Goal: Task Accomplishment & Management: Use online tool/utility

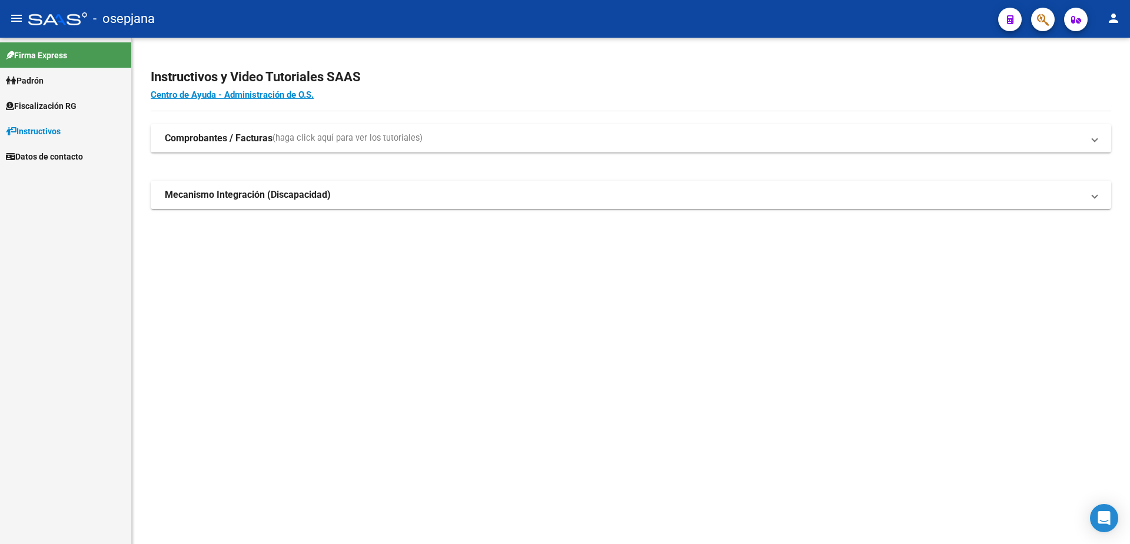
click at [82, 114] on link "Fiscalización RG" at bounding box center [65, 105] width 131 height 25
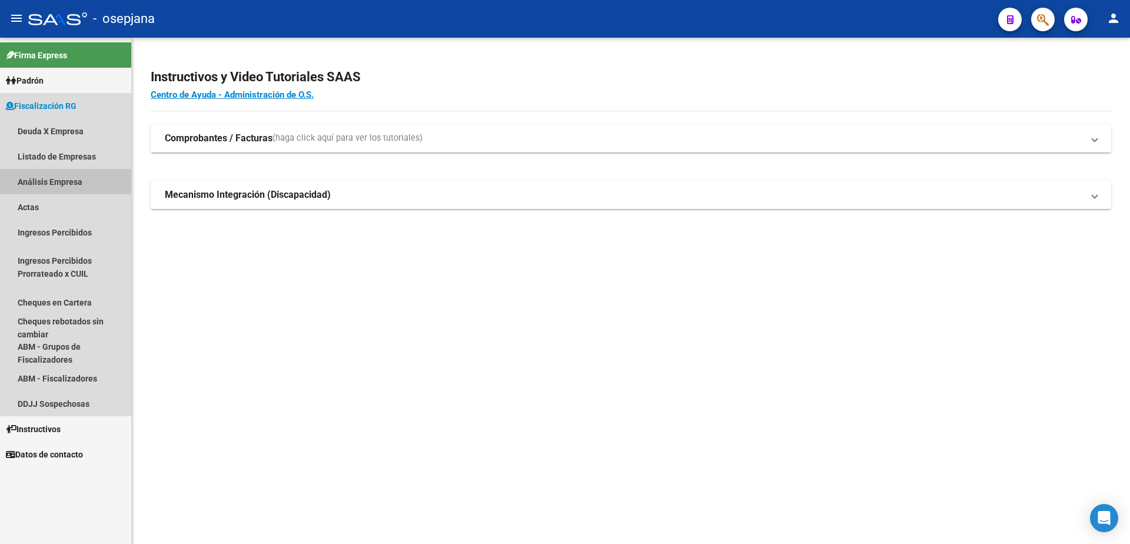
click at [72, 177] on link "Análisis Empresa" at bounding box center [65, 181] width 131 height 25
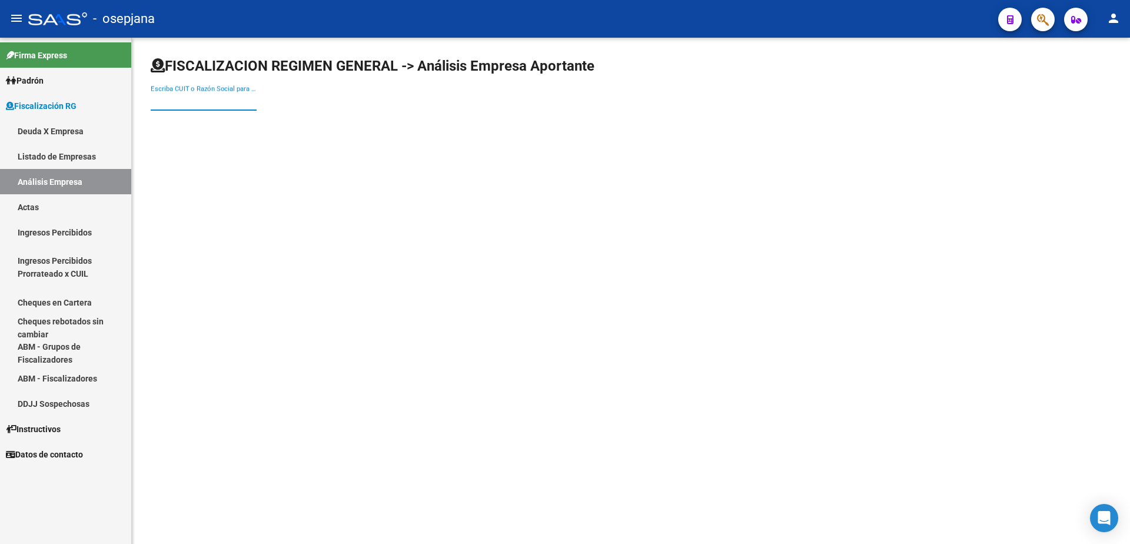
click at [207, 102] on input "Escriba CUIT o Razón Social para buscar" at bounding box center [204, 101] width 106 height 11
type input "N"
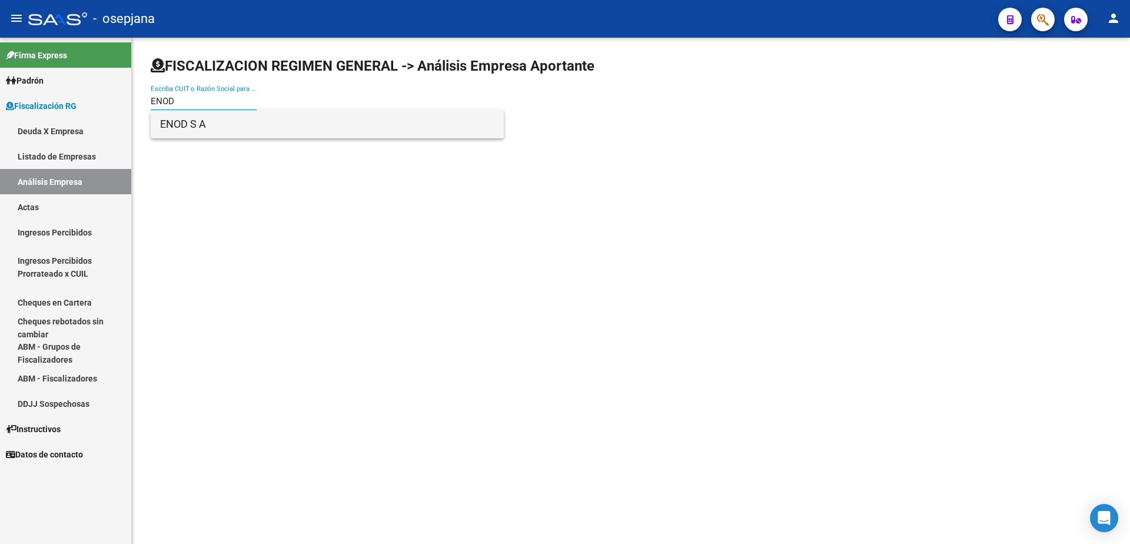
type input "ENOD"
click at [210, 125] on span "ENOD S A" at bounding box center [327, 124] width 334 height 28
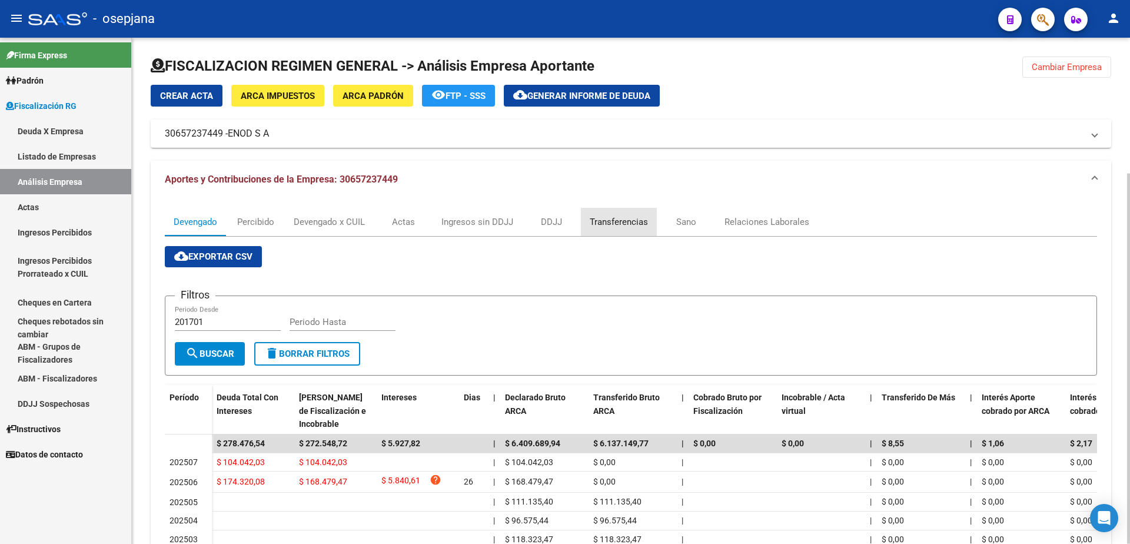
click at [626, 226] on div "Transferencias" at bounding box center [619, 221] width 58 height 13
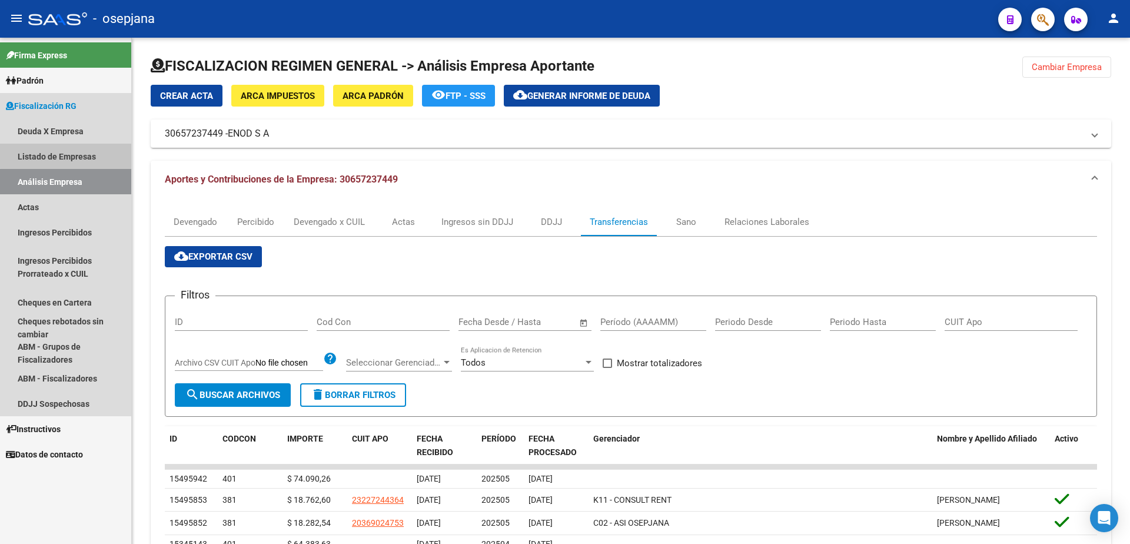
click at [79, 155] on link "Listado de Empresas" at bounding box center [65, 156] width 131 height 25
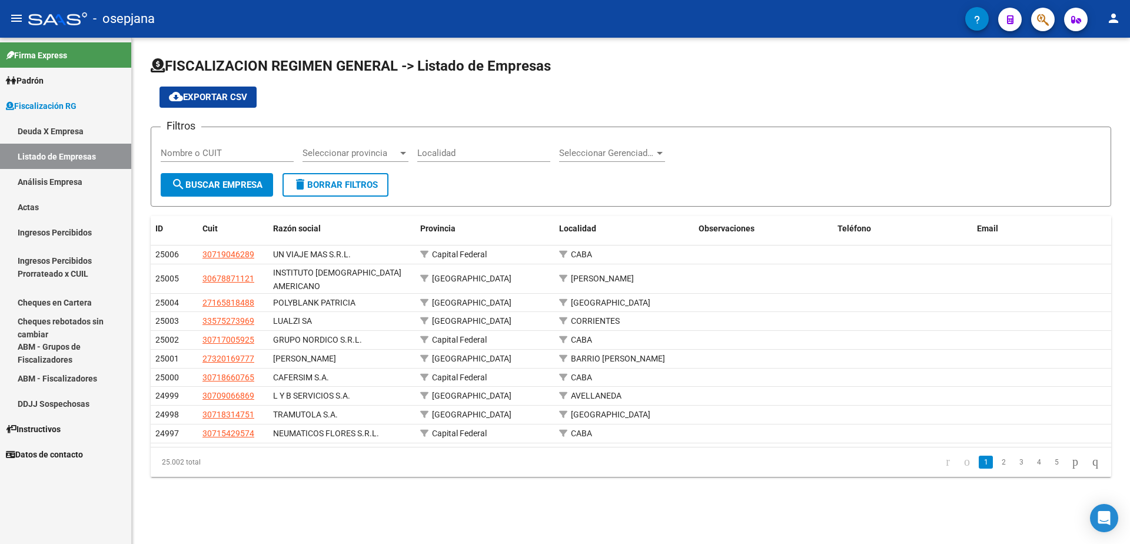
click at [68, 189] on link "Análisis Empresa" at bounding box center [65, 181] width 131 height 25
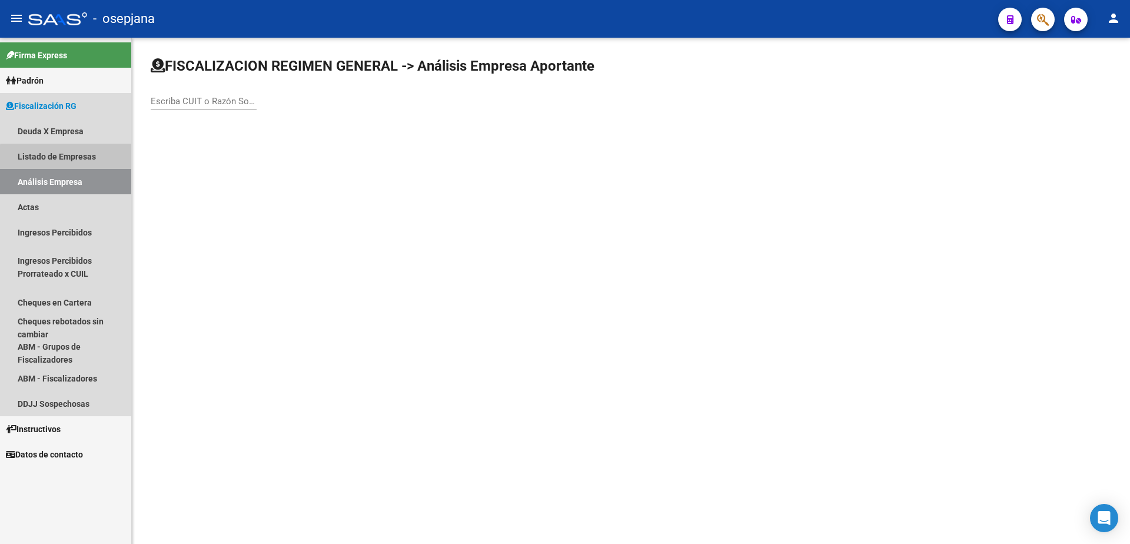
click at [78, 161] on link "Listado de Empresas" at bounding box center [65, 156] width 131 height 25
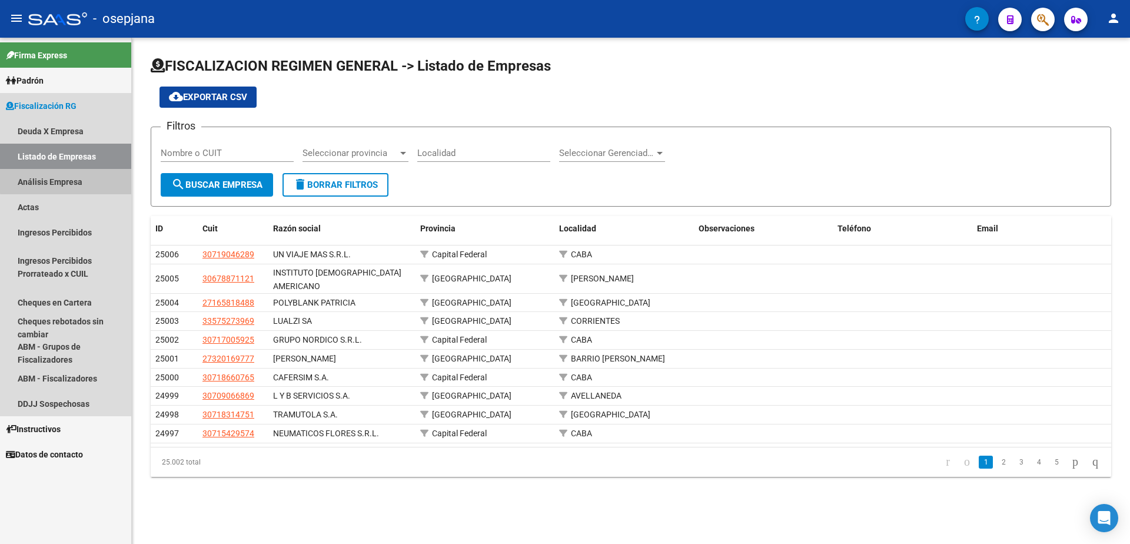
click at [74, 175] on link "Análisis Empresa" at bounding box center [65, 181] width 131 height 25
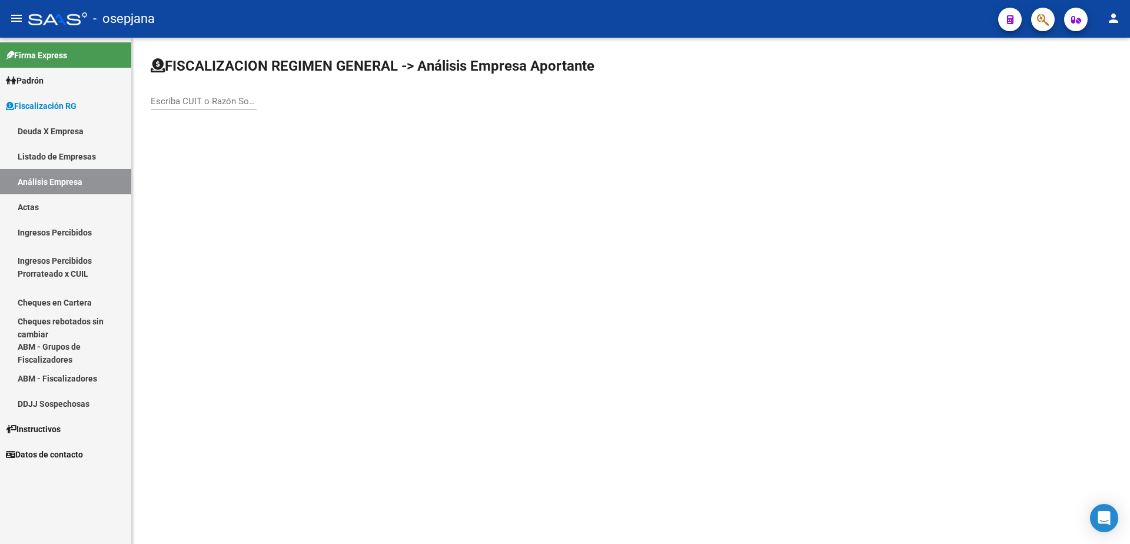
click at [183, 109] on div "Escriba CUIT o Razón Social para buscar" at bounding box center [204, 97] width 106 height 25
click at [188, 101] on input "Escriba CUIT o Razón Social para buscar" at bounding box center [204, 101] width 106 height 11
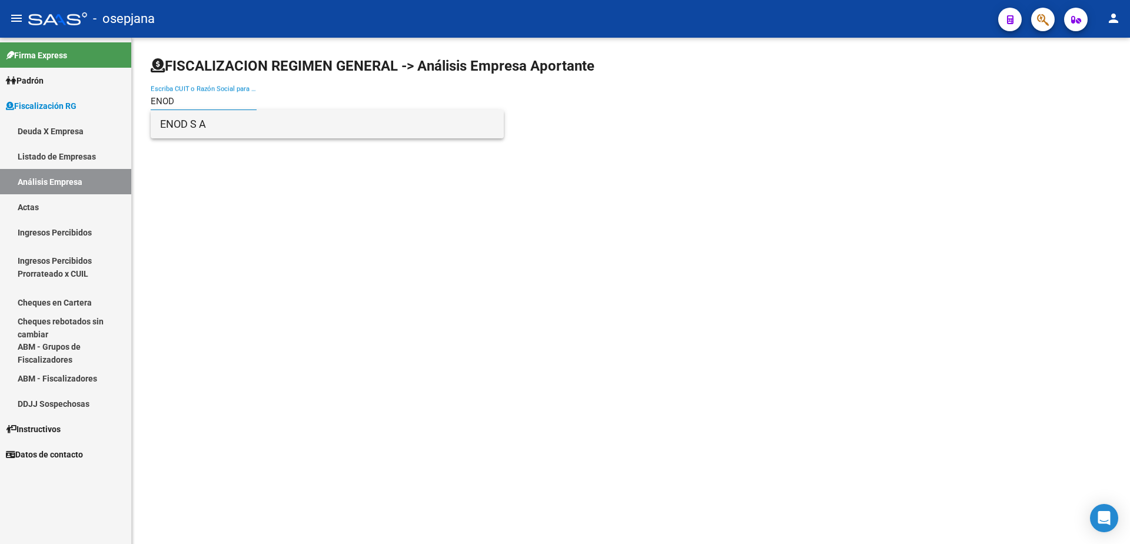
type input "ENOD"
click at [191, 126] on span "ENOD S A" at bounding box center [327, 124] width 334 height 28
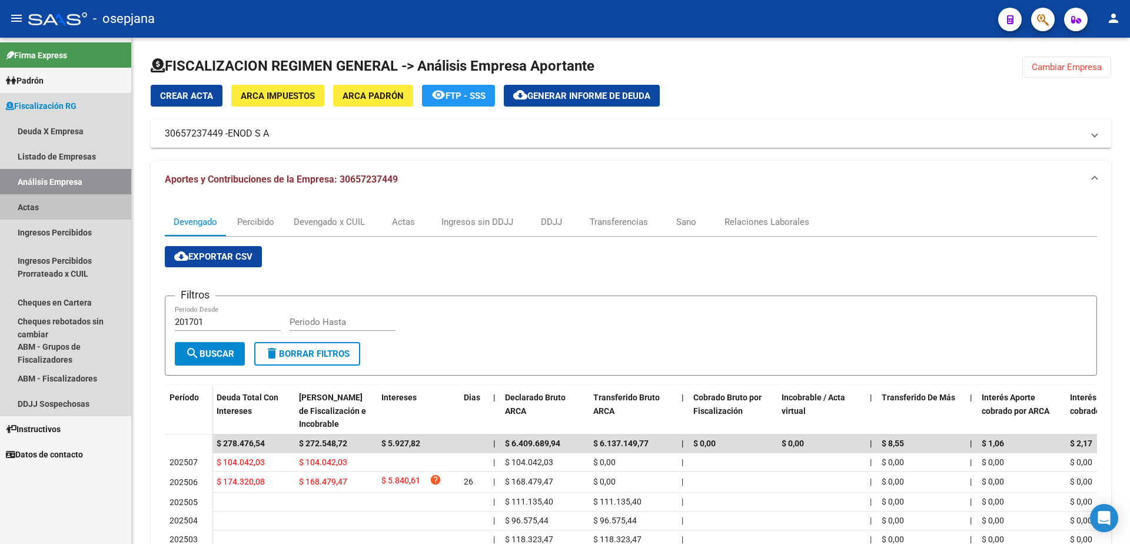
click at [64, 201] on link "Actas" at bounding box center [65, 206] width 131 height 25
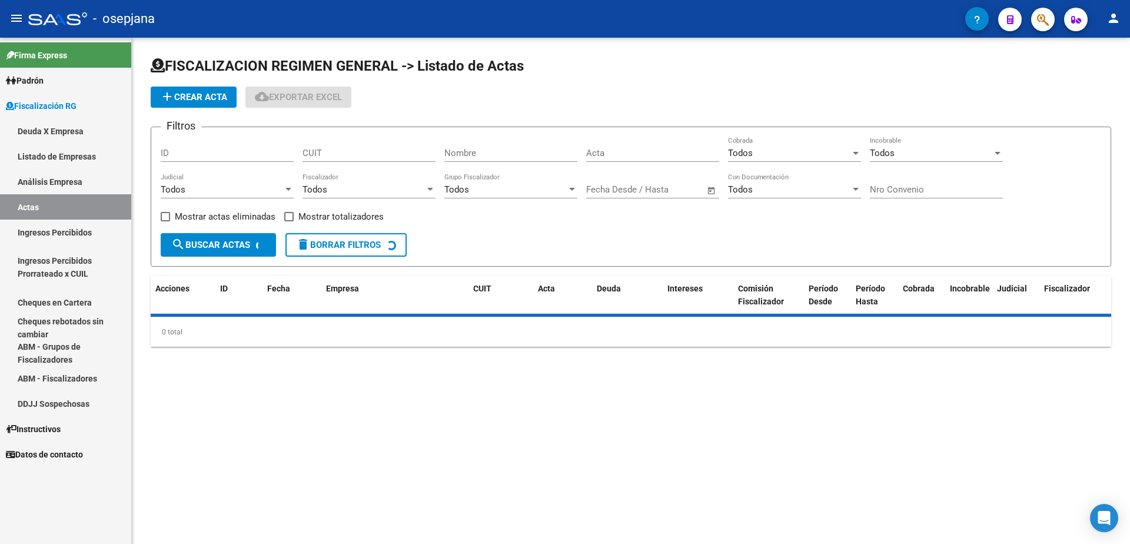
click at [71, 187] on link "Análisis Empresa" at bounding box center [65, 181] width 131 height 25
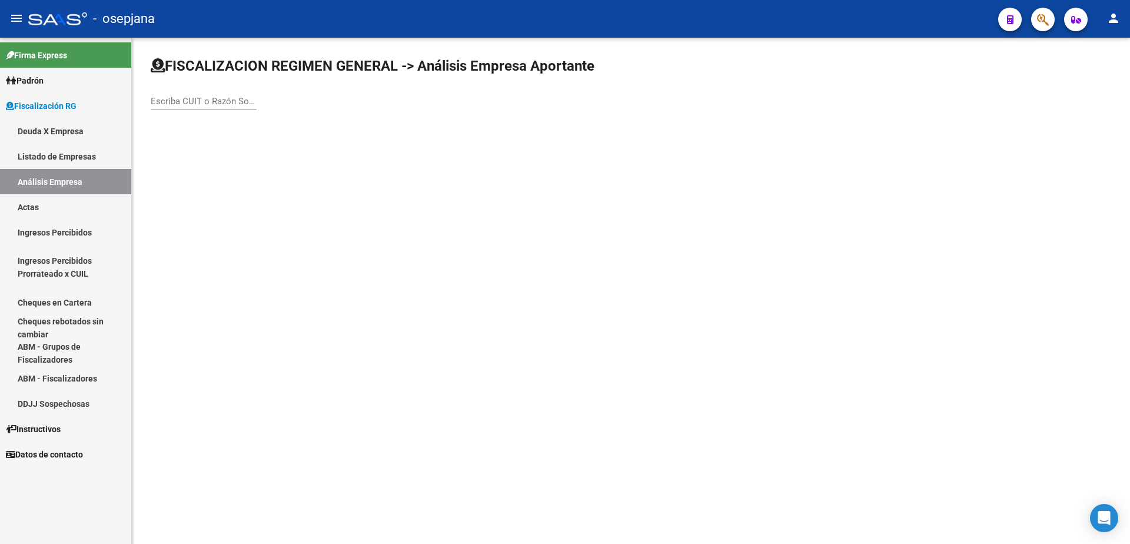
click at [185, 106] on div "Escriba CUIT o Razón Social para buscar" at bounding box center [204, 97] width 106 height 25
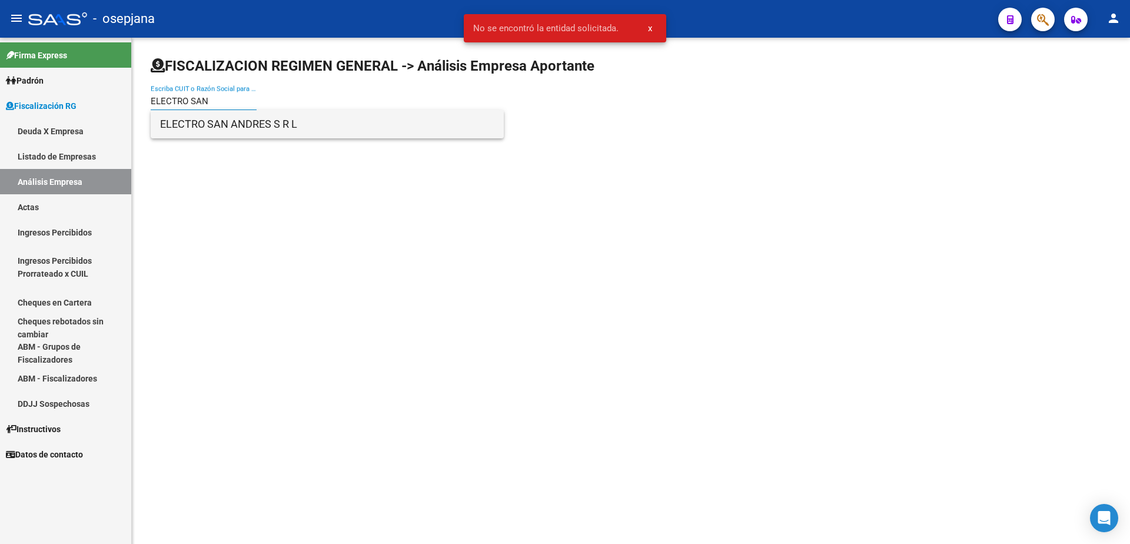
type input "ELECTRO SAN"
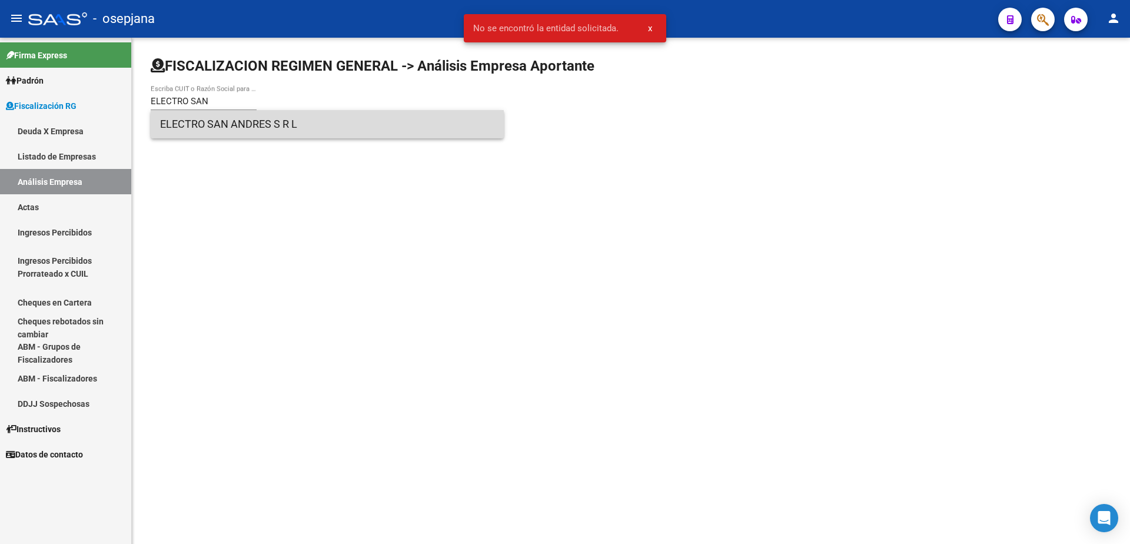
click at [231, 128] on span "ELECTRO SAN ANDRES S R L" at bounding box center [327, 124] width 334 height 28
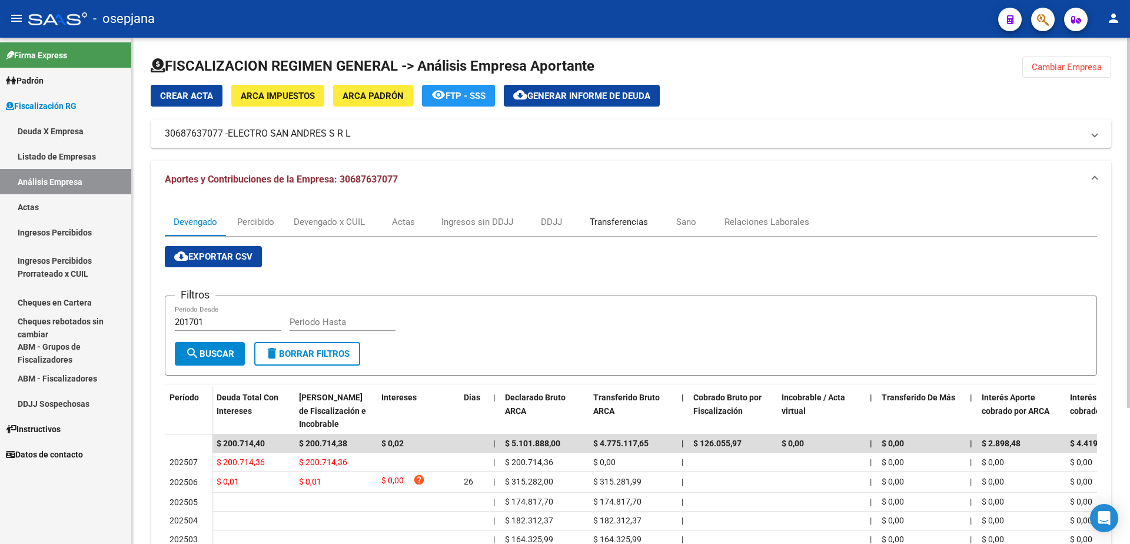
click at [629, 221] on div "Transferencias" at bounding box center [619, 221] width 58 height 13
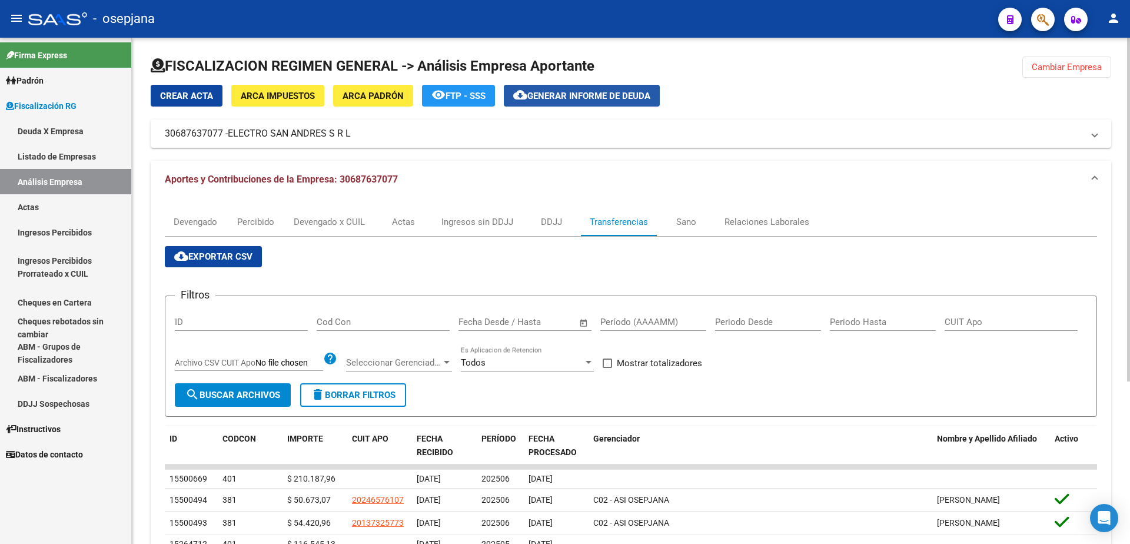
click at [589, 92] on span "Generar informe de deuda" at bounding box center [588, 96] width 123 height 11
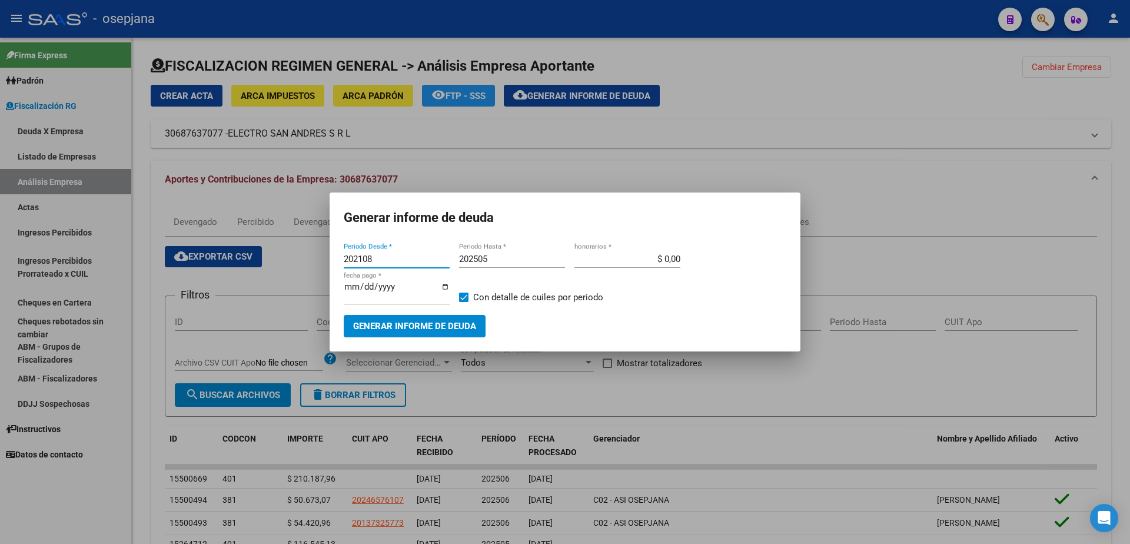
drag, startPoint x: 389, startPoint y: 262, endPoint x: 158, endPoint y: 267, distance: 231.3
click at [158, 267] on div "Generar informe de deuda 202108 Periodo Desde * 202505 Periodo Hasta * $ 0,00 h…" at bounding box center [565, 272] width 1130 height 544
type input "202506"
click at [490, 261] on input "202505" at bounding box center [512, 259] width 106 height 11
type input "202506"
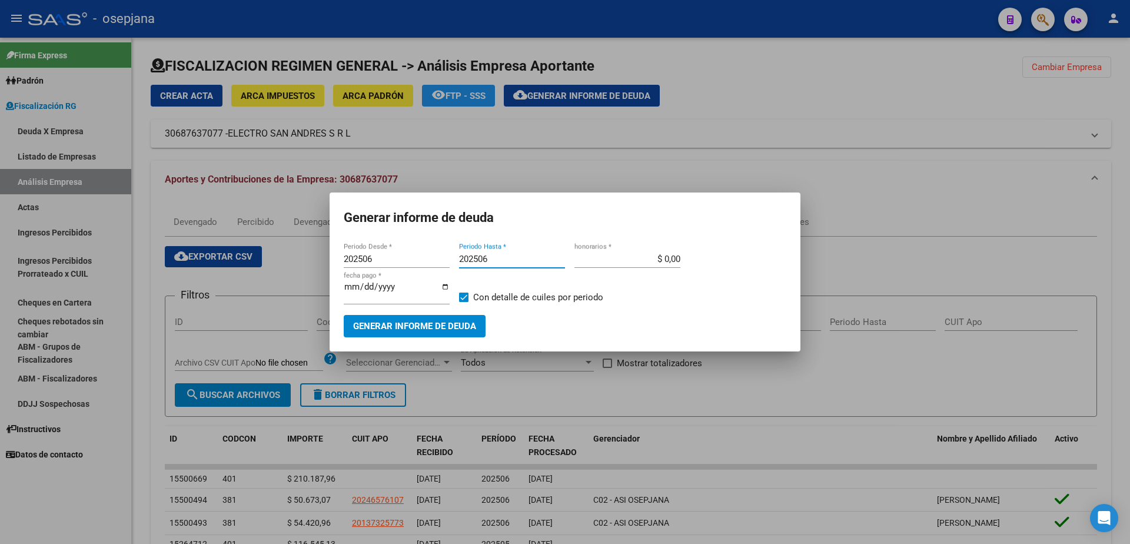
click at [464, 300] on span at bounding box center [463, 296] width 9 height 9
click at [464, 302] on input "Con detalle de cuiles por periodo" at bounding box center [463, 302] width 1 height 1
checkbox input "false"
click at [454, 325] on span "Generar informe de deuda" at bounding box center [414, 326] width 123 height 11
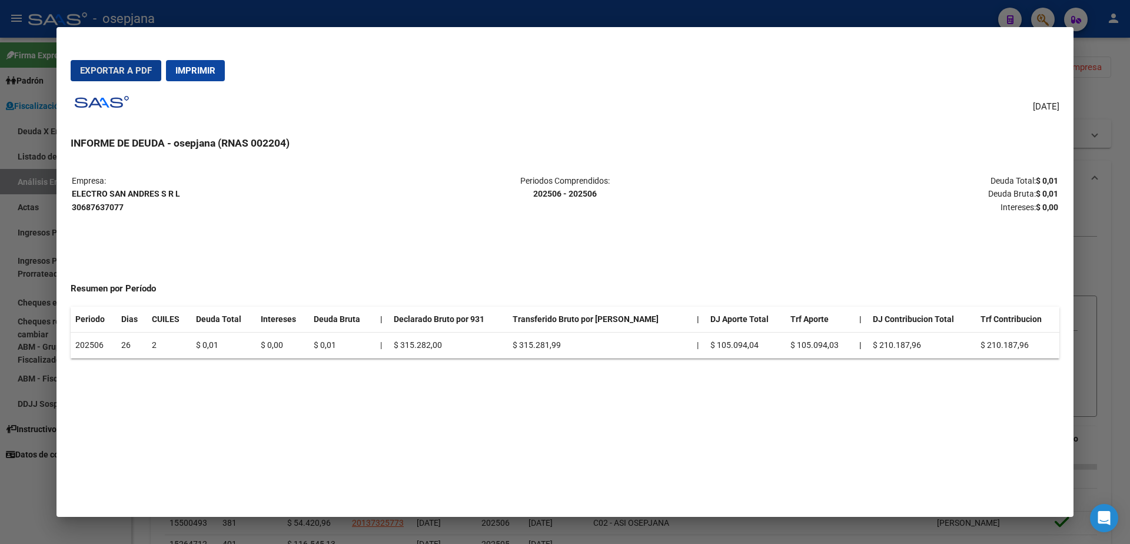
click at [210, 67] on span "Imprimir" at bounding box center [195, 70] width 40 height 11
click at [0, 338] on div at bounding box center [565, 272] width 1130 height 544
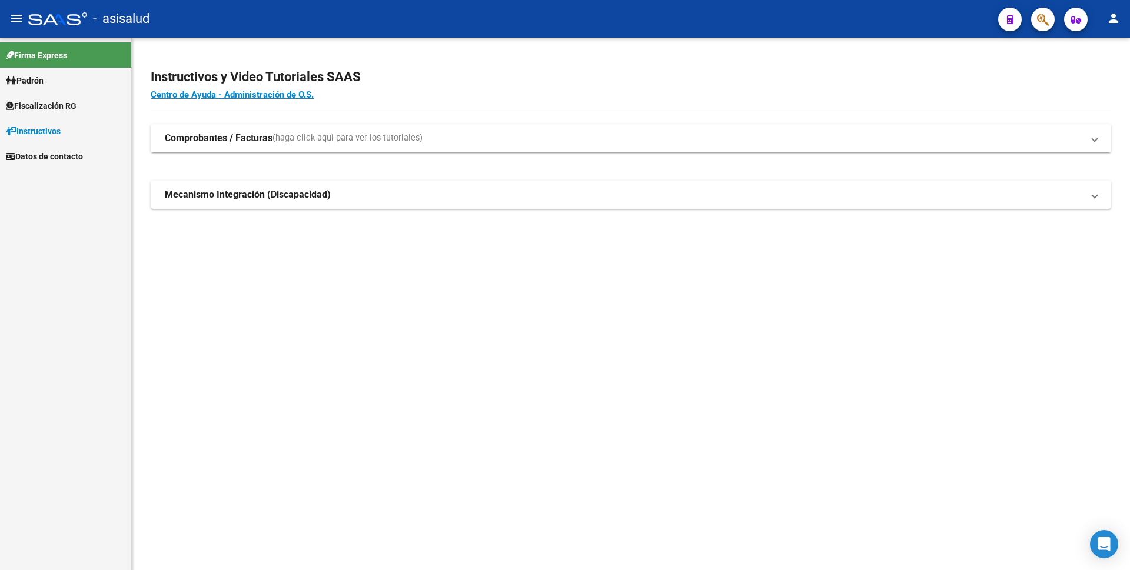
click at [58, 101] on span "Fiscalización RG" at bounding box center [41, 105] width 71 height 13
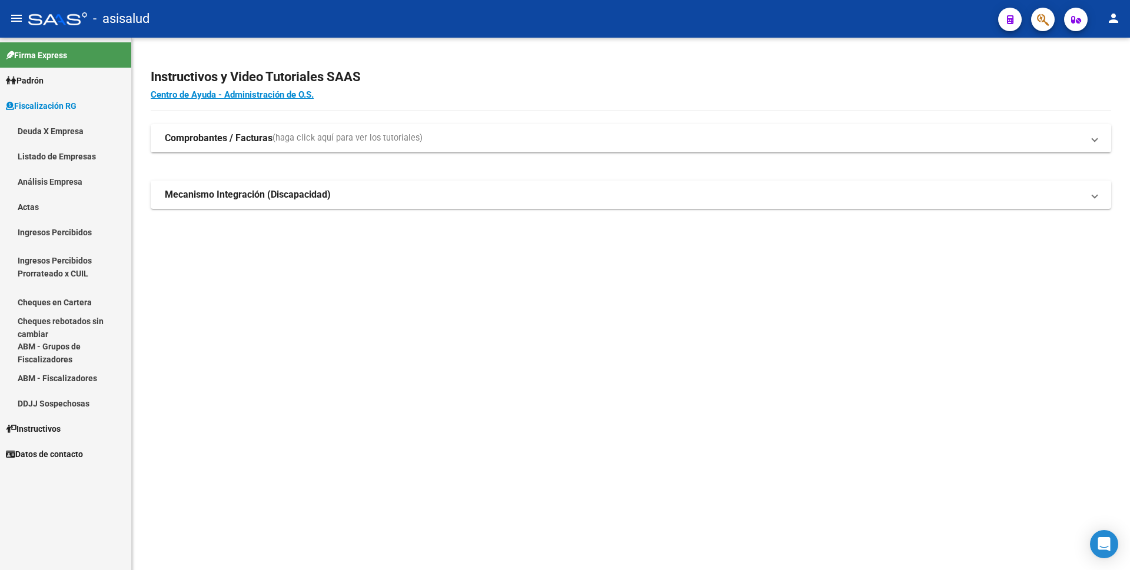
click at [74, 181] on link "Análisis Empresa" at bounding box center [65, 181] width 131 height 25
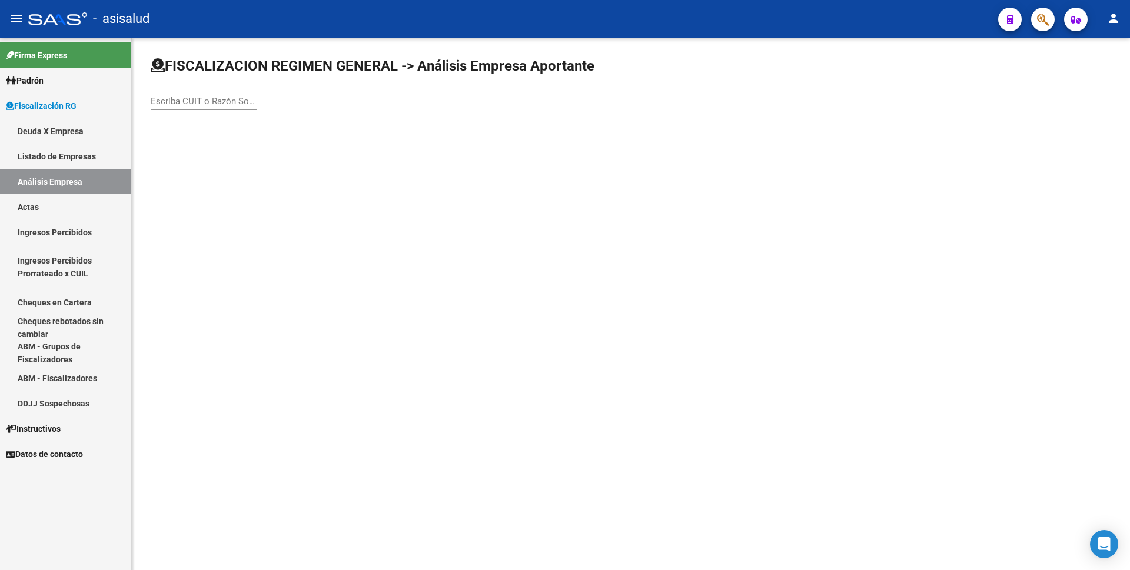
click at [213, 96] on input "Escriba CUIT o Razón Social para buscar" at bounding box center [204, 101] width 106 height 11
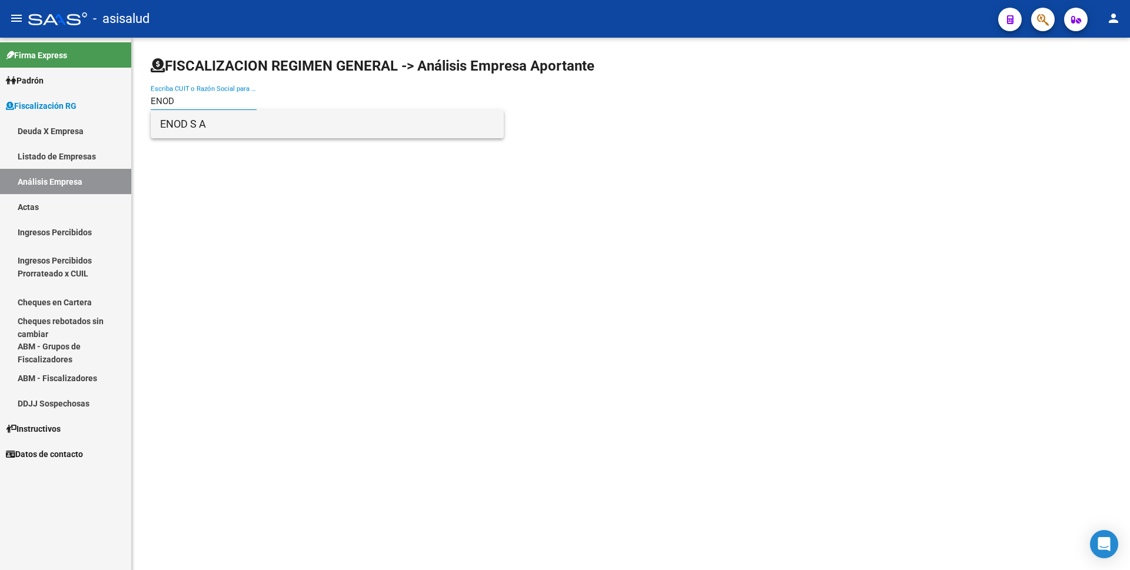
type input "ENOD"
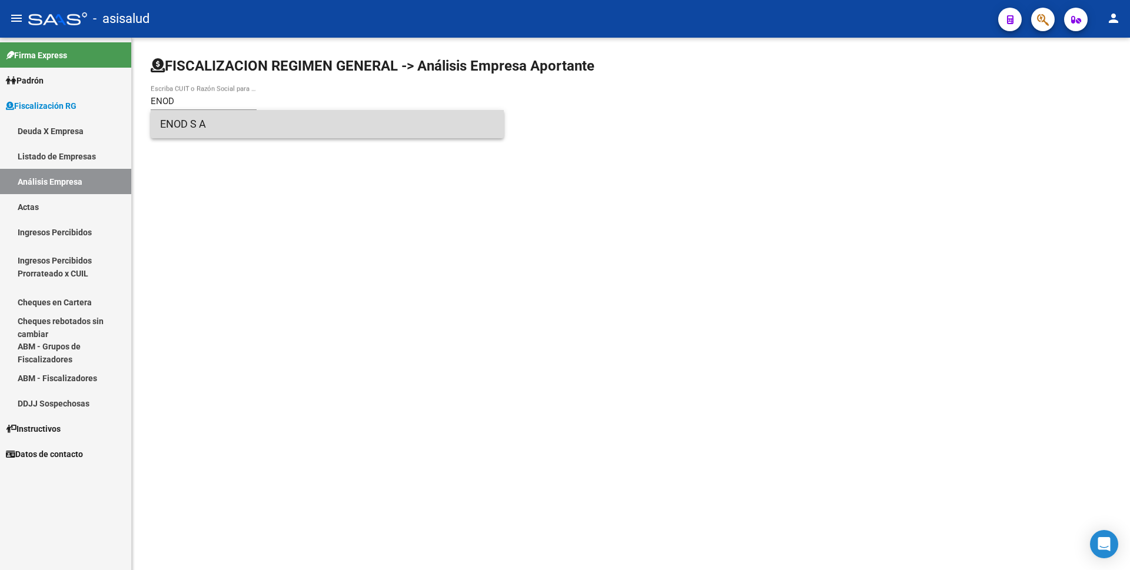
click at [217, 121] on span "ENOD S A" at bounding box center [327, 124] width 334 height 28
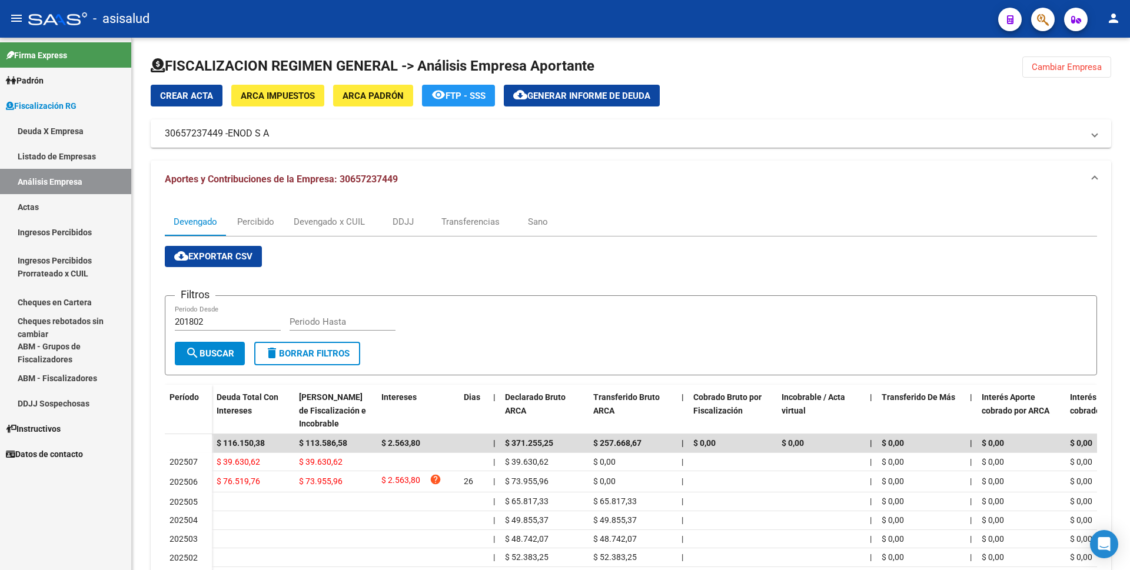
click at [69, 202] on link "Actas" at bounding box center [65, 206] width 131 height 25
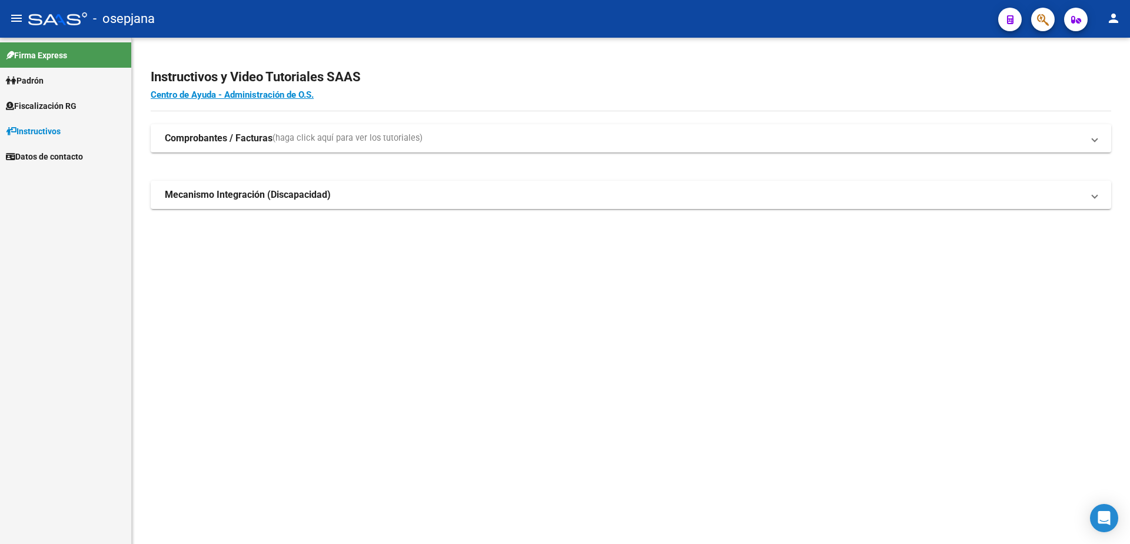
click at [55, 105] on span "Fiscalización RG" at bounding box center [41, 105] width 71 height 13
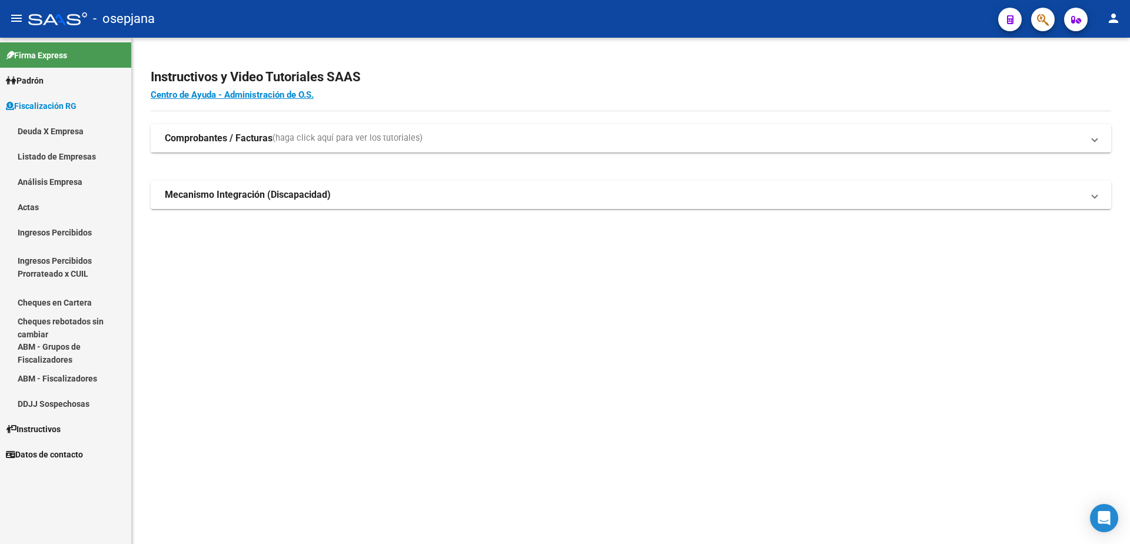
click at [50, 160] on link "Listado de Empresas" at bounding box center [65, 156] width 131 height 25
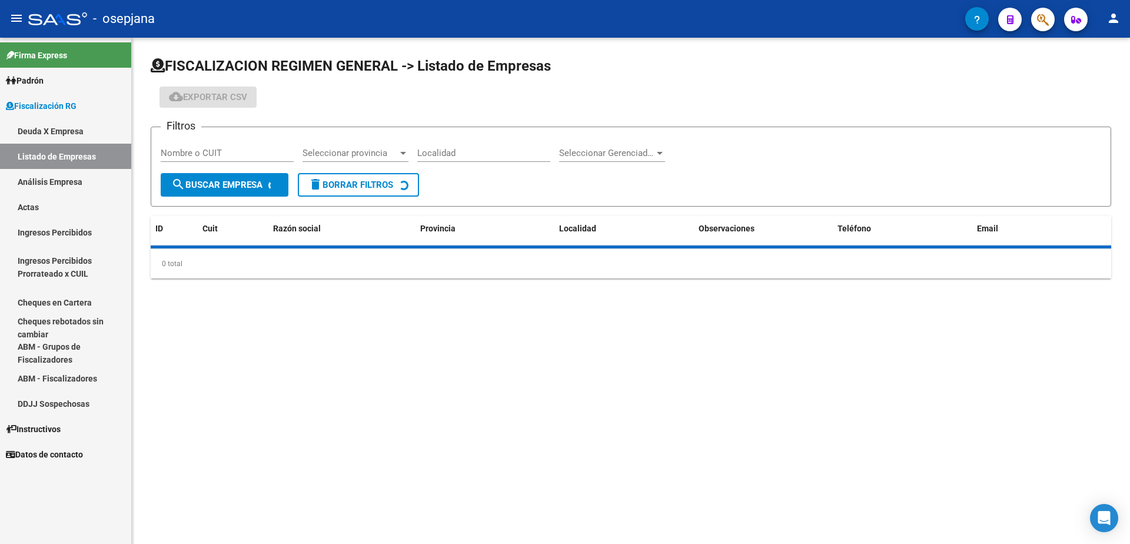
click at [48, 182] on link "Análisis Empresa" at bounding box center [65, 181] width 131 height 25
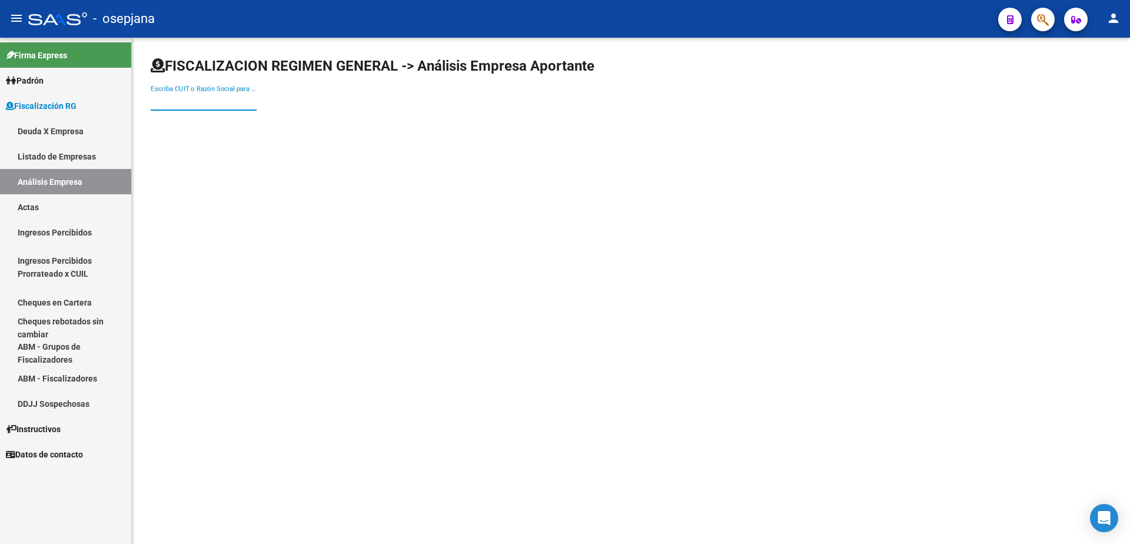
click at [187, 100] on input "Escriba CUIT o Razón Social para buscar" at bounding box center [204, 101] width 106 height 11
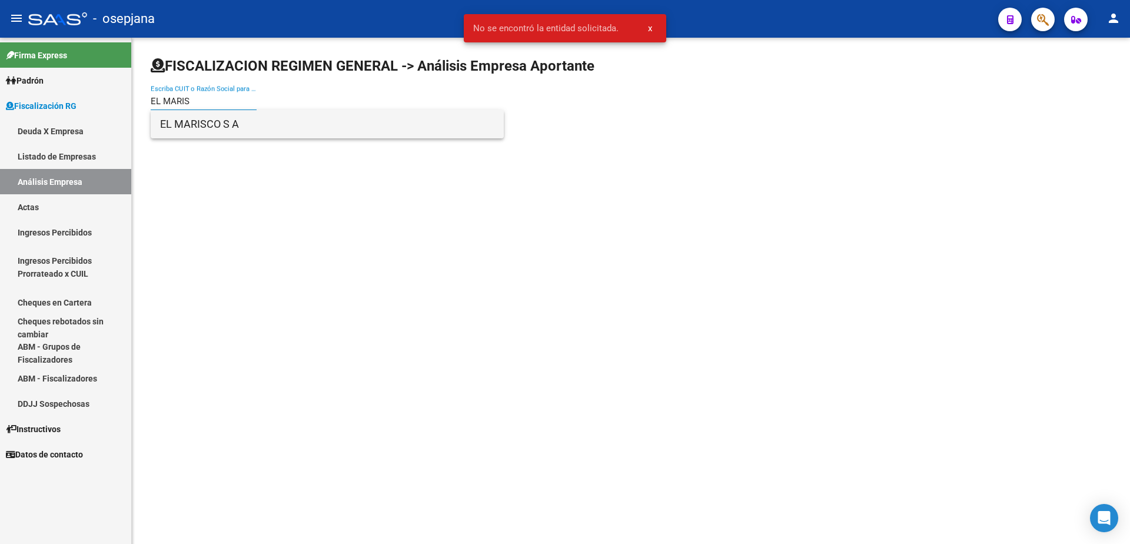
type input "EL MARIS"
click at [215, 122] on span "EL MARISCO S A" at bounding box center [327, 124] width 334 height 28
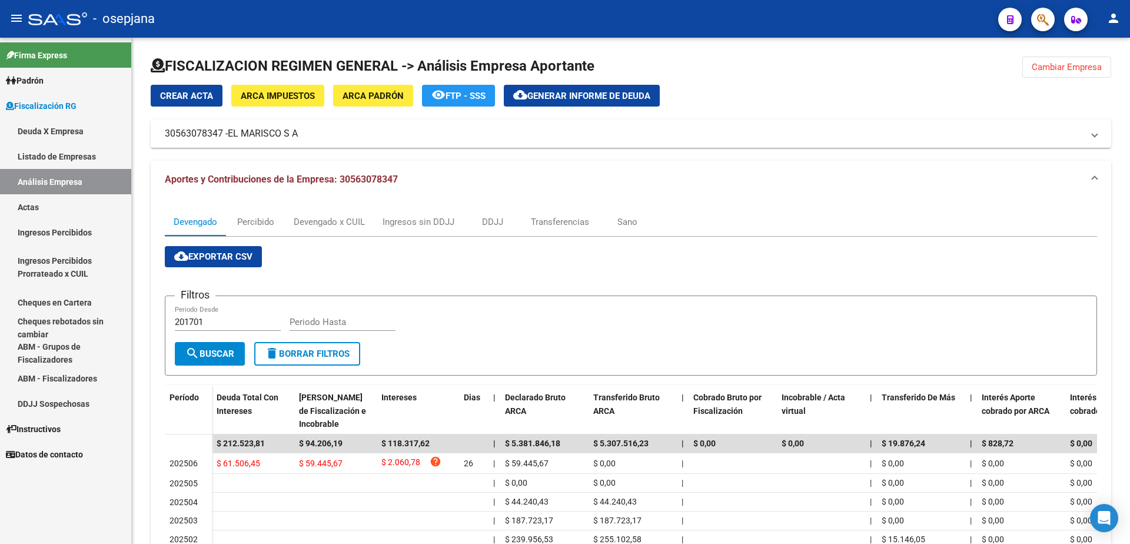
drag, startPoint x: 71, startPoint y: 204, endPoint x: 72, endPoint y: 184, distance: 20.0
click at [71, 204] on link "Actas" at bounding box center [65, 206] width 131 height 25
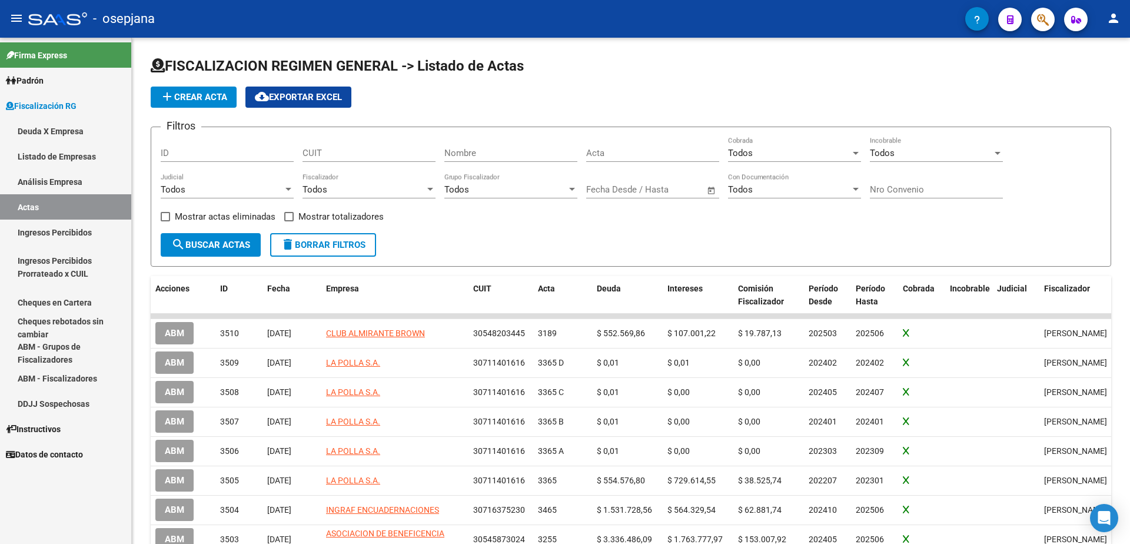
click at [72, 184] on link "Análisis Empresa" at bounding box center [65, 181] width 131 height 25
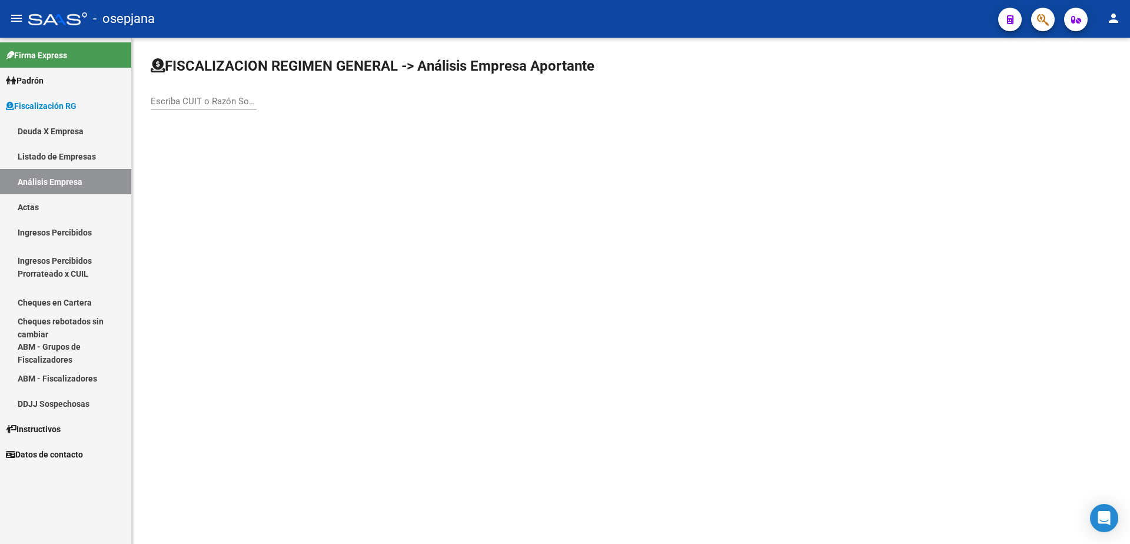
click at [177, 92] on div "Escriba CUIT o Razón Social para buscar" at bounding box center [204, 97] width 106 height 25
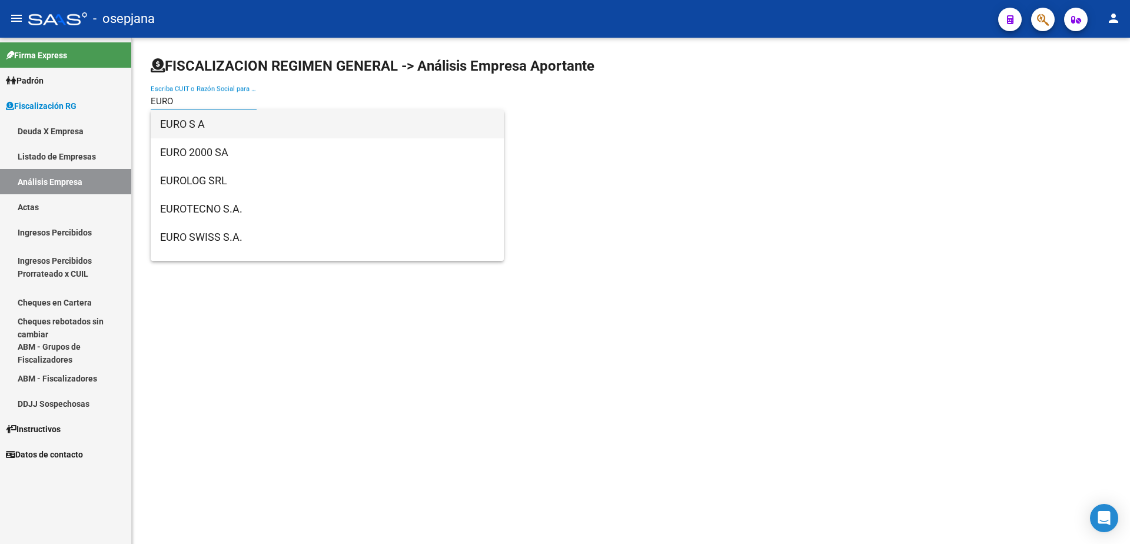
type input "EURO"
click at [194, 124] on span "EURO S A" at bounding box center [327, 124] width 334 height 28
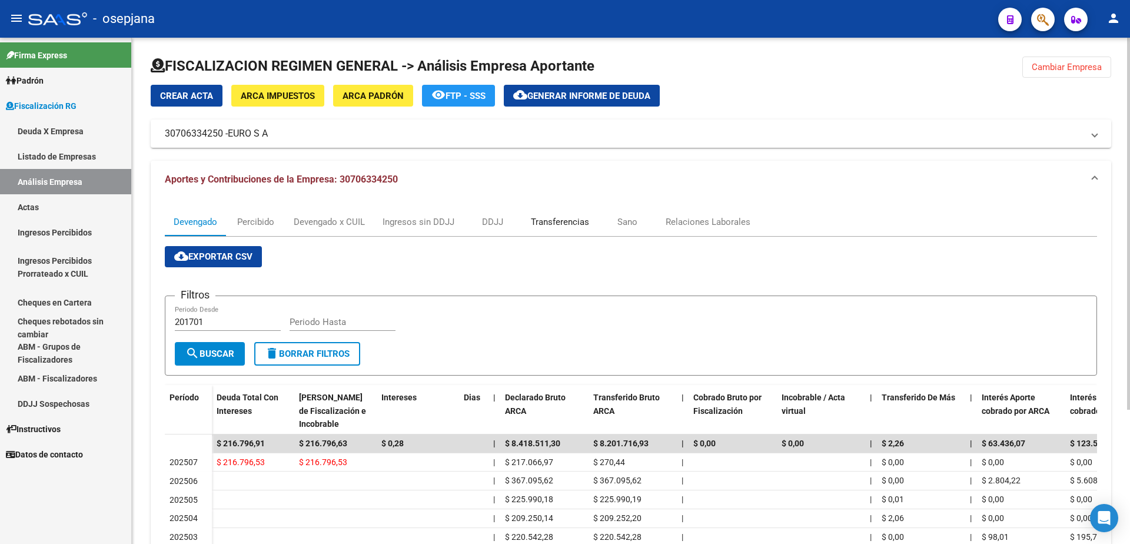
click at [560, 221] on div "Transferencias" at bounding box center [560, 221] width 58 height 13
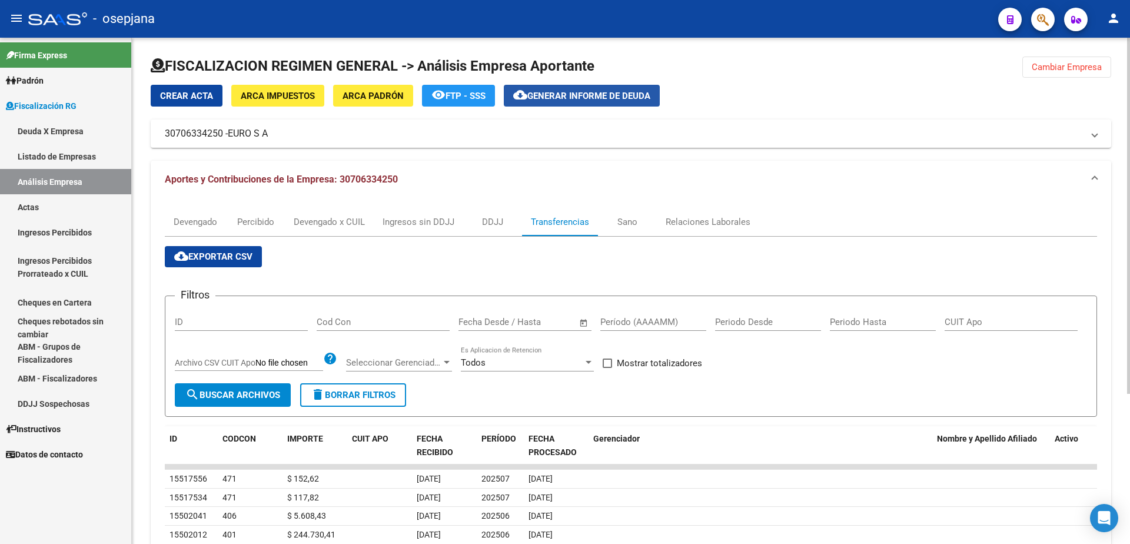
click at [599, 92] on span "Generar informe de deuda" at bounding box center [588, 96] width 123 height 11
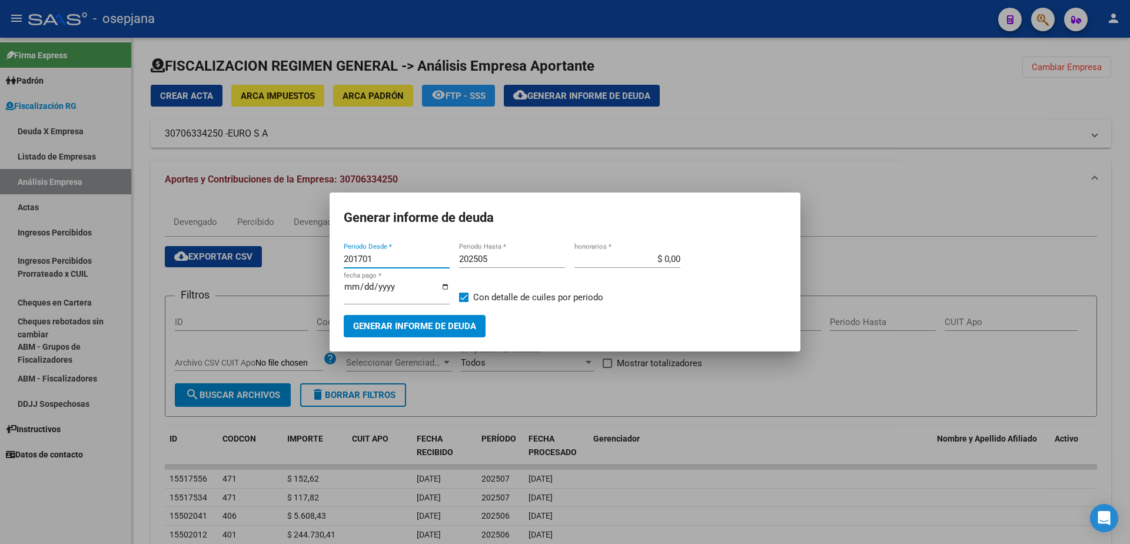
drag, startPoint x: 394, startPoint y: 261, endPoint x: 269, endPoint y: 256, distance: 125.5
click at [269, 256] on div "Generar informe de deuda 201701 Periodo Desde * 202505 Periodo Hasta * $ 0,00 h…" at bounding box center [565, 272] width 1130 height 544
type input "202506"
click at [526, 263] on input "202505" at bounding box center [512, 259] width 106 height 11
type input "202506"
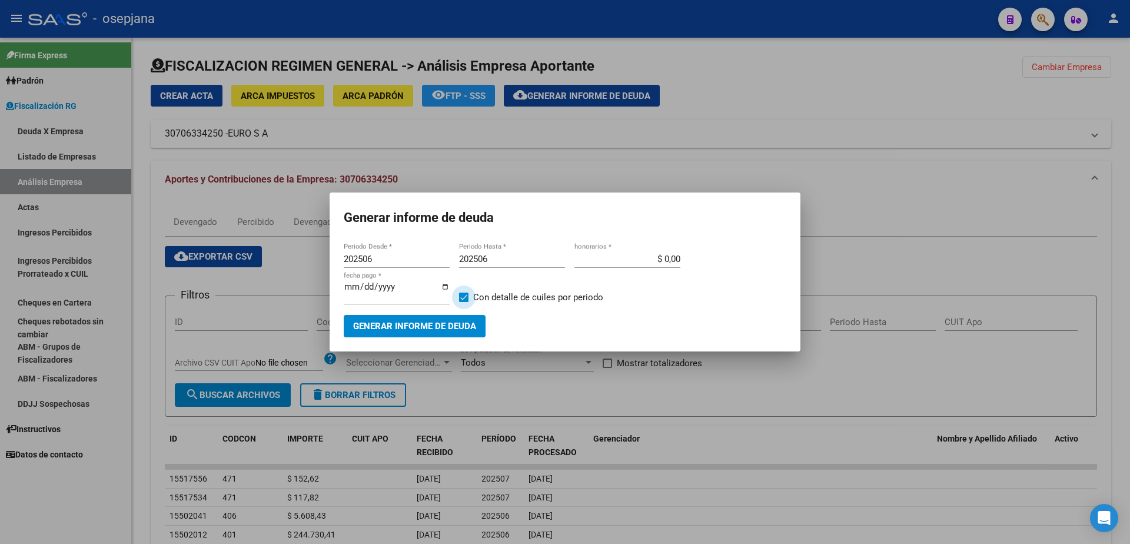
click at [461, 294] on span at bounding box center [463, 296] width 9 height 9
click at [463, 302] on input "Con detalle de cuiles por periodo" at bounding box center [463, 302] width 1 height 1
checkbox input "false"
click at [445, 340] on mat-dialog-container "Generar informe de deuda 202506 Periodo Desde * 202506 Periodo Hasta * $ 0,00 h…" at bounding box center [565, 271] width 471 height 158
click at [450, 328] on button "Generar informe de deuda" at bounding box center [415, 326] width 142 height 22
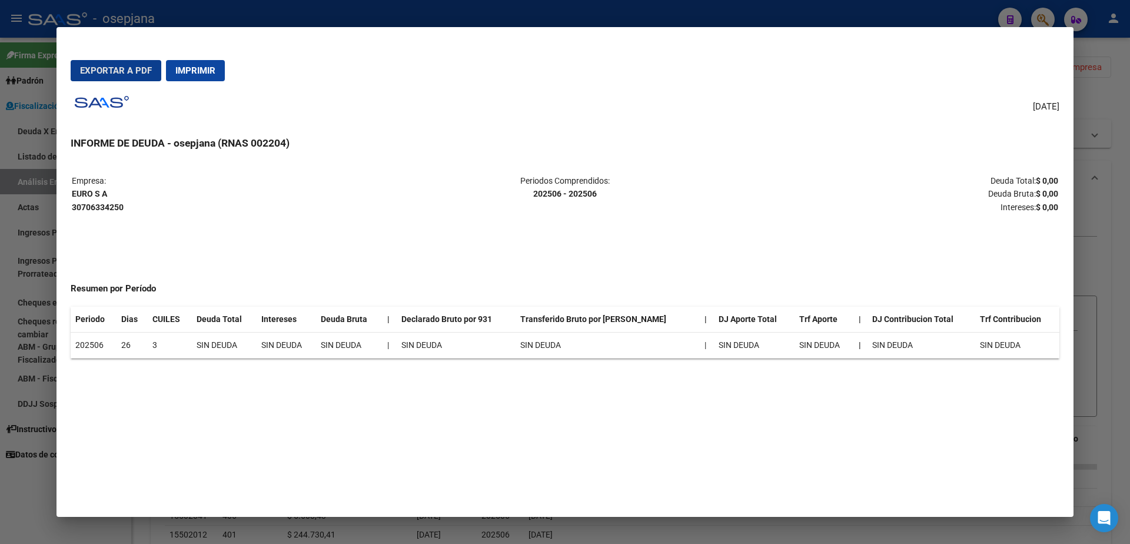
click at [197, 64] on button "Imprimir" at bounding box center [195, 70] width 59 height 21
click at [6, 257] on div at bounding box center [565, 272] width 1130 height 544
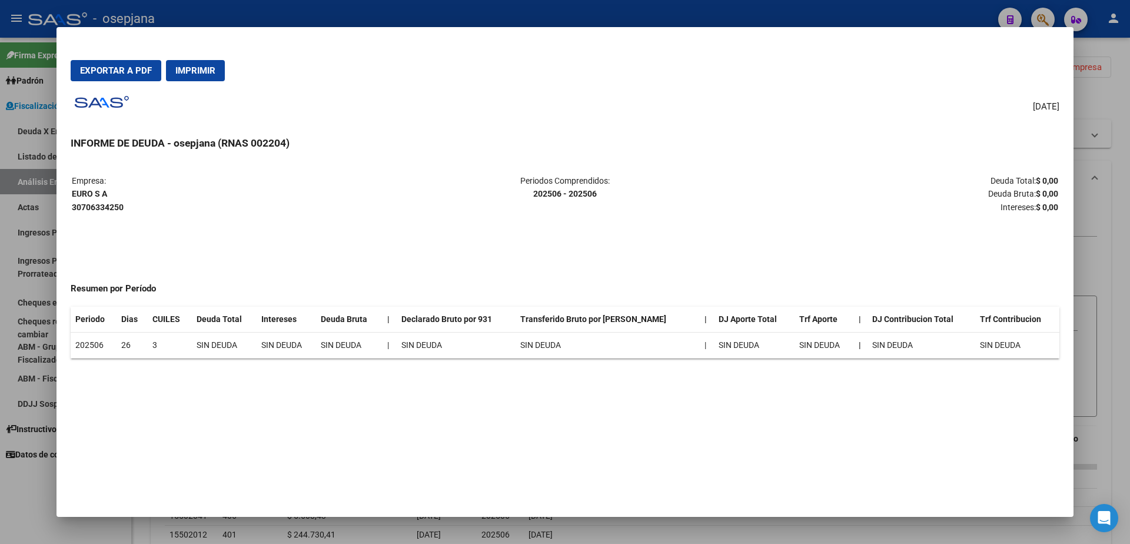
click at [34, 206] on div at bounding box center [565, 272] width 1130 height 544
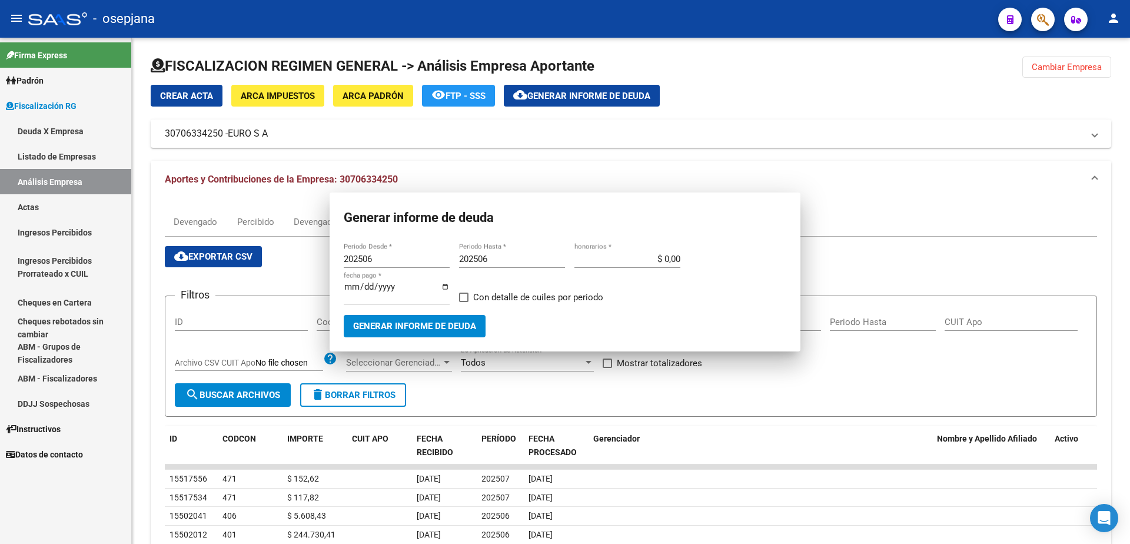
click at [36, 206] on link "Actas" at bounding box center [65, 206] width 131 height 25
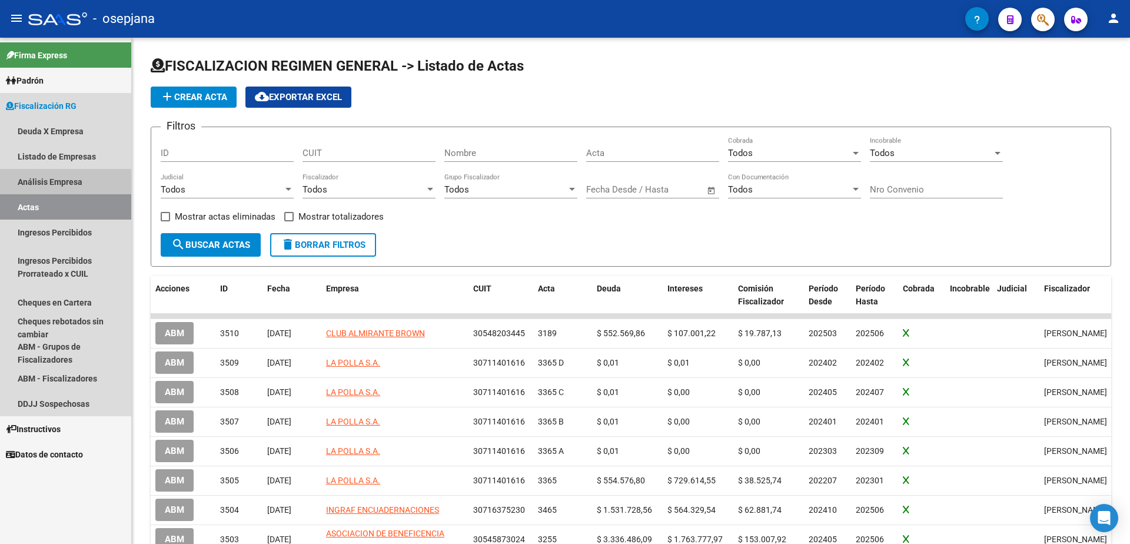
click at [51, 184] on link "Análisis Empresa" at bounding box center [65, 181] width 131 height 25
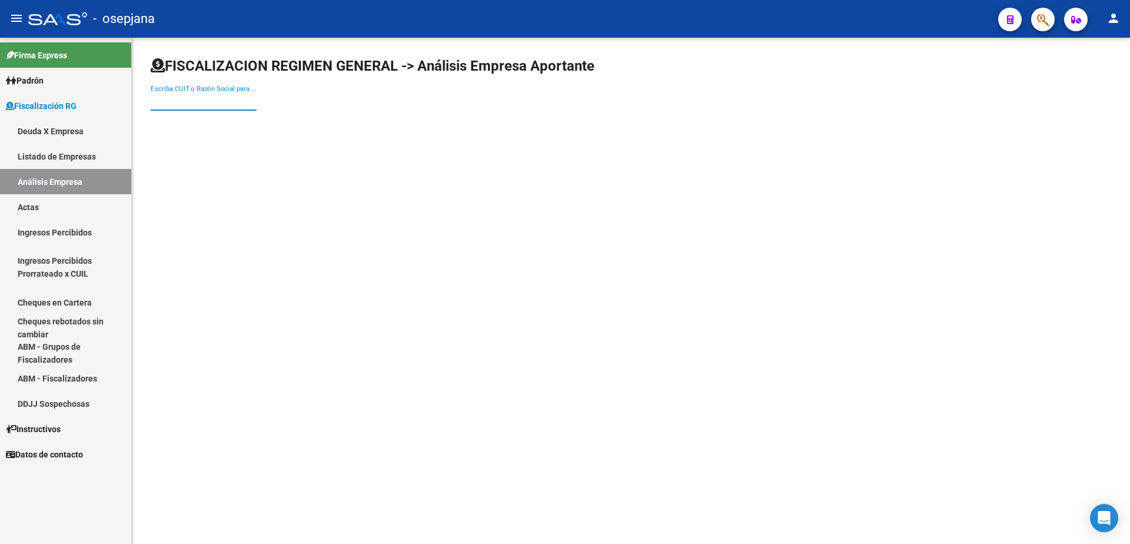
click at [167, 100] on input "Escriba CUIT o Razón Social para buscar" at bounding box center [204, 101] width 106 height 11
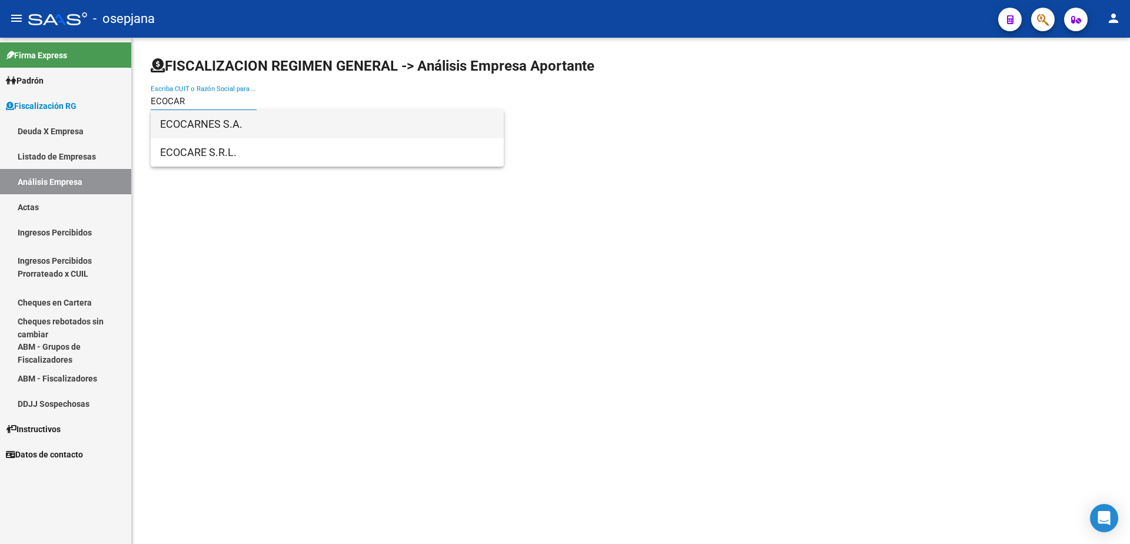
type input "ECOCAR"
click at [212, 125] on span "ECOCARNES S.A." at bounding box center [327, 124] width 334 height 28
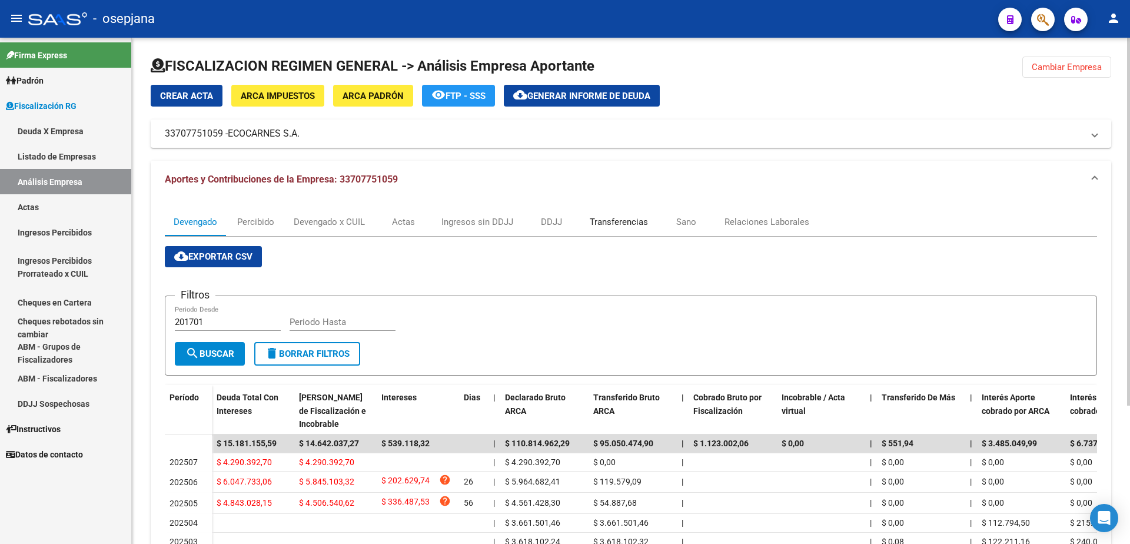
click at [603, 215] on div "Transferencias" at bounding box center [619, 221] width 58 height 13
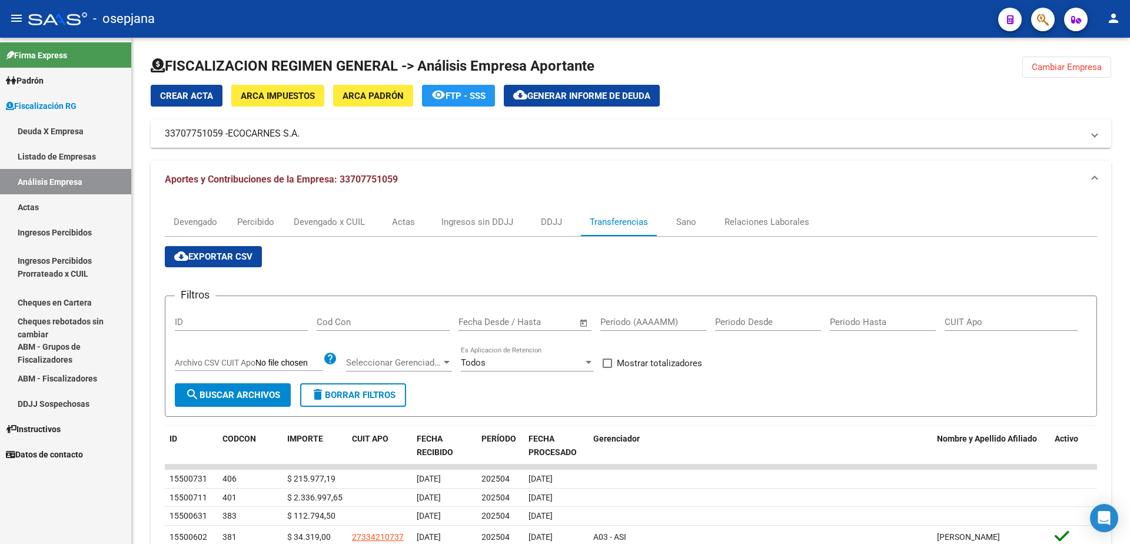
click at [81, 206] on link "Actas" at bounding box center [65, 206] width 131 height 25
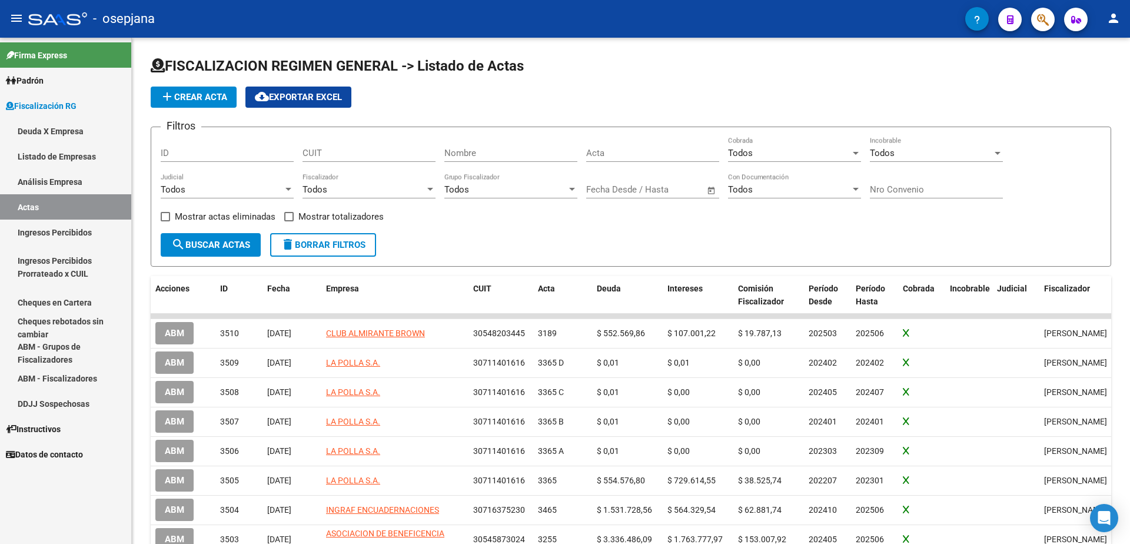
click at [81, 194] on link "Análisis Empresa" at bounding box center [65, 181] width 131 height 25
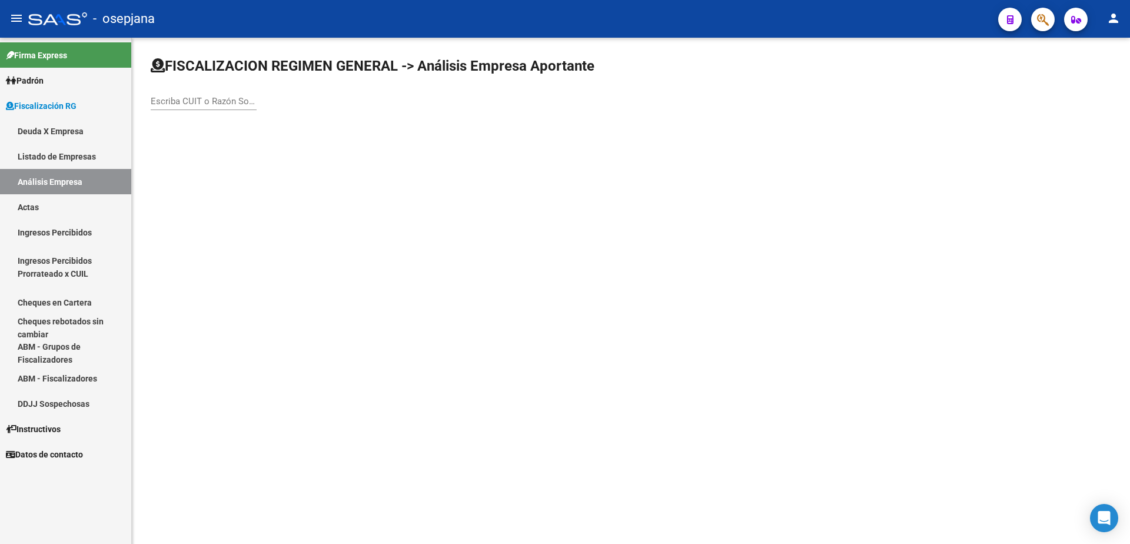
click at [174, 94] on div "Escriba CUIT o Razón Social para buscar" at bounding box center [204, 97] width 106 height 25
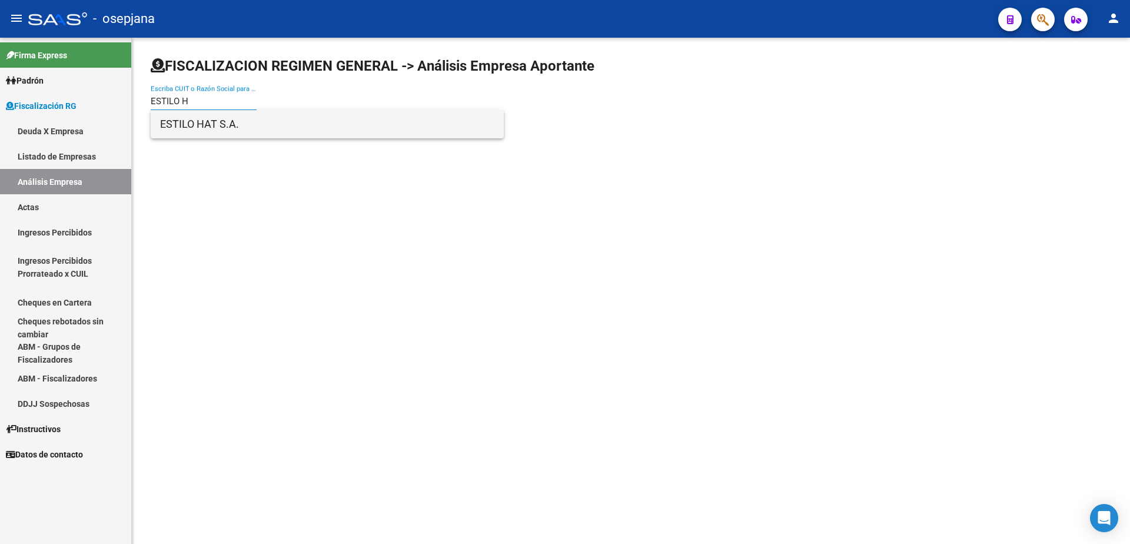
type input "ESTILO H"
click at [198, 118] on span "ESTILO HAT S.A." at bounding box center [327, 124] width 334 height 28
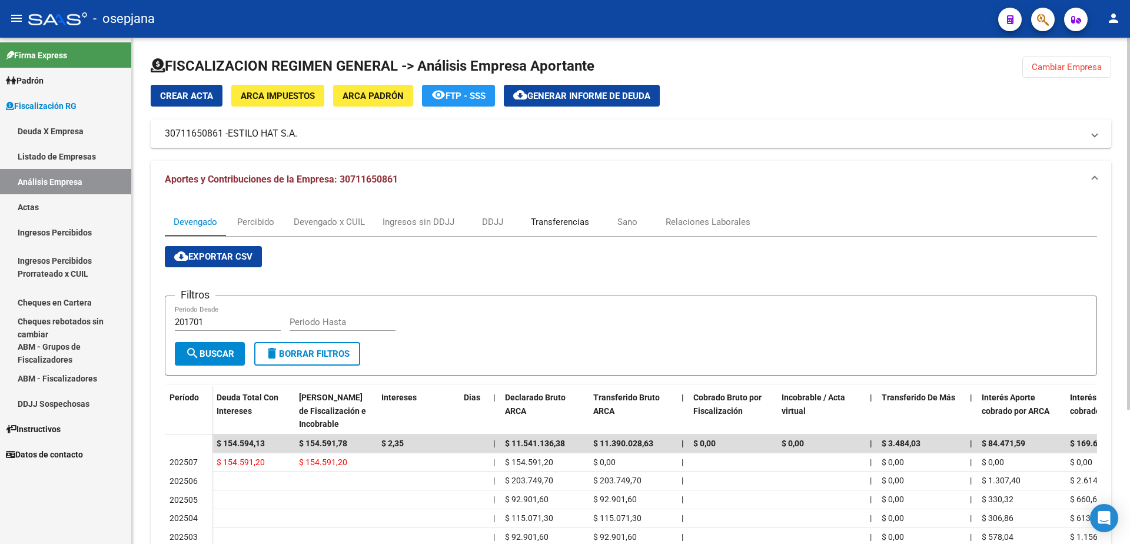
click at [560, 216] on div "Transferencias" at bounding box center [560, 221] width 58 height 13
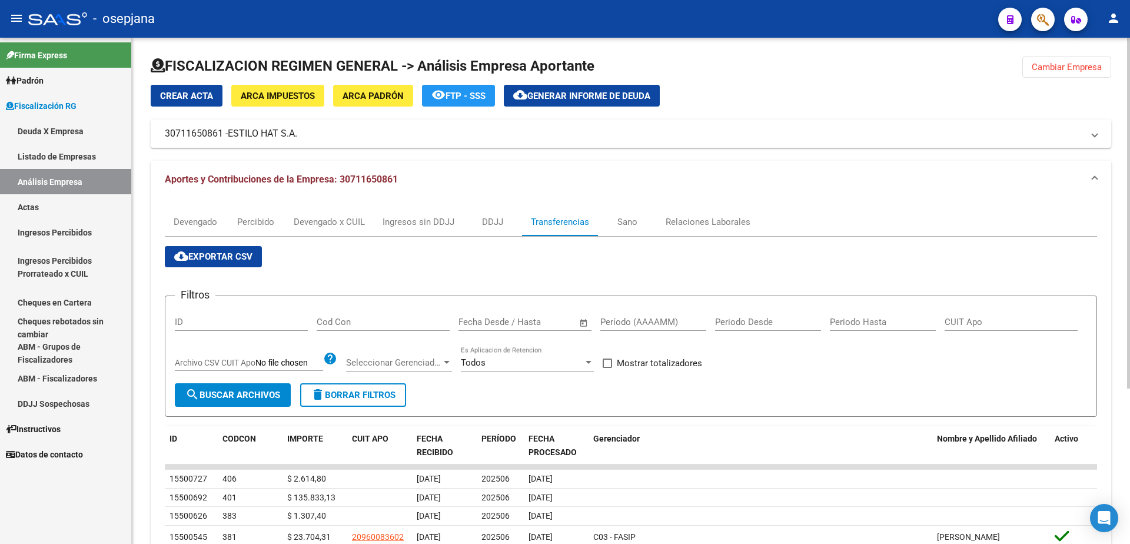
click at [578, 87] on button "cloud_download Generar informe de deuda" at bounding box center [582, 96] width 156 height 22
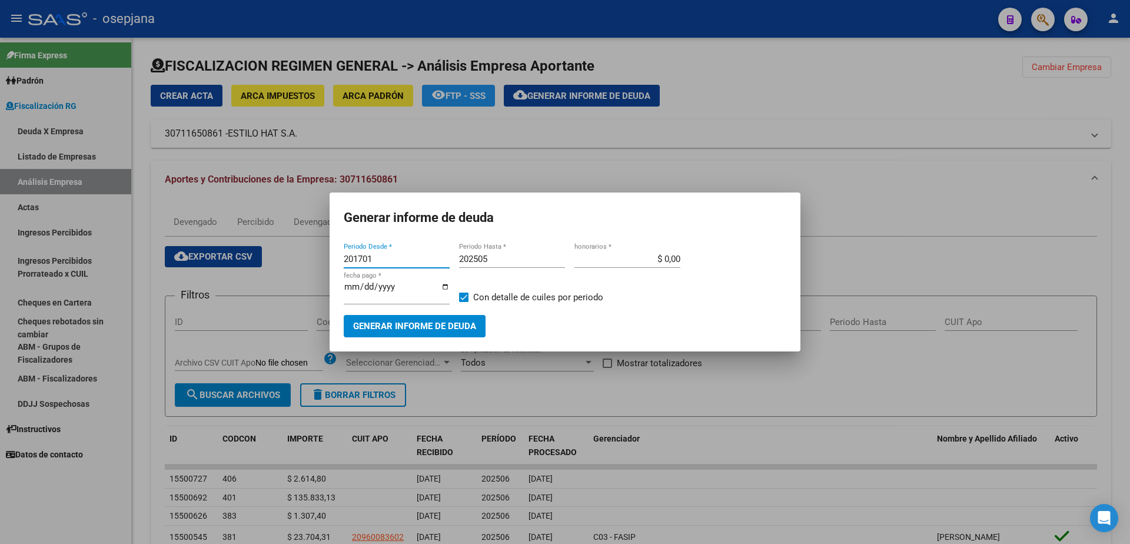
drag, startPoint x: 325, startPoint y: 265, endPoint x: 253, endPoint y: 269, distance: 71.9
click at [253, 269] on div "Generar informe de deuda 201701 Periodo Desde * 202505 Periodo Hasta * $ 0,00 h…" at bounding box center [565, 272] width 1130 height 544
type input "202506"
click at [490, 259] on input "202505" at bounding box center [512, 259] width 106 height 11
type input "202506"
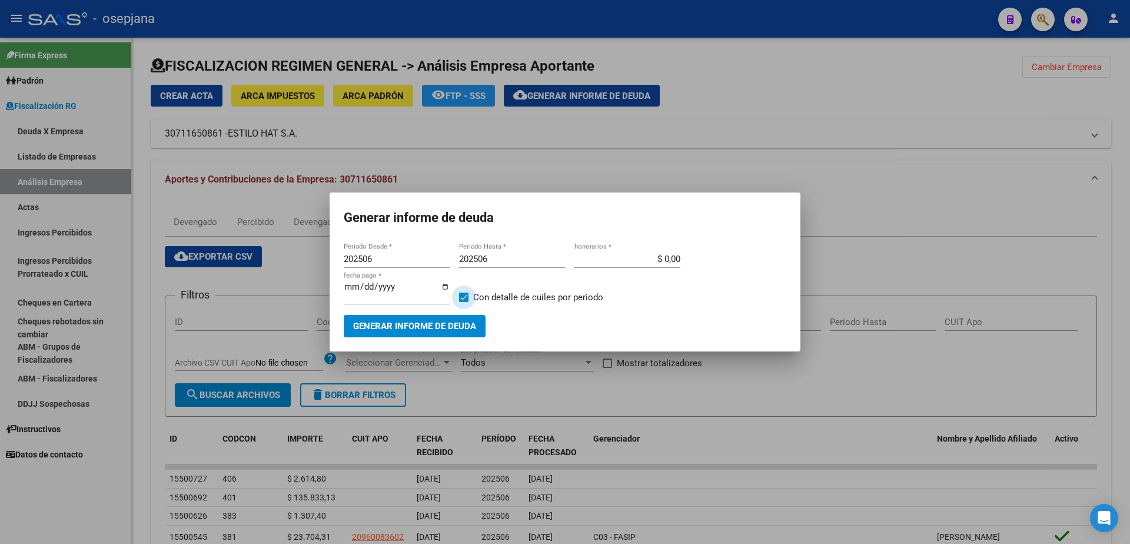
click at [465, 297] on span at bounding box center [463, 296] width 9 height 9
click at [464, 302] on input "Con detalle de cuiles por periodo" at bounding box center [463, 302] width 1 height 1
checkbox input "false"
click at [454, 321] on span "Generar informe de deuda" at bounding box center [414, 326] width 123 height 11
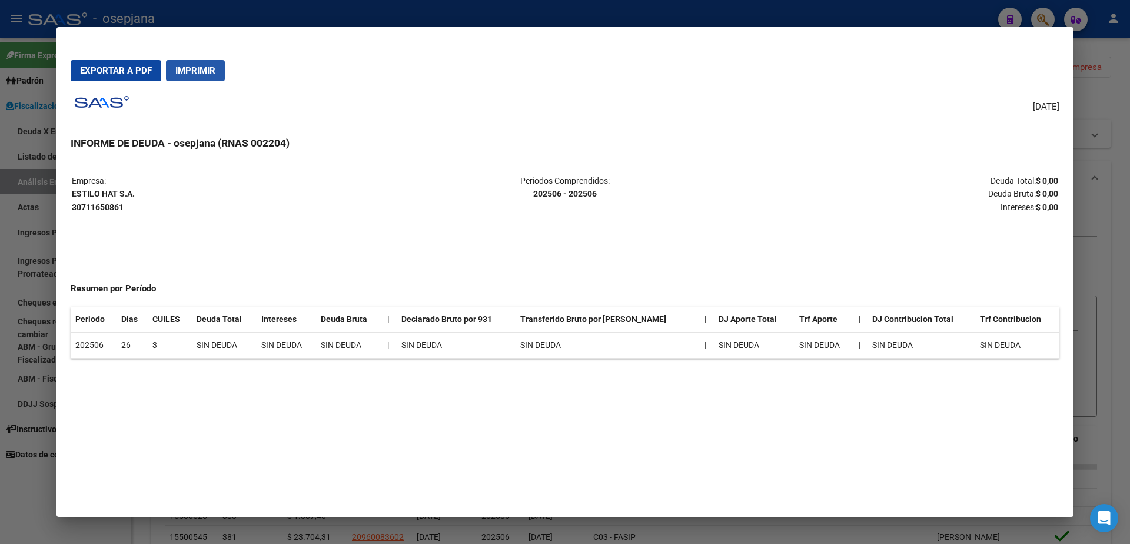
click at [196, 67] on span "Imprimir" at bounding box center [195, 70] width 40 height 11
click at [0, 387] on div at bounding box center [565, 272] width 1130 height 544
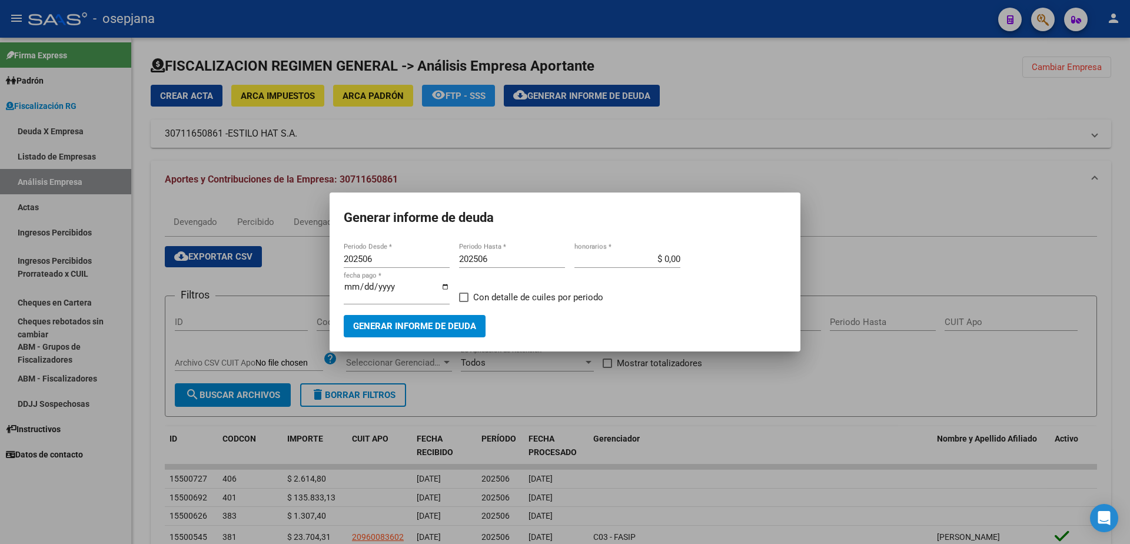
click at [69, 207] on div at bounding box center [565, 272] width 1130 height 544
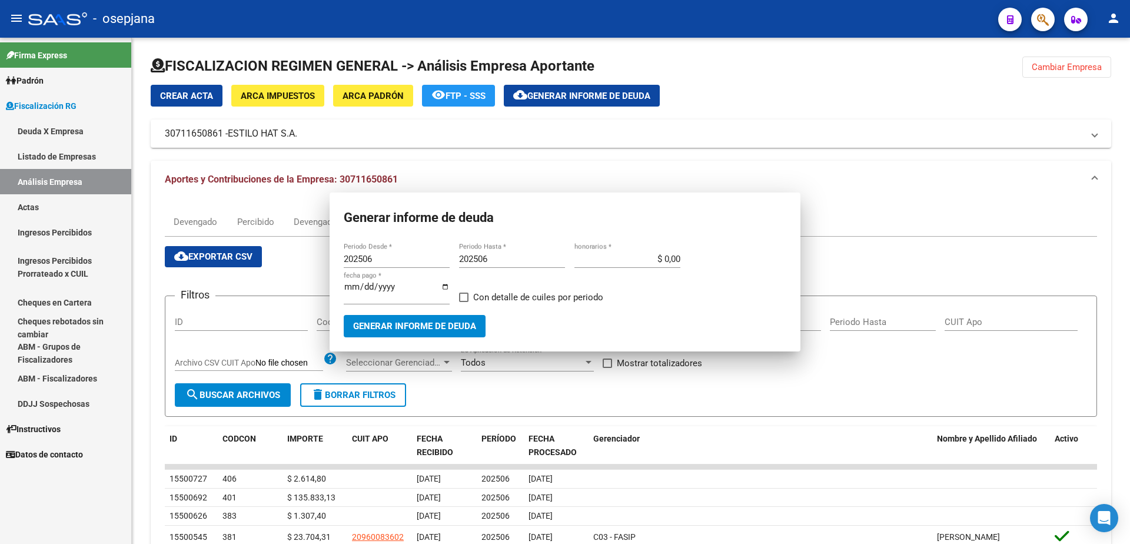
click at [68, 201] on link "Actas" at bounding box center [65, 206] width 131 height 25
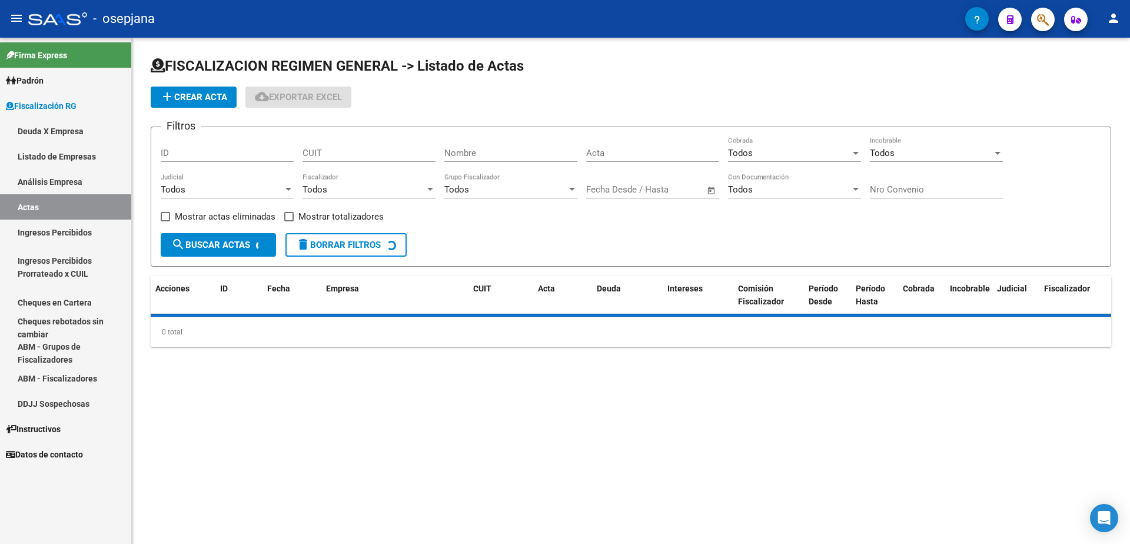
click at [71, 179] on link "Análisis Empresa" at bounding box center [65, 181] width 131 height 25
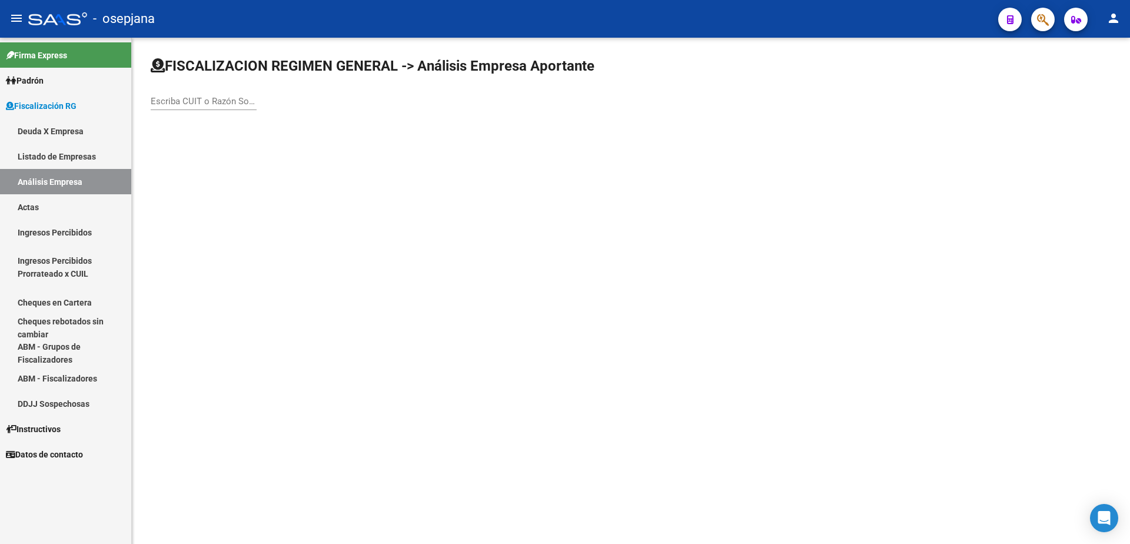
click at [192, 98] on input "Escriba CUIT o Razón Social para buscar" at bounding box center [204, 101] width 106 height 11
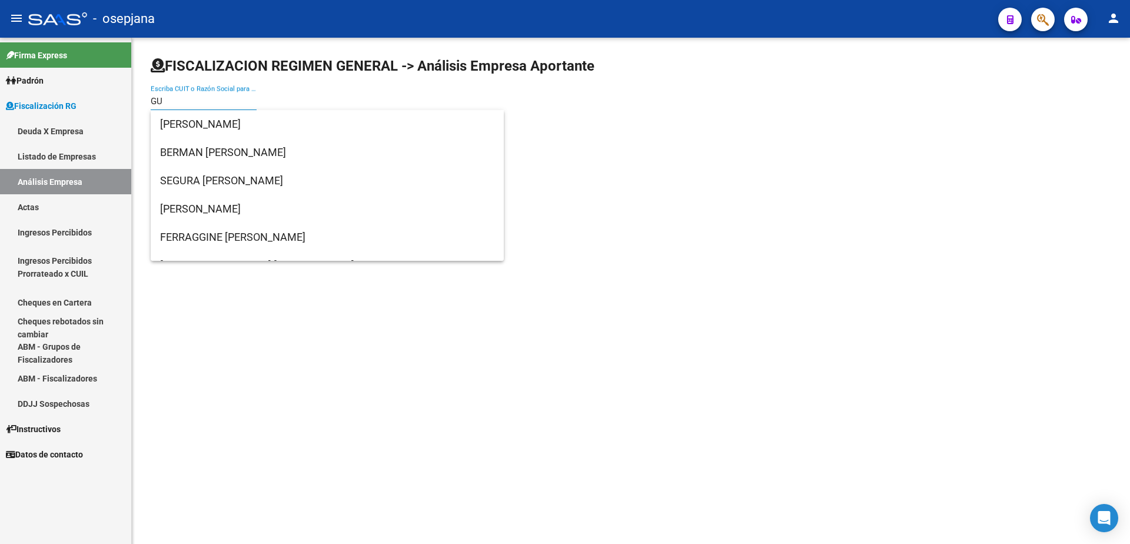
type input "GUA"
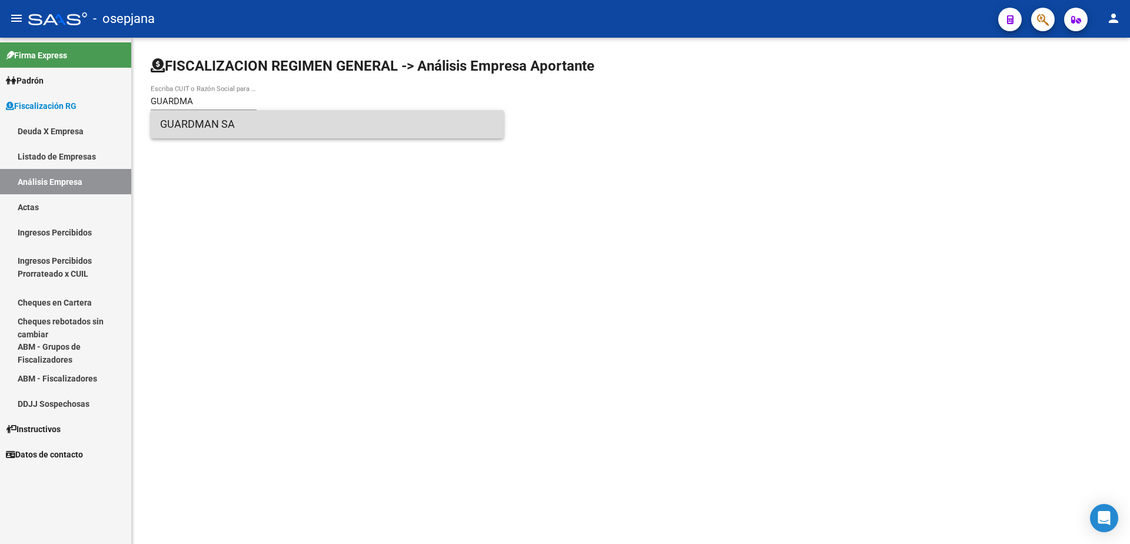
click at [253, 130] on span "GUARDMAN SA" at bounding box center [327, 124] width 334 height 28
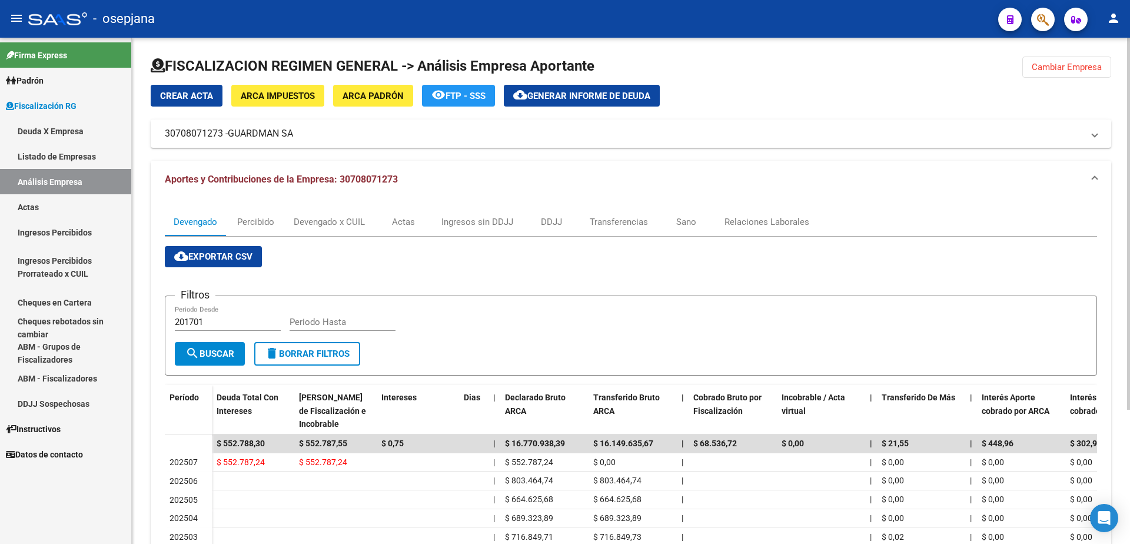
click at [578, 96] on span "Generar informe de deuda" at bounding box center [588, 96] width 123 height 11
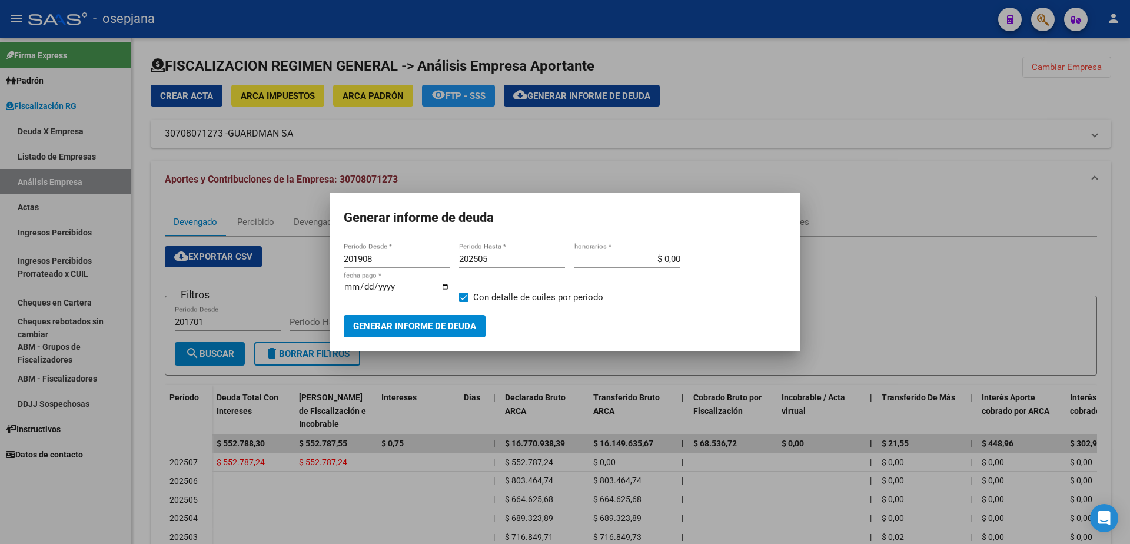
click at [770, 147] on div at bounding box center [565, 272] width 1130 height 544
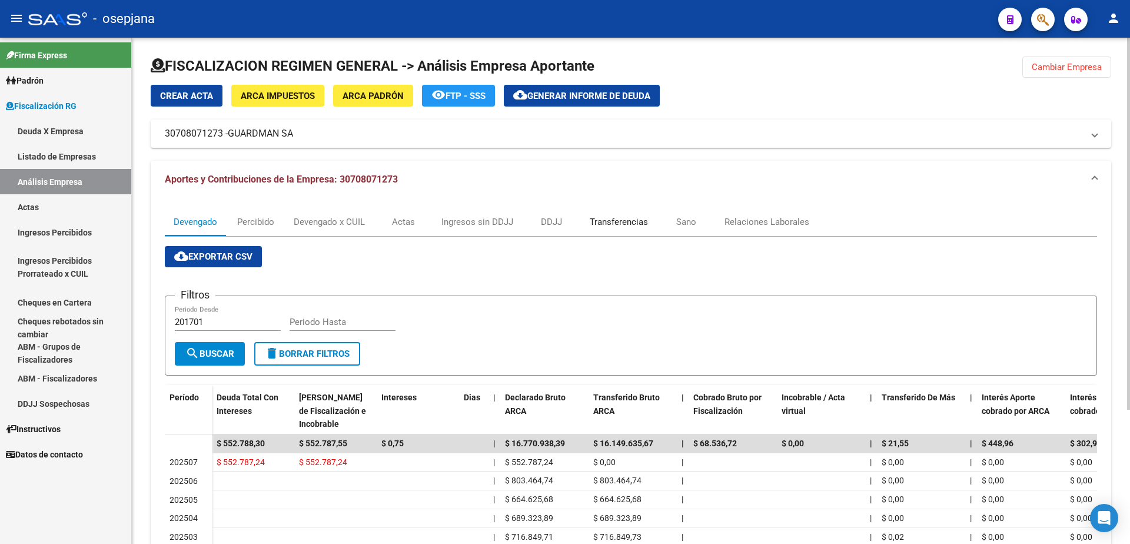
click at [638, 219] on div "Transferencias" at bounding box center [619, 221] width 58 height 13
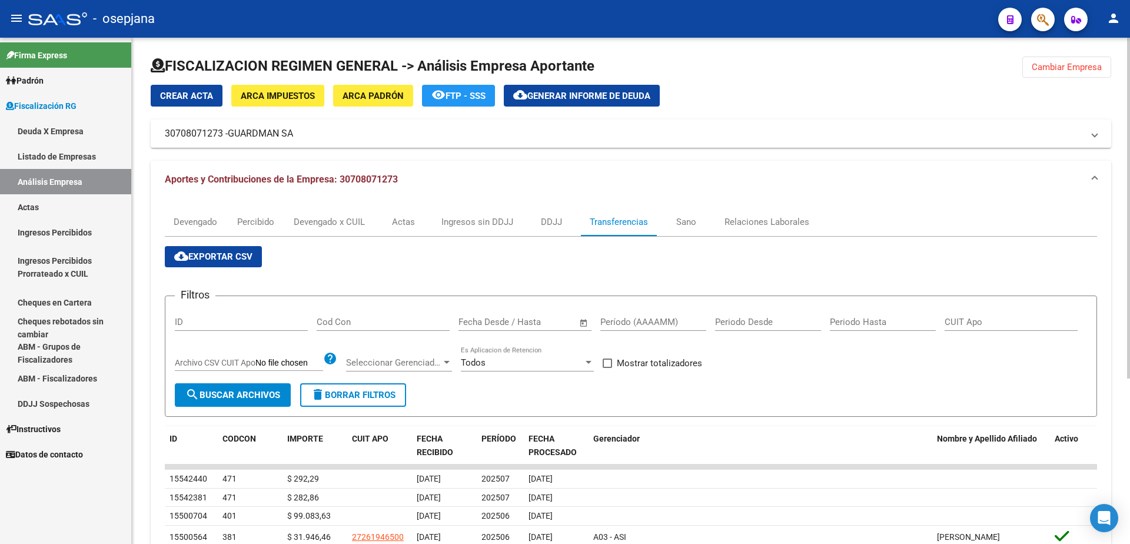
click at [549, 98] on span "Generar informe de deuda" at bounding box center [588, 96] width 123 height 11
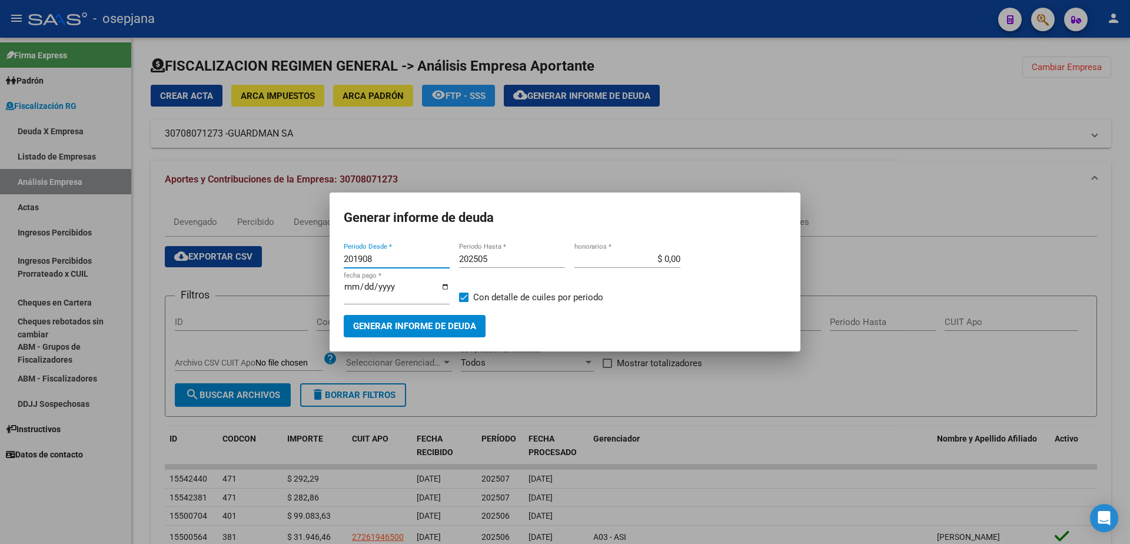
drag, startPoint x: 390, startPoint y: 262, endPoint x: 231, endPoint y: 268, distance: 159.0
click at [231, 268] on div "Generar informe de deuda 201908 Periodo Desde * 202505 Periodo Hasta * $ 0,00 h…" at bounding box center [565, 272] width 1130 height 544
type input "202506"
click at [507, 263] on input "202505" at bounding box center [512, 259] width 106 height 11
type input "202506"
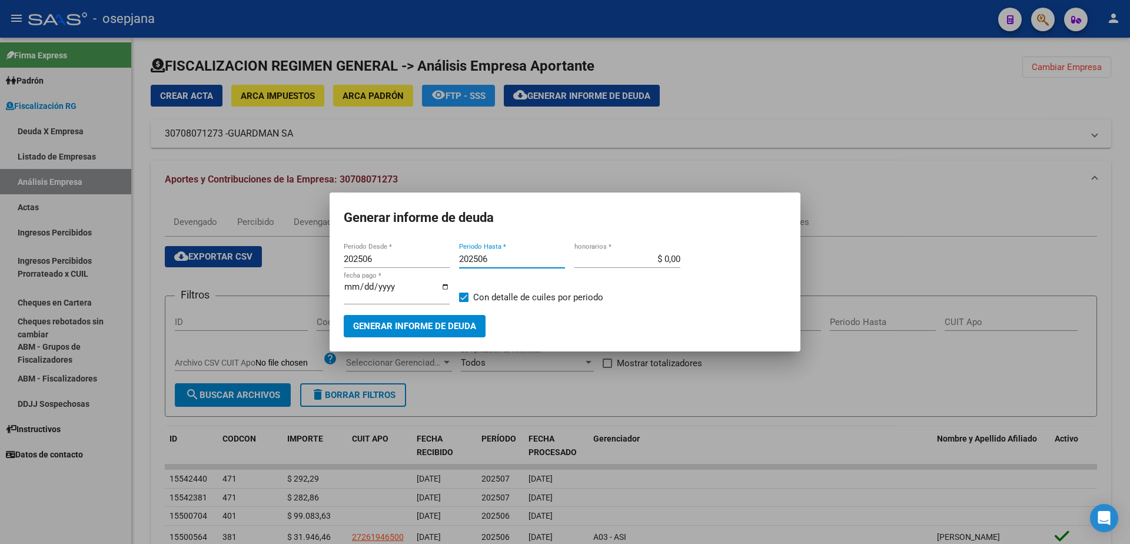
click at [465, 295] on span at bounding box center [463, 296] width 9 height 9
click at [464, 302] on input "Con detalle de cuiles por periodo" at bounding box center [463, 302] width 1 height 1
checkbox input "false"
click at [461, 321] on span "Generar informe de deuda" at bounding box center [414, 326] width 123 height 11
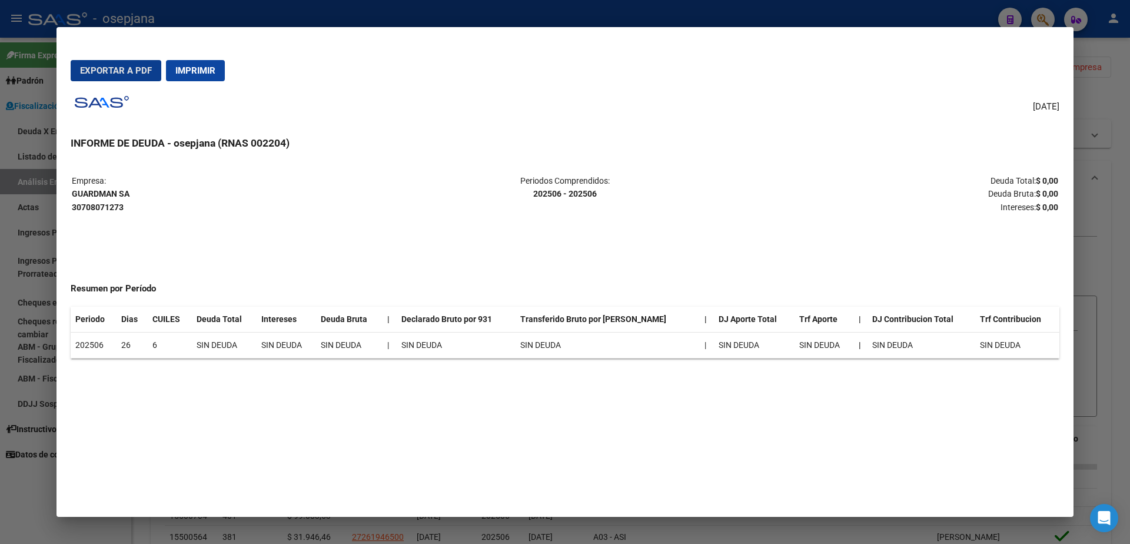
click at [191, 74] on span "Imprimir" at bounding box center [195, 70] width 40 height 11
click at [0, 341] on div at bounding box center [565, 272] width 1130 height 544
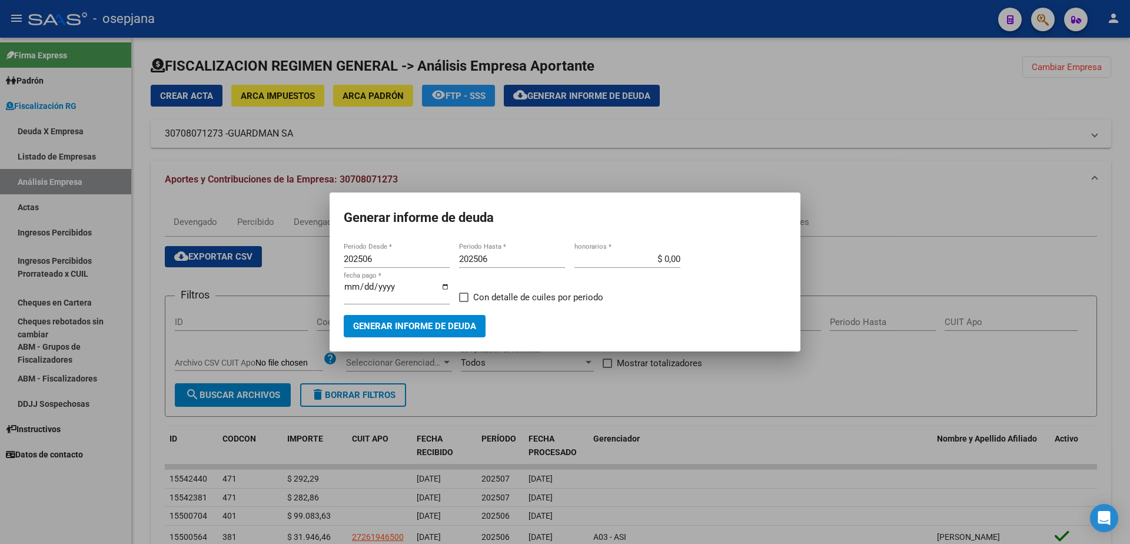
click at [50, 231] on div at bounding box center [565, 272] width 1130 height 544
click at [62, 210] on link "Actas" at bounding box center [65, 206] width 131 height 25
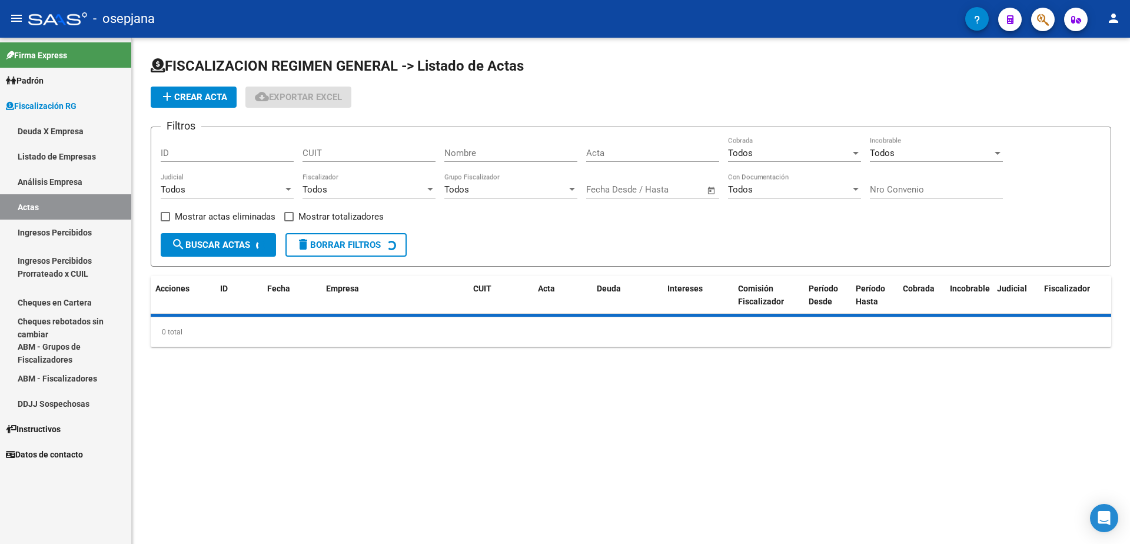
click at [69, 188] on link "Análisis Empresa" at bounding box center [65, 181] width 131 height 25
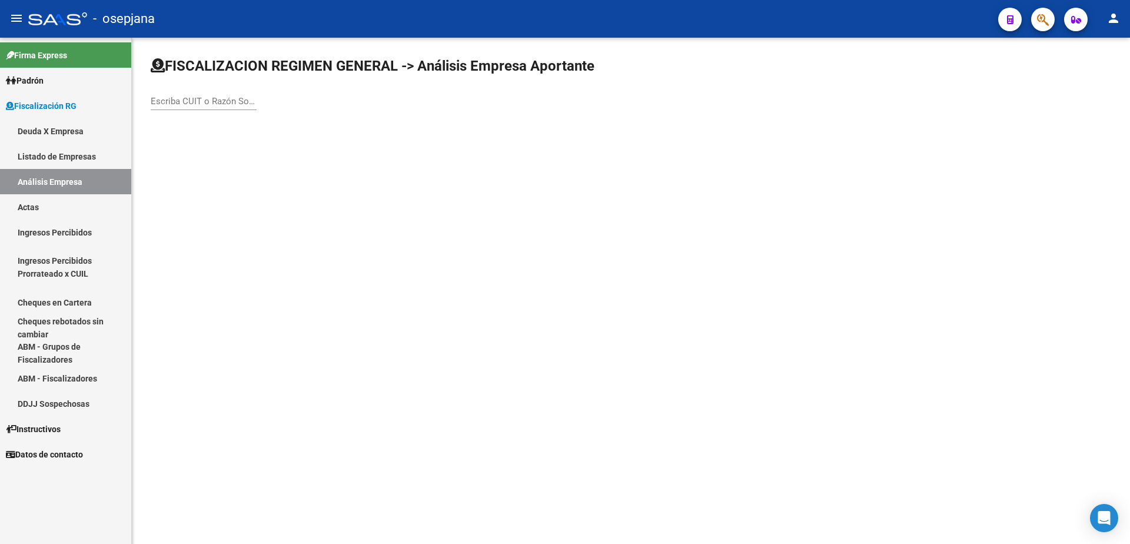
click at [202, 100] on input "Escriba CUIT o Razón Social para buscar" at bounding box center [204, 101] width 106 height 11
type input "QUALITY"
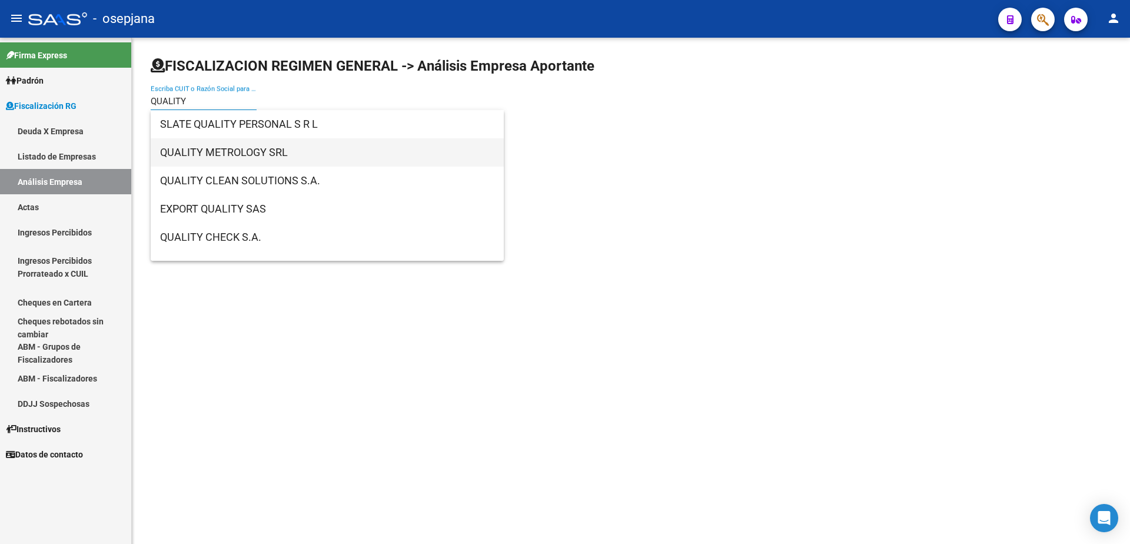
click at [291, 156] on span "QUALITY METROLOGY SRL" at bounding box center [327, 152] width 334 height 28
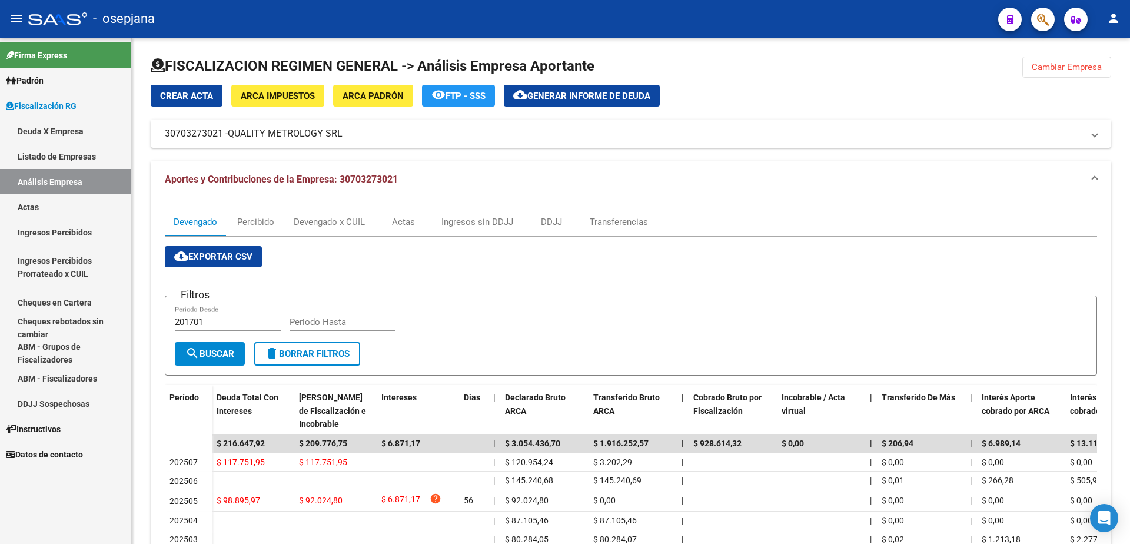
click at [55, 215] on link "Actas" at bounding box center [65, 206] width 131 height 25
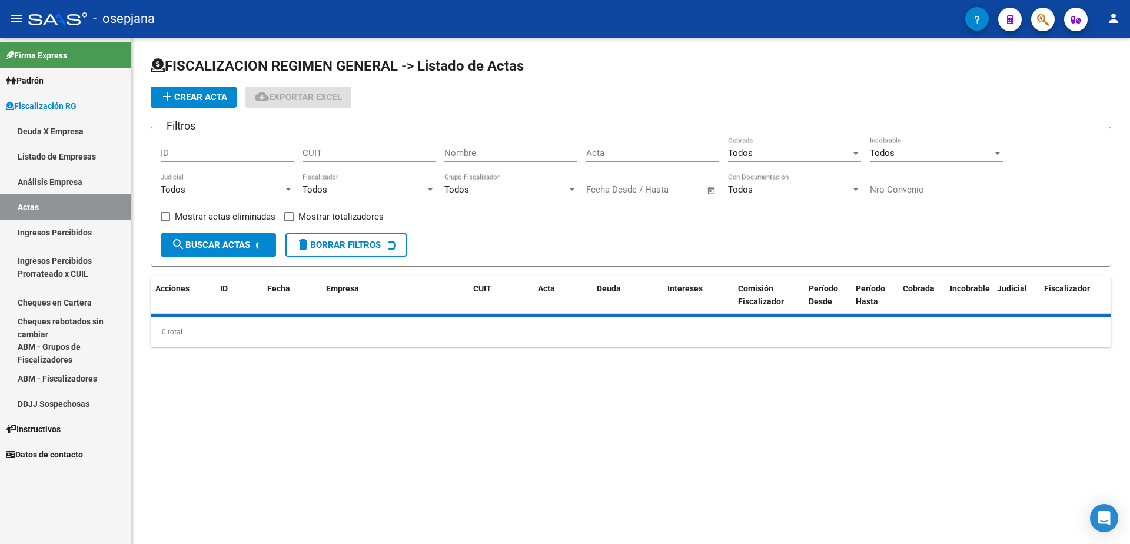
click at [90, 184] on link "Análisis Empresa" at bounding box center [65, 181] width 131 height 25
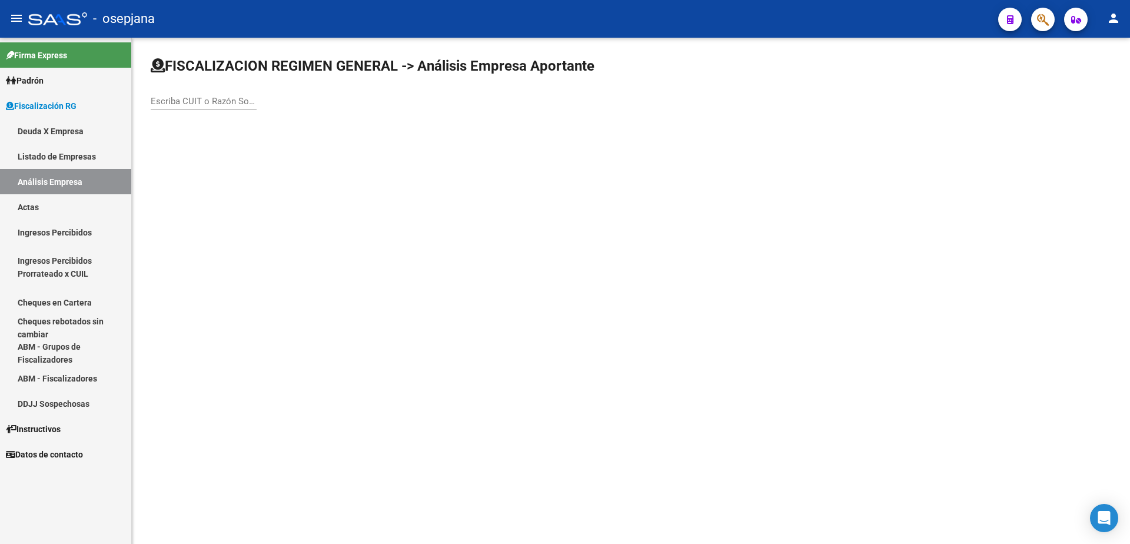
click at [212, 111] on div "Escriba CUIT o Razón Social para buscar" at bounding box center [204, 103] width 106 height 36
click at [213, 105] on input "Escriba CUIT o Razón Social para buscar" at bounding box center [204, 101] width 106 height 11
type input "SARGENTO"
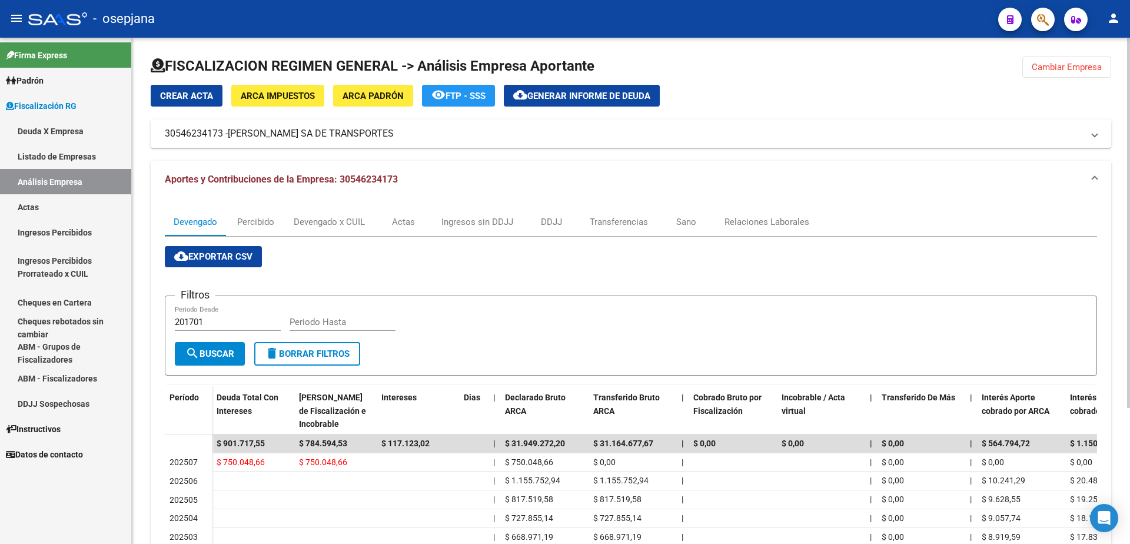
click at [618, 98] on span "Generar informe de deuda" at bounding box center [588, 96] width 123 height 11
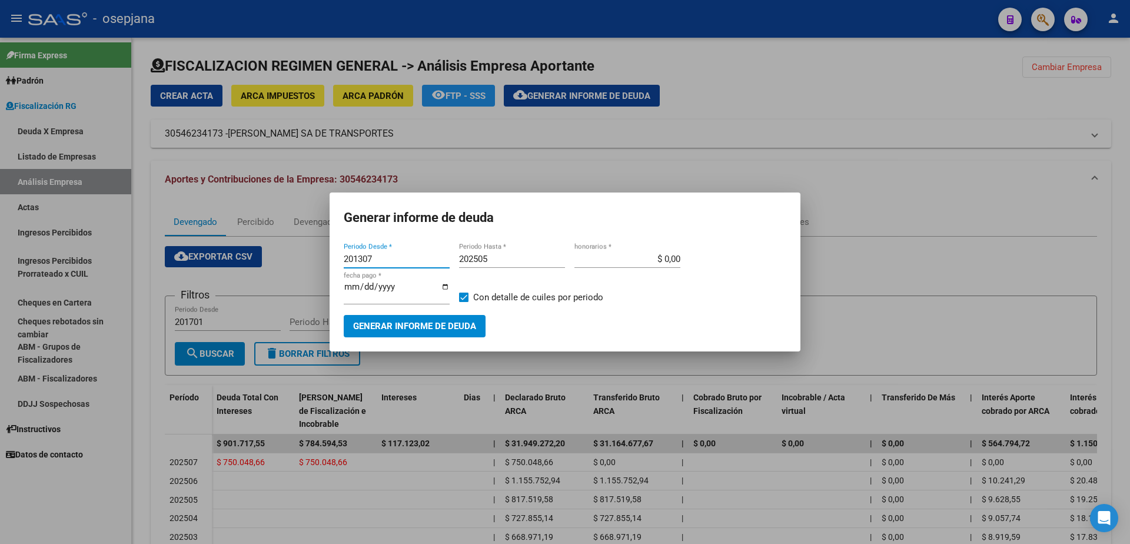
drag, startPoint x: 383, startPoint y: 263, endPoint x: 306, endPoint y: 263, distance: 77.1
click at [306, 263] on div "Generar informe de deuda 201307 Periodo Desde * 202505 Periodo Hasta * $ 0,00 h…" at bounding box center [565, 272] width 1130 height 544
type input "202506"
click at [507, 261] on input "202505" at bounding box center [512, 259] width 106 height 11
type input "202506"
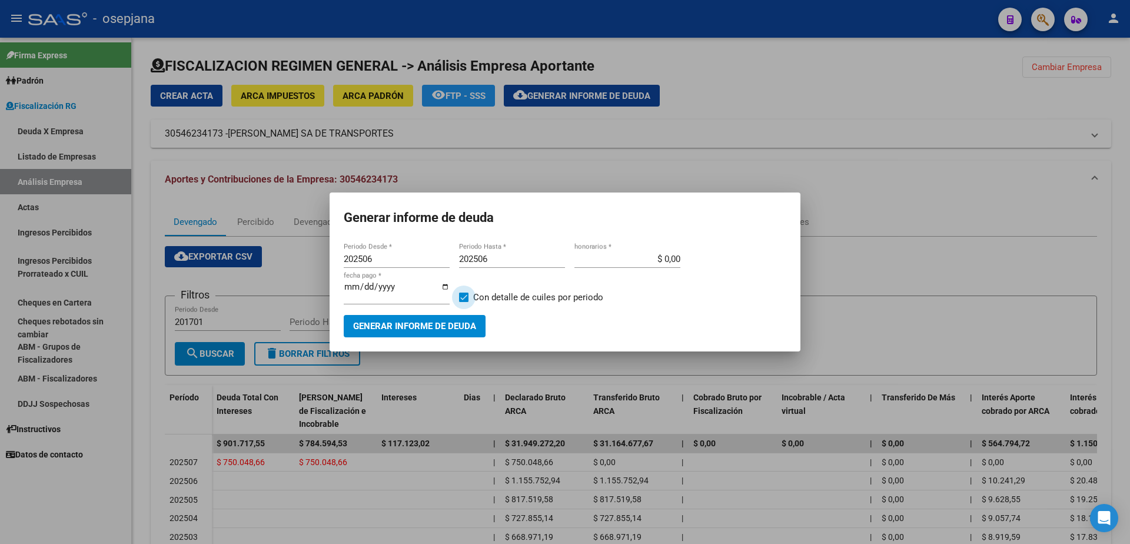
click at [460, 297] on span at bounding box center [463, 296] width 9 height 9
click at [463, 302] on input "Con detalle de cuiles por periodo" at bounding box center [463, 302] width 1 height 1
checkbox input "false"
click at [440, 316] on button "Generar informe de deuda" at bounding box center [415, 326] width 142 height 22
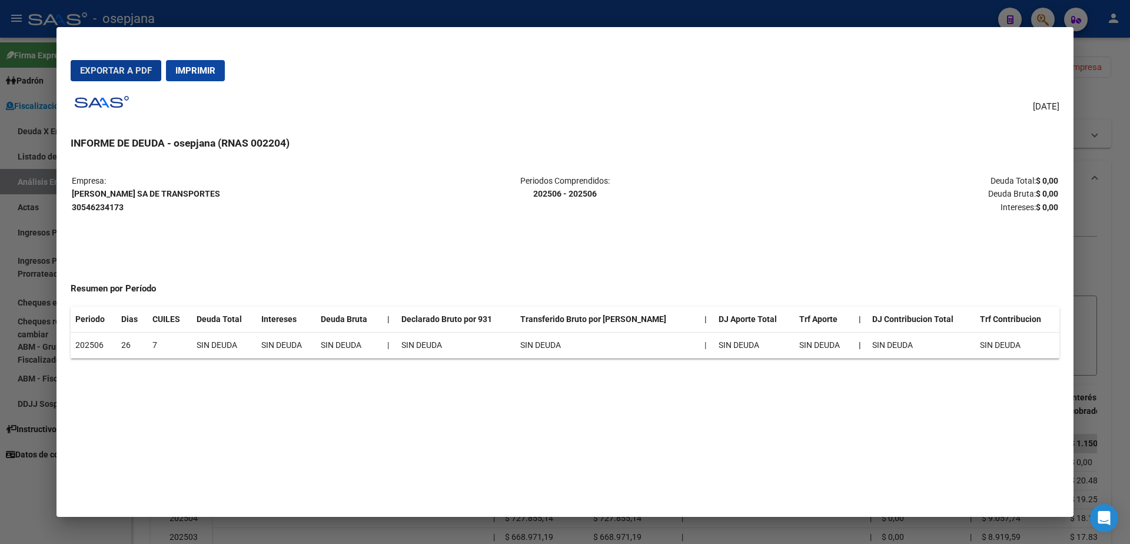
click at [196, 64] on button "Imprimir" at bounding box center [195, 70] width 59 height 21
click at [35, 209] on div at bounding box center [565, 272] width 1130 height 544
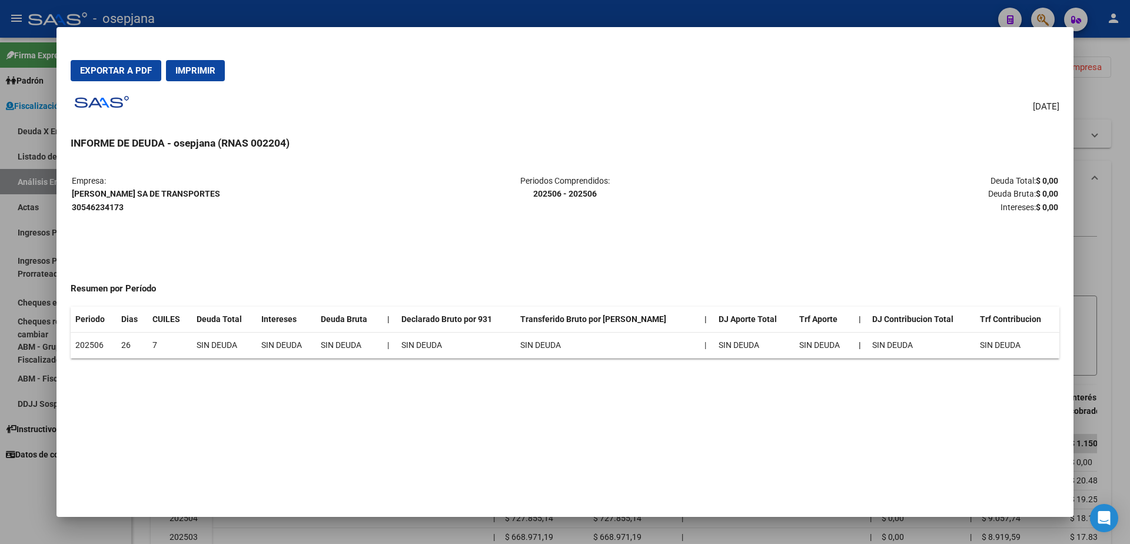
click at [34, 207] on div at bounding box center [565, 272] width 1130 height 544
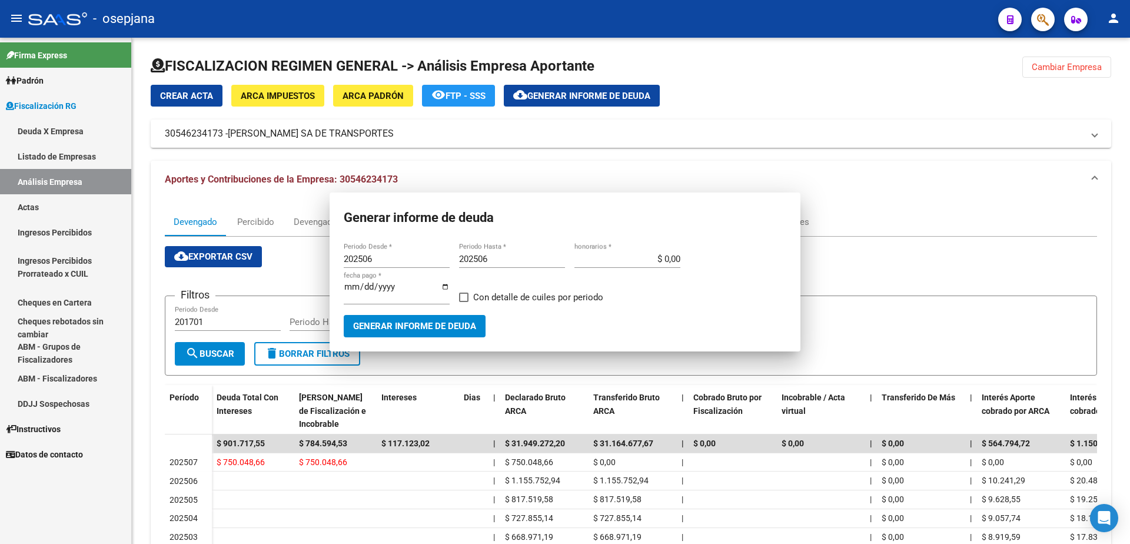
click at [35, 207] on link "Actas" at bounding box center [65, 206] width 131 height 25
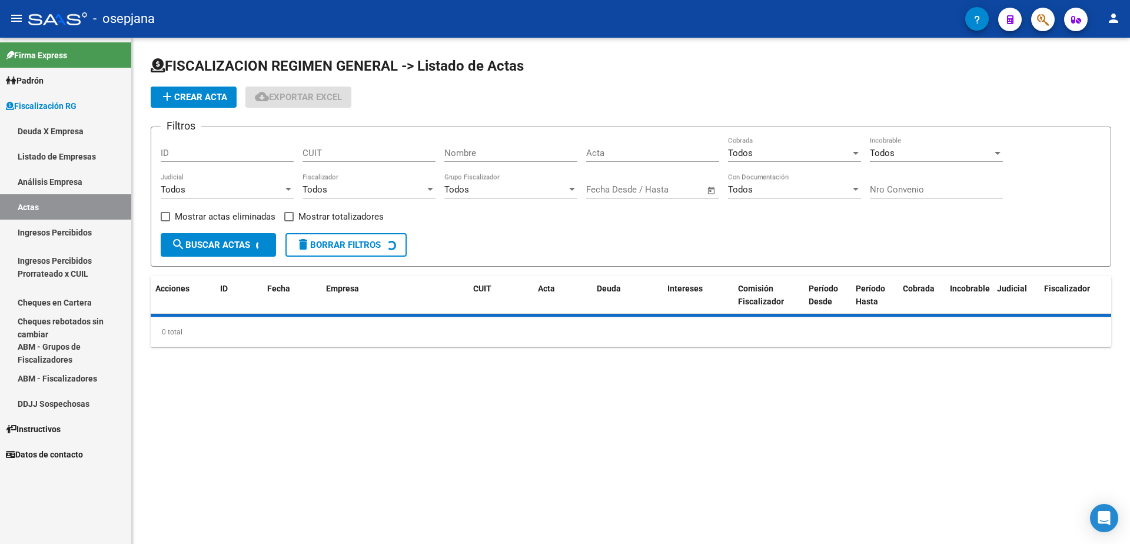
click at [60, 178] on link "Análisis Empresa" at bounding box center [65, 181] width 131 height 25
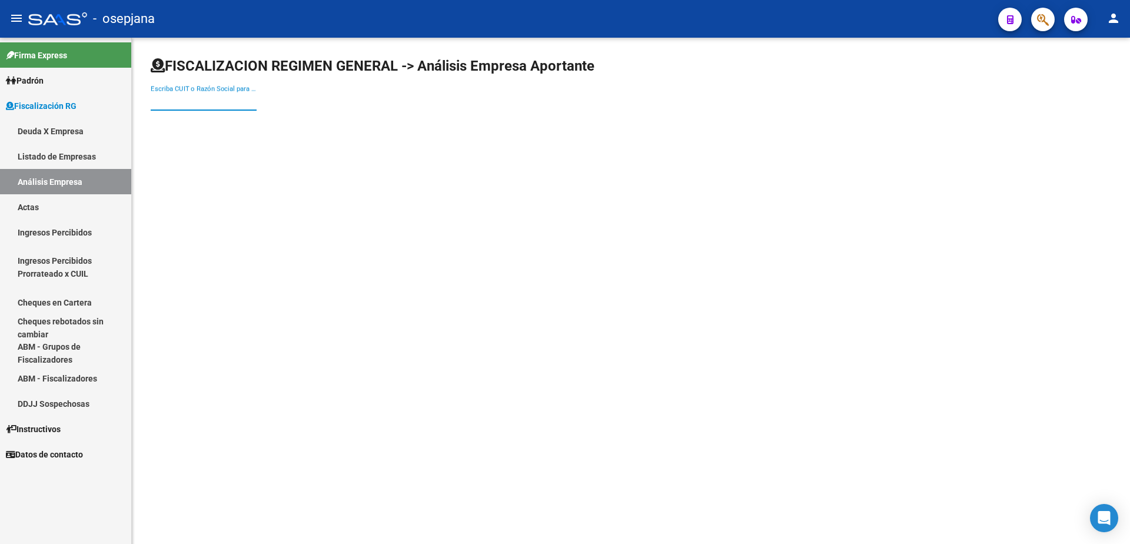
click at [197, 97] on input "Escriba CUIT o Razón Social para buscar" at bounding box center [204, 101] width 106 height 11
click at [214, 123] on span "IARAI S.A." at bounding box center [327, 124] width 334 height 28
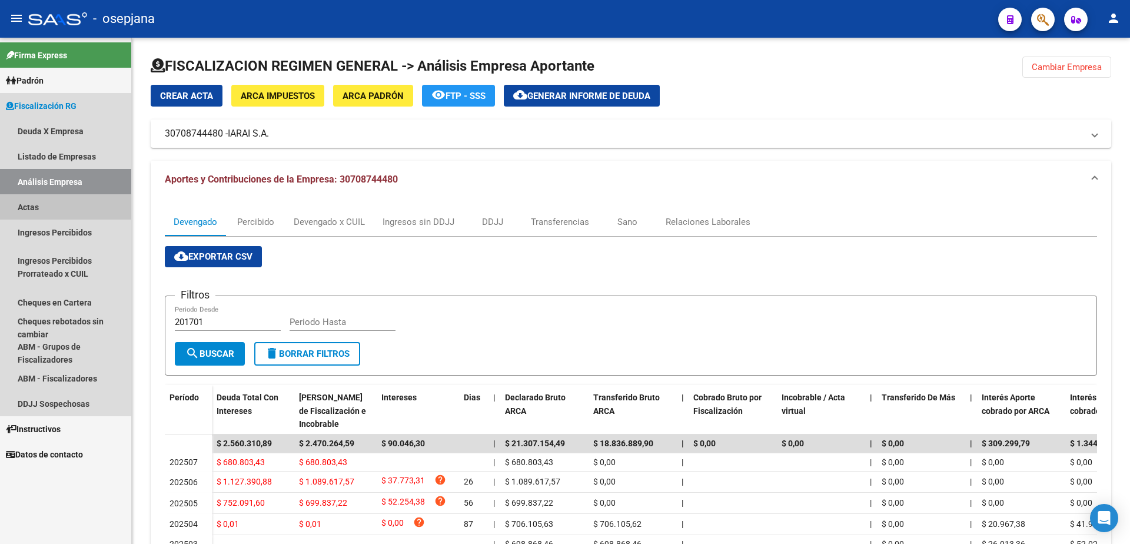
click at [33, 205] on link "Actas" at bounding box center [65, 206] width 131 height 25
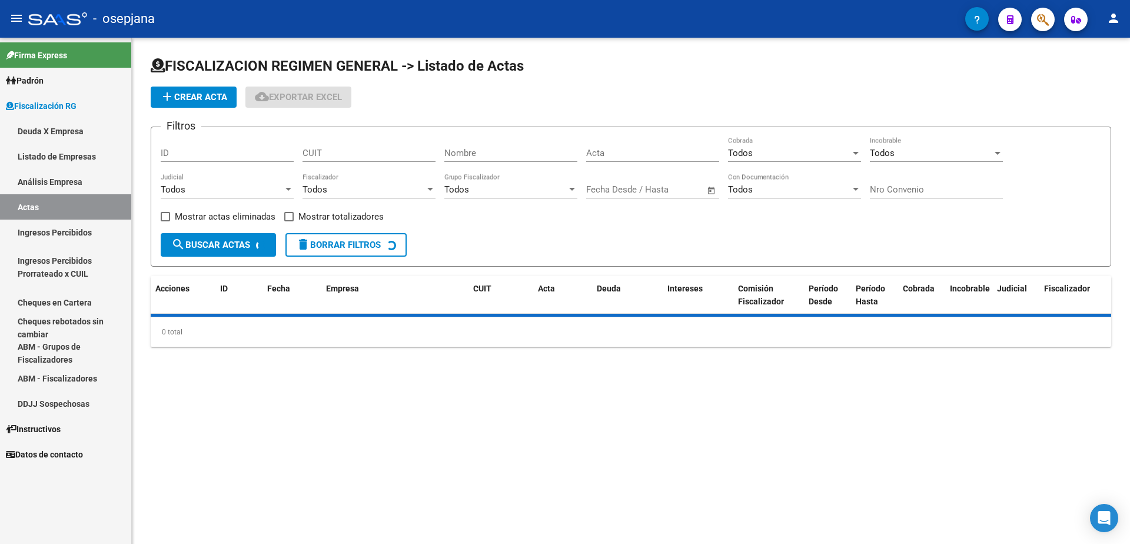
click at [64, 178] on link "Análisis Empresa" at bounding box center [65, 181] width 131 height 25
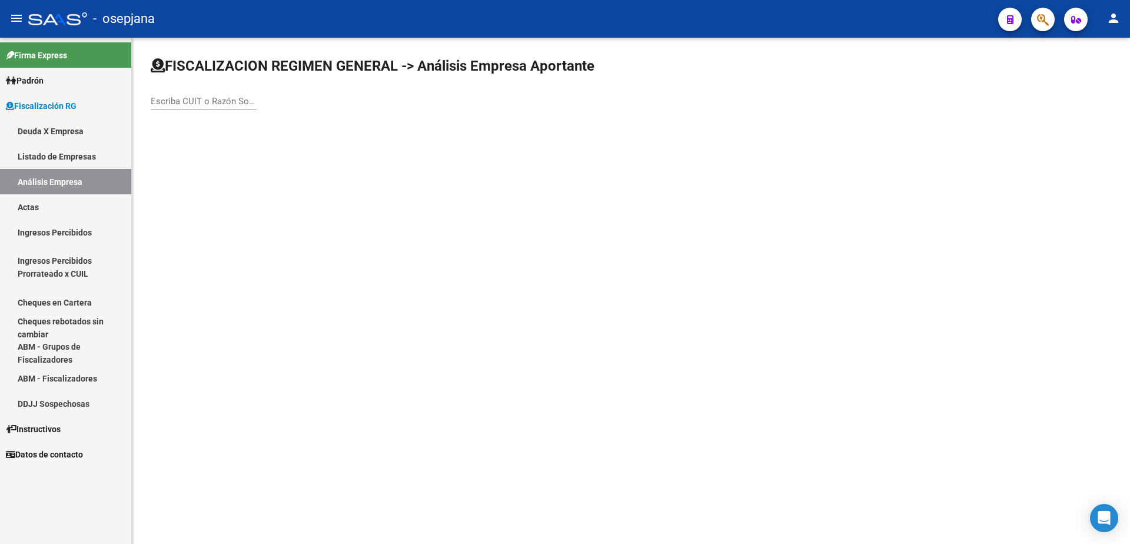
click at [169, 95] on div "Escriba CUIT o Razón Social para buscar" at bounding box center [204, 97] width 106 height 25
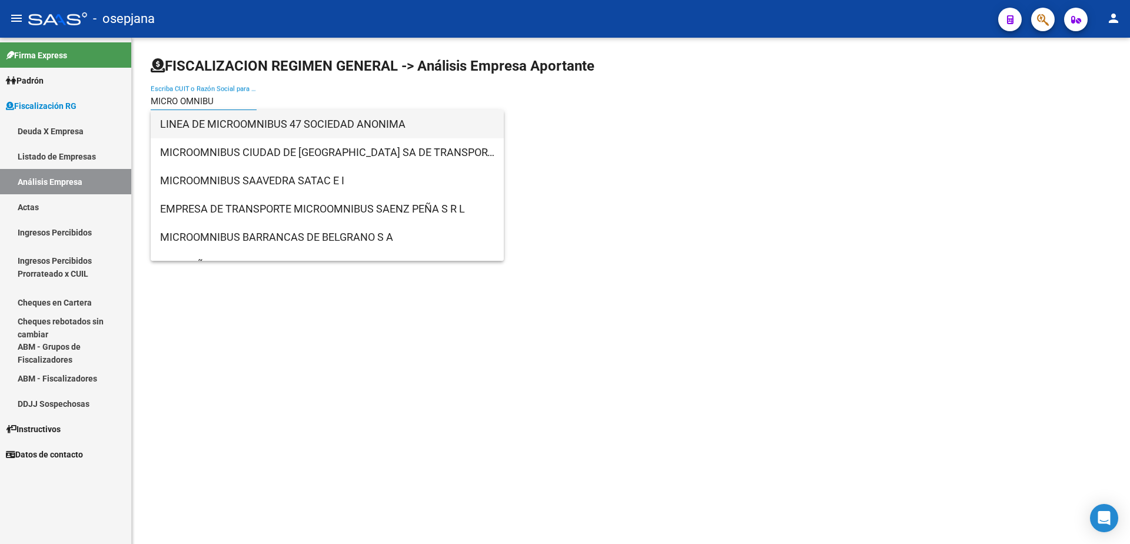
type input "MICRO OMNIBUS"
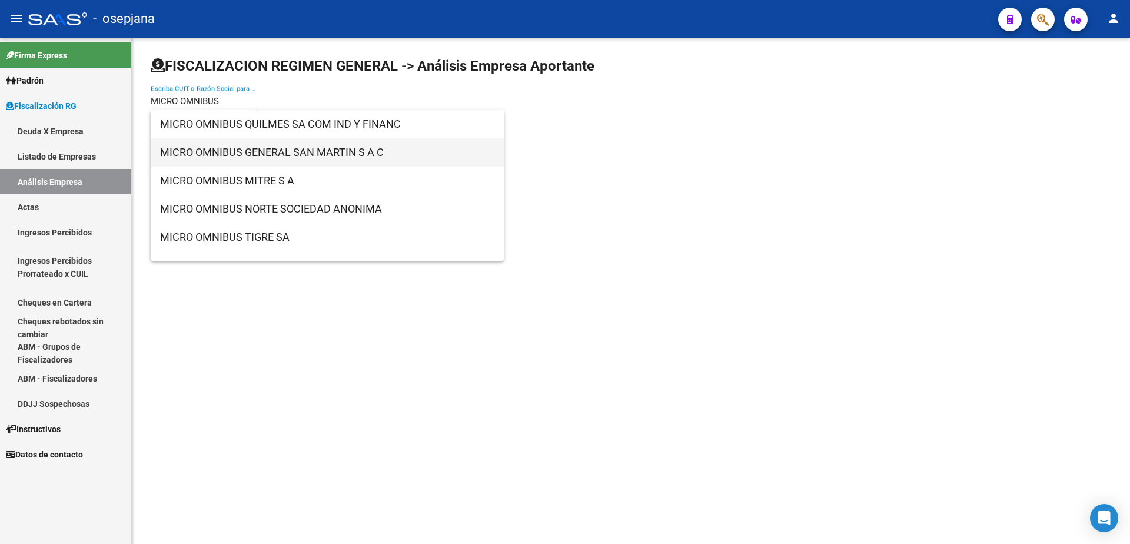
click at [257, 145] on span "MICRO OMNIBUS GENERAL SAN MARTIN S A C" at bounding box center [327, 152] width 334 height 28
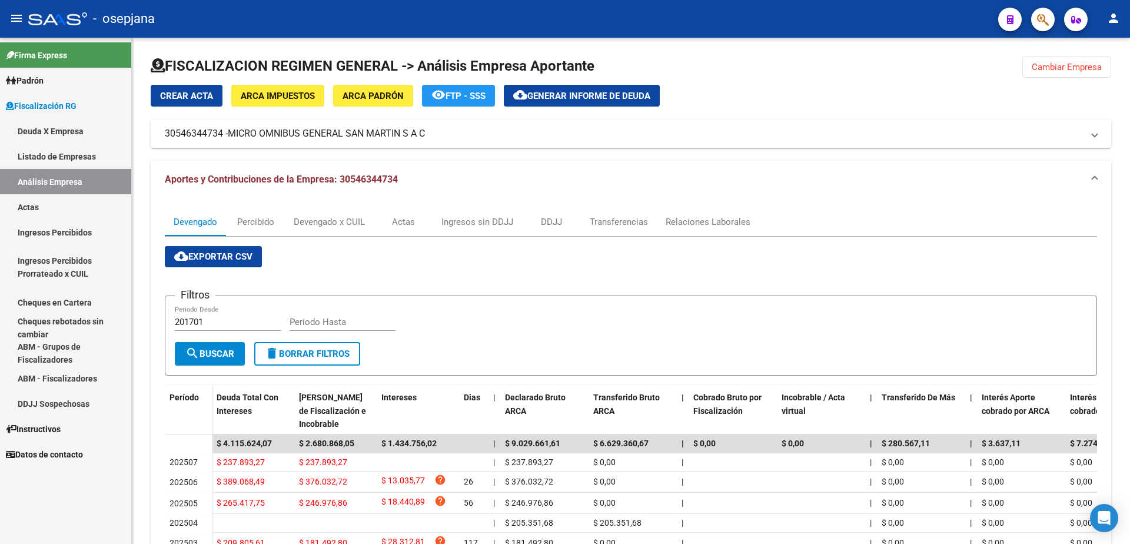
click at [65, 201] on link "Actas" at bounding box center [65, 206] width 131 height 25
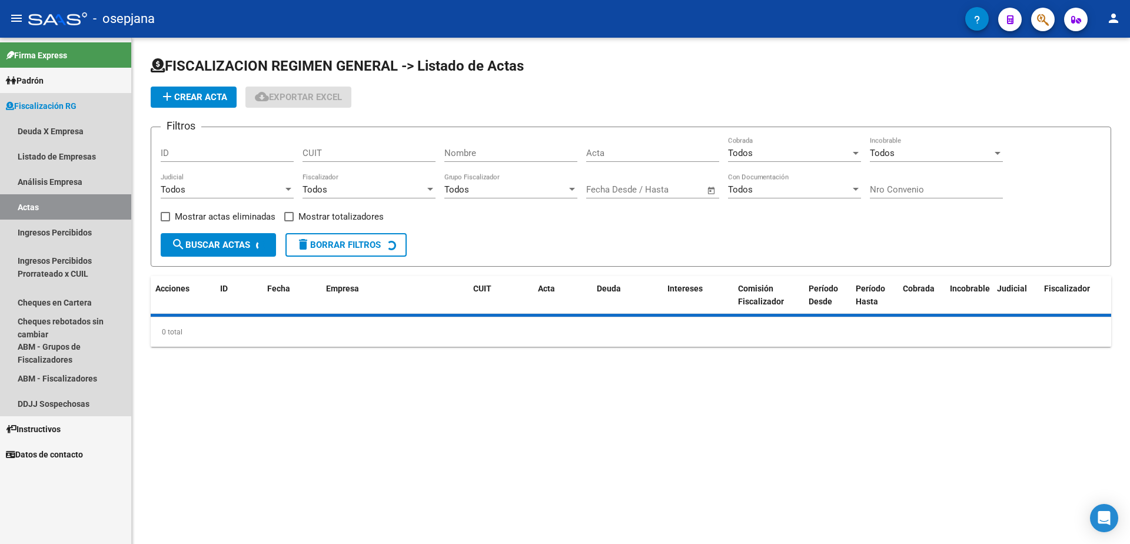
click at [74, 175] on link "Análisis Empresa" at bounding box center [65, 181] width 131 height 25
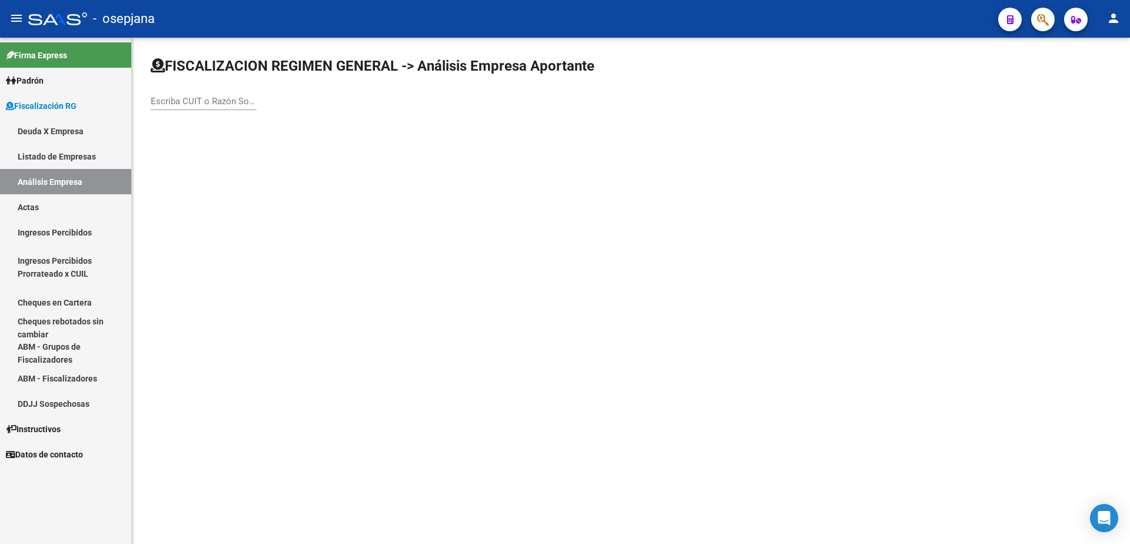
click at [172, 99] on input "Escriba CUIT o Razón Social para buscar" at bounding box center [204, 101] width 106 height 11
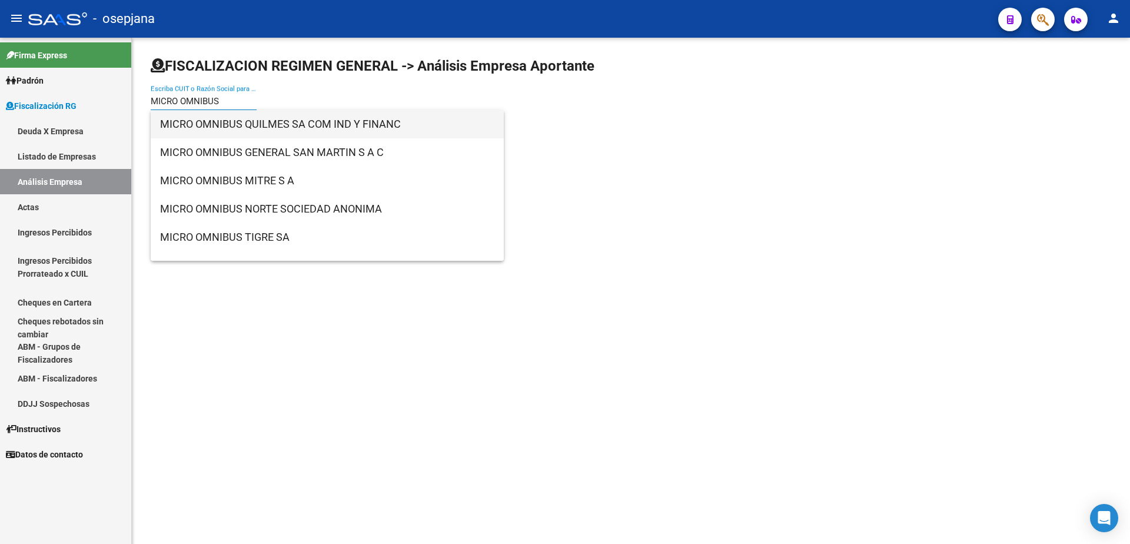
click at [321, 127] on span "MICRO OMNIBUS QUILMES SA COM IND Y FINANC" at bounding box center [327, 124] width 334 height 28
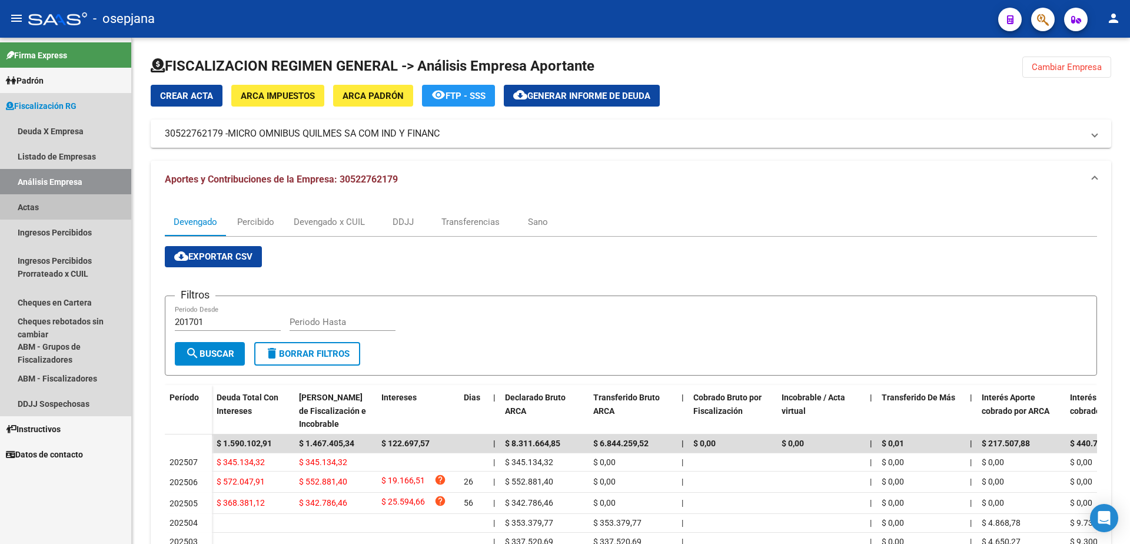
click at [87, 205] on link "Actas" at bounding box center [65, 206] width 131 height 25
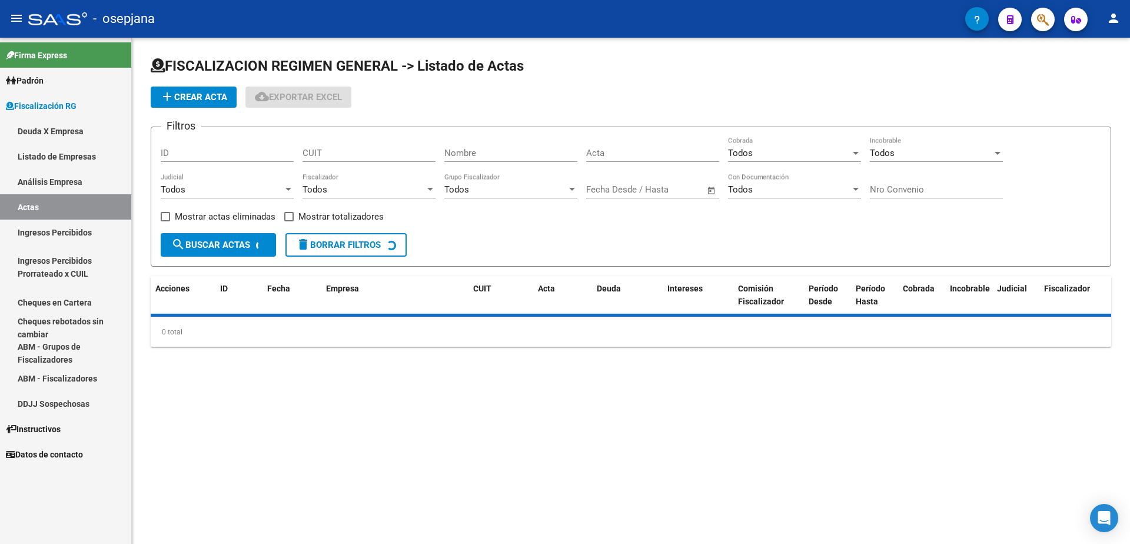
click at [96, 186] on link "Análisis Empresa" at bounding box center [65, 181] width 131 height 25
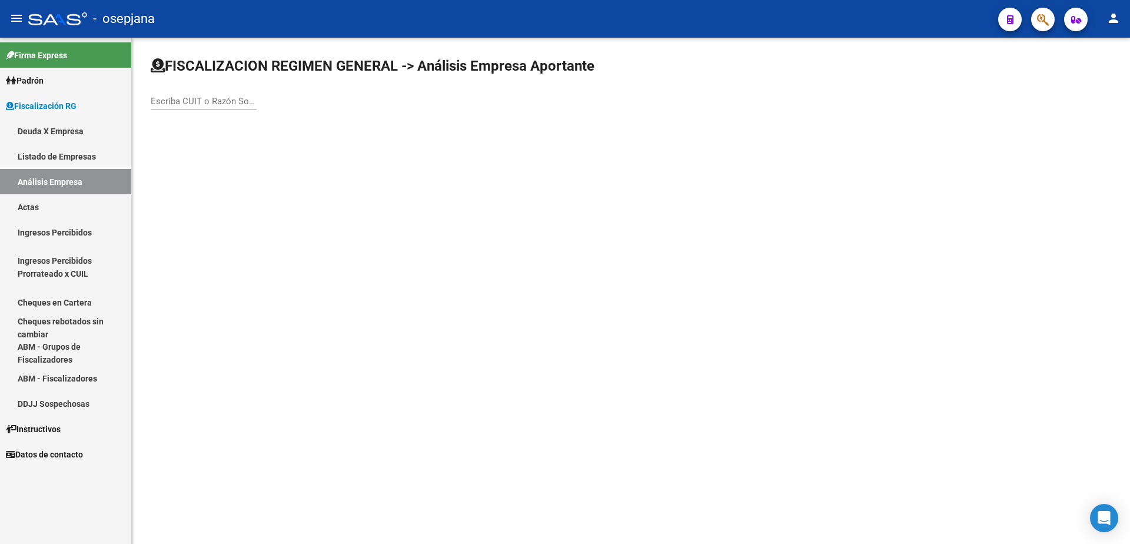
click at [197, 104] on input "Escriba CUIT o Razón Social para buscar" at bounding box center [204, 101] width 106 height 11
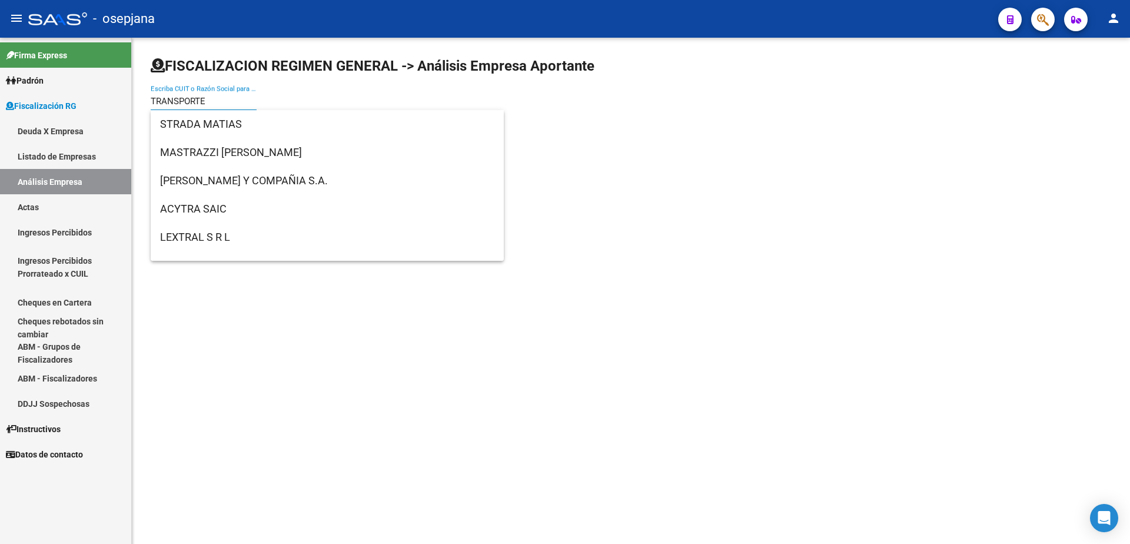
type input "TRANSPORTES"
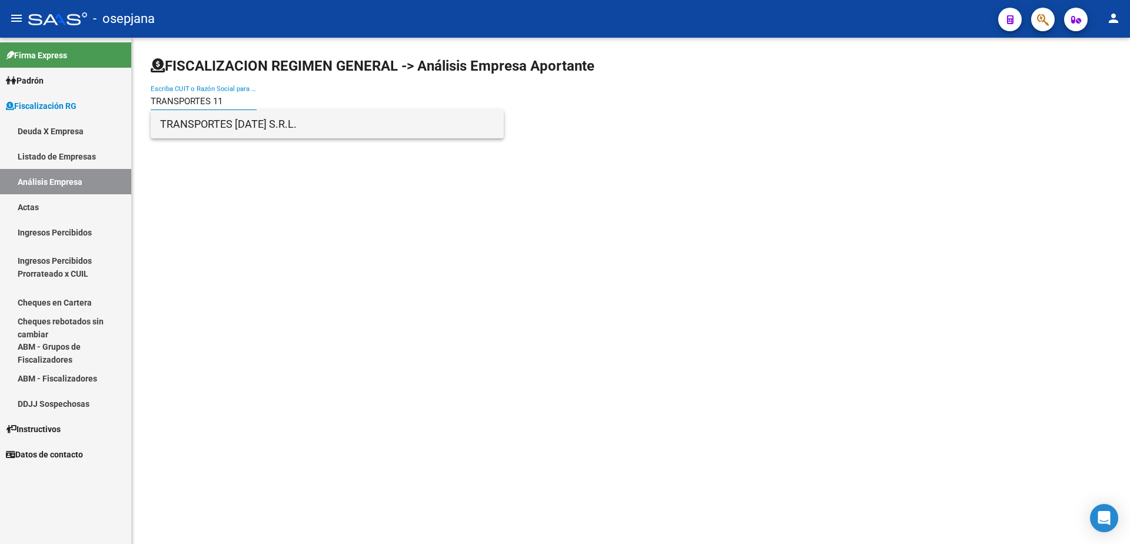
click at [217, 118] on span "TRANSPORTES 11 DE JUNIO S.R.L." at bounding box center [327, 124] width 334 height 28
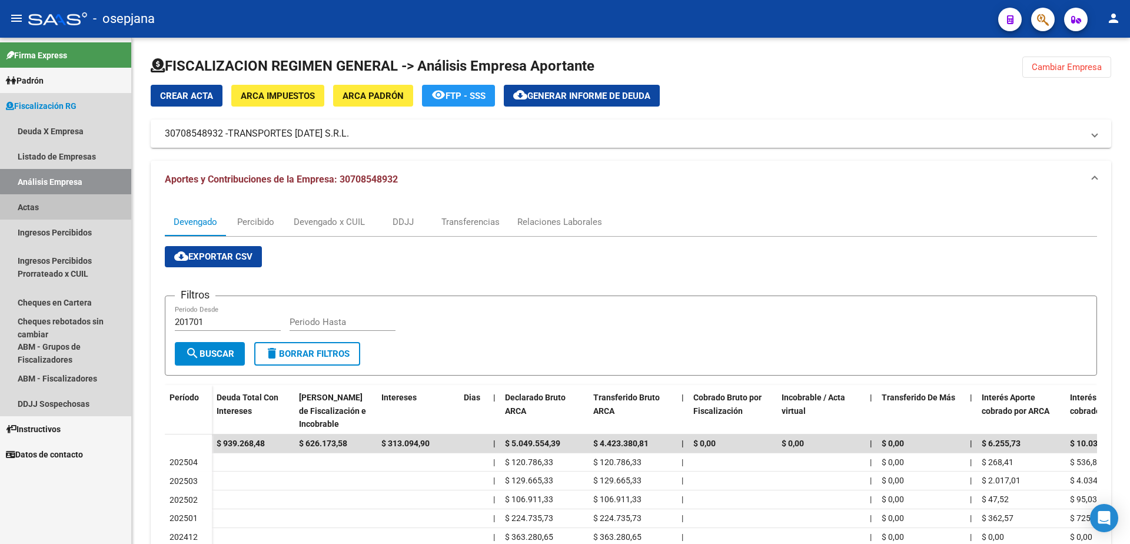
click at [81, 208] on link "Actas" at bounding box center [65, 206] width 131 height 25
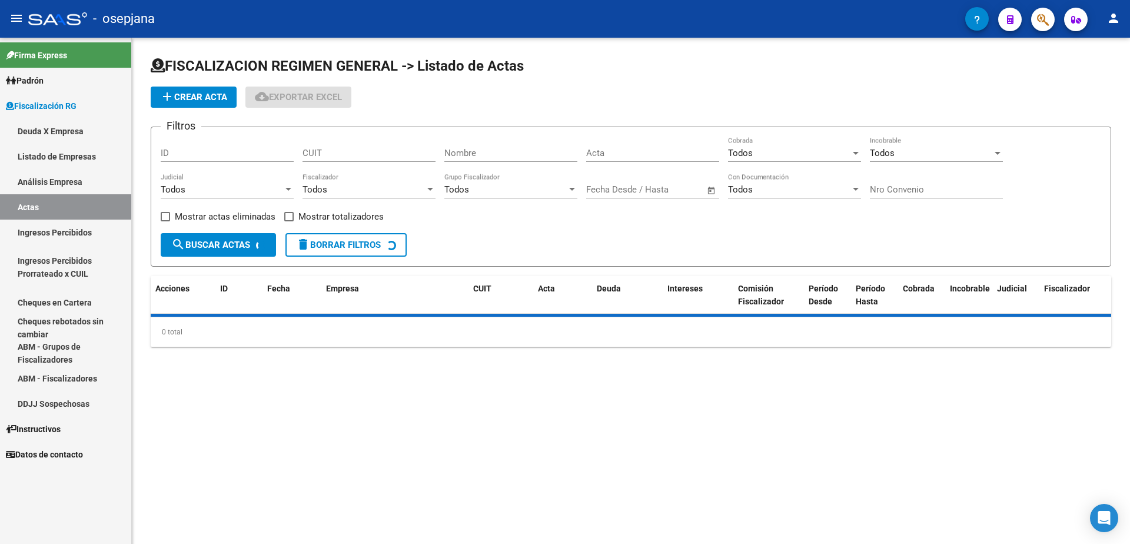
drag, startPoint x: 86, startPoint y: 187, endPoint x: 107, endPoint y: 165, distance: 30.0
click at [88, 185] on link "Análisis Empresa" at bounding box center [65, 181] width 131 height 25
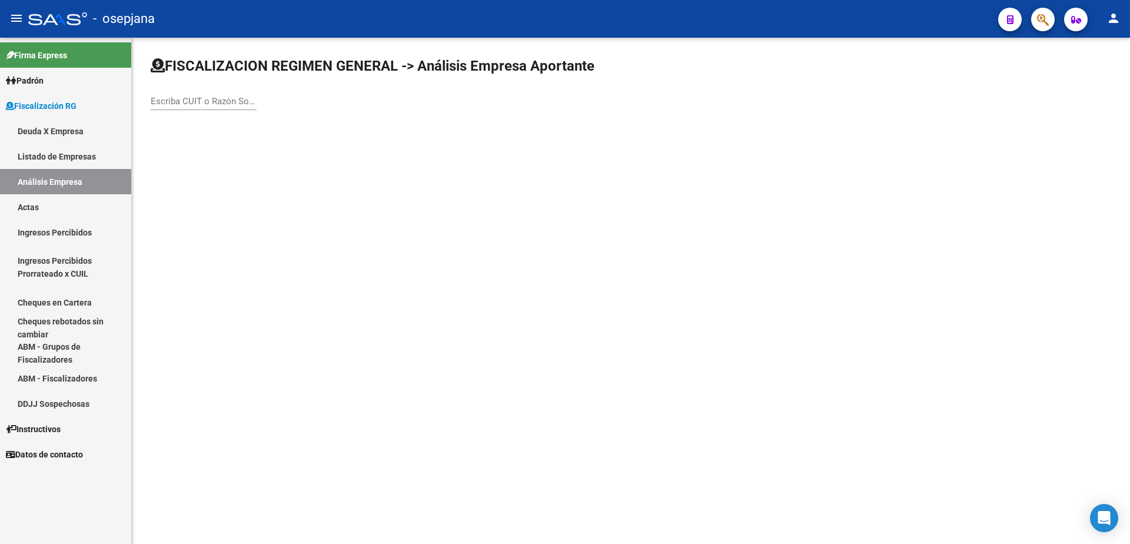
click at [201, 105] on input "Escriba CUIT o Razón Social para buscar" at bounding box center [204, 101] width 106 height 11
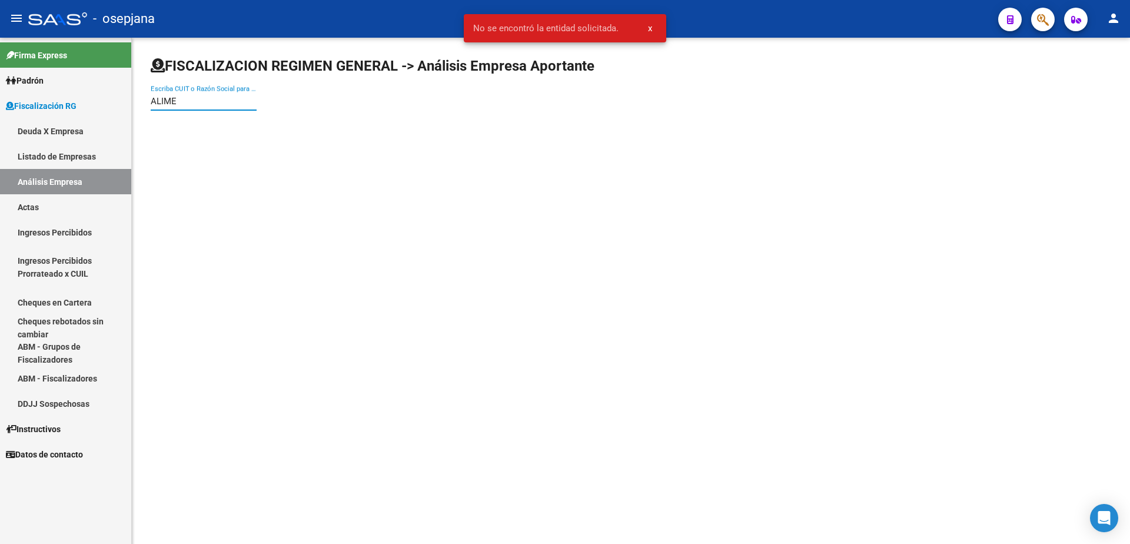
type input "ALIMEN"
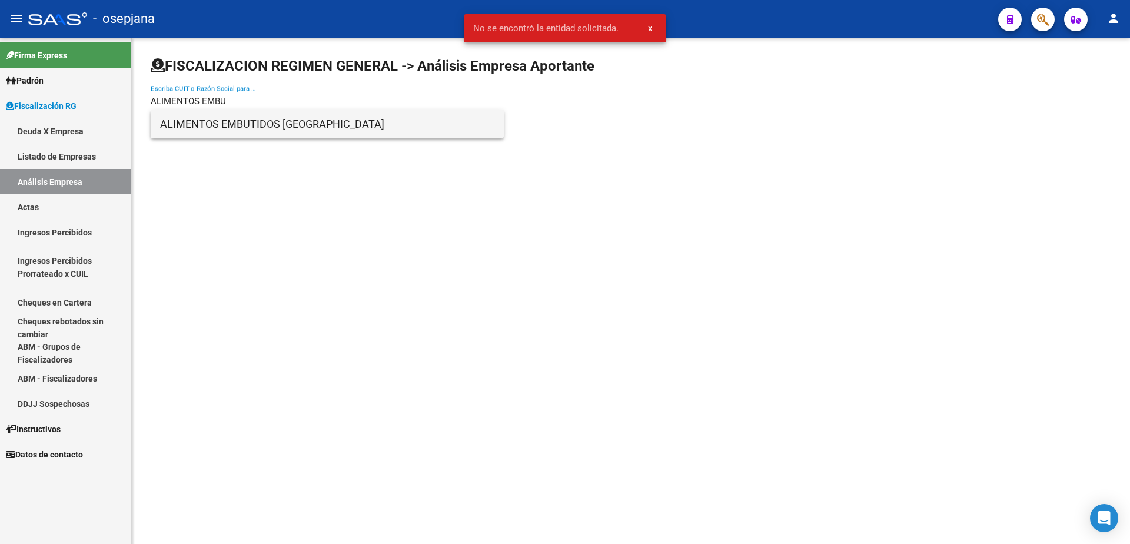
click at [238, 116] on span "ALIMENTOS EMBUTIDOS SAN MARTIN" at bounding box center [327, 124] width 334 height 28
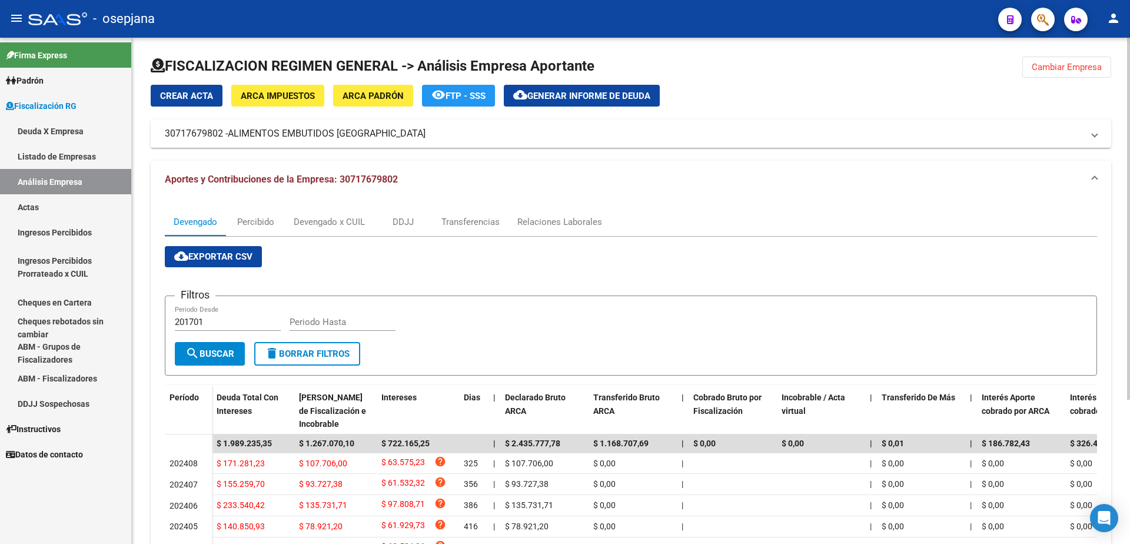
click at [48, 210] on link "Actas" at bounding box center [65, 206] width 131 height 25
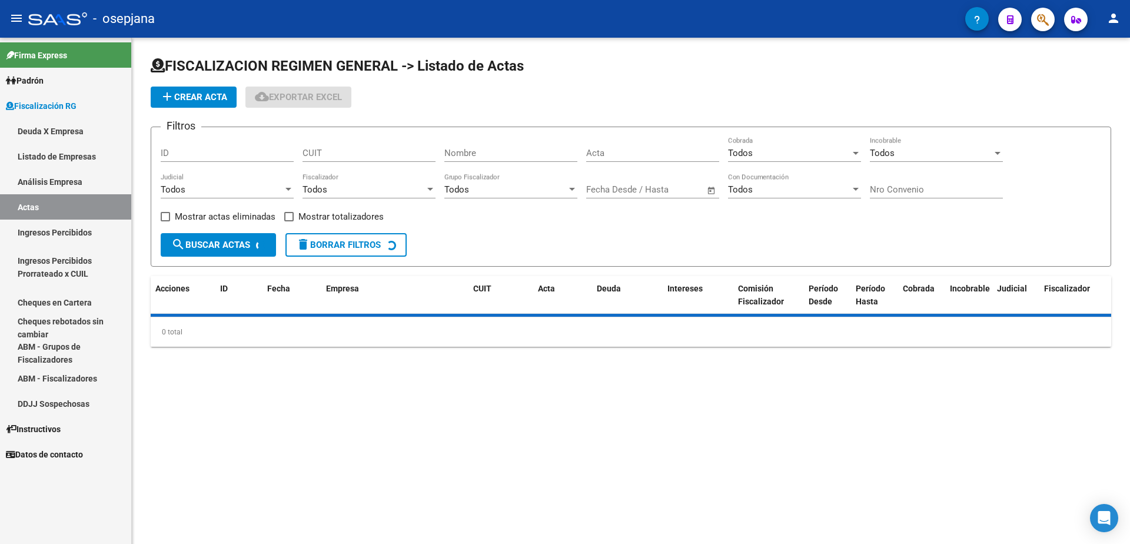
click at [61, 184] on link "Análisis Empresa" at bounding box center [65, 181] width 131 height 25
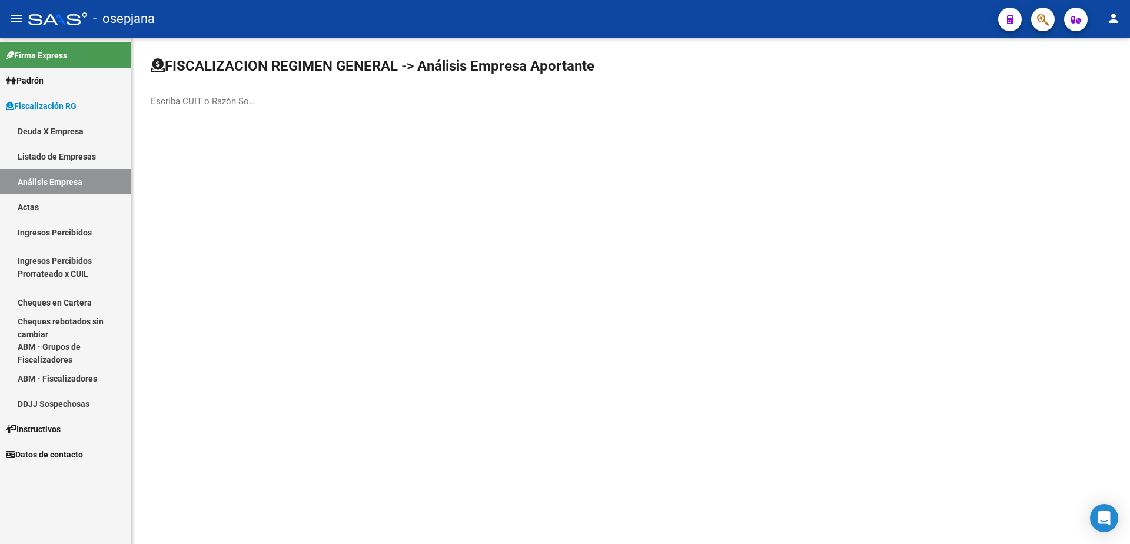
click at [175, 101] on input "Escriba CUIT o Razón Social para buscar" at bounding box center [204, 101] width 106 height 11
type input "organizacion de"
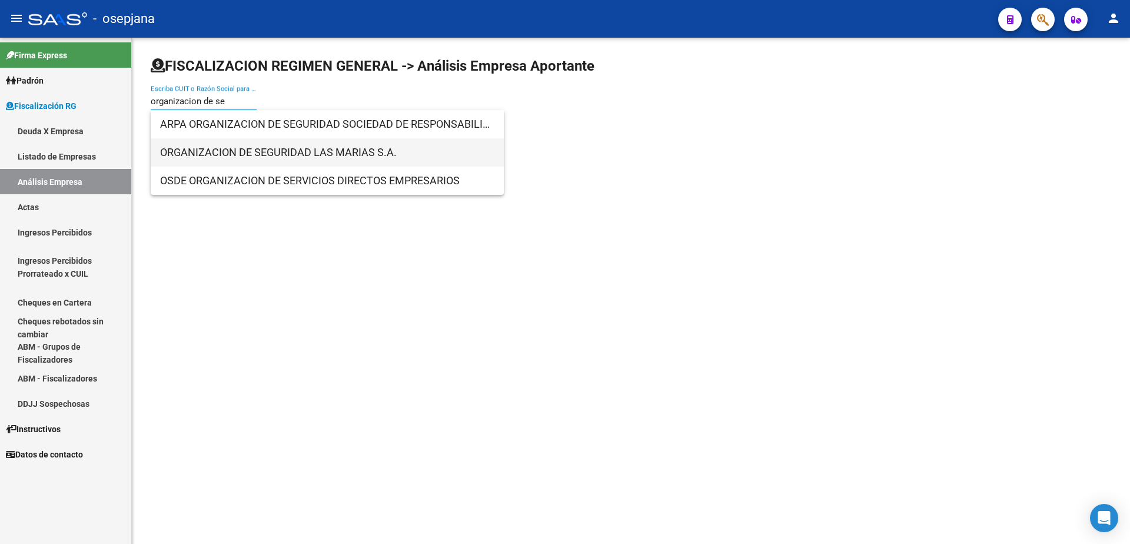
click at [334, 156] on span "ORGANIZACION DE SEGURIDAD LAS MARIAS S.A." at bounding box center [327, 152] width 334 height 28
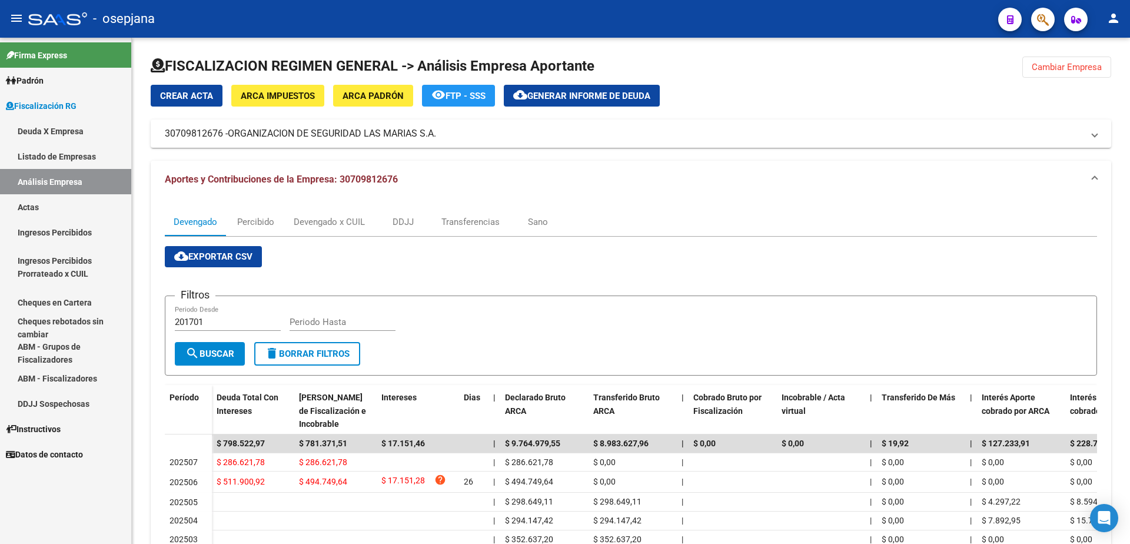
click at [79, 202] on link "Actas" at bounding box center [65, 206] width 131 height 25
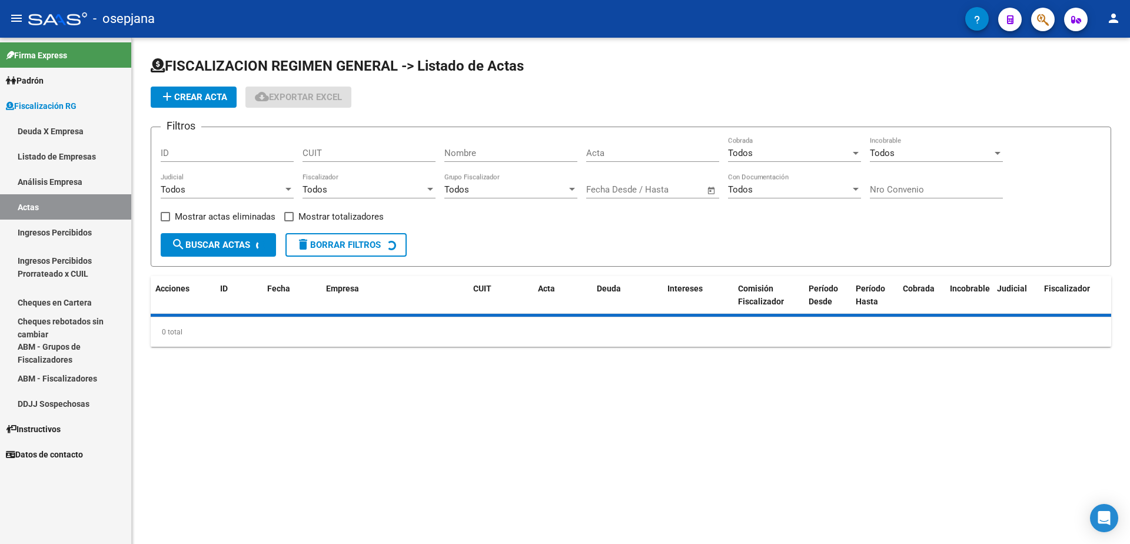
click at [87, 184] on link "Análisis Empresa" at bounding box center [65, 181] width 131 height 25
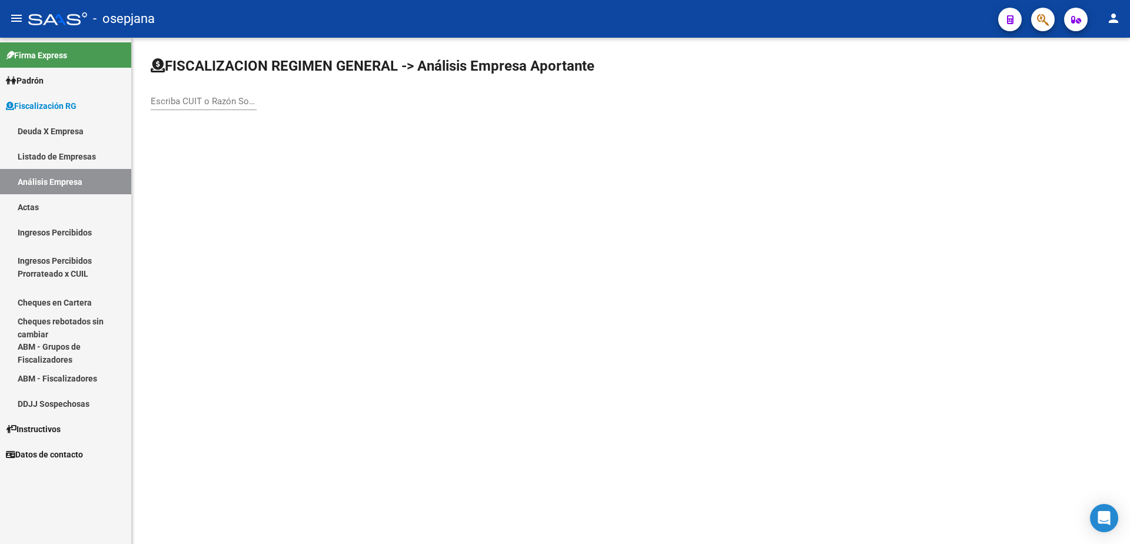
click at [204, 99] on input "Escriba CUIT o Razón Social para buscar" at bounding box center [204, 101] width 106 height 11
type input "frigorifico v"
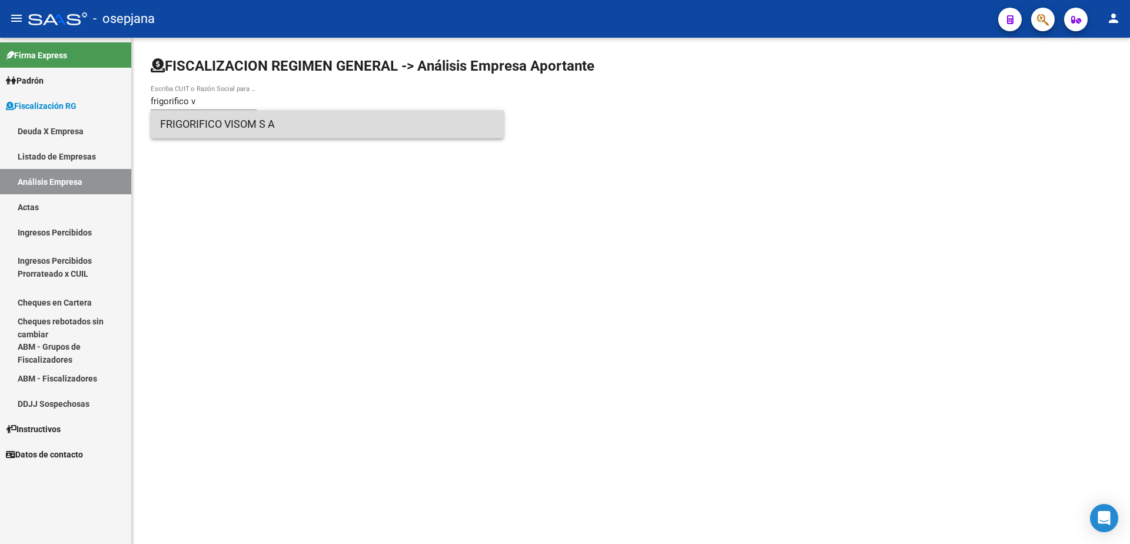
click at [215, 125] on span "FRIGORIFICO VISOM S A" at bounding box center [327, 124] width 334 height 28
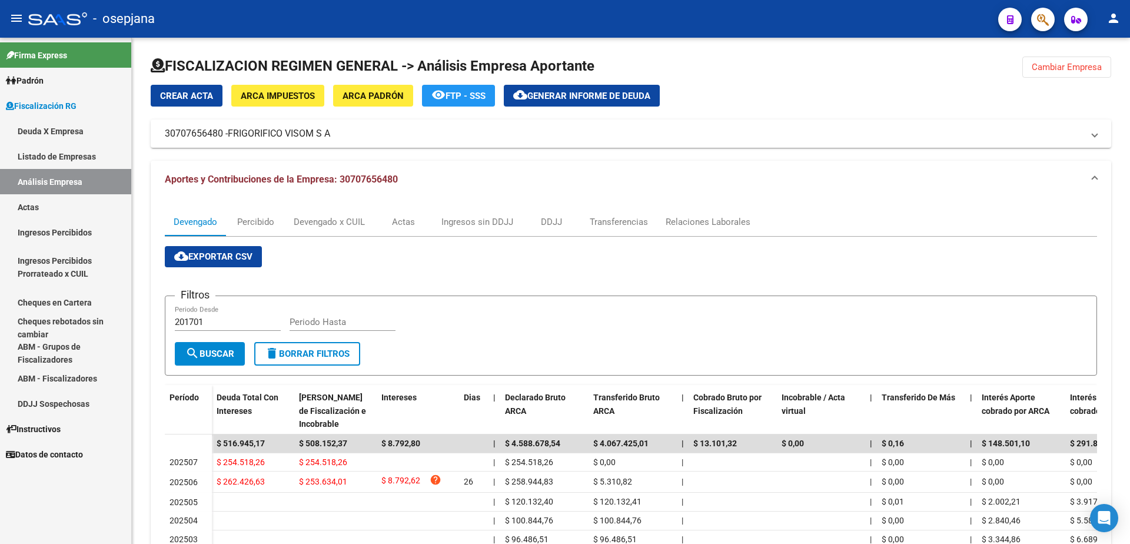
click at [49, 201] on link "Actas" at bounding box center [65, 206] width 131 height 25
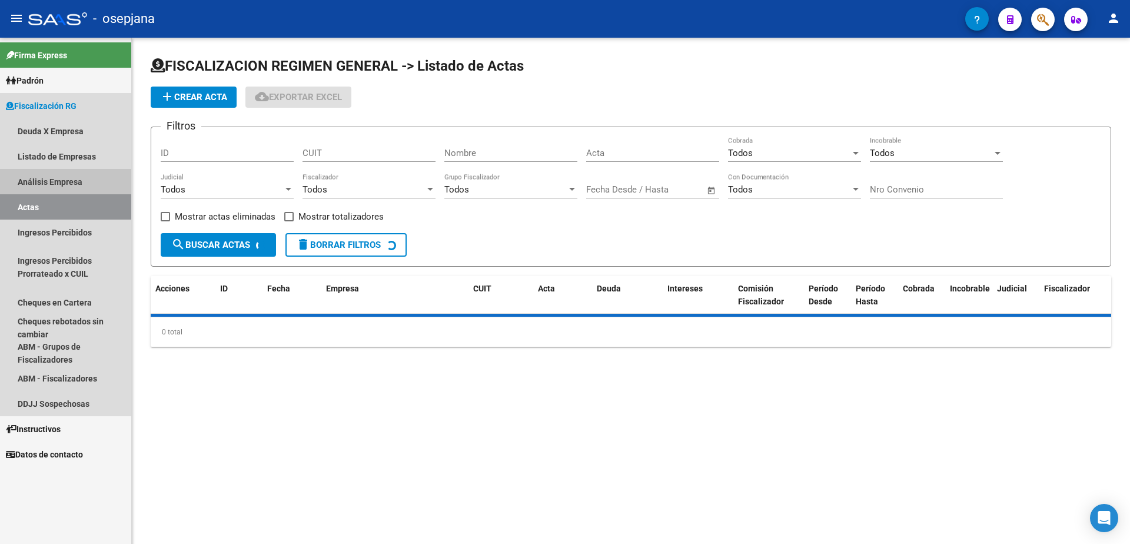
click at [69, 178] on link "Análisis Empresa" at bounding box center [65, 181] width 131 height 25
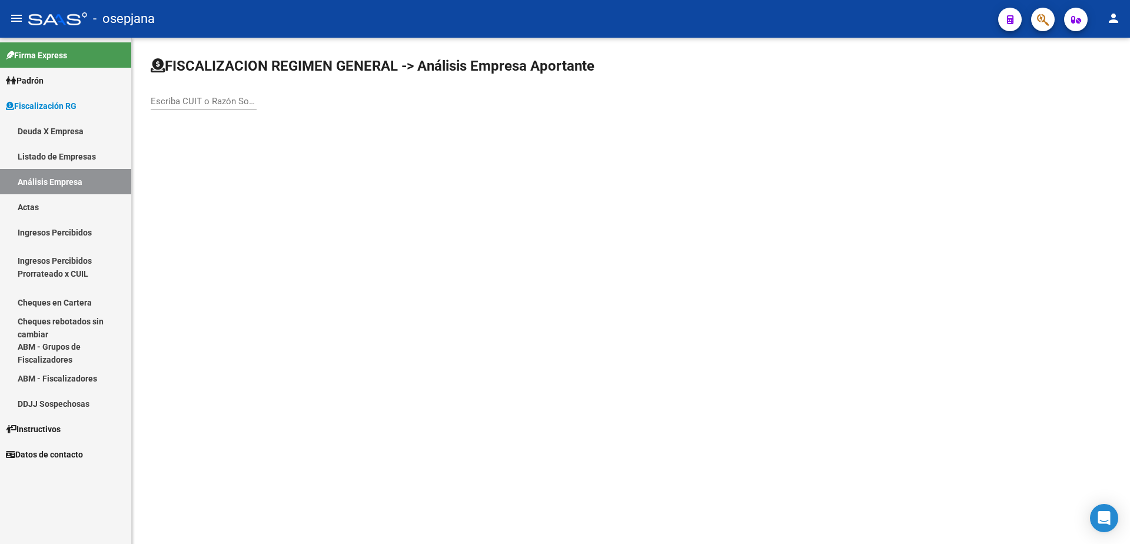
click at [195, 98] on input "Escriba CUIT o Razón Social para buscar" at bounding box center [204, 101] width 106 height 11
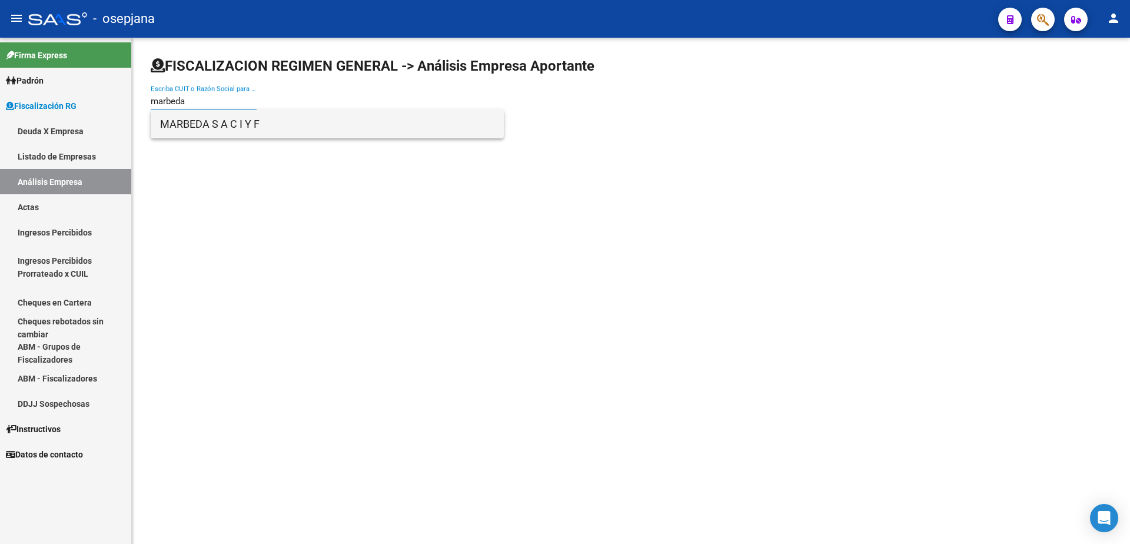
click at [248, 130] on span "MARBEDA S A C I Y F" at bounding box center [327, 124] width 334 height 28
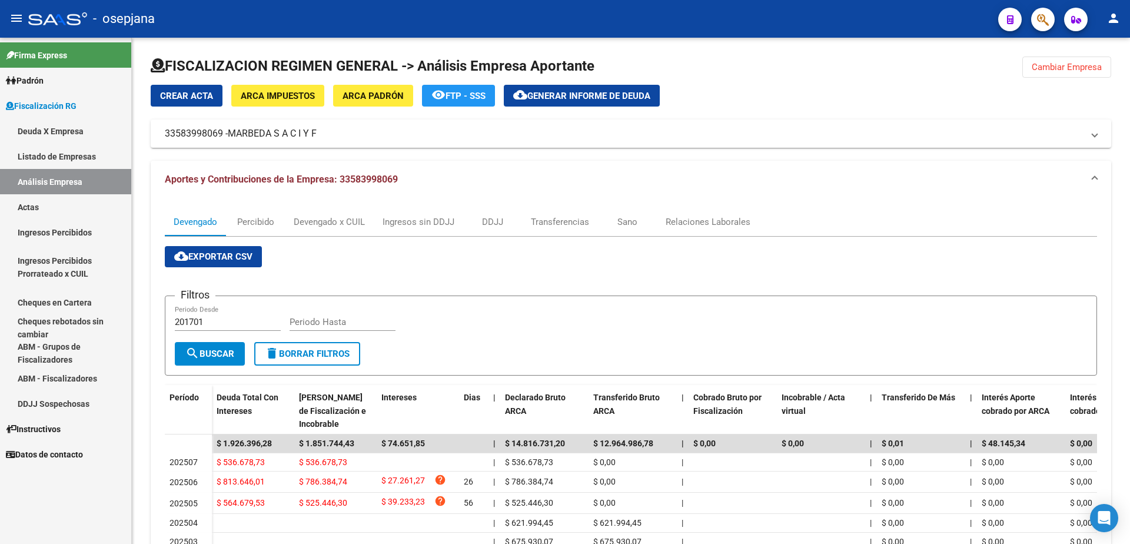
drag, startPoint x: 71, startPoint y: 205, endPoint x: 89, endPoint y: 178, distance: 32.6
click at [71, 205] on link "Actas" at bounding box center [65, 206] width 131 height 25
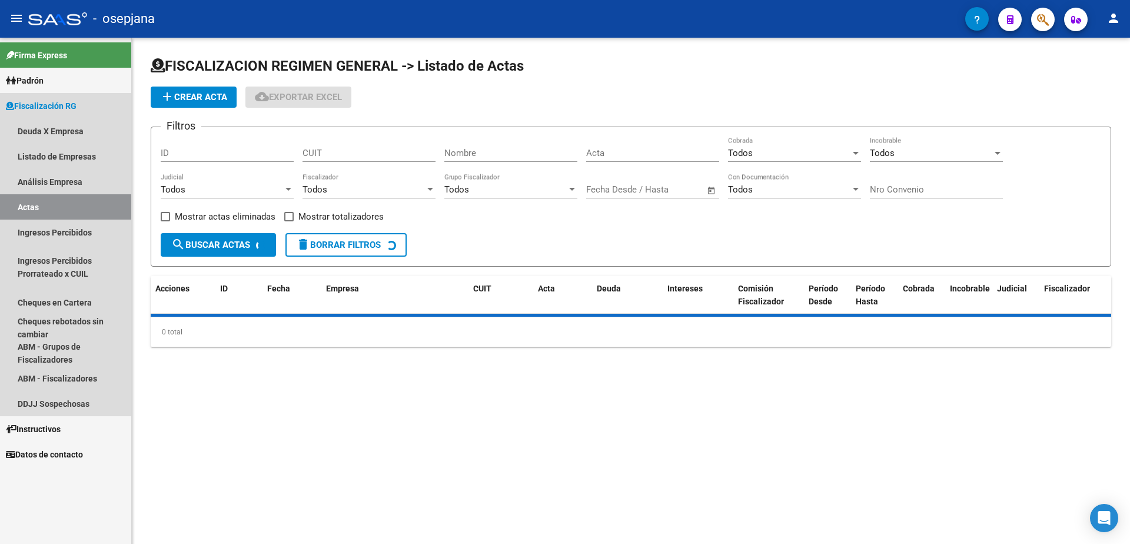
click at [89, 178] on link "Análisis Empresa" at bounding box center [65, 181] width 131 height 25
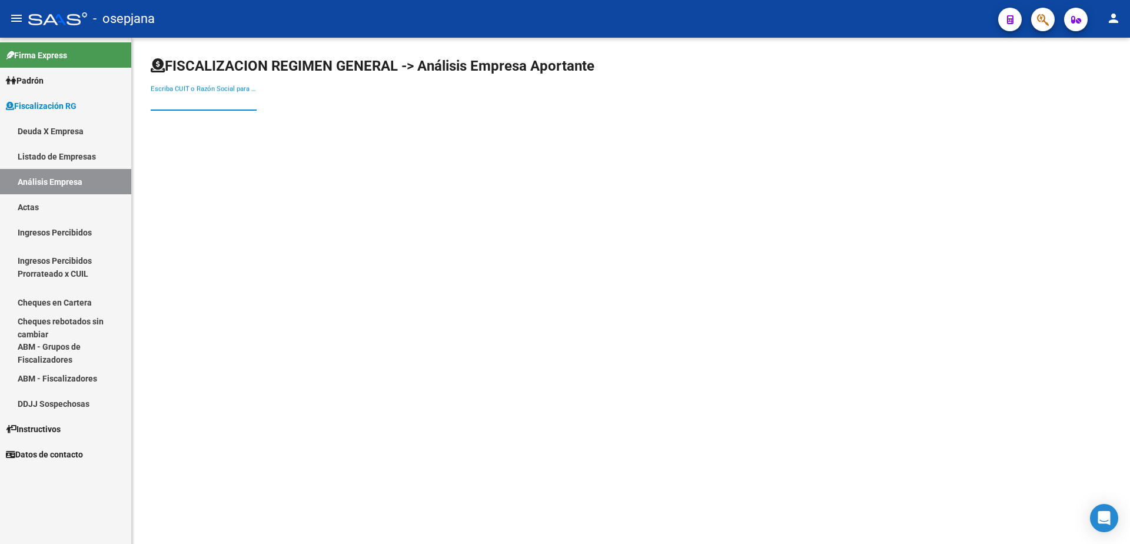
click at [199, 102] on input "Escriba CUIT o Razón Social para buscar" at bounding box center [204, 101] width 106 height 11
type input "ludnai"
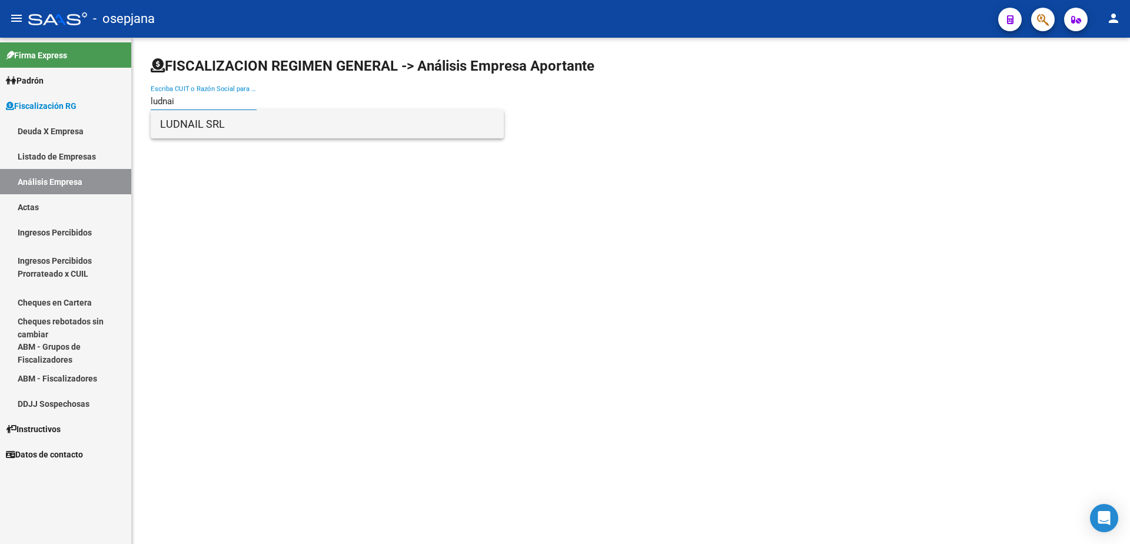
click at [257, 125] on span "LUDNAIL SRL" at bounding box center [327, 124] width 334 height 28
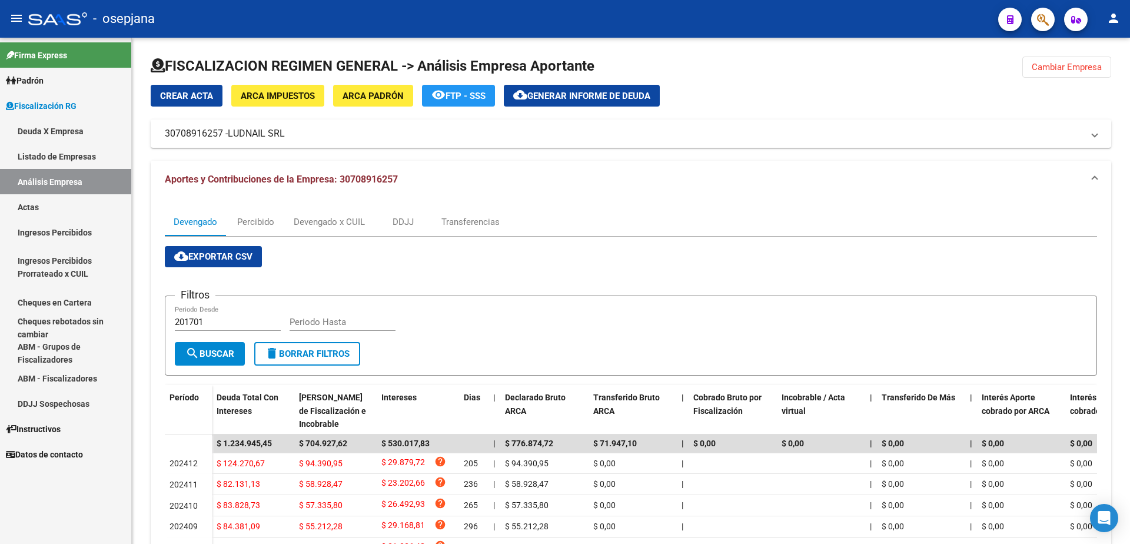
click at [44, 210] on link "Actas" at bounding box center [65, 206] width 131 height 25
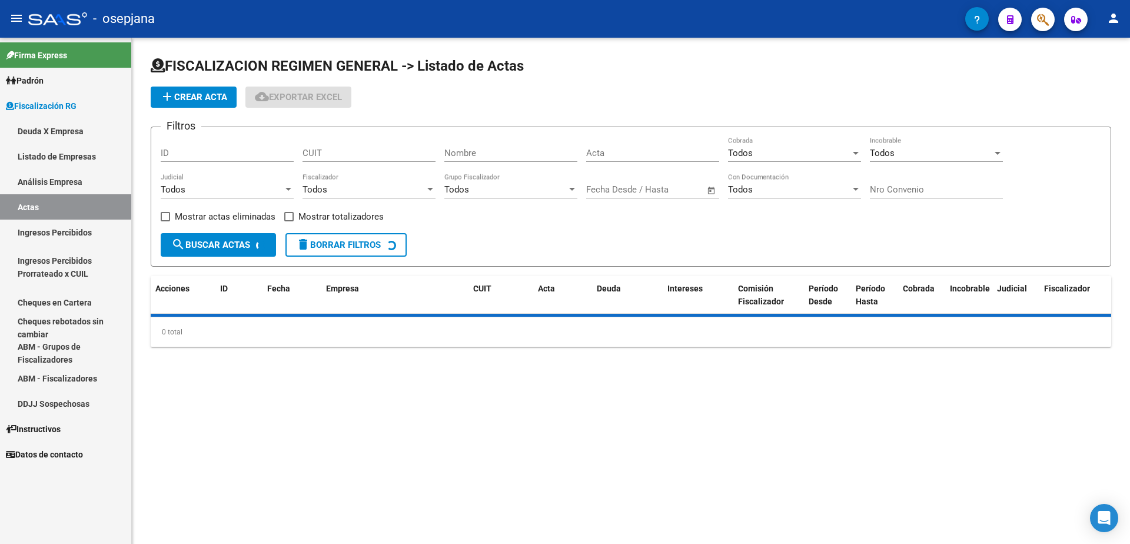
click at [64, 187] on link "Análisis Empresa" at bounding box center [65, 181] width 131 height 25
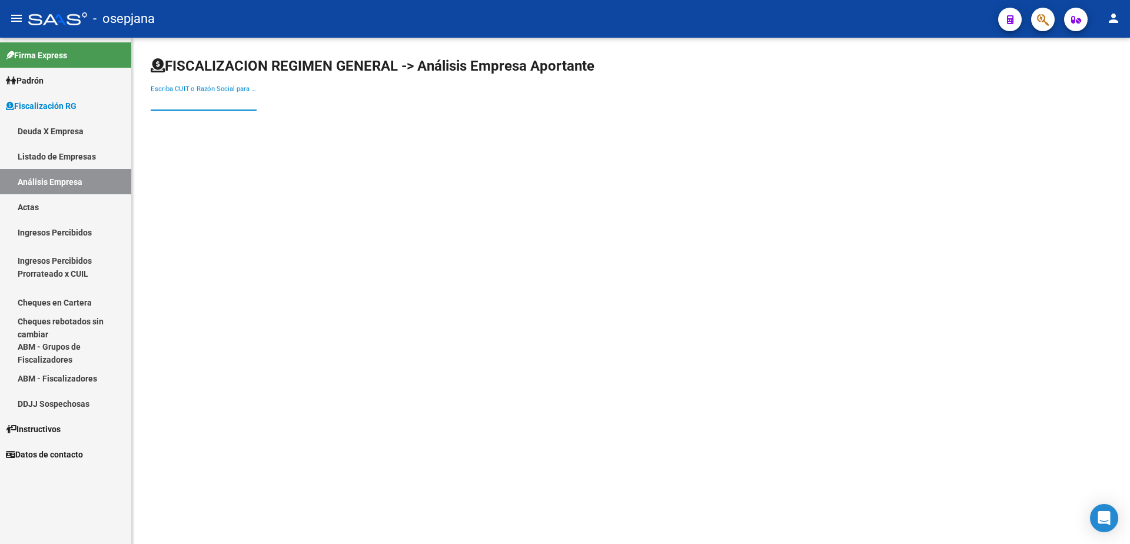
click at [187, 104] on input "Escriba CUIT o Razón Social para buscar" at bounding box center [204, 101] width 106 height 11
type input "ERSA UR"
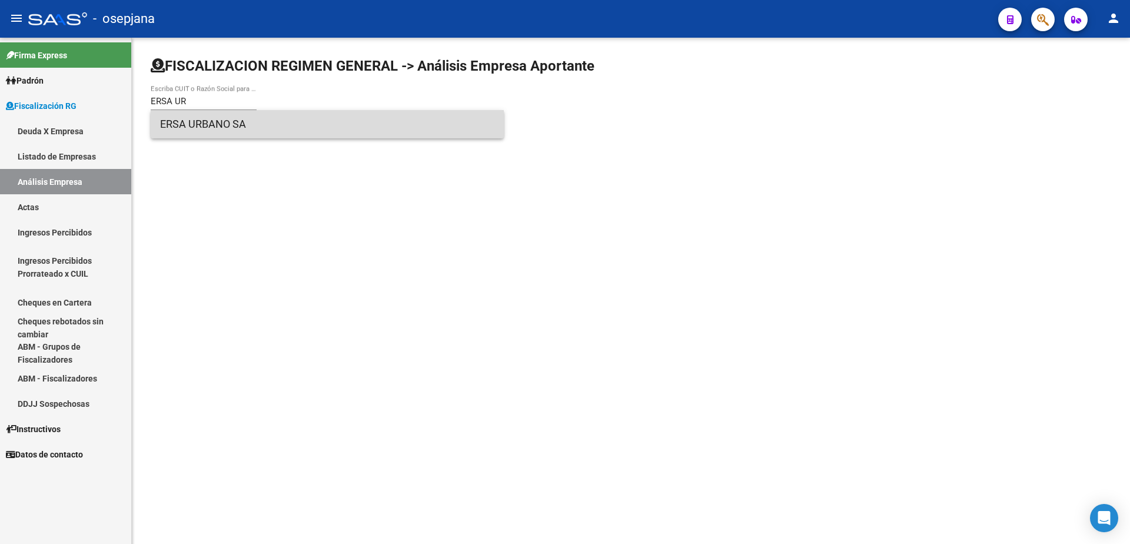
click at [211, 127] on span "ERSA URBANO SA" at bounding box center [327, 124] width 334 height 28
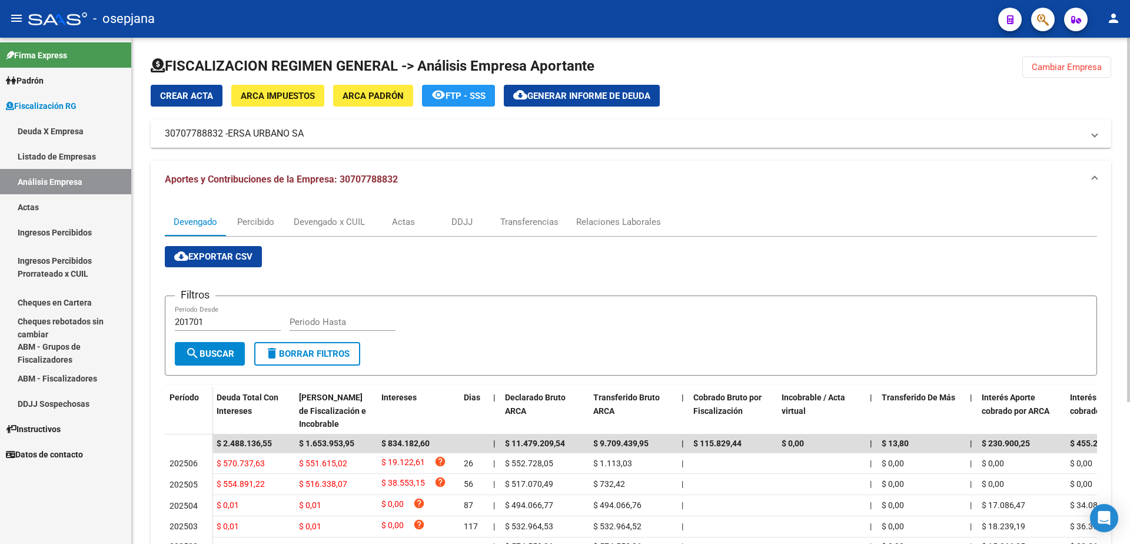
click at [551, 97] on span "Generar informe de deuda" at bounding box center [588, 96] width 123 height 11
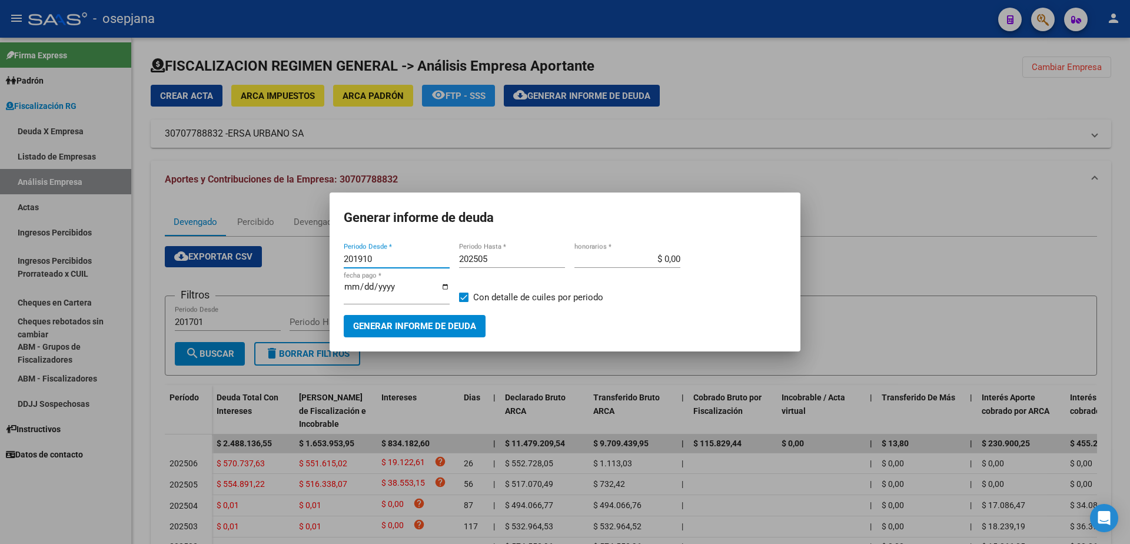
drag, startPoint x: 338, startPoint y: 261, endPoint x: 291, endPoint y: 261, distance: 46.5
click at [291, 261] on div "Generar informe de deuda 201910 Periodo Desde * 202505 Periodo Hasta * $ 0,00 h…" at bounding box center [565, 272] width 1130 height 544
type input "202506"
click at [510, 264] on input "202505" at bounding box center [512, 259] width 106 height 11
type input "202506"
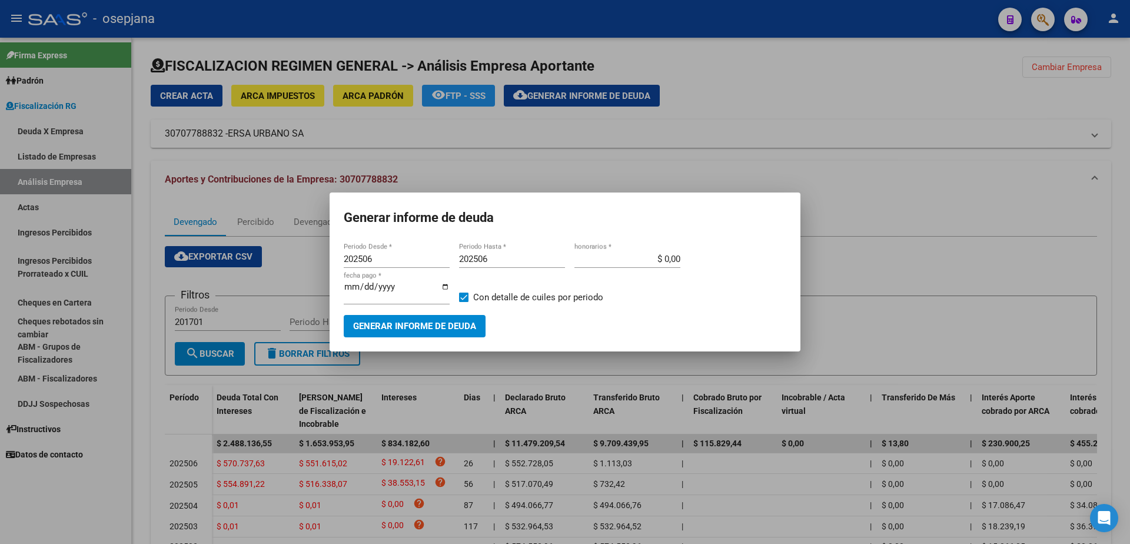
click at [459, 298] on div "202506 Periodo Desde * 202506 Periodo Hasta * $ 0,00 honorarios * 2025-08-14 fe…" at bounding box center [565, 282] width 443 height 65
click at [463, 297] on span at bounding box center [463, 296] width 9 height 9
click at [463, 302] on input "Con detalle de cuiles por periodo" at bounding box center [463, 302] width 1 height 1
checkbox input "false"
click at [458, 321] on span "Generar informe de deuda" at bounding box center [414, 326] width 123 height 11
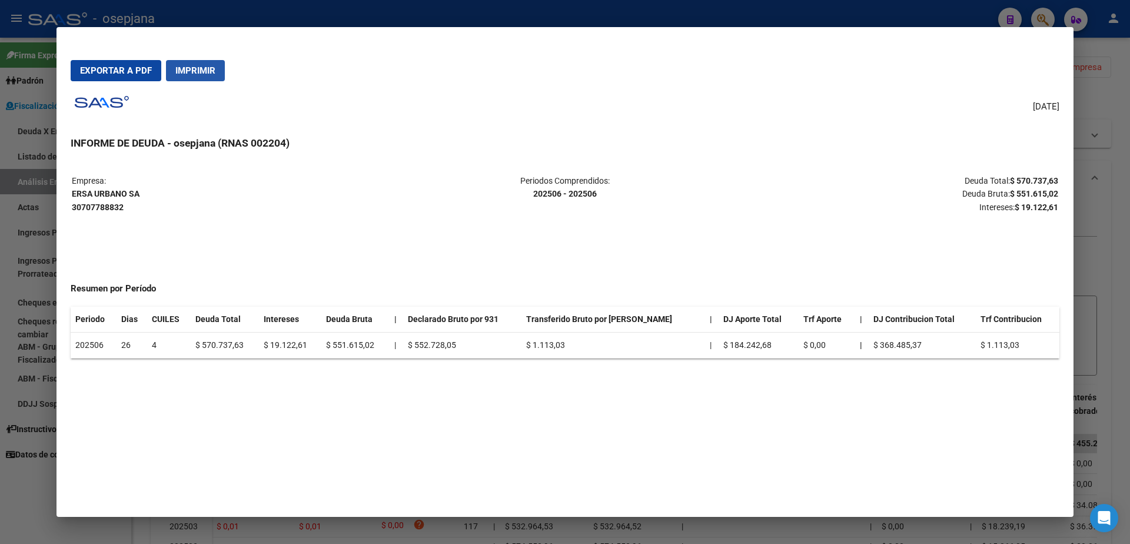
click at [207, 68] on span "Imprimir" at bounding box center [195, 70] width 40 height 11
click at [0, 417] on div at bounding box center [565, 272] width 1130 height 544
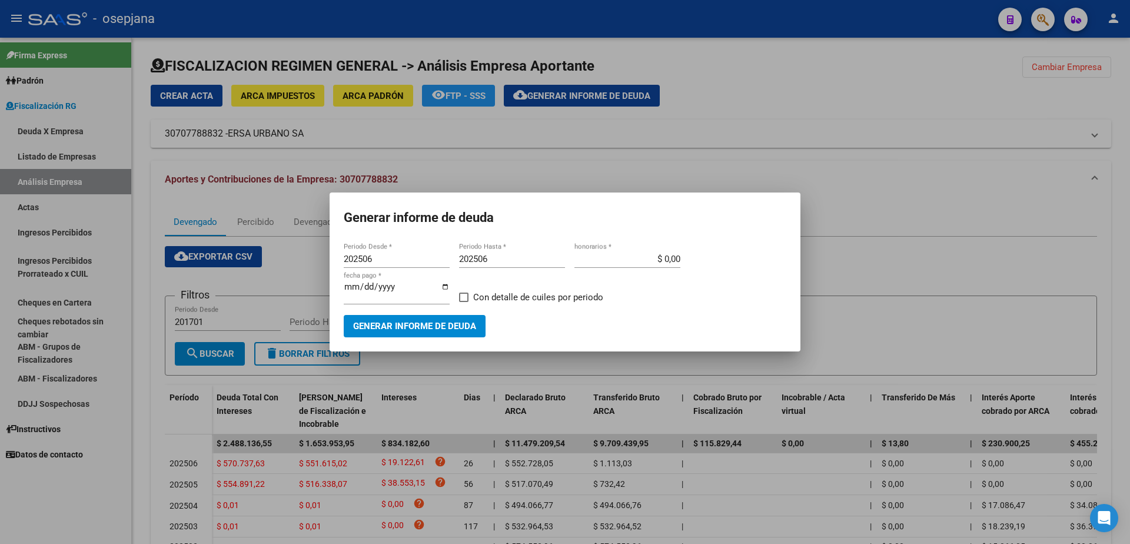
click at [388, 261] on input "202506" at bounding box center [397, 259] width 106 height 11
type input "202504"
click at [523, 261] on input "202506" at bounding box center [512, 259] width 106 height 11
type input "202504"
click at [444, 316] on button "Generar informe de deuda" at bounding box center [415, 326] width 142 height 22
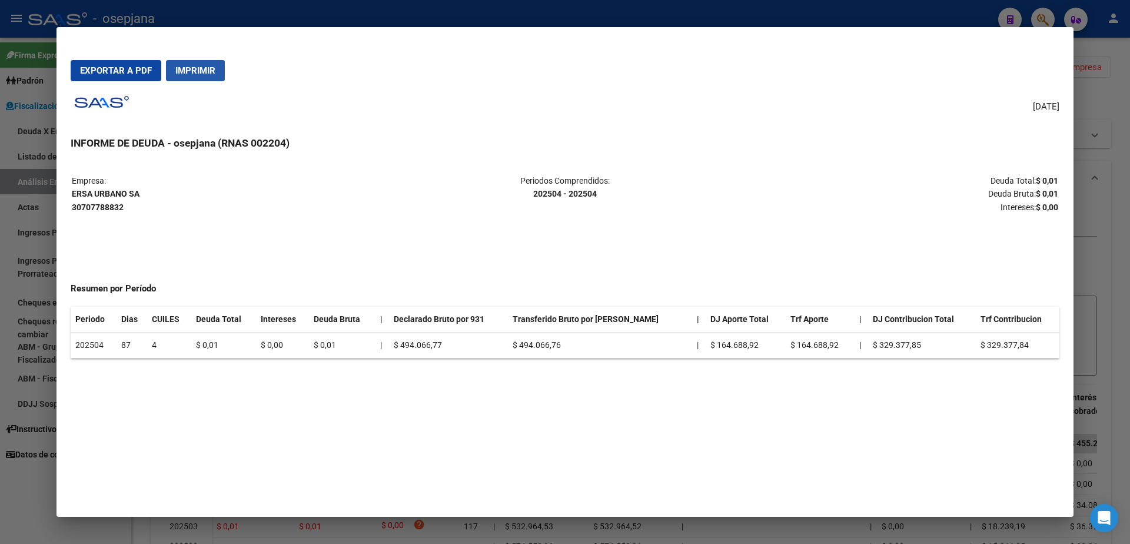
click at [199, 70] on span "Imprimir" at bounding box center [195, 70] width 40 height 11
click at [15, 130] on div at bounding box center [565, 272] width 1130 height 544
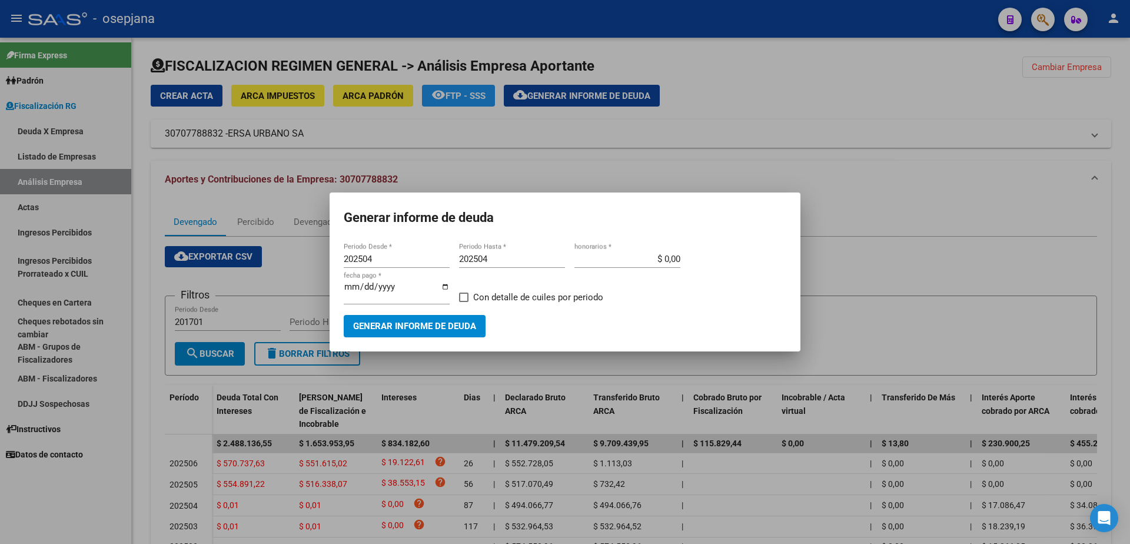
click at [71, 233] on div at bounding box center [565, 272] width 1130 height 544
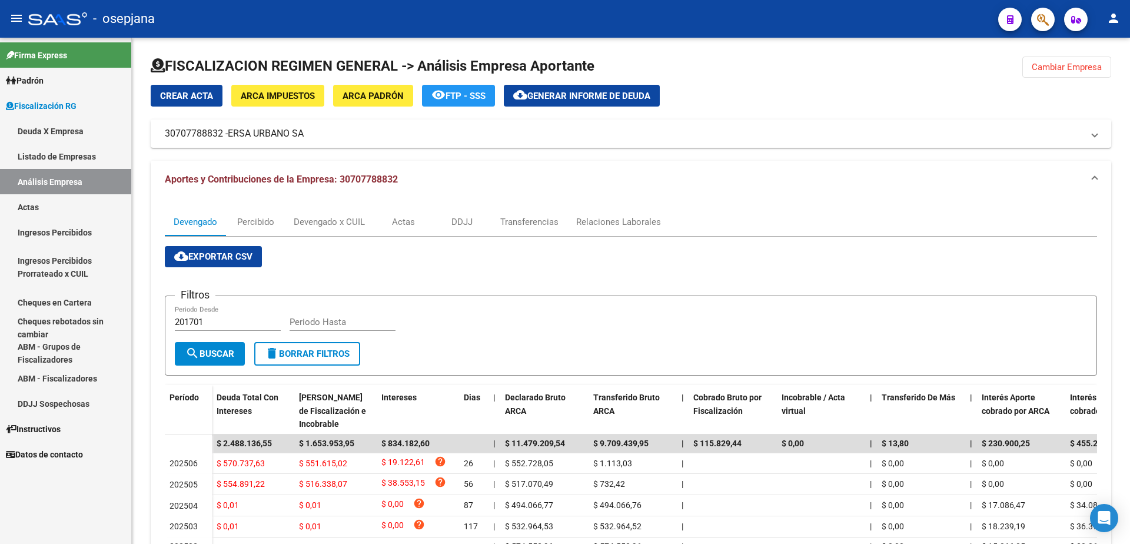
click at [68, 198] on link "Actas" at bounding box center [65, 206] width 131 height 25
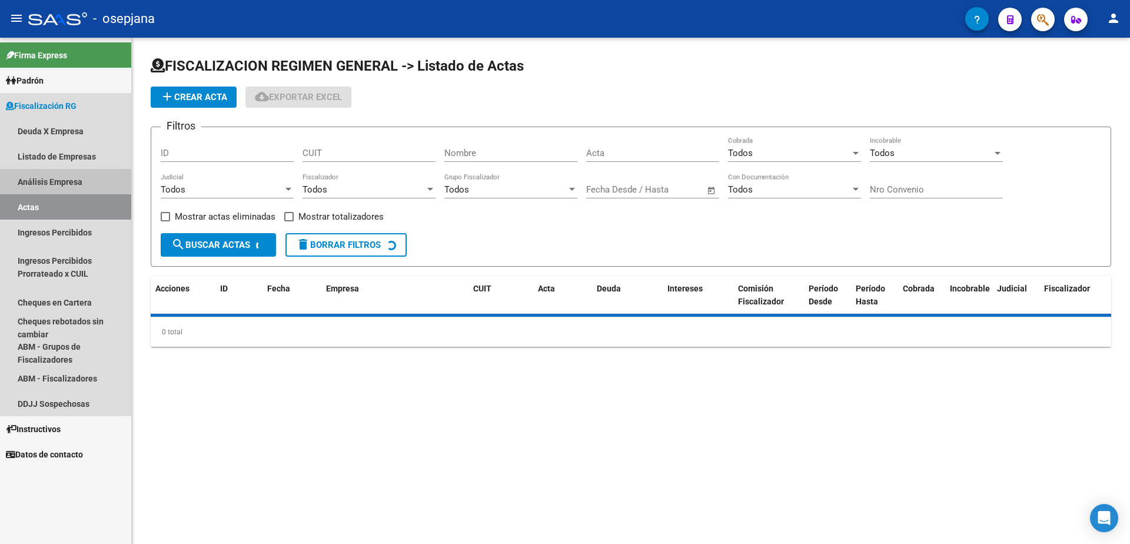
click at [87, 178] on link "Análisis Empresa" at bounding box center [65, 181] width 131 height 25
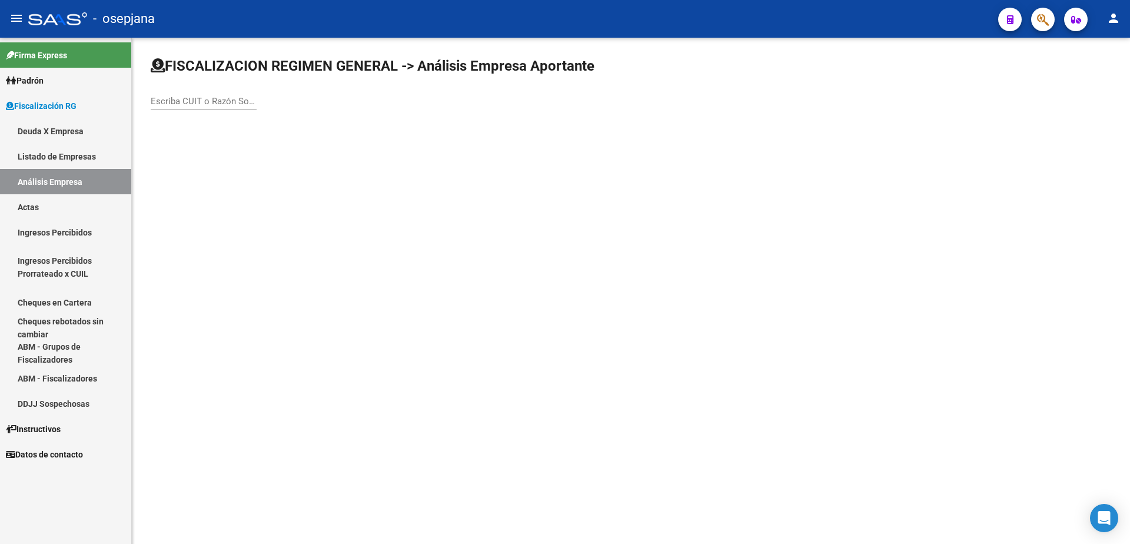
click at [184, 99] on input "Escriba CUIT o Razón Social para buscar" at bounding box center [204, 101] width 106 height 11
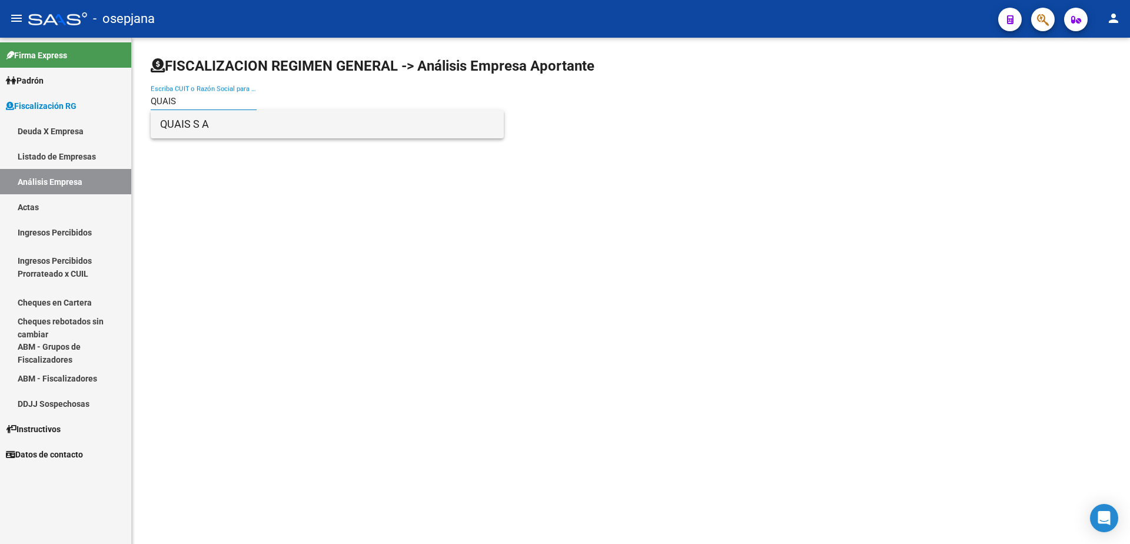
click at [237, 123] on span "QUAIS S A" at bounding box center [327, 124] width 334 height 28
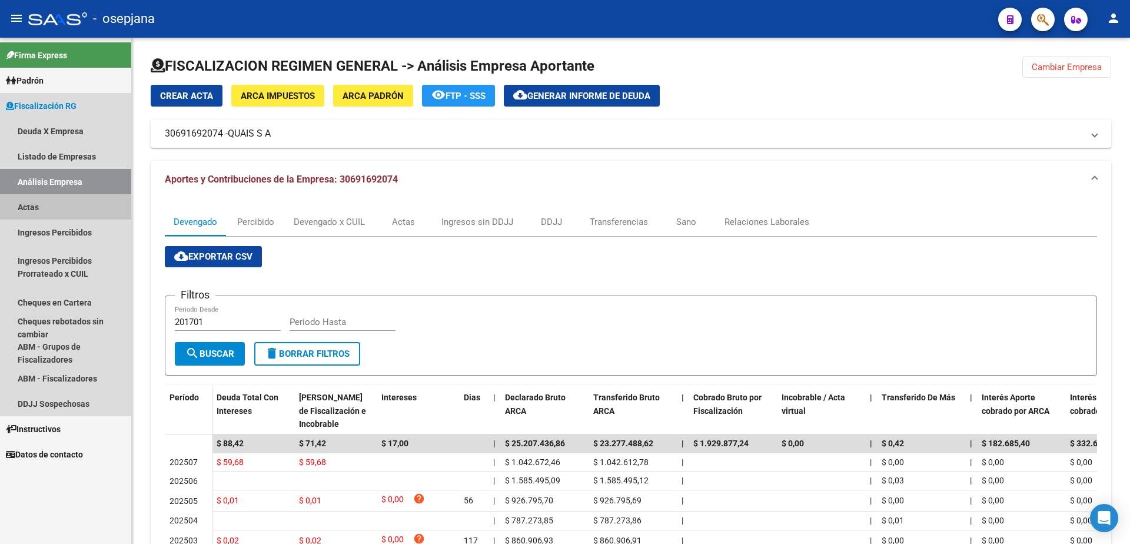
click at [85, 203] on link "Actas" at bounding box center [65, 206] width 131 height 25
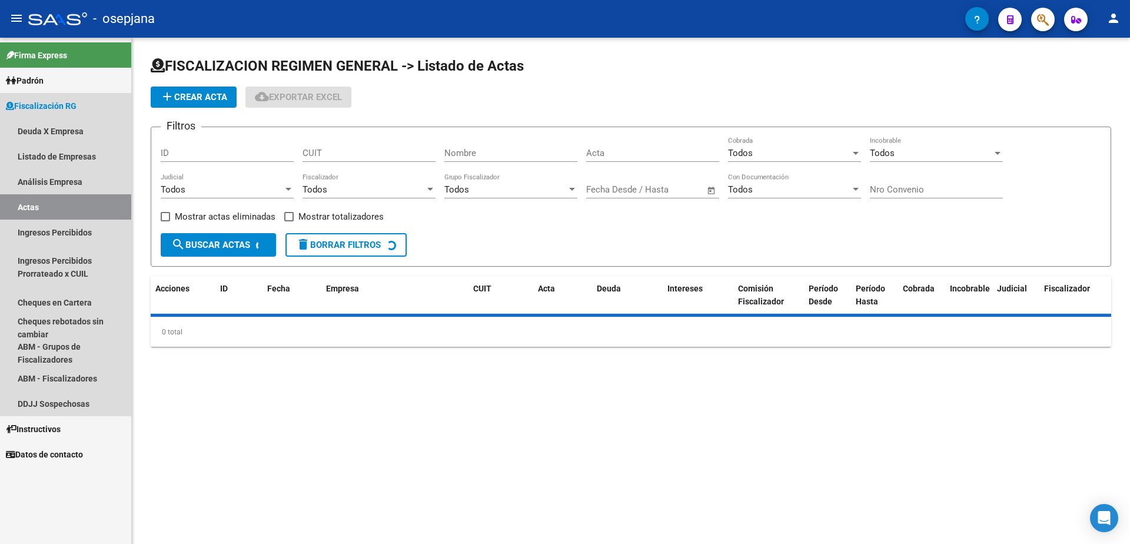
click at [94, 193] on link "Análisis Empresa" at bounding box center [65, 181] width 131 height 25
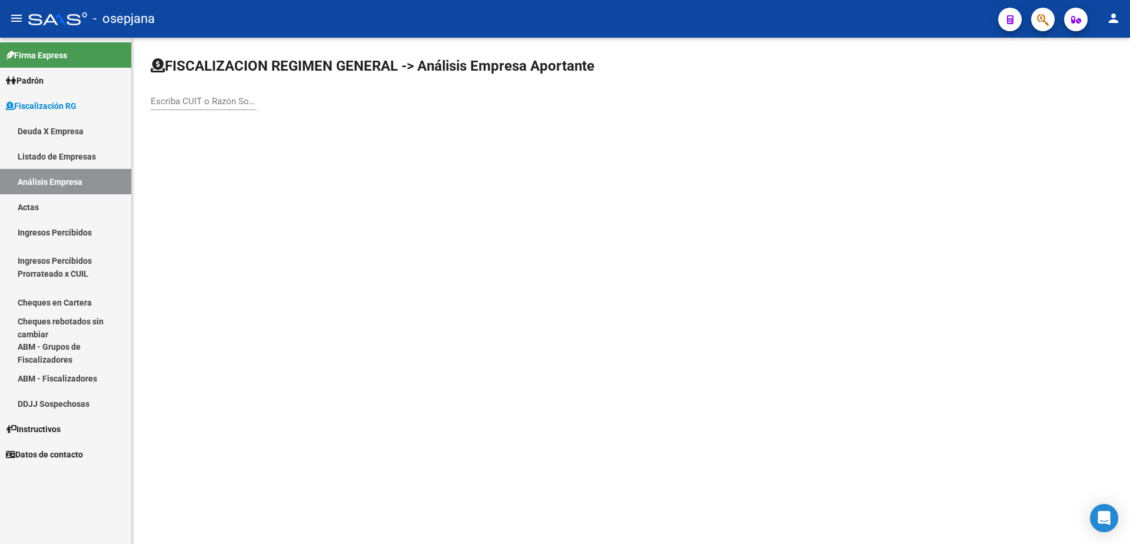
click at [204, 100] on input "Escriba CUIT o Razón Social para buscar" at bounding box center [204, 101] width 106 height 11
type input "RODRIGUEZ"
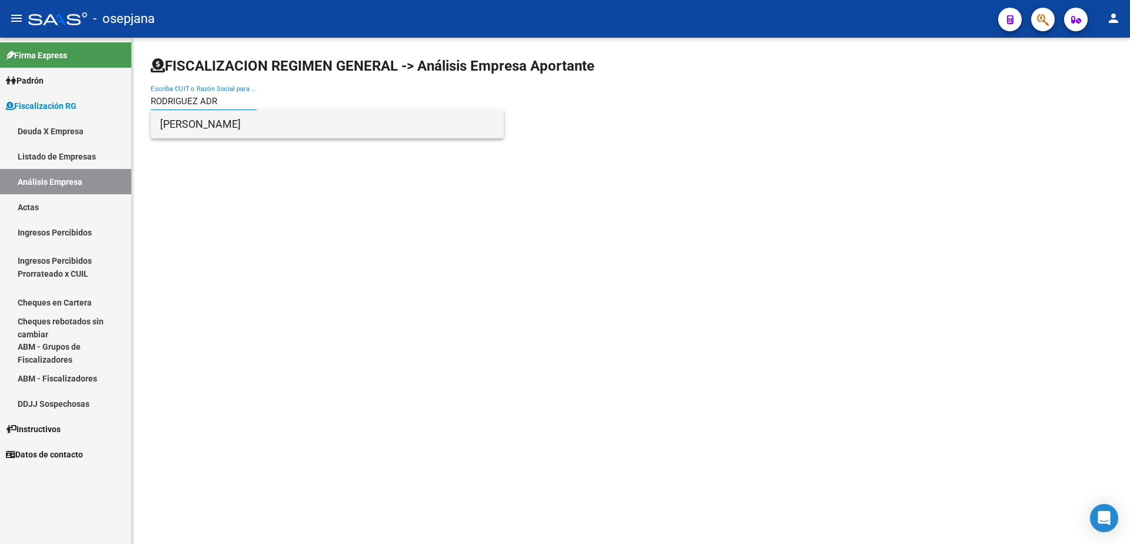
click at [283, 134] on span "RODRIGUEZ ADRIANA MABEL" at bounding box center [327, 124] width 334 height 28
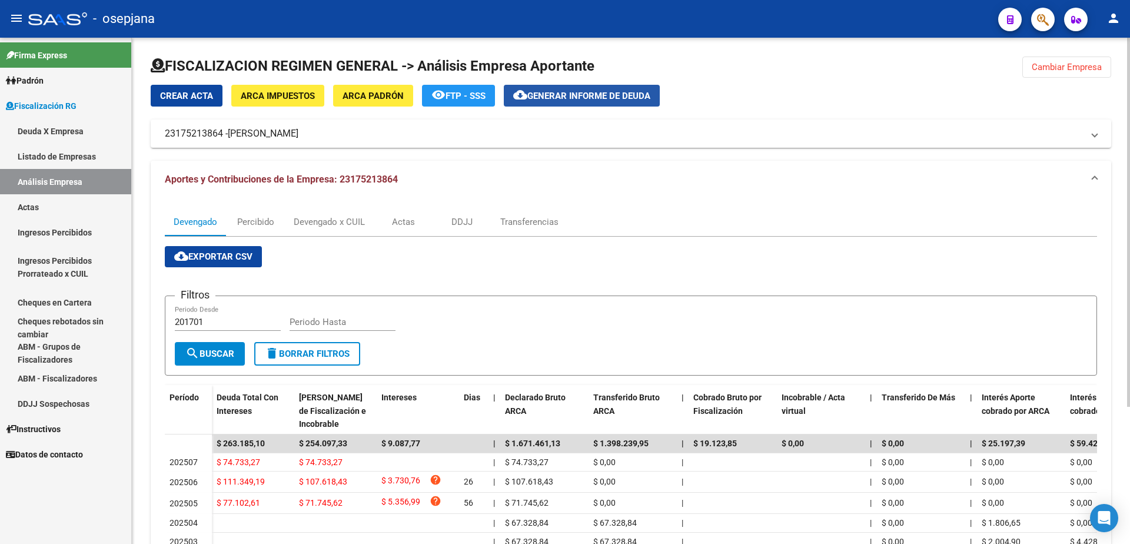
click at [575, 89] on button "cloud_download Generar informe de deuda" at bounding box center [582, 96] width 156 height 22
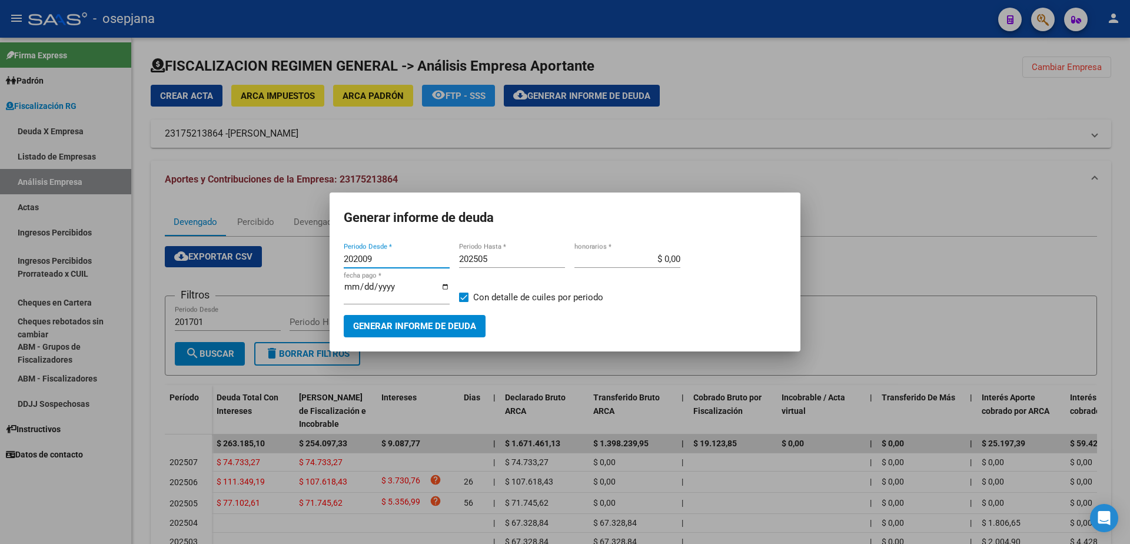
drag, startPoint x: 390, startPoint y: 257, endPoint x: 371, endPoint y: 258, distance: 18.9
click at [371, 258] on input "202009" at bounding box center [397, 259] width 106 height 11
drag, startPoint x: 379, startPoint y: 262, endPoint x: 312, endPoint y: 262, distance: 67.1
click at [312, 262] on div "Generar informe de deuda 202009 Periodo Desde * 202505 Periodo Hasta * $ 0,00 h…" at bounding box center [565, 272] width 1130 height 544
type input "202504"
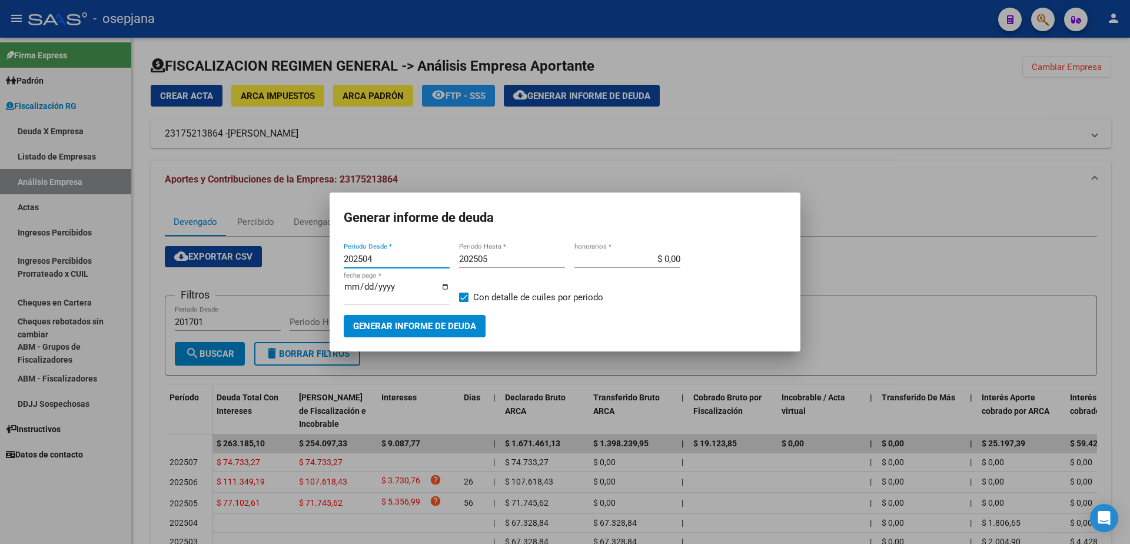
click at [501, 264] on input "202505" at bounding box center [512, 259] width 106 height 11
type input "202504"
click at [461, 299] on span at bounding box center [463, 296] width 9 height 9
click at [463, 302] on input "Con detalle de cuiles por periodo" at bounding box center [463, 302] width 1 height 1
checkbox input "false"
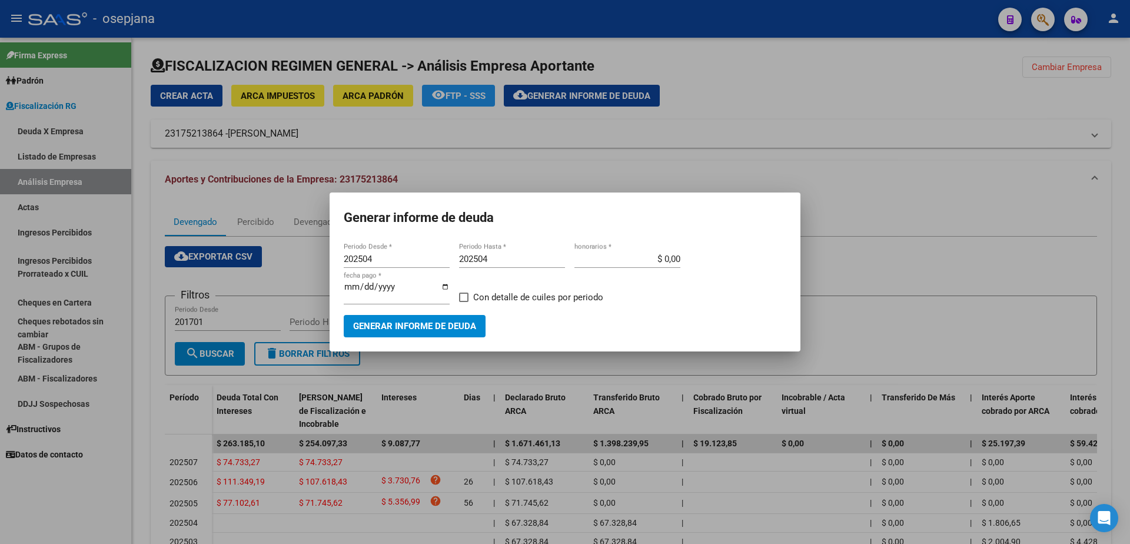
click at [450, 321] on span "Generar informe de deuda" at bounding box center [414, 326] width 123 height 11
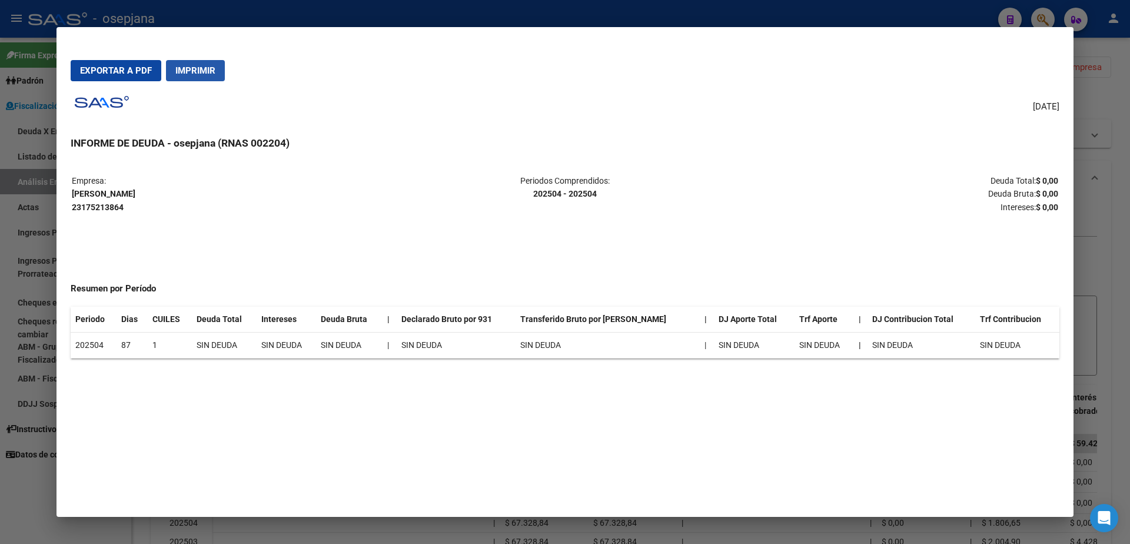
click at [201, 69] on span "Imprimir" at bounding box center [195, 70] width 40 height 11
click at [0, 177] on div at bounding box center [565, 272] width 1130 height 544
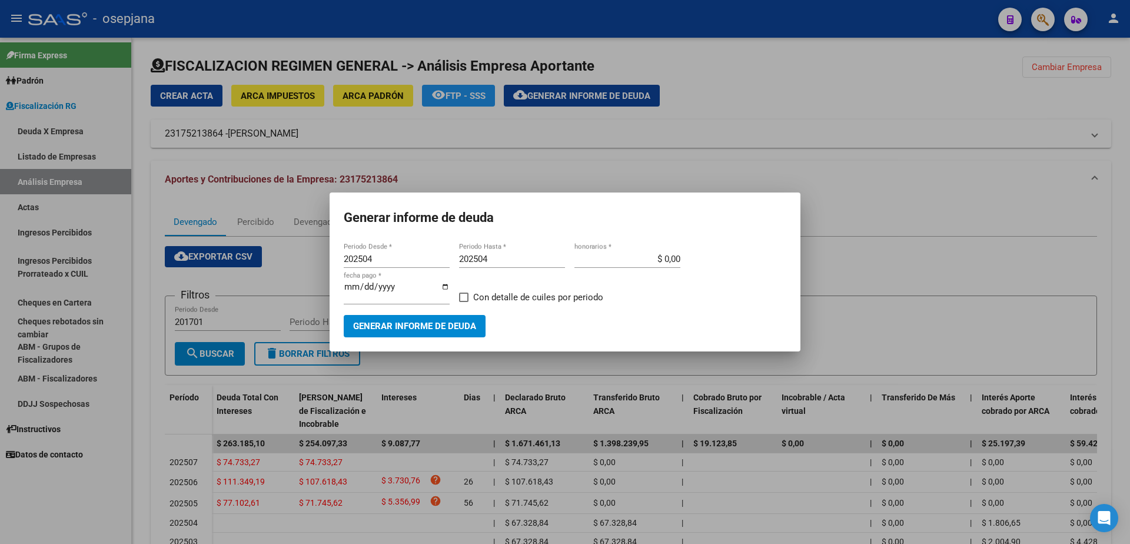
click at [20, 165] on div at bounding box center [565, 272] width 1130 height 544
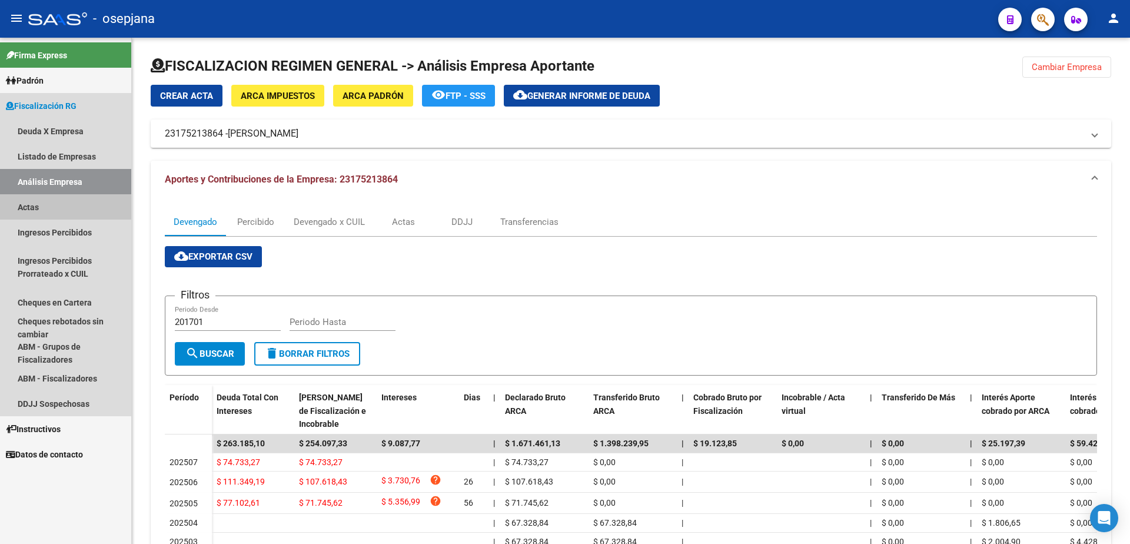
drag, startPoint x: 29, startPoint y: 210, endPoint x: 38, endPoint y: 204, distance: 11.4
click at [29, 210] on link "Actas" at bounding box center [65, 206] width 131 height 25
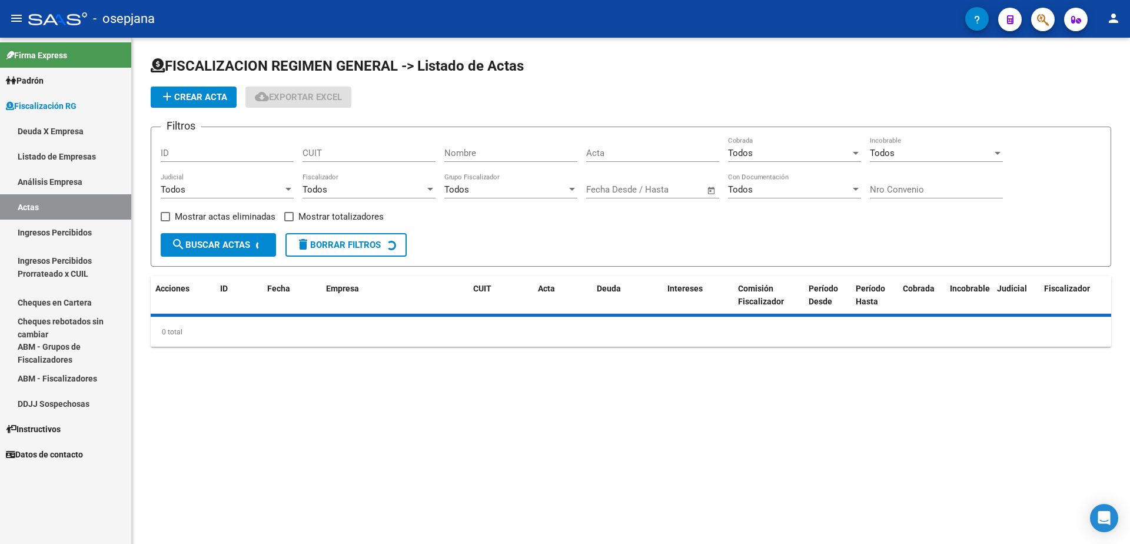
click at [65, 181] on link "Análisis Empresa" at bounding box center [65, 181] width 131 height 25
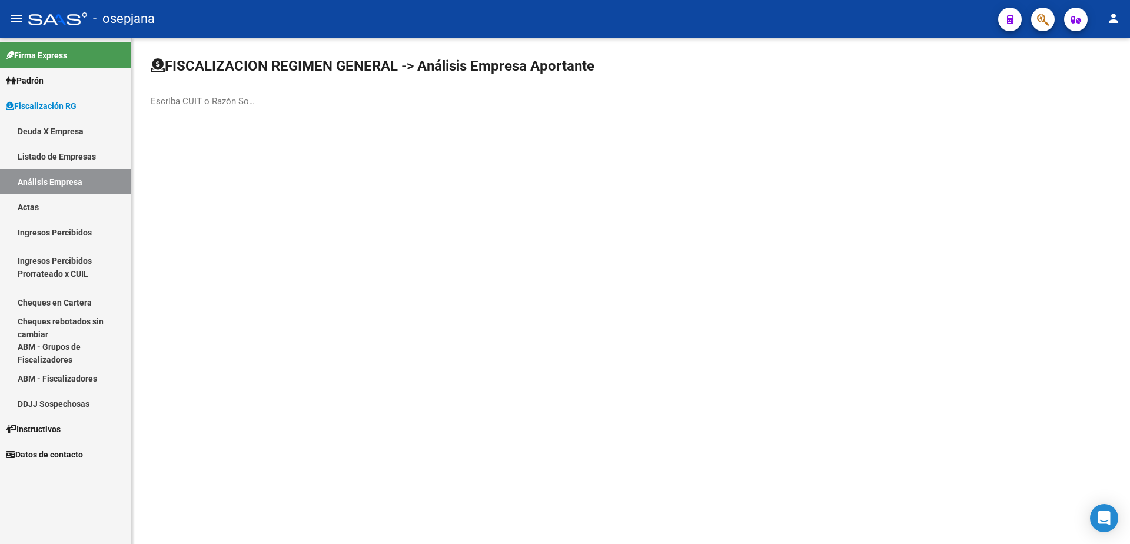
click at [194, 109] on div "Escriba CUIT o Razón Social para buscar" at bounding box center [204, 97] width 106 height 25
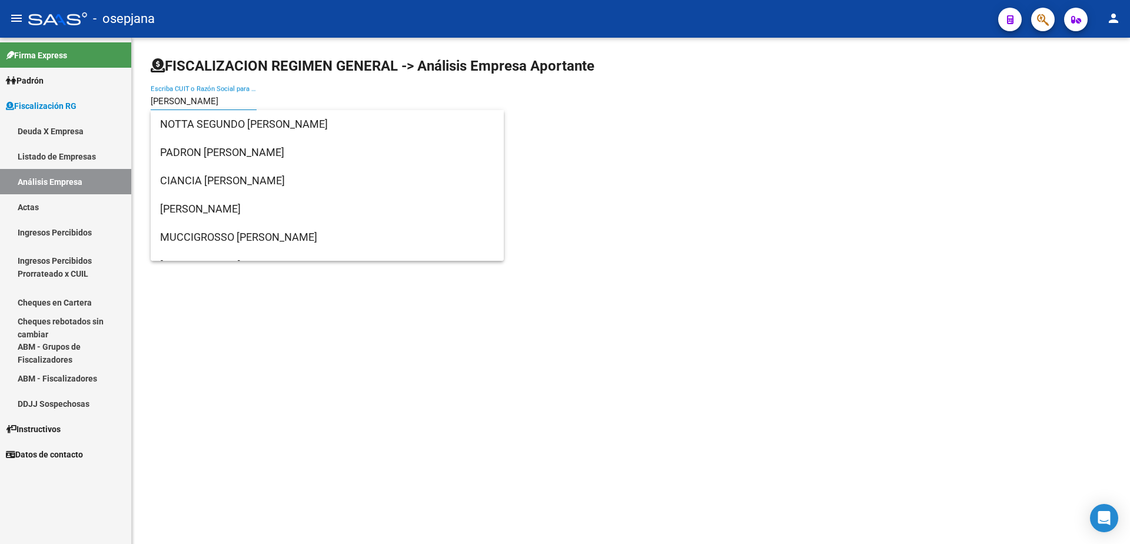
type input "JUAN rong"
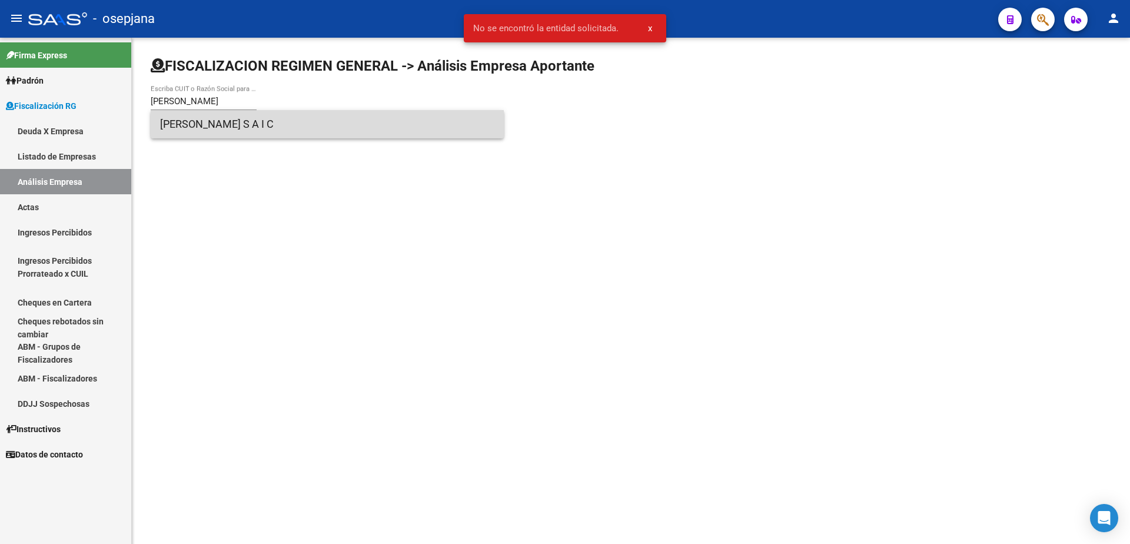
click at [247, 124] on span "JUAN RONCAGLIA S A I C" at bounding box center [327, 124] width 334 height 28
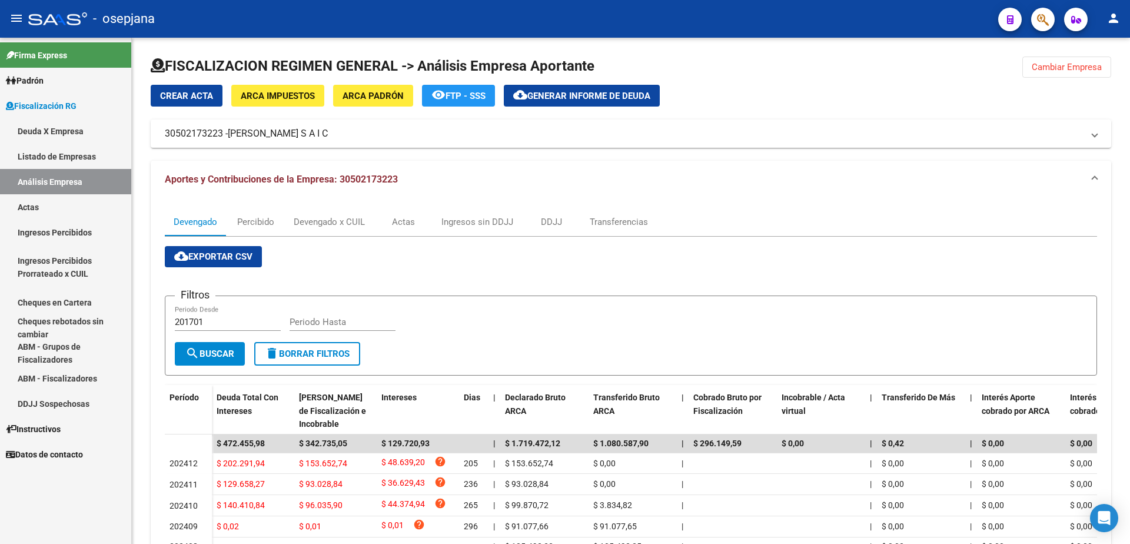
click at [52, 207] on link "Actas" at bounding box center [65, 206] width 131 height 25
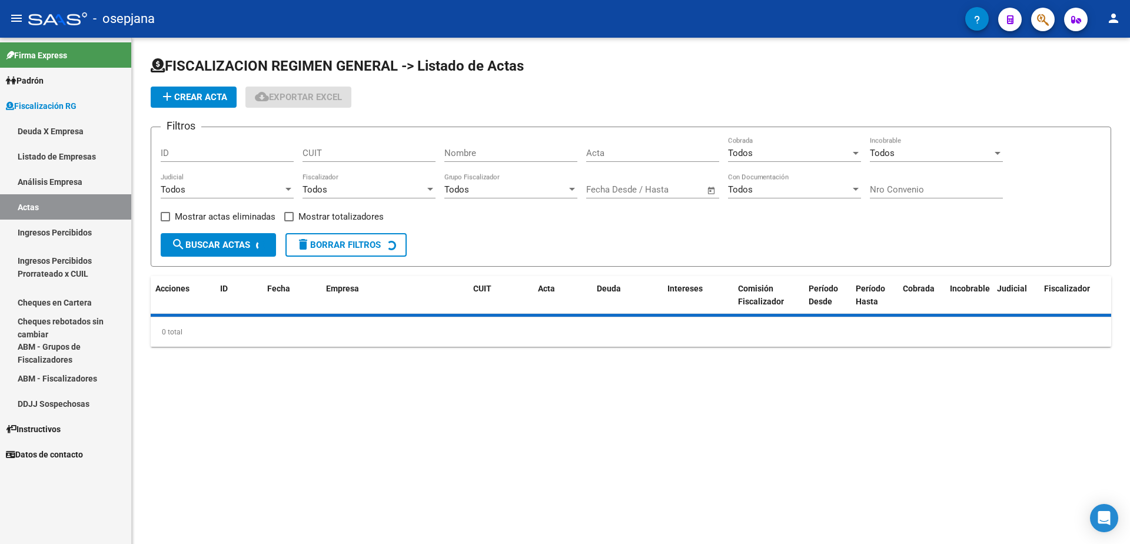
click at [73, 187] on link "Análisis Empresa" at bounding box center [65, 181] width 131 height 25
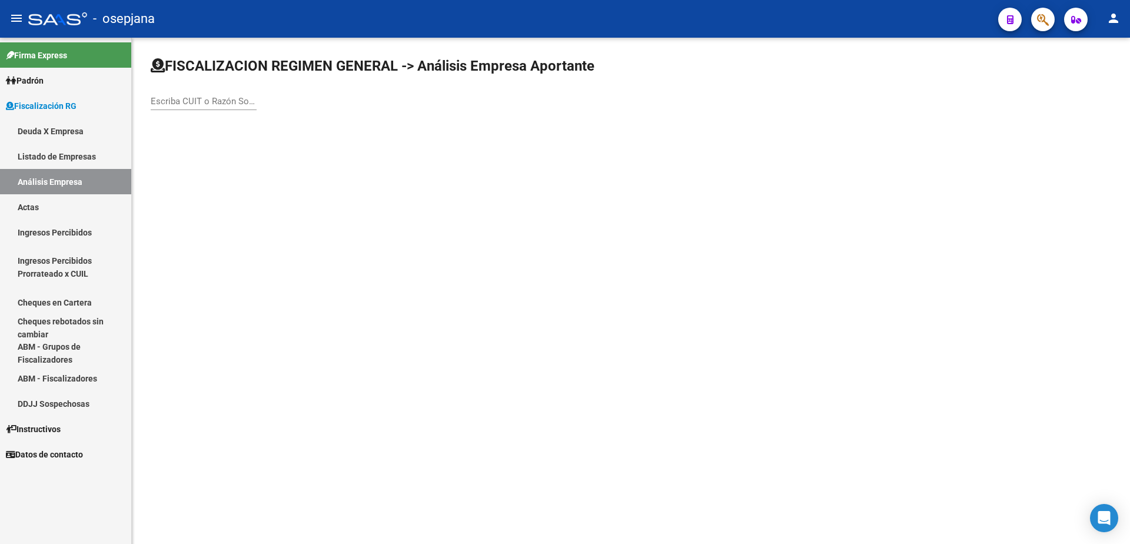
click at [212, 97] on input "Escriba CUIT o Razón Social para buscar" at bounding box center [204, 101] width 106 height 11
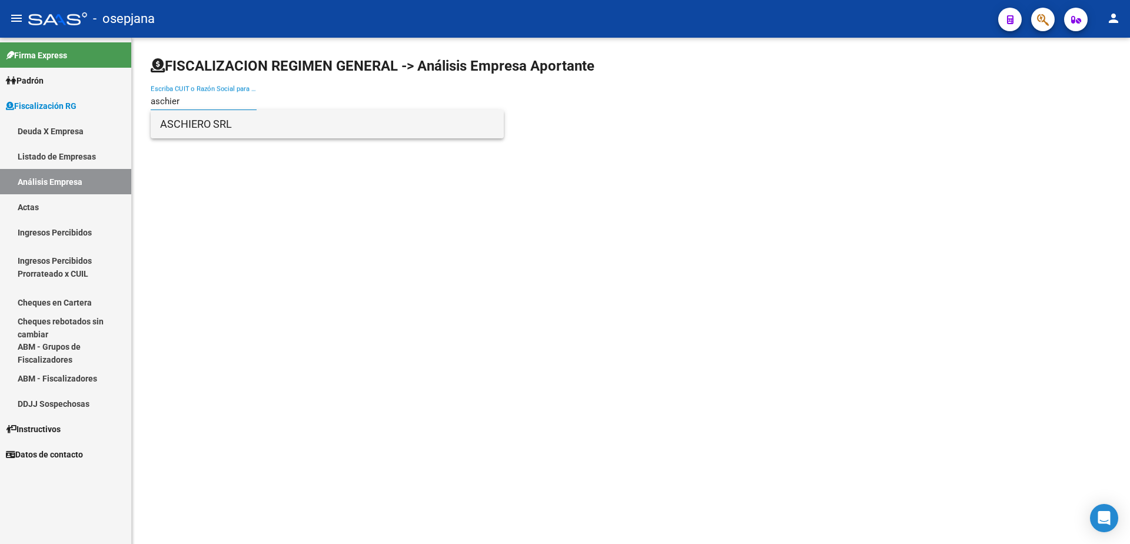
click at [225, 119] on span "ASCHIERO SRL" at bounding box center [327, 124] width 334 height 28
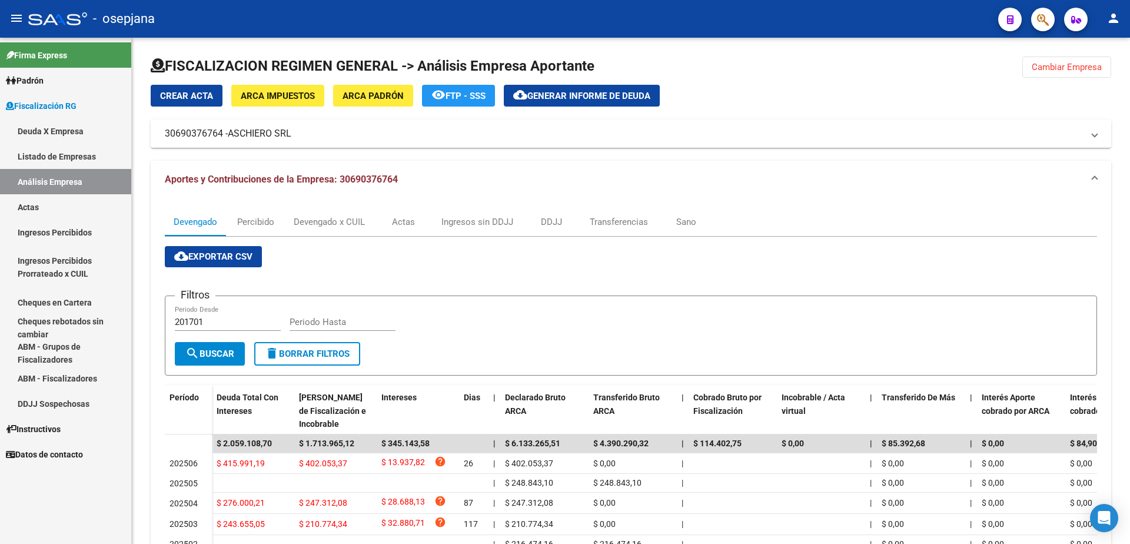
click at [56, 201] on link "Actas" at bounding box center [65, 206] width 131 height 25
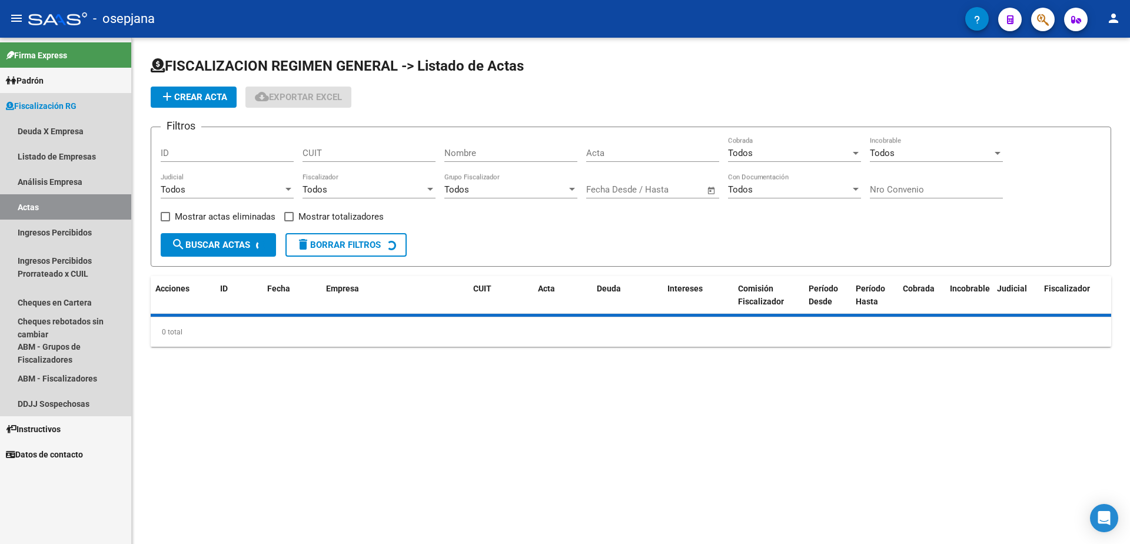
click at [75, 181] on link "Análisis Empresa" at bounding box center [65, 181] width 131 height 25
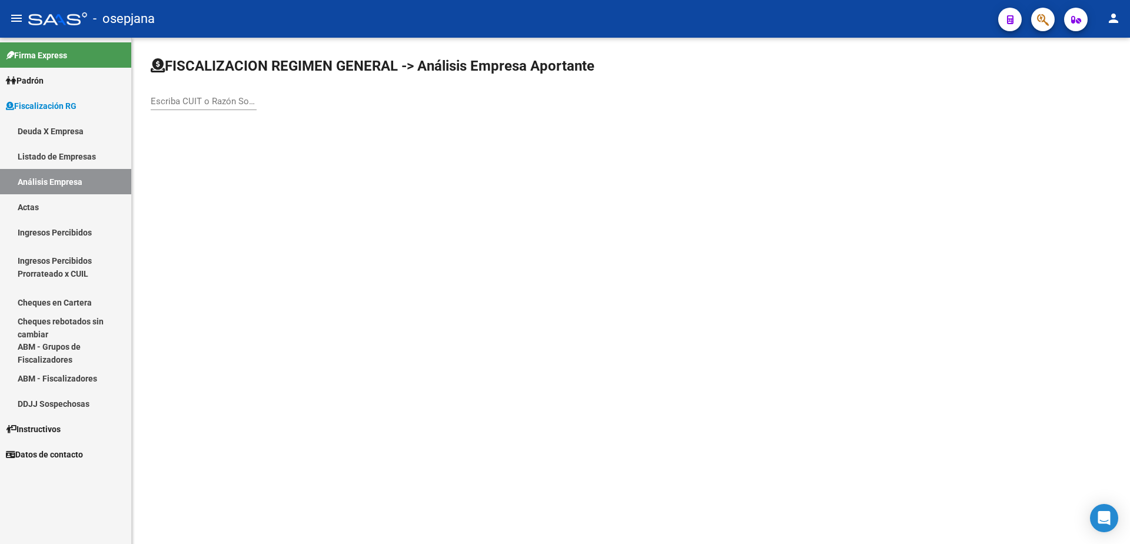
click at [259, 104] on div "Escriba CUIT o Razón Social para buscar" at bounding box center [631, 88] width 960 height 65
click at [247, 95] on div "Escriba CUIT o Razón Social para buscar" at bounding box center [204, 97] width 106 height 25
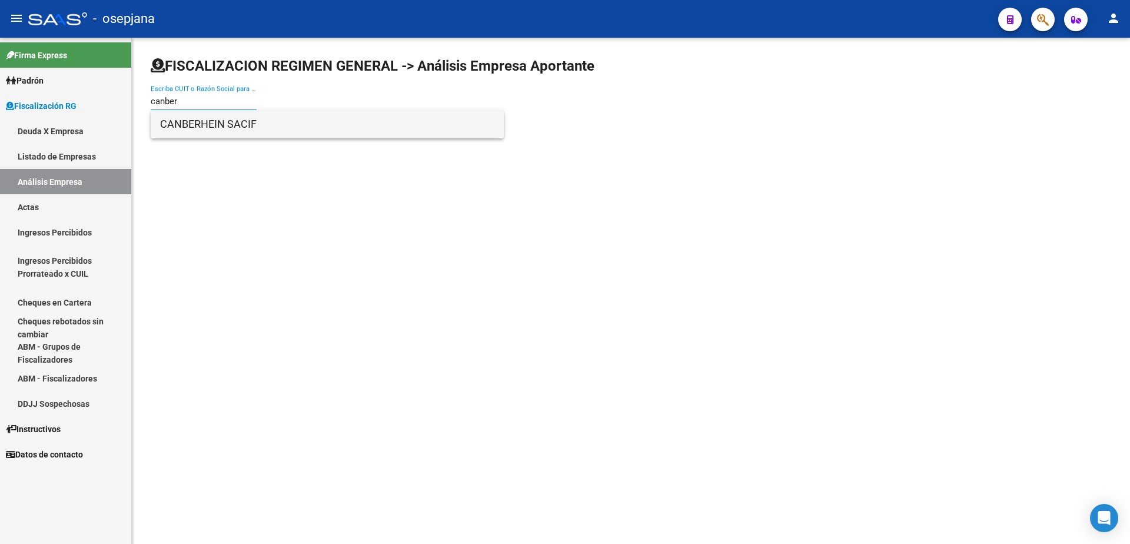
click at [262, 128] on span "CANBERHEIN SACIF" at bounding box center [327, 124] width 334 height 28
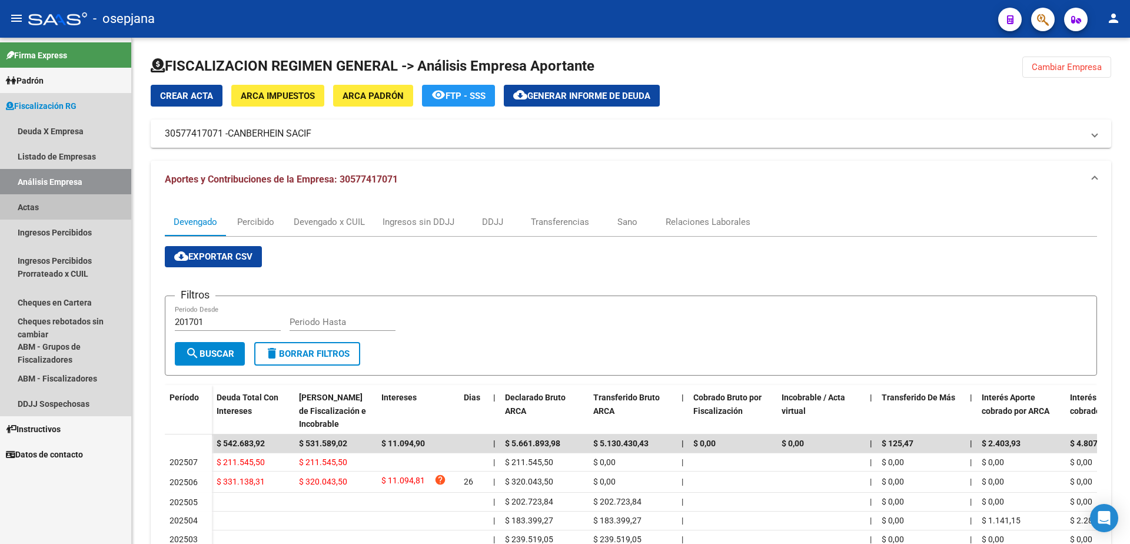
click at [87, 211] on link "Actas" at bounding box center [65, 206] width 131 height 25
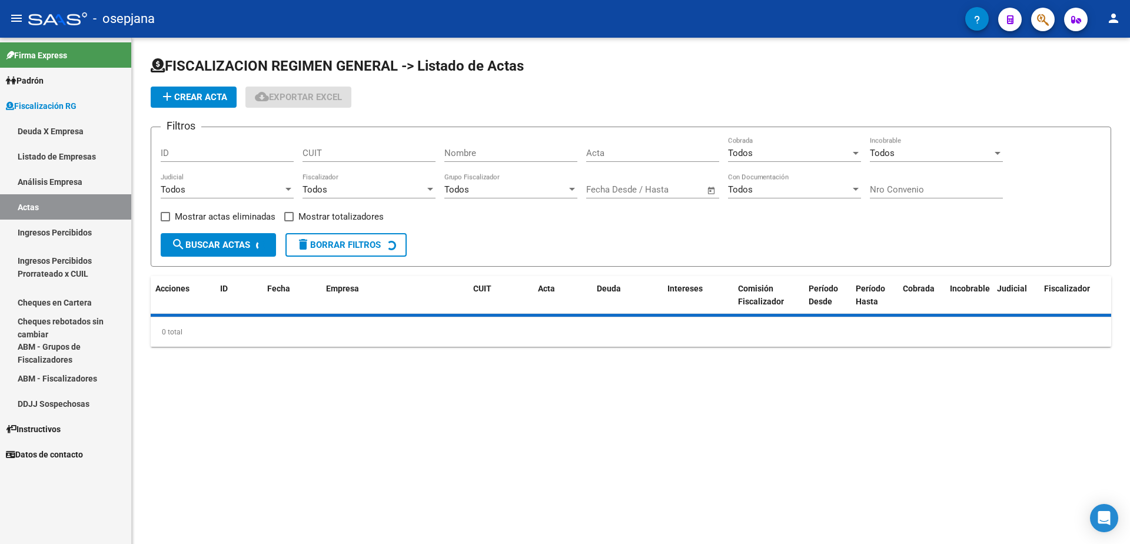
click at [92, 179] on link "Análisis Empresa" at bounding box center [65, 181] width 131 height 25
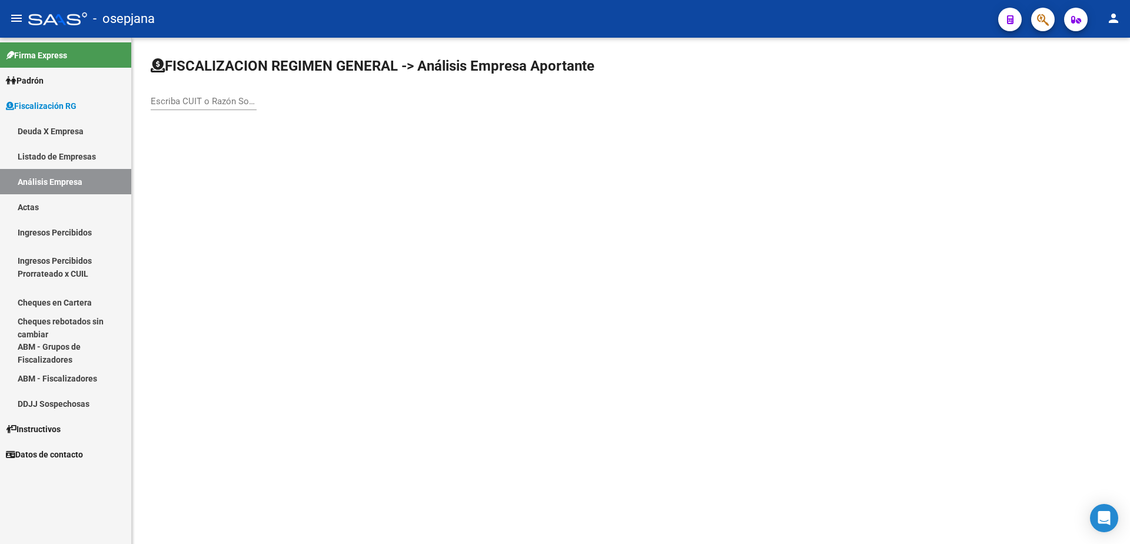
click at [173, 97] on input "Escriba CUIT o Razón Social para buscar" at bounding box center [204, 101] width 106 height 11
type input "sanitarios"
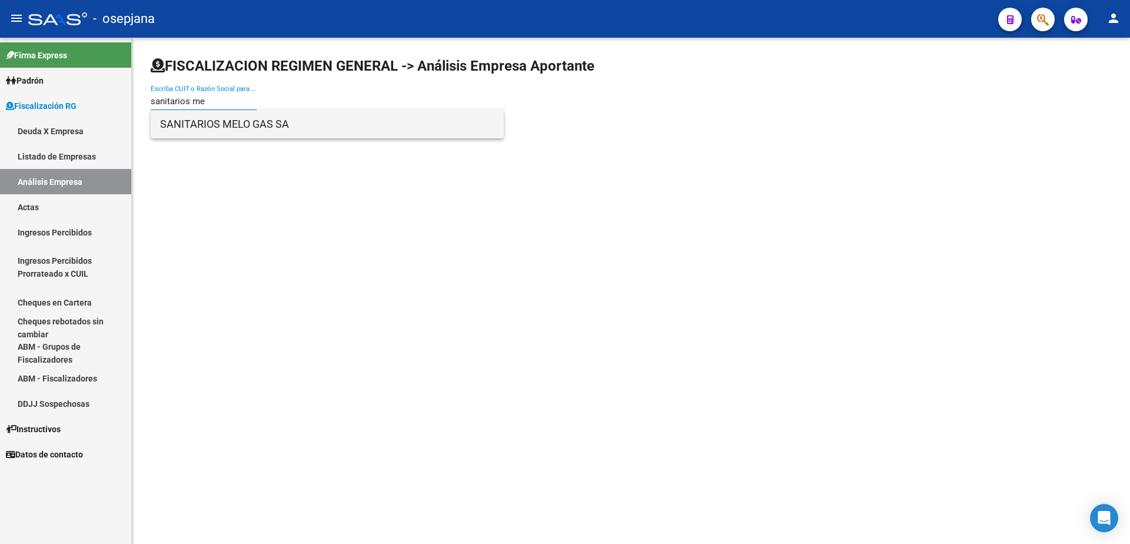
click at [237, 124] on span "SANITARIOS MELO GAS SA" at bounding box center [327, 124] width 334 height 28
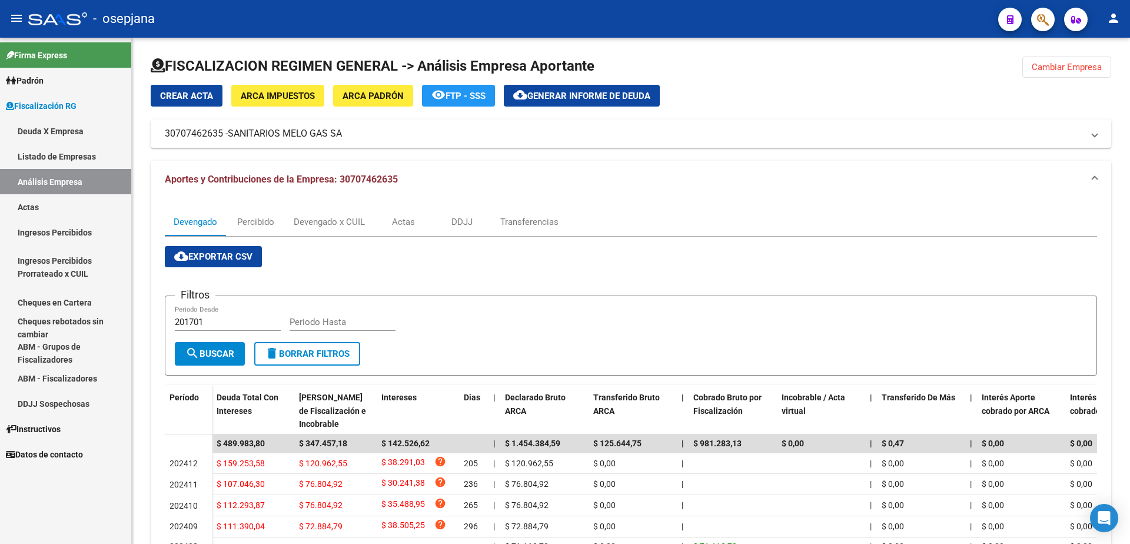
click at [44, 210] on link "Actas" at bounding box center [65, 206] width 131 height 25
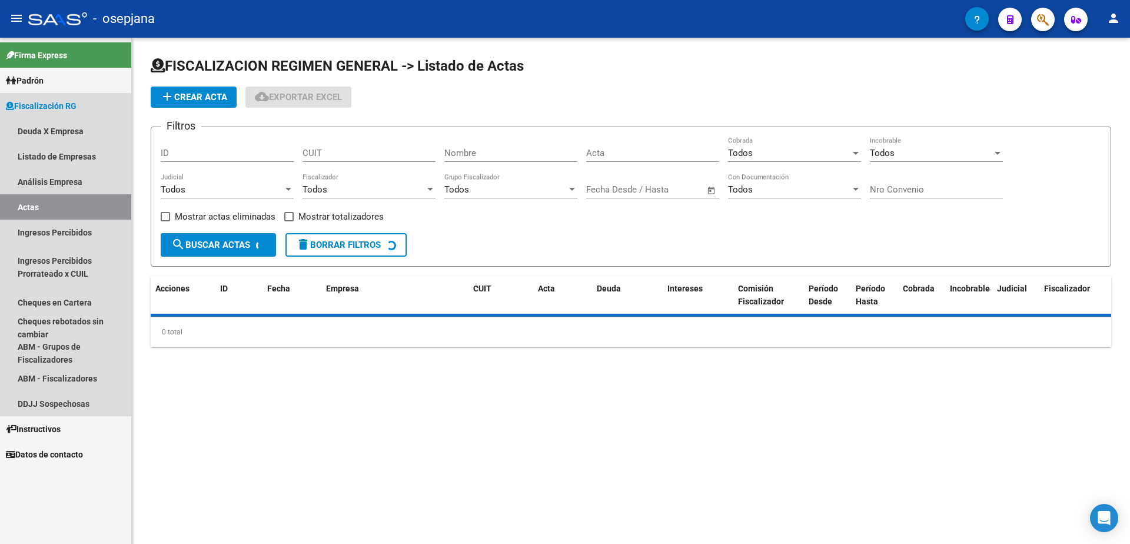
click at [69, 181] on link "Análisis Empresa" at bounding box center [65, 181] width 131 height 25
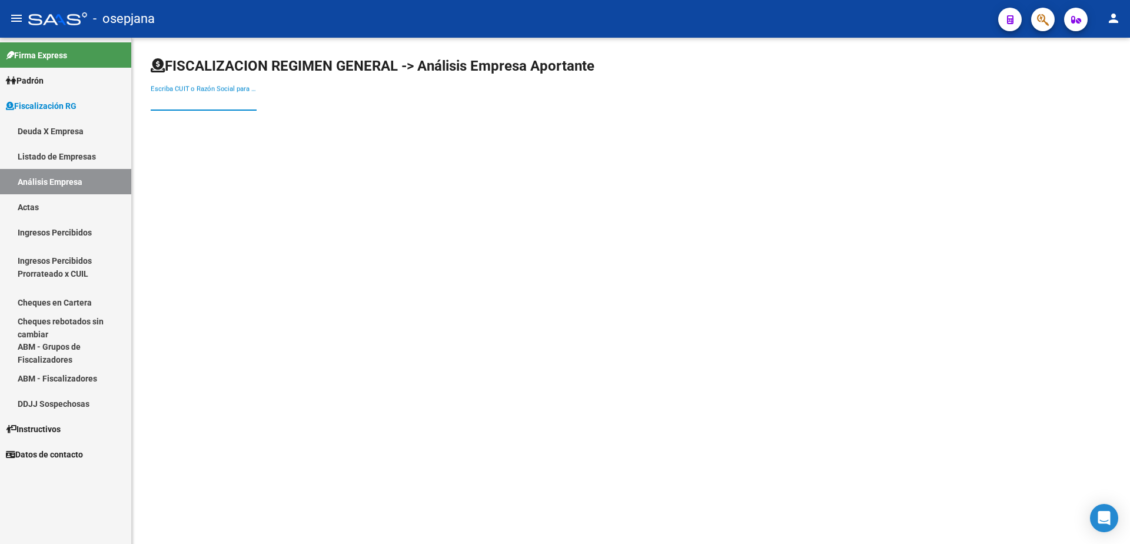
click at [199, 101] on input "Escriba CUIT o Razón Social para buscar" at bounding box center [204, 101] width 106 height 11
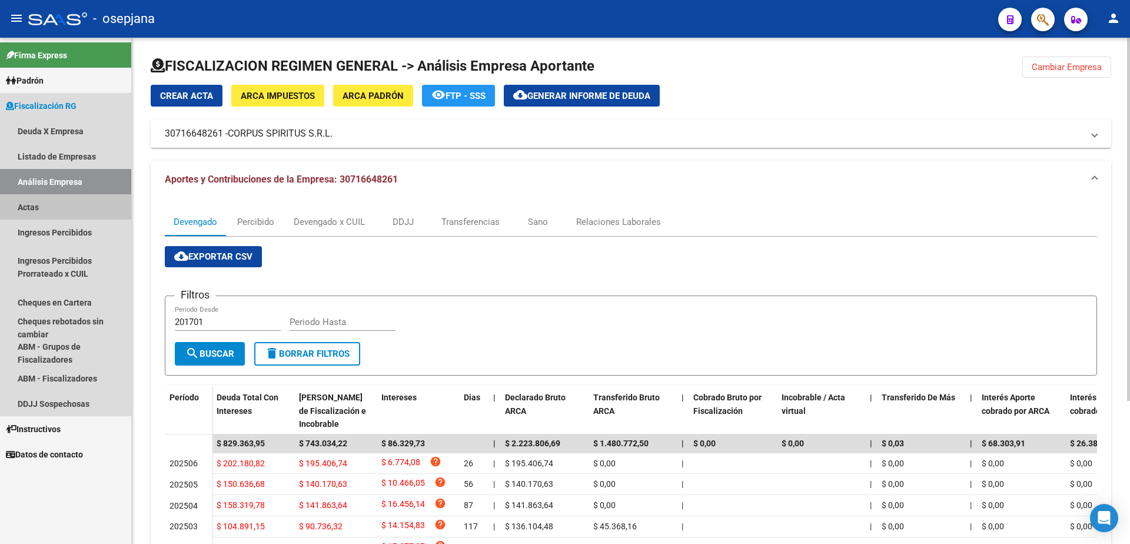
click at [79, 198] on link "Actas" at bounding box center [65, 206] width 131 height 25
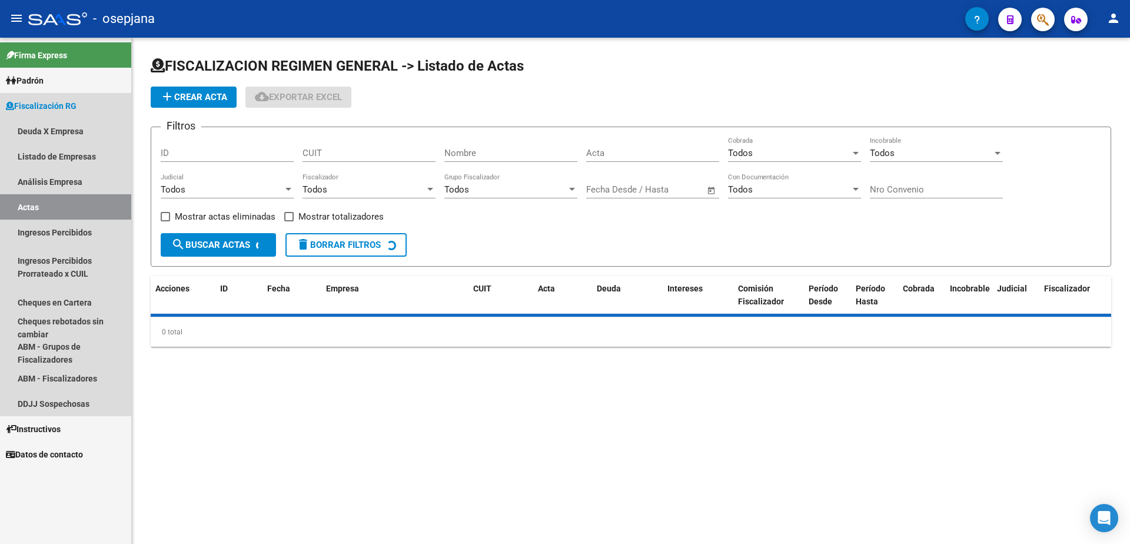
click at [91, 187] on link "Análisis Empresa" at bounding box center [65, 181] width 131 height 25
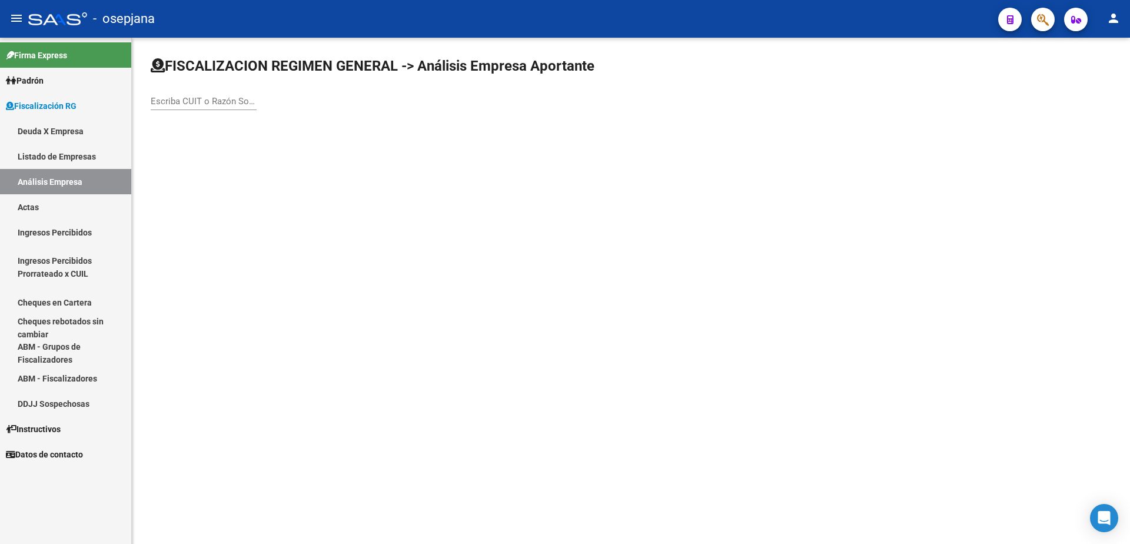
click at [200, 99] on input "Escriba CUIT o Razón Social para buscar" at bounding box center [204, 101] width 106 height 11
type input "ibe"
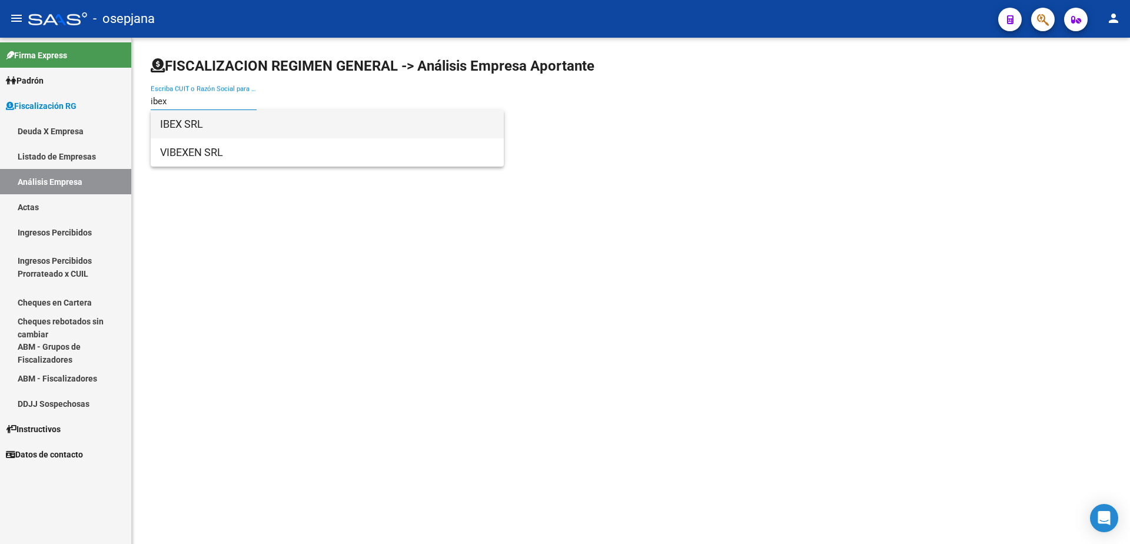
click at [238, 128] on span "IBEX SRL" at bounding box center [327, 124] width 334 height 28
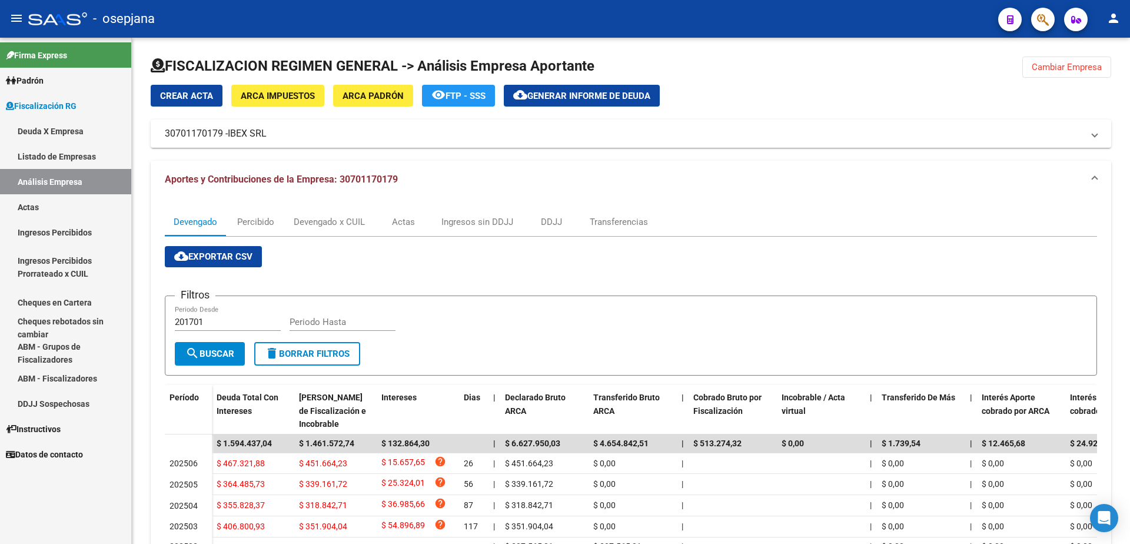
click at [72, 206] on link "Actas" at bounding box center [65, 206] width 131 height 25
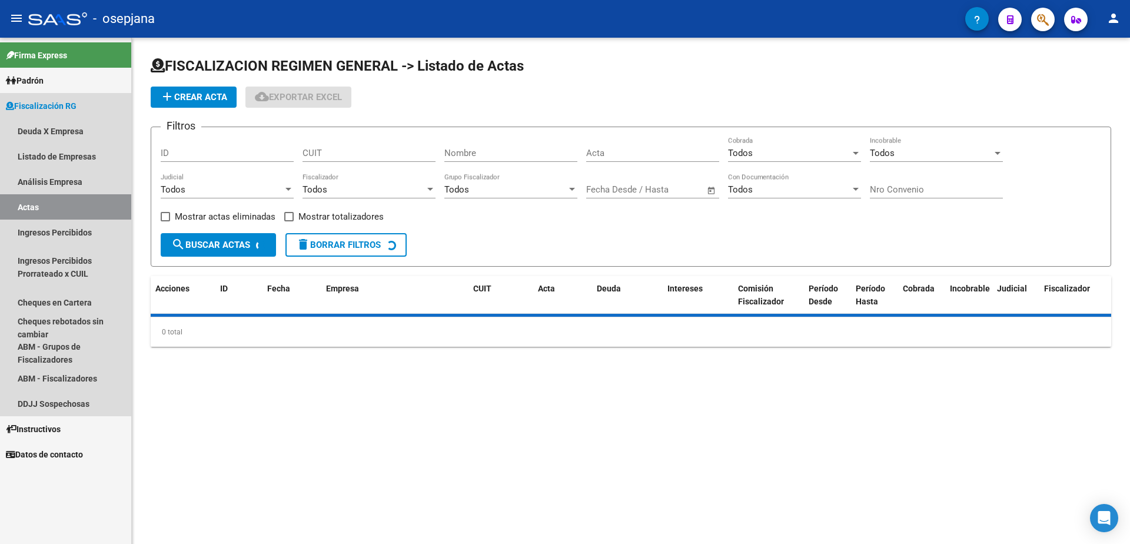
click at [87, 182] on link "Análisis Empresa" at bounding box center [65, 181] width 131 height 25
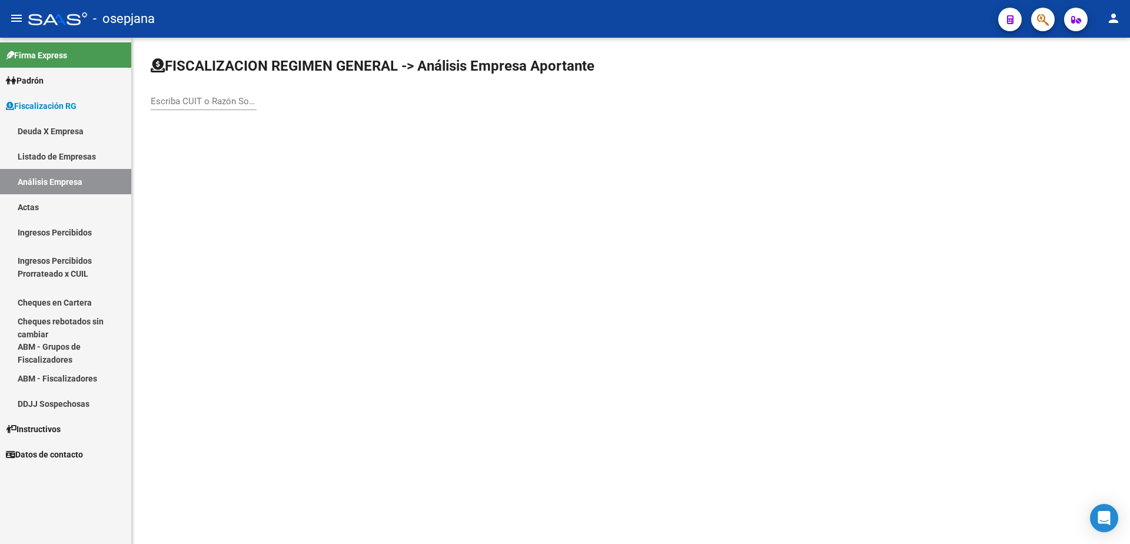
click at [204, 98] on input "Escriba CUIT o Razón Social para buscar" at bounding box center [204, 101] width 106 height 11
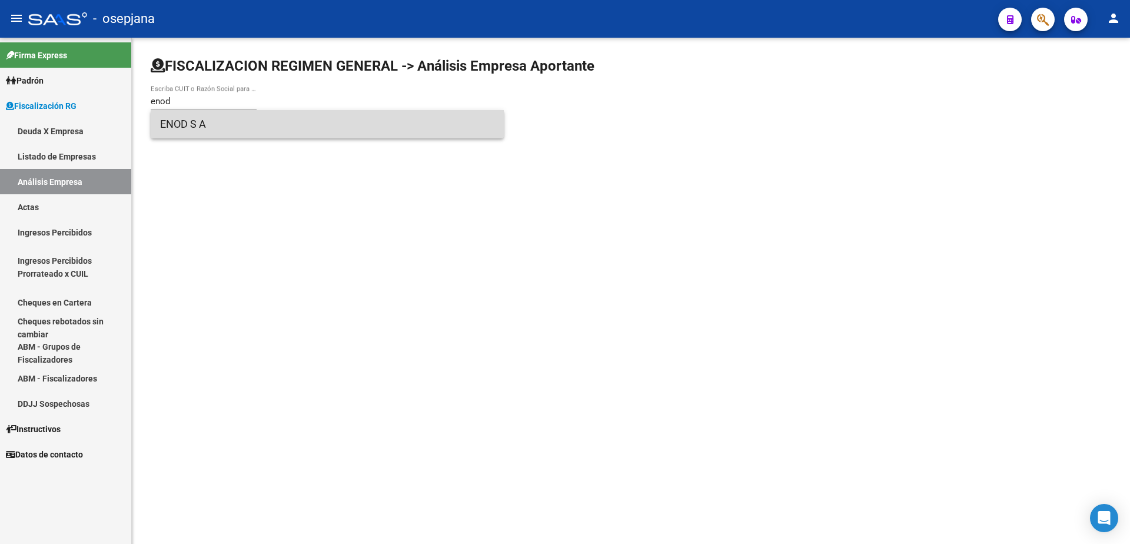
click at [217, 119] on span "ENOD S A" at bounding box center [327, 124] width 334 height 28
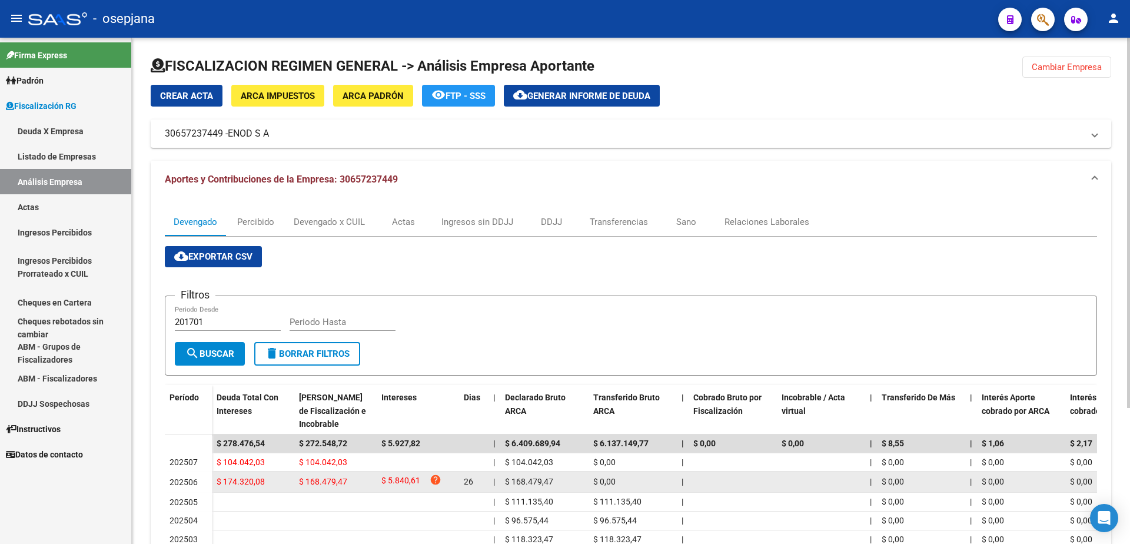
drag, startPoint x: 473, startPoint y: 482, endPoint x: 464, endPoint y: 483, distance: 8.3
click at [464, 483] on span "26" at bounding box center [468, 481] width 9 height 9
drag, startPoint x: 464, startPoint y: 483, endPoint x: 478, endPoint y: 483, distance: 14.1
click at [478, 483] on div "26" at bounding box center [474, 482] width 20 height 14
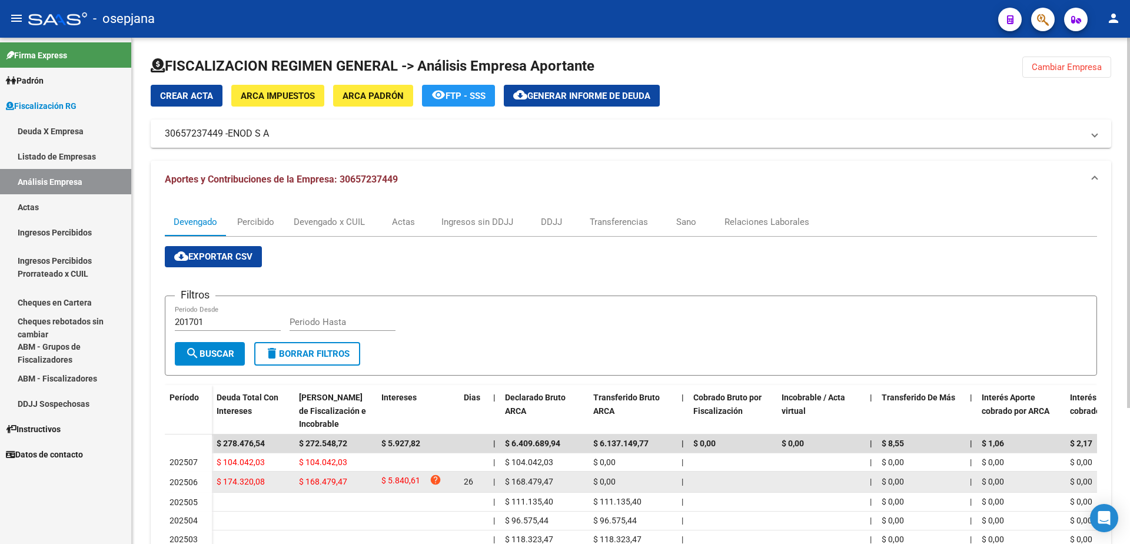
drag, startPoint x: 493, startPoint y: 483, endPoint x: 478, endPoint y: 484, distance: 14.2
click at [478, 484] on div "$ 174.320,08 $ 168.479,47 $ 5.840,61 help 26 | $ 168.479,47 $ 0,00 | | $ 0,00 |…" at bounding box center [915, 481] width 1406 height 21
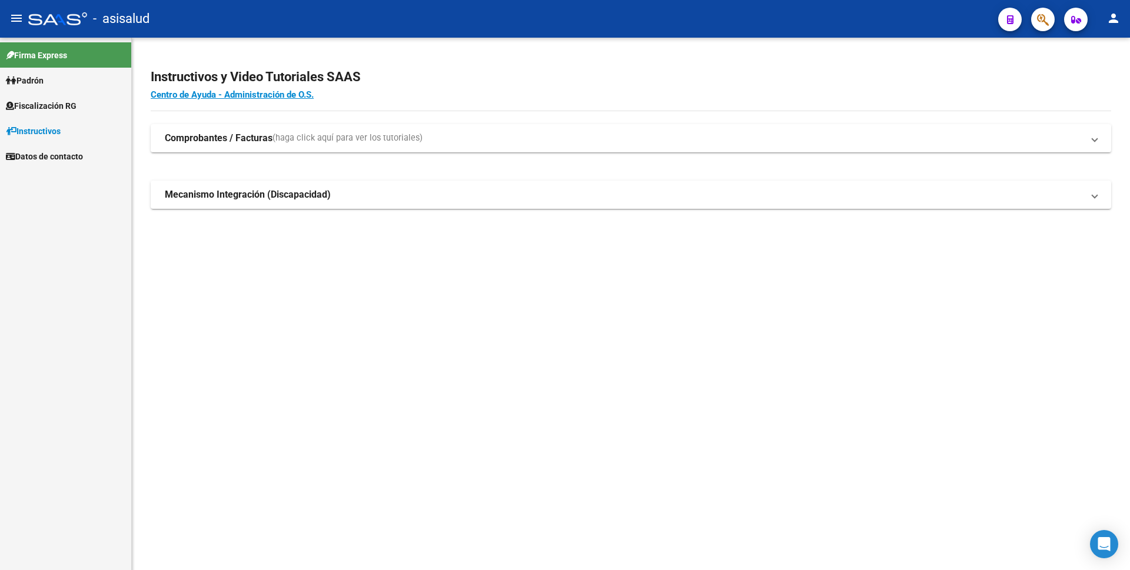
click at [62, 155] on span "Datos de contacto" at bounding box center [44, 156] width 77 height 13
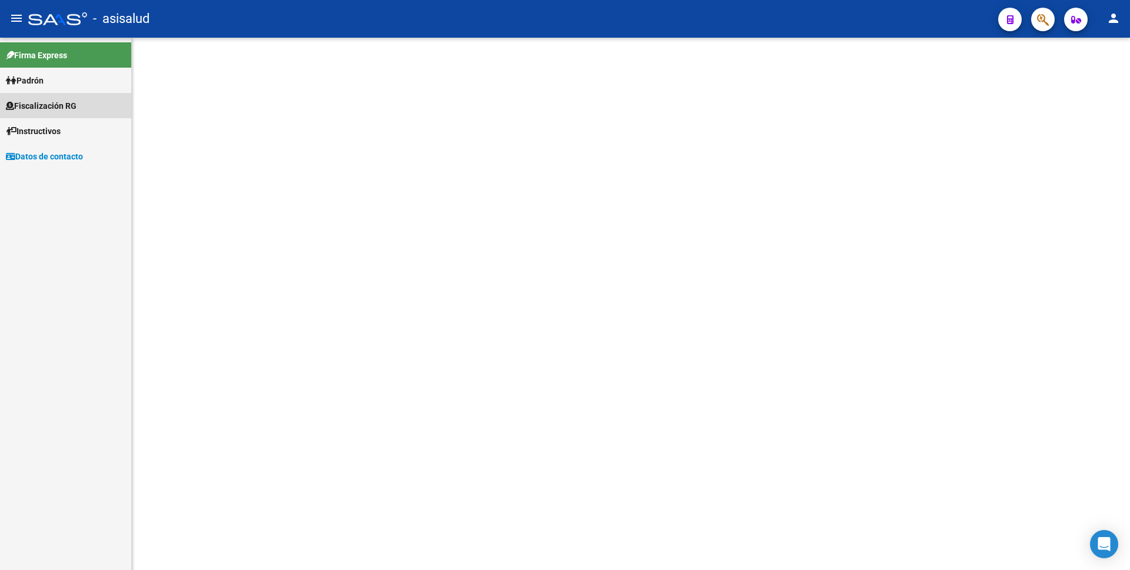
click at [68, 114] on link "Fiscalización RG" at bounding box center [65, 105] width 131 height 25
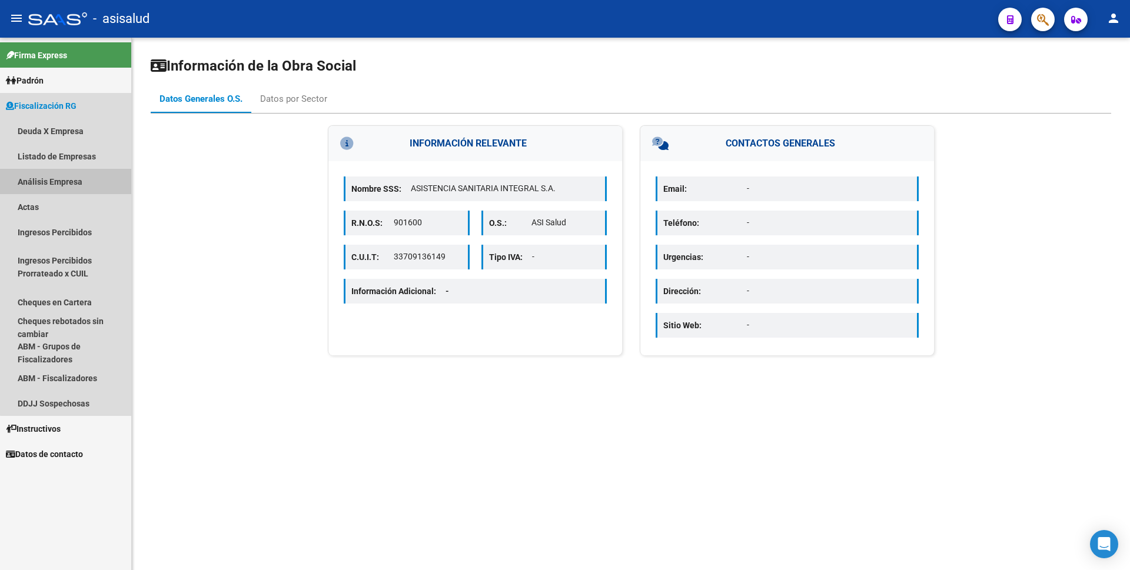
click at [67, 172] on link "Análisis Empresa" at bounding box center [65, 181] width 131 height 25
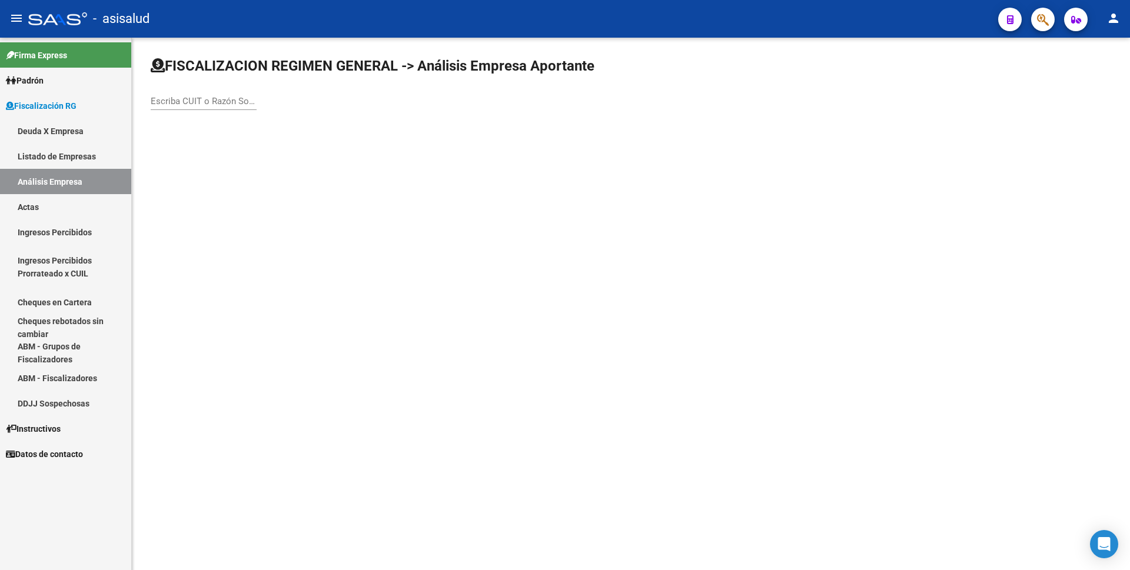
click at [214, 102] on input "Escriba CUIT o Razón Social para buscar" at bounding box center [204, 101] width 106 height 11
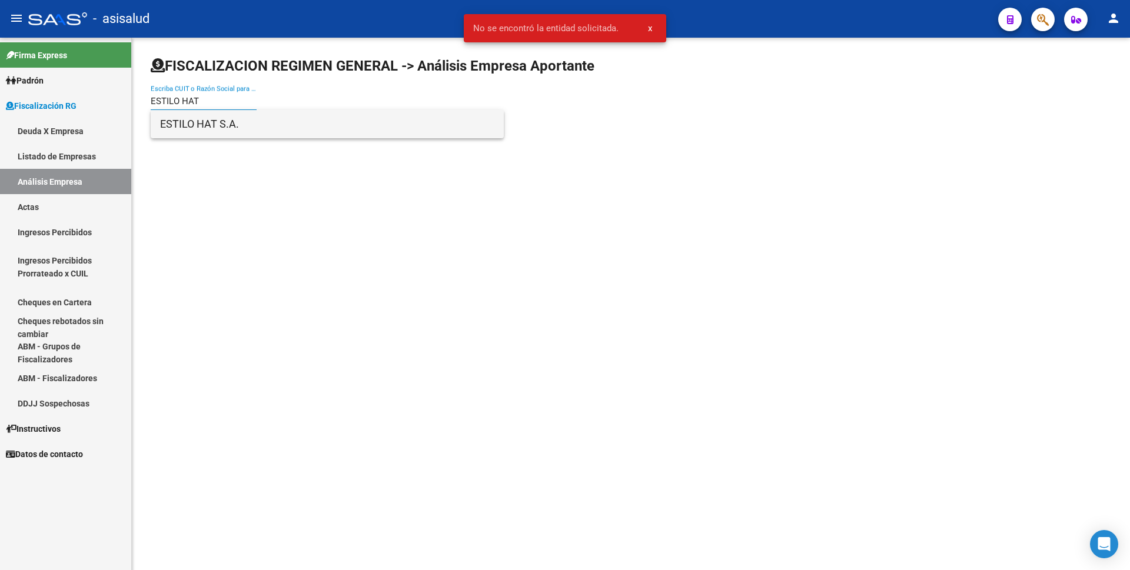
type input "ESTILO HAT"
click at [252, 122] on span "ESTILO HAT S.A." at bounding box center [327, 124] width 334 height 28
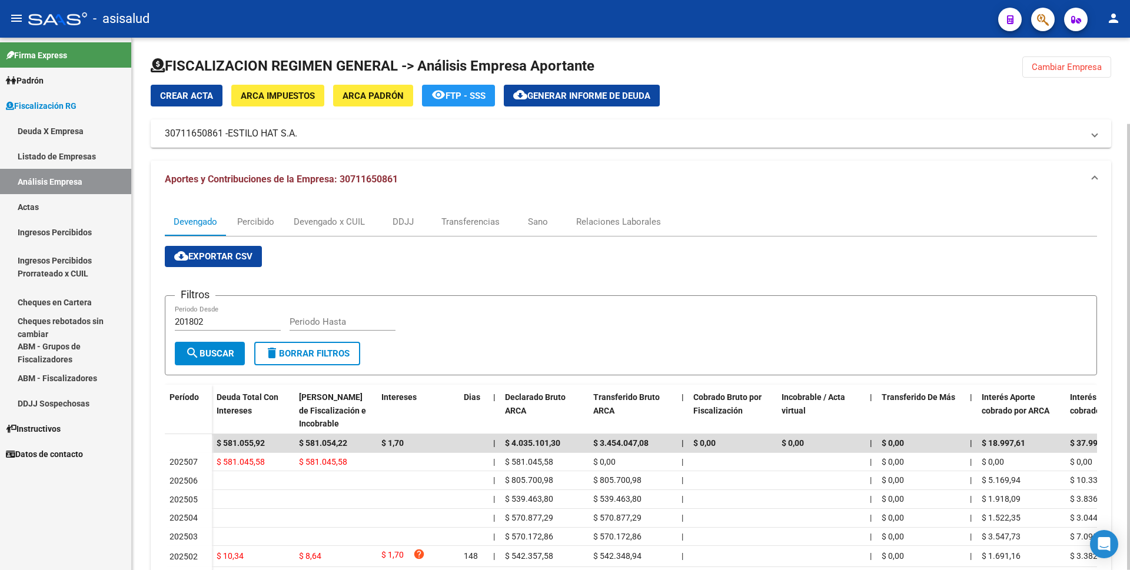
click at [615, 102] on button "cloud_download Generar informe de deuda" at bounding box center [582, 96] width 156 height 22
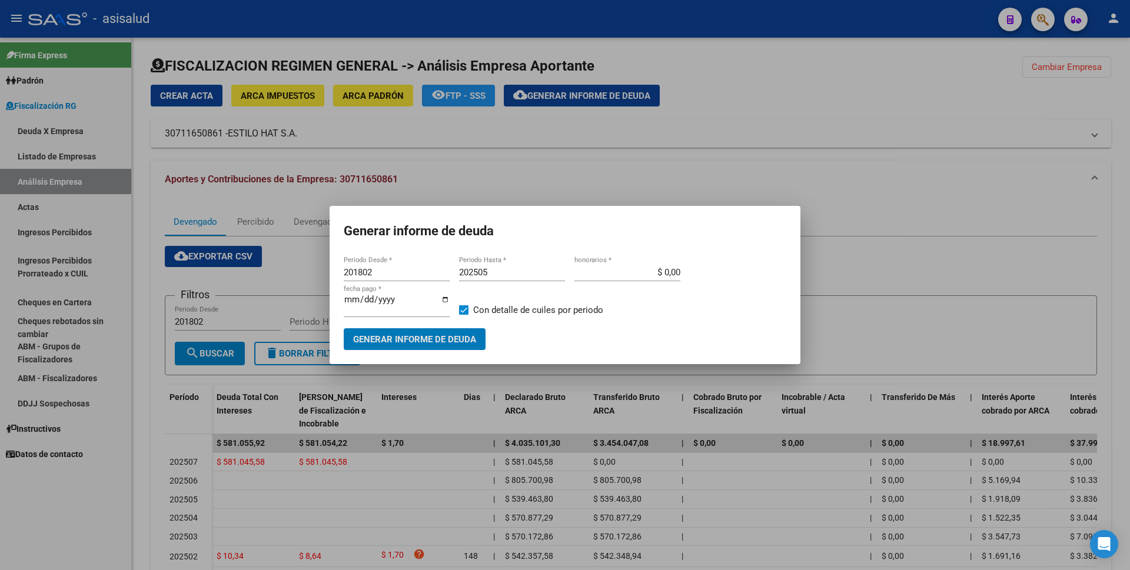
drag, startPoint x: 258, startPoint y: 275, endPoint x: 180, endPoint y: 269, distance: 78.5
click at [188, 269] on div "Generar informe de deuda 201802 Periodo Desde * 202505 Periodo Hasta * $ 0,00 h…" at bounding box center [565, 285] width 1130 height 570
drag, startPoint x: 367, startPoint y: 280, endPoint x: 295, endPoint y: 280, distance: 72.4
click at [295, 280] on div "Generar informe de deuda 201802 Periodo Desde * 202505 Periodo Hasta * $ 0,00 h…" at bounding box center [565, 285] width 1130 height 570
type input "202506"
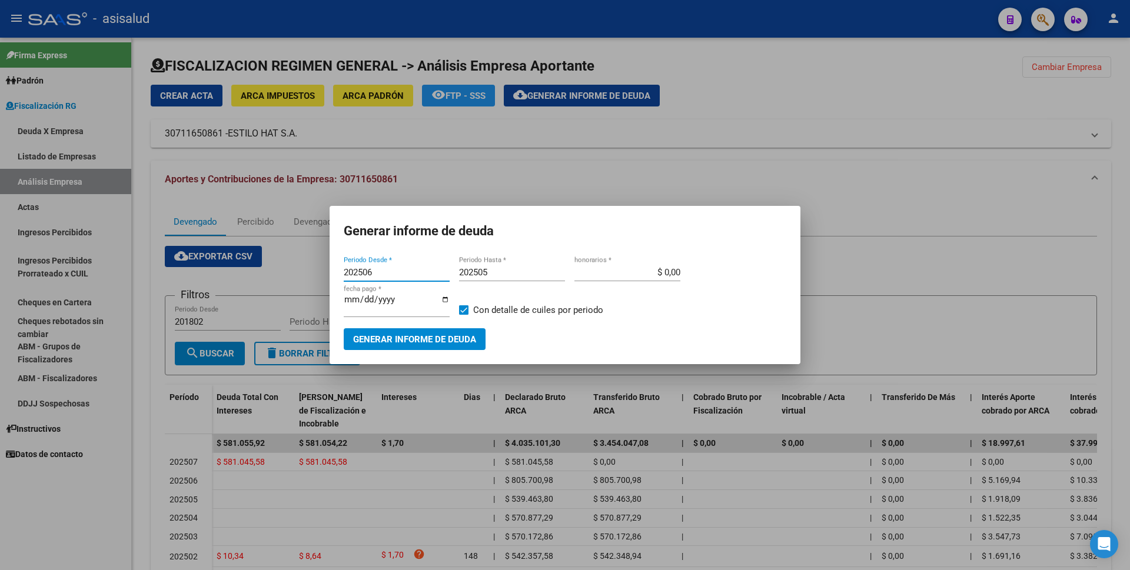
click at [501, 278] on input "202505" at bounding box center [512, 272] width 106 height 11
type input "202506"
click at [463, 308] on span at bounding box center [463, 309] width 9 height 9
click at [463, 315] on input "Con detalle de cuiles por periodo" at bounding box center [463, 315] width 1 height 1
checkbox input "false"
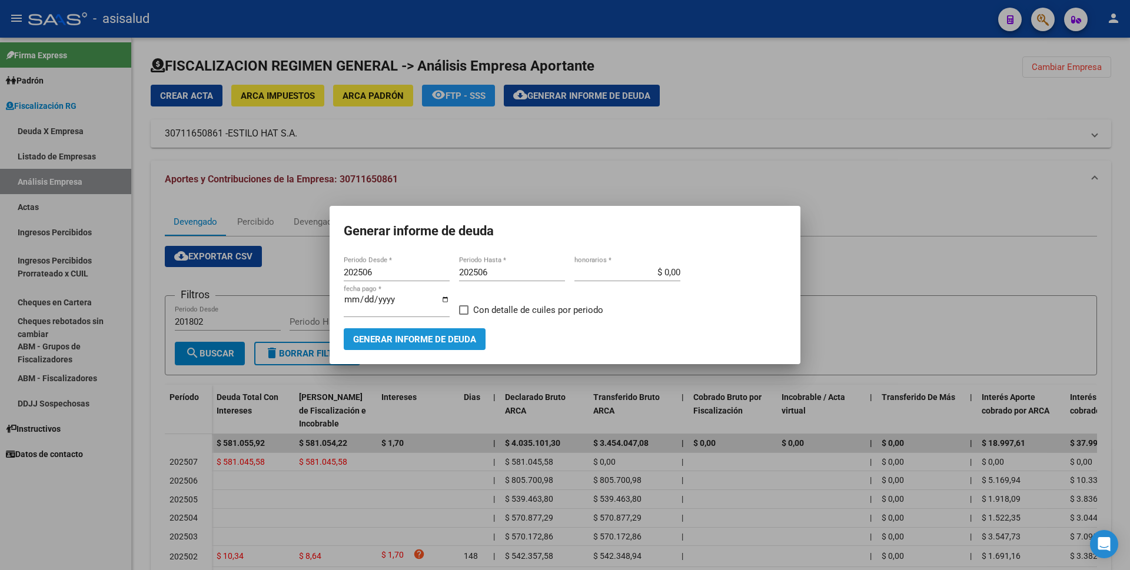
click at [445, 334] on span "Generar informe de deuda" at bounding box center [414, 339] width 123 height 11
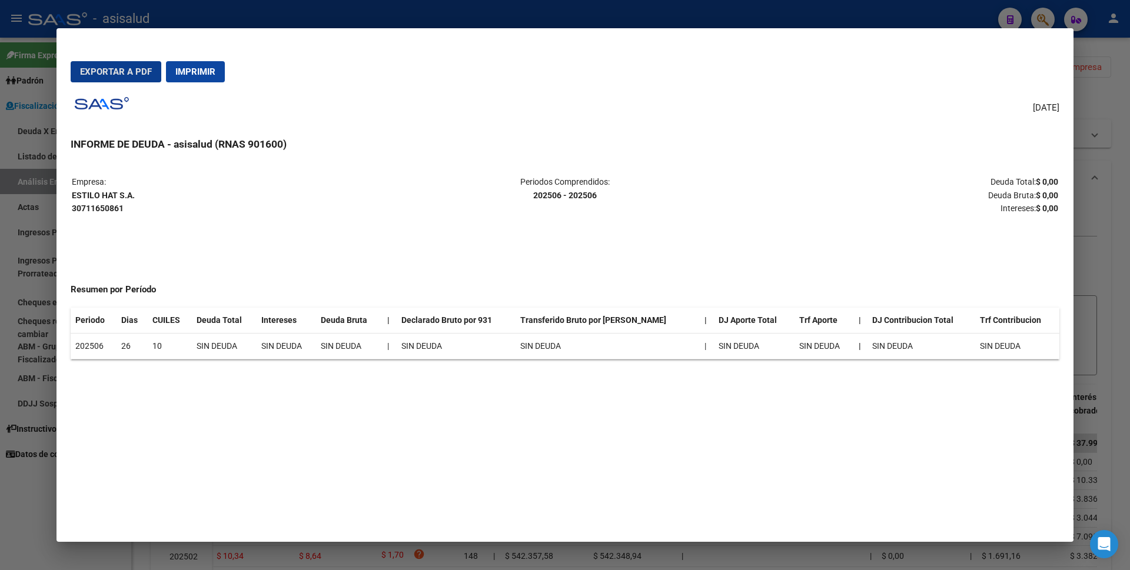
click at [179, 77] on span "Imprimir" at bounding box center [195, 71] width 40 height 11
click at [0, 296] on div at bounding box center [565, 285] width 1130 height 570
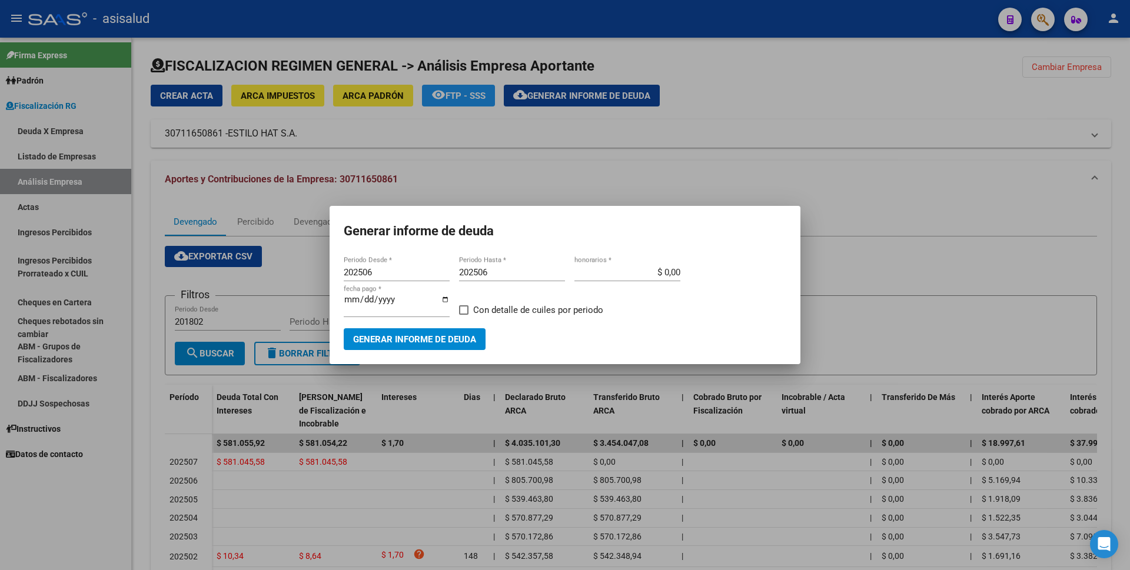
click at [43, 208] on div at bounding box center [565, 285] width 1130 height 570
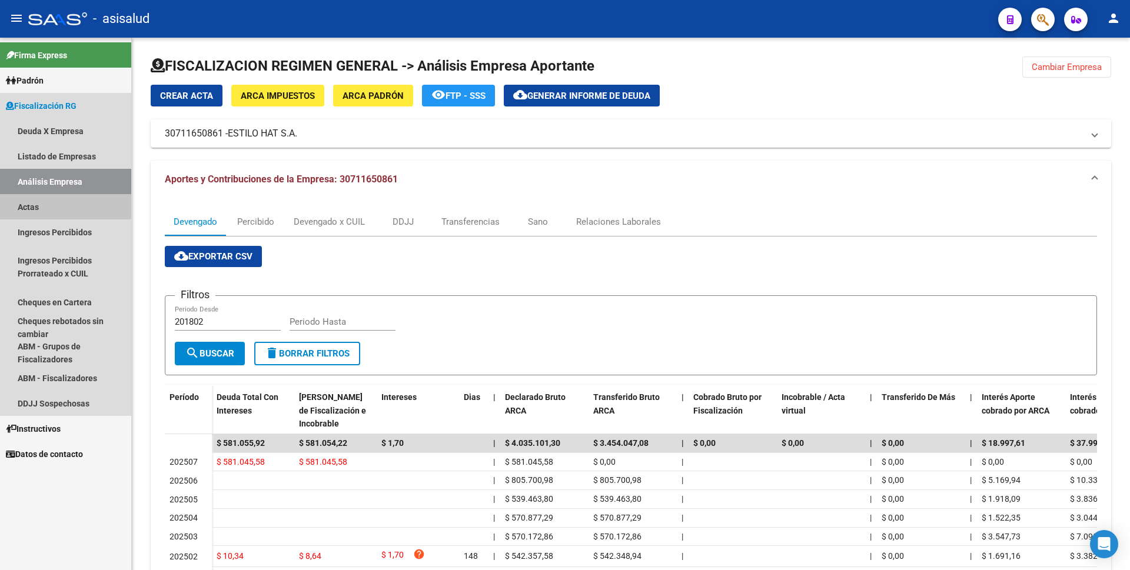
click at [45, 205] on link "Actas" at bounding box center [65, 206] width 131 height 25
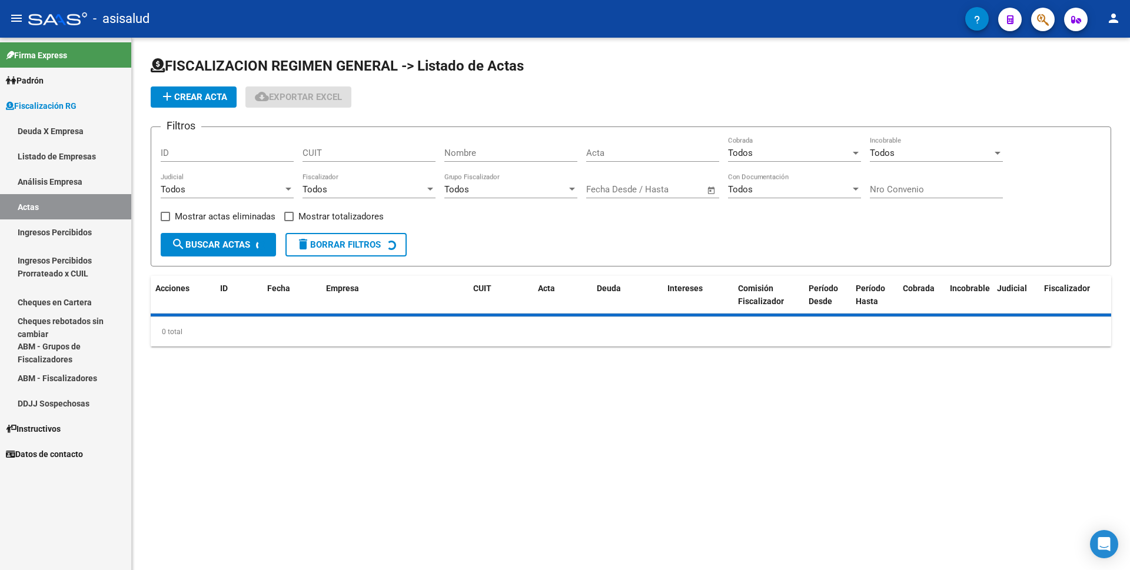
click at [54, 191] on link "Análisis Empresa" at bounding box center [65, 181] width 131 height 25
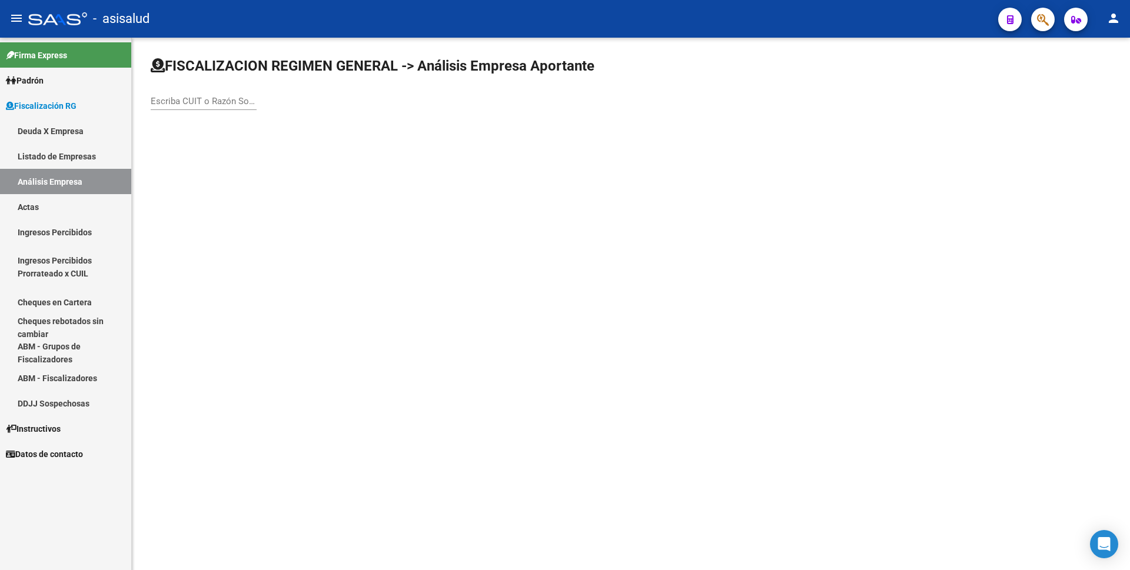
click at [194, 105] on input "Escriba CUIT o Razón Social para buscar" at bounding box center [204, 101] width 106 height 11
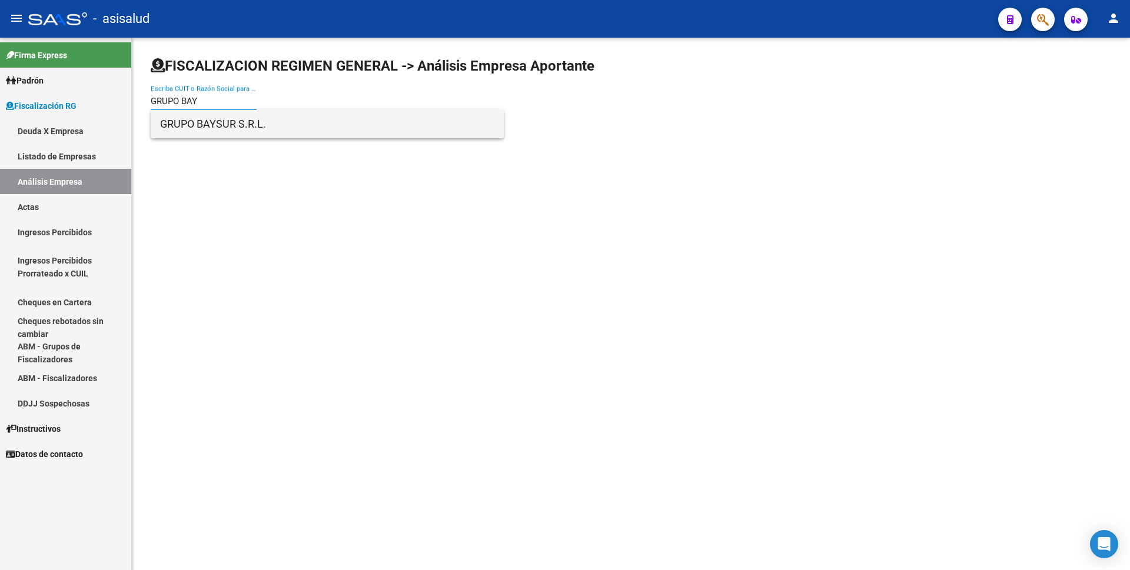
type input "GRUPO BAY"
click at [212, 127] on span "GRUPO BAYSUR S.R.L." at bounding box center [327, 124] width 334 height 28
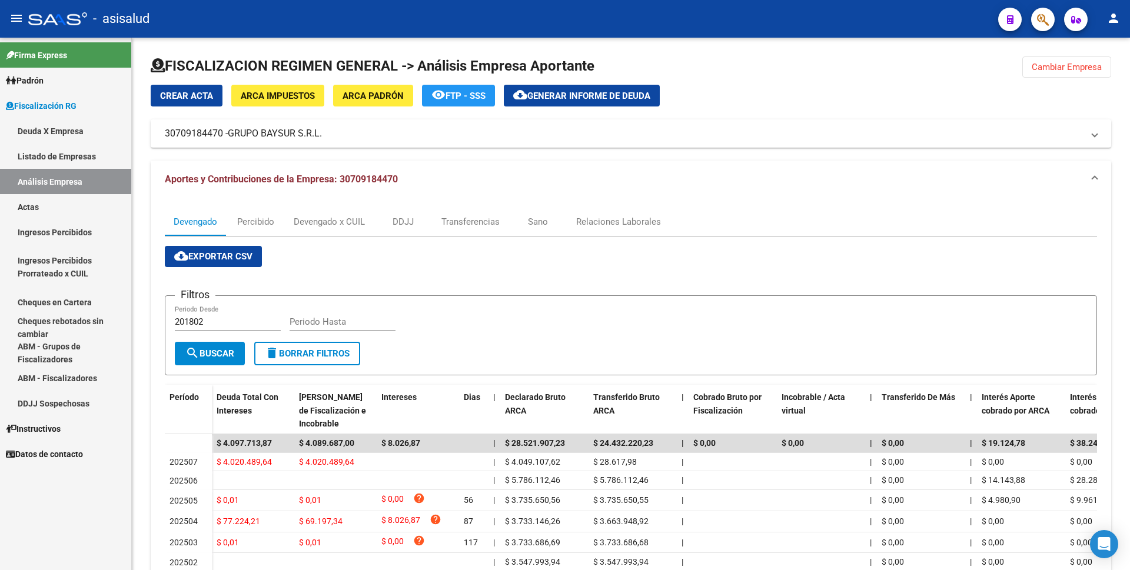
click at [61, 211] on link "Actas" at bounding box center [65, 206] width 131 height 25
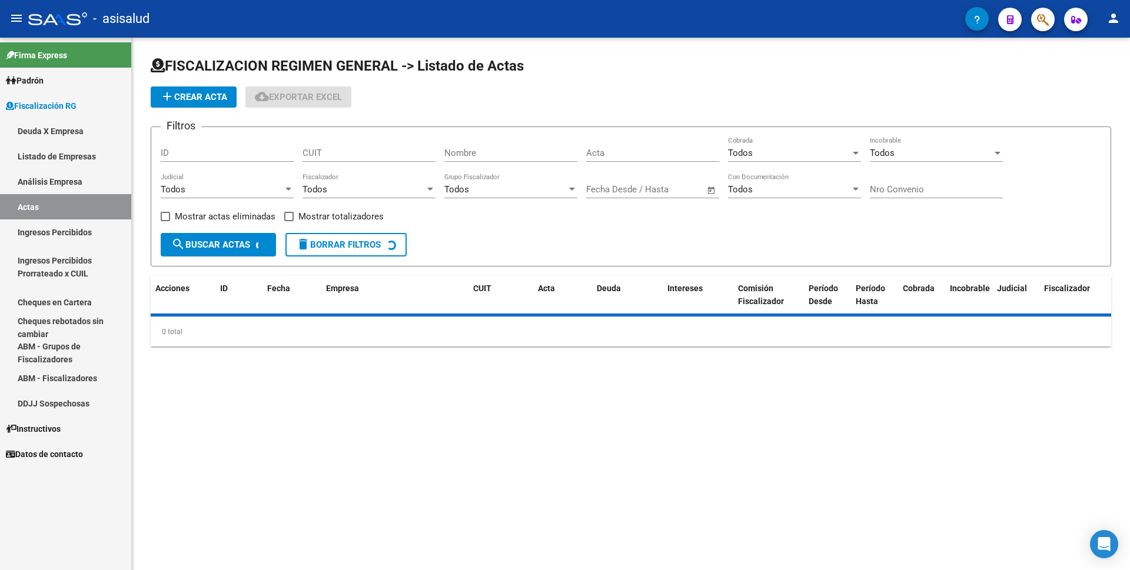
click at [71, 189] on link "Análisis Empresa" at bounding box center [65, 181] width 131 height 25
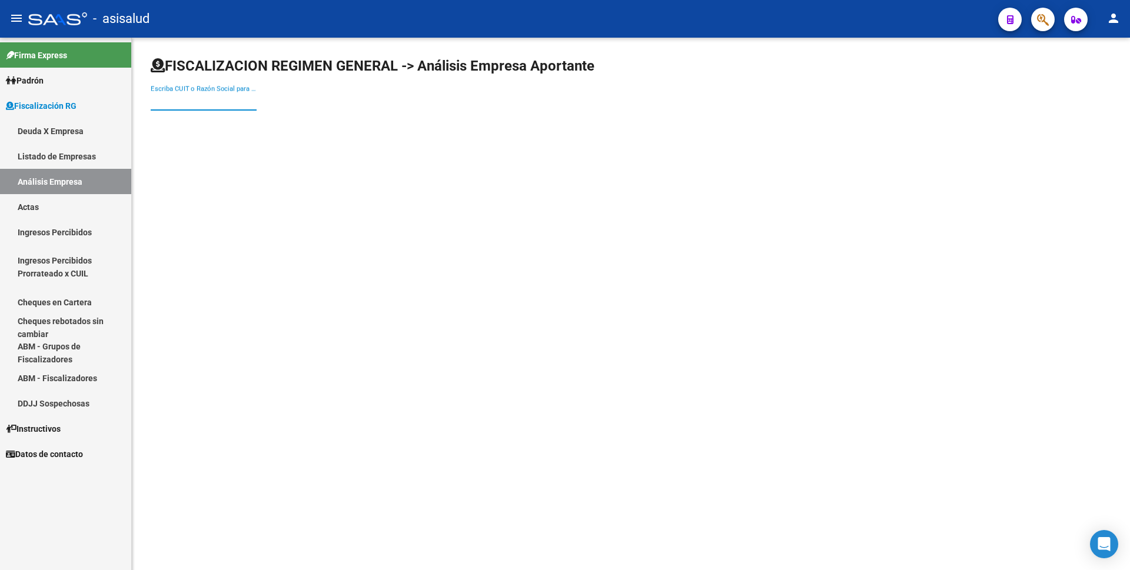
click at [187, 97] on input "Escriba CUIT o Razón Social para buscar" at bounding box center [204, 101] width 106 height 11
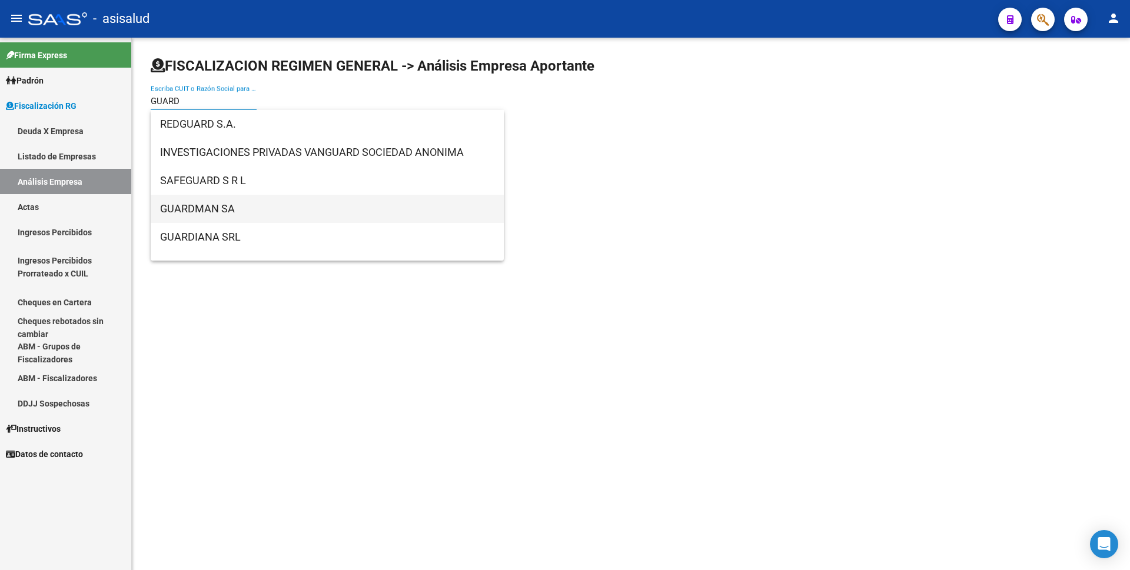
type input "GUARD"
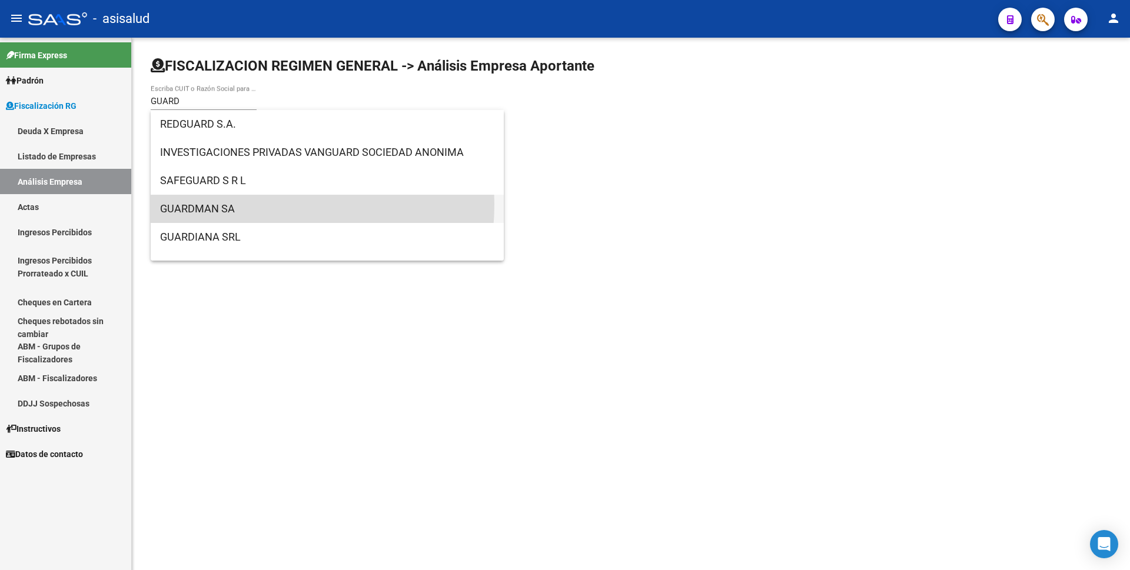
click at [231, 204] on span "GUARDMAN SA" at bounding box center [327, 209] width 334 height 28
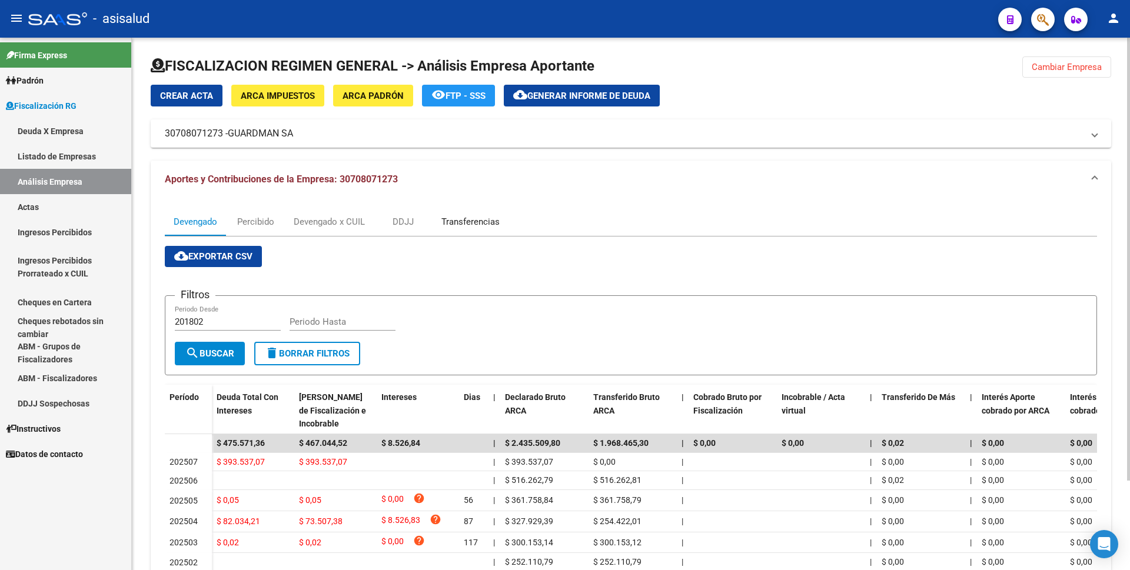
click at [469, 223] on div "Transferencias" at bounding box center [470, 221] width 58 height 13
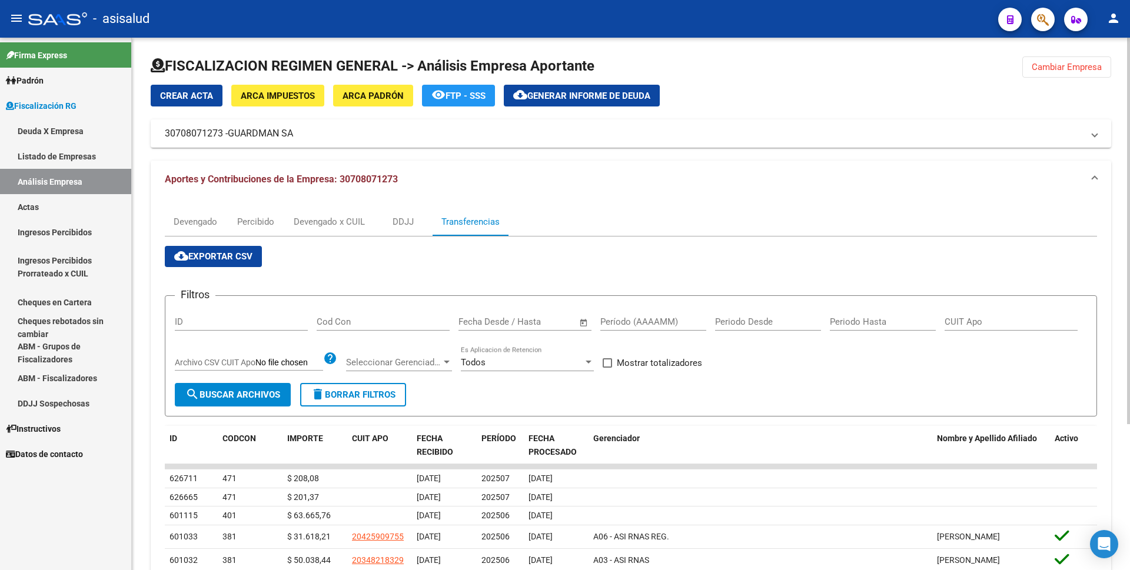
click at [596, 97] on span "Generar informe de deuda" at bounding box center [588, 96] width 123 height 11
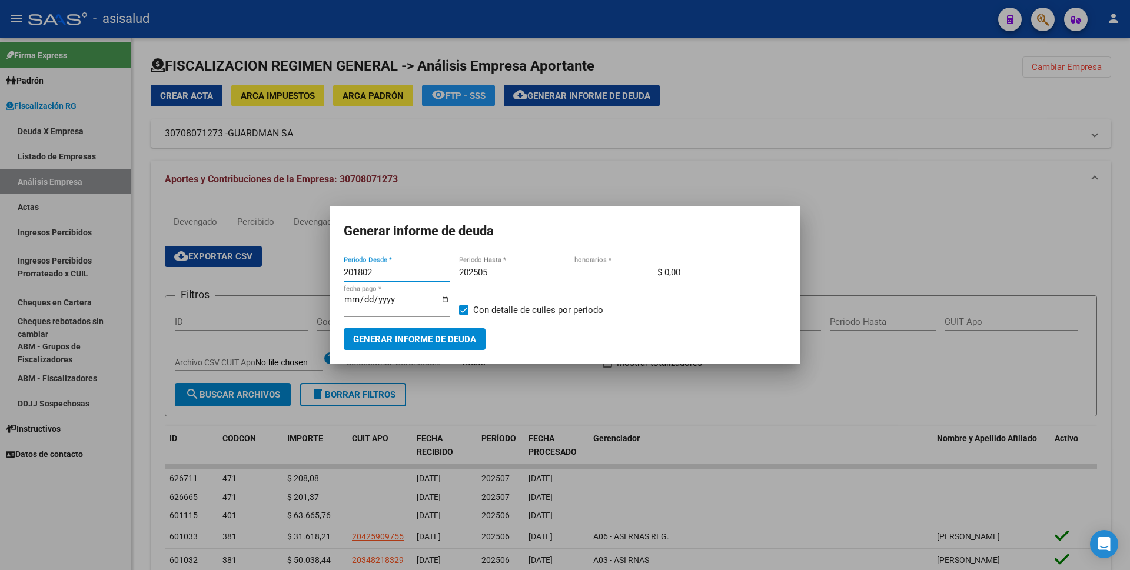
drag, startPoint x: 394, startPoint y: 274, endPoint x: 252, endPoint y: 274, distance: 141.8
click at [252, 274] on div "Generar informe de deuda 201802 Periodo Desde * 202505 Periodo Hasta * $ 0,00 h…" at bounding box center [565, 285] width 1130 height 570
type input "202506"
click at [497, 275] on input "202505" at bounding box center [512, 272] width 106 height 11
type input "202506"
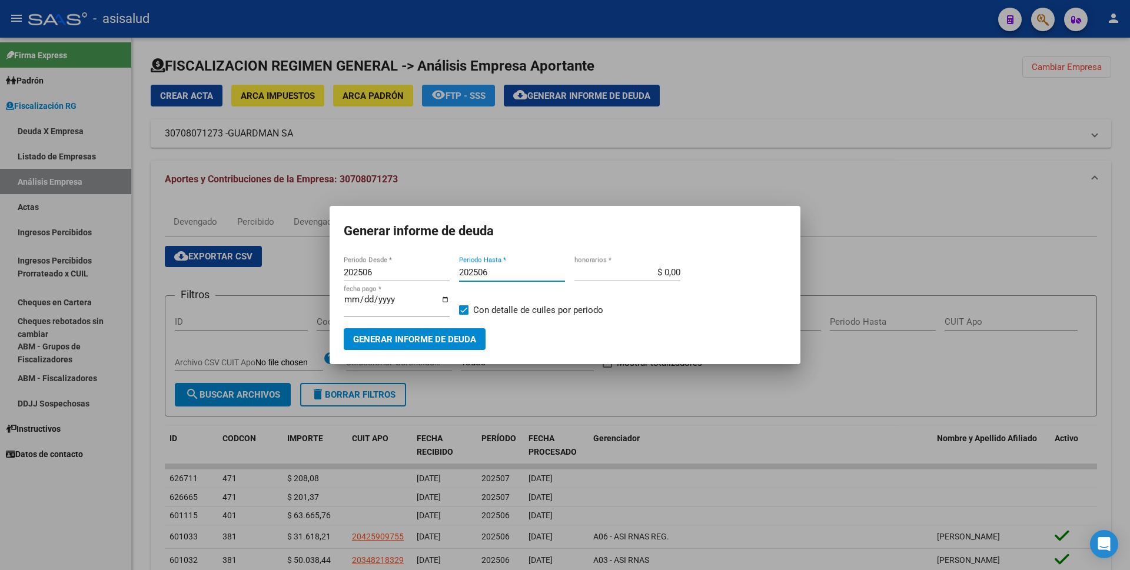
click at [477, 311] on span "Con detalle de cuiles por periodo" at bounding box center [538, 310] width 130 height 14
click at [464, 315] on input "Con detalle de cuiles por periodo" at bounding box center [463, 315] width 1 height 1
checkbox input "false"
click at [465, 334] on span "Generar informe de deuda" at bounding box center [414, 339] width 123 height 11
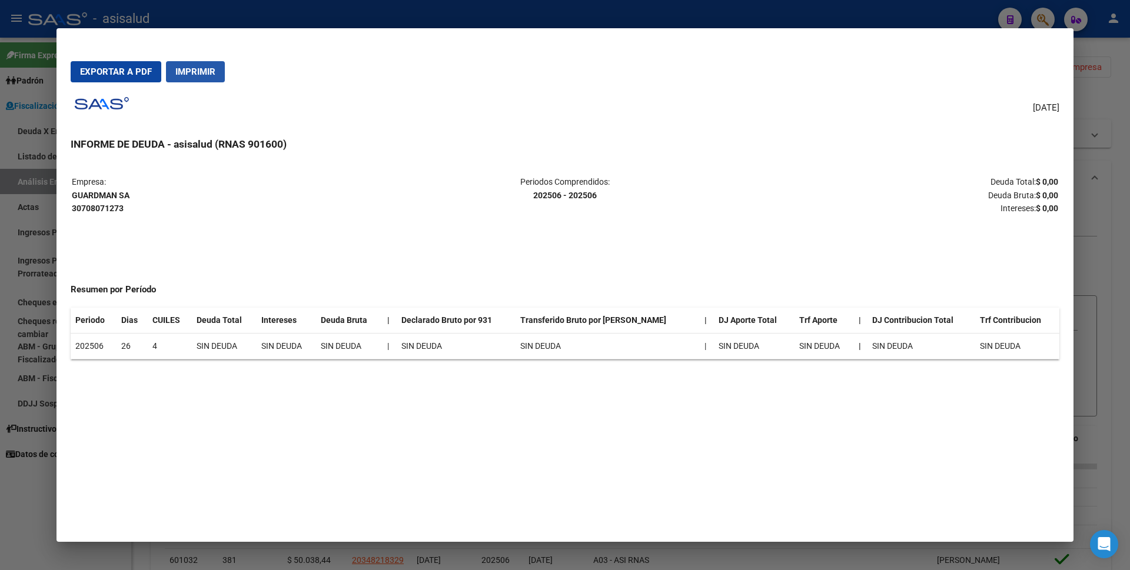
click at [205, 74] on span "Imprimir" at bounding box center [195, 71] width 40 height 11
click at [0, 395] on div at bounding box center [565, 285] width 1130 height 570
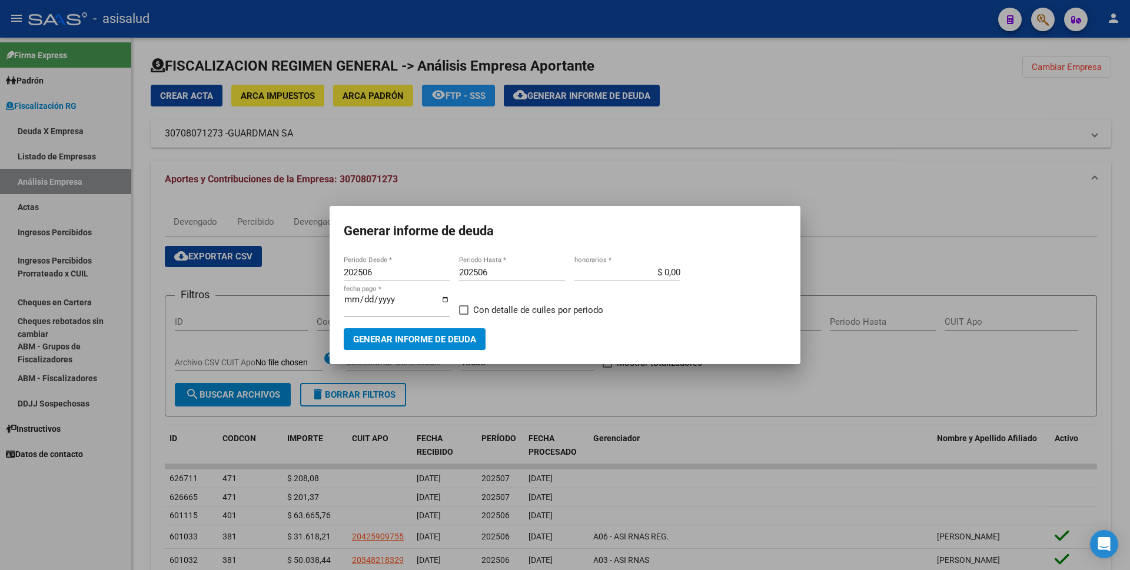
click at [764, 168] on div at bounding box center [565, 285] width 1130 height 570
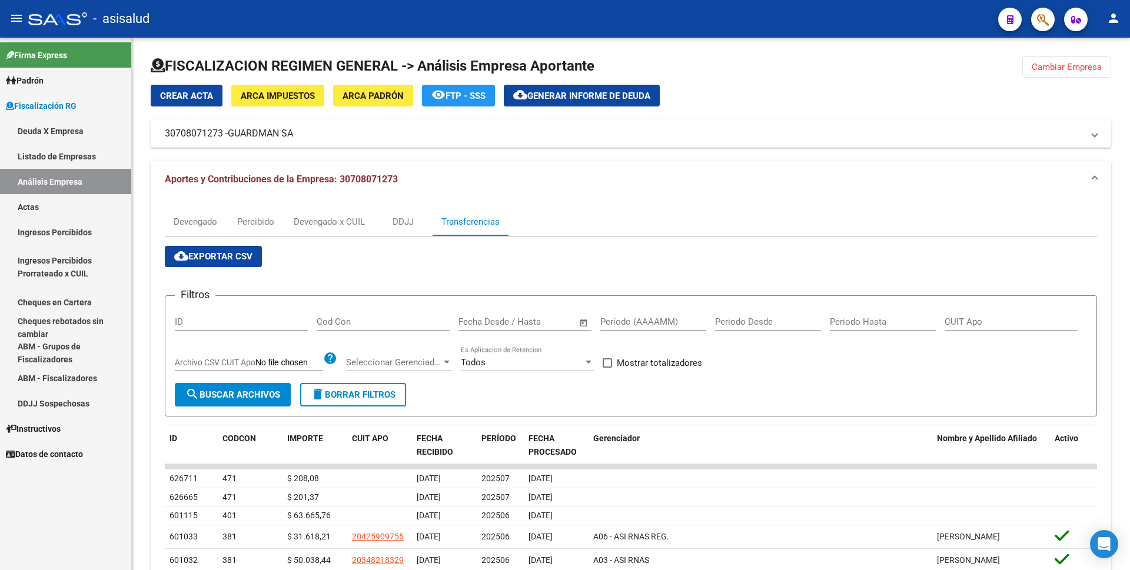
click at [49, 204] on link "Actas" at bounding box center [65, 206] width 131 height 25
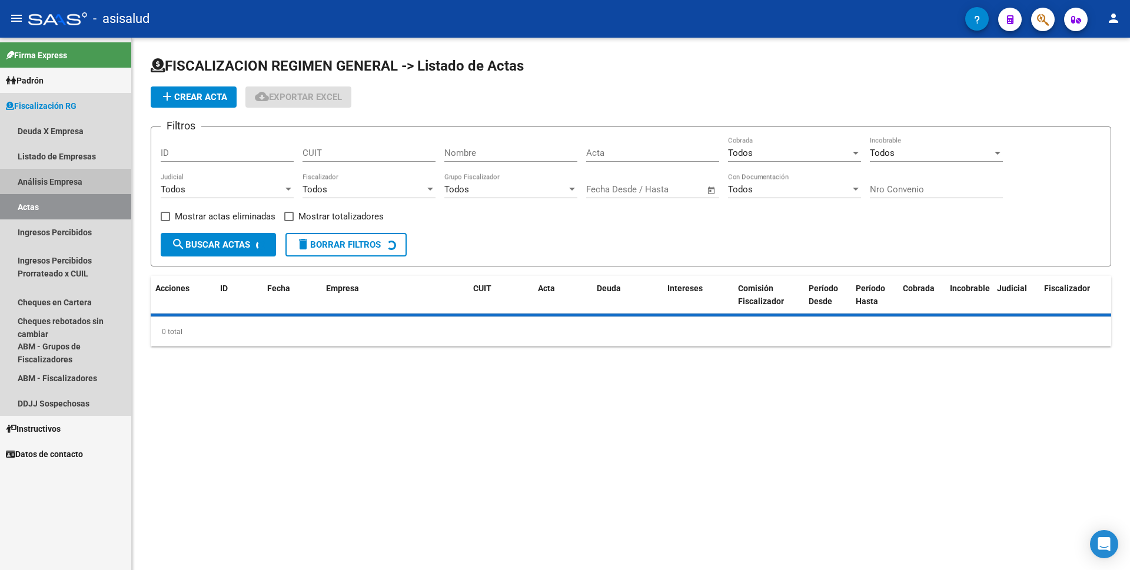
click at [57, 185] on link "Análisis Empresa" at bounding box center [65, 181] width 131 height 25
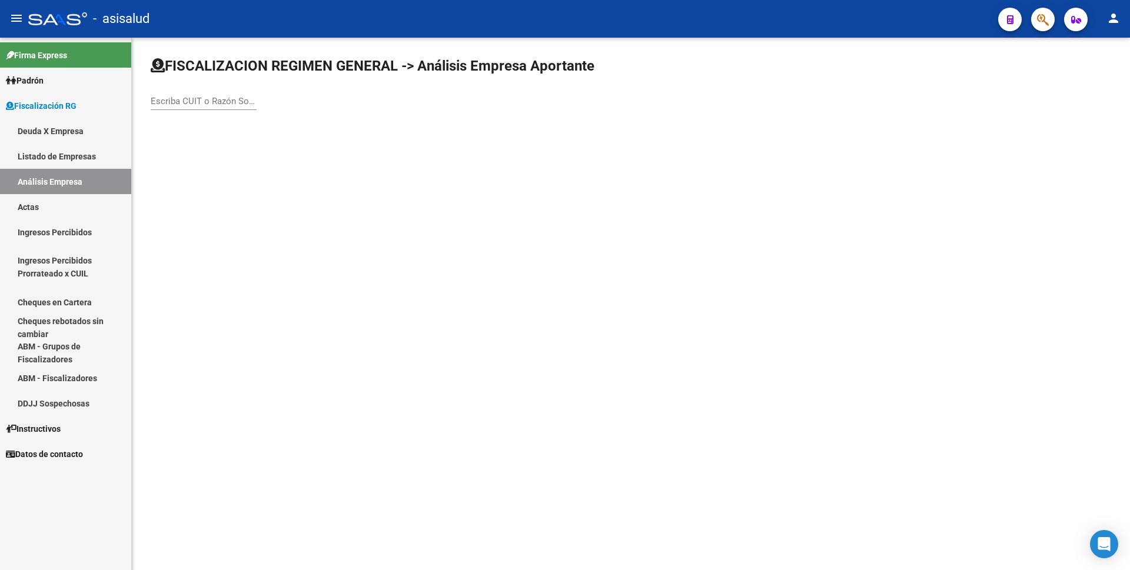
click at [201, 101] on input "Escriba CUIT o Razón Social para buscar" at bounding box center [204, 101] width 106 height 11
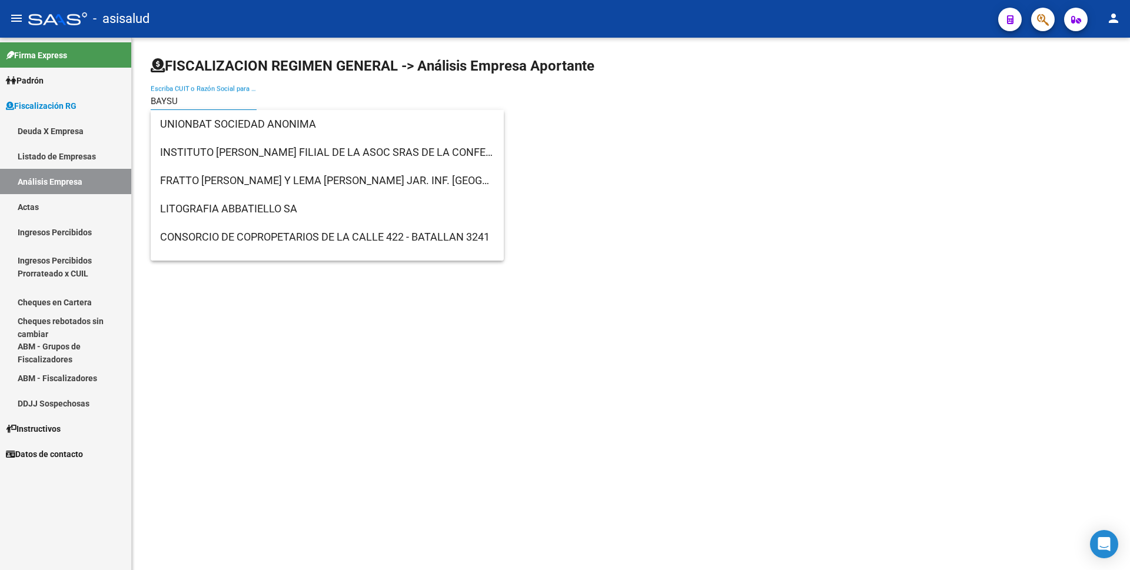
type input "BAYSUR"
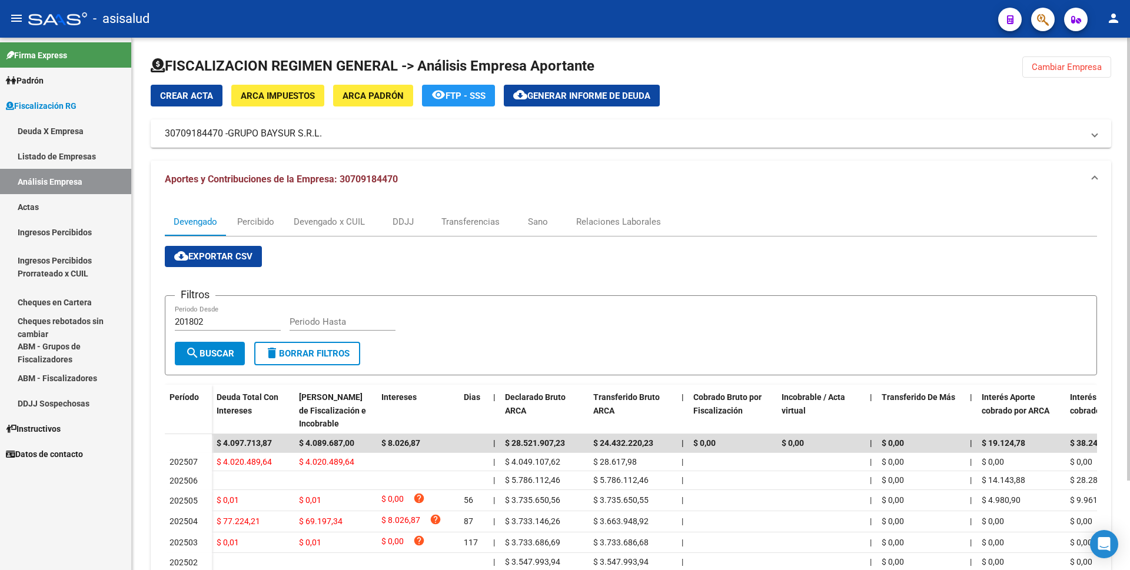
click at [43, 197] on link "Actas" at bounding box center [65, 206] width 131 height 25
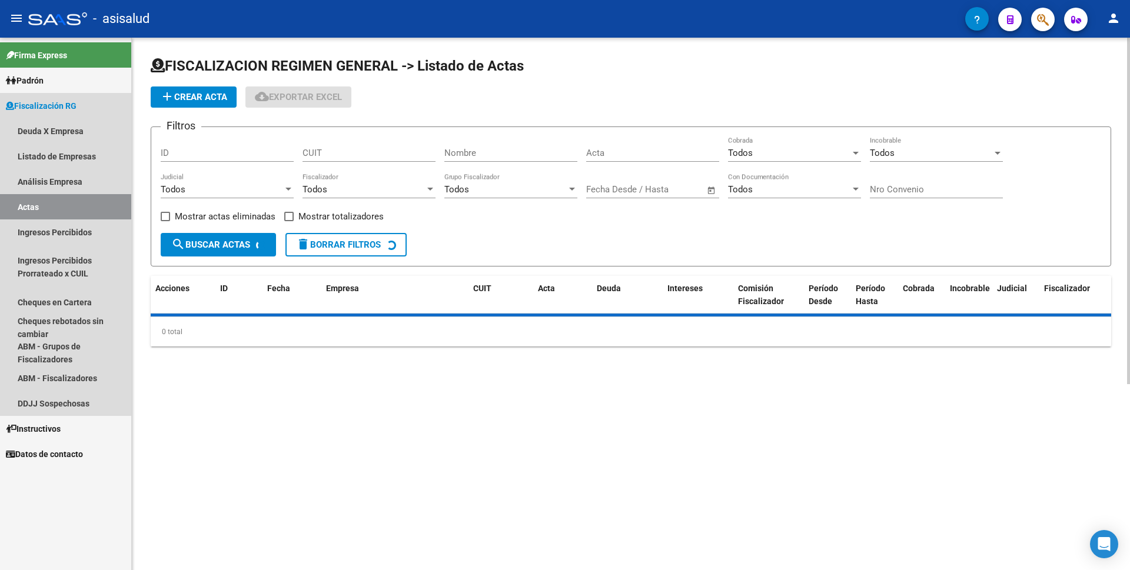
click at [69, 176] on link "Análisis Empresa" at bounding box center [65, 181] width 131 height 25
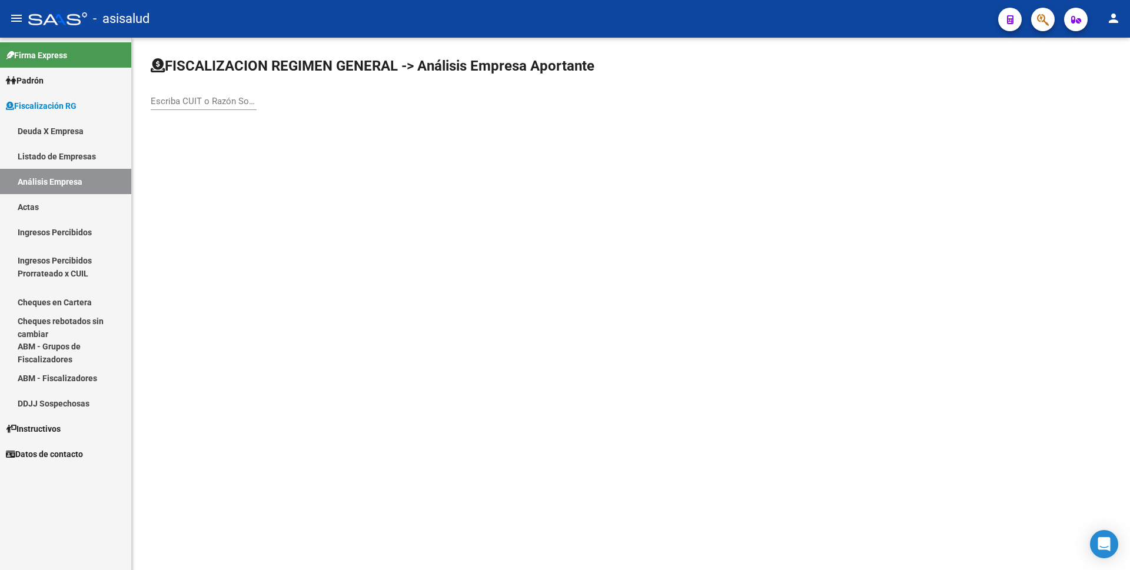
click at [190, 102] on input "Escriba CUIT o Razón Social para buscar" at bounding box center [204, 101] width 106 height 11
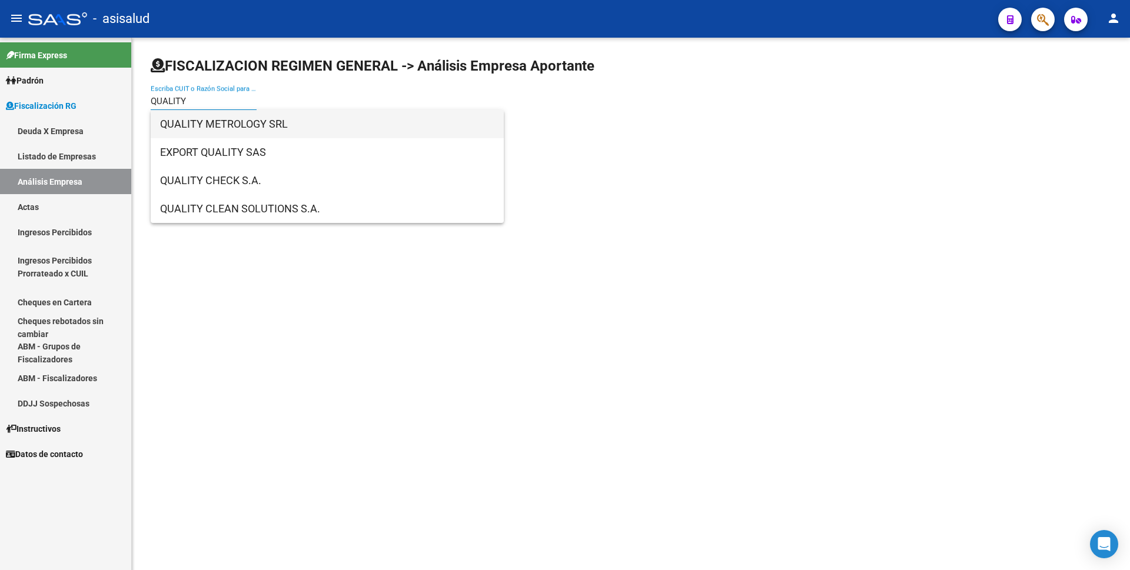
type input "QUALITY"
click at [219, 122] on span "QUALITY METROLOGY SRL" at bounding box center [327, 124] width 334 height 28
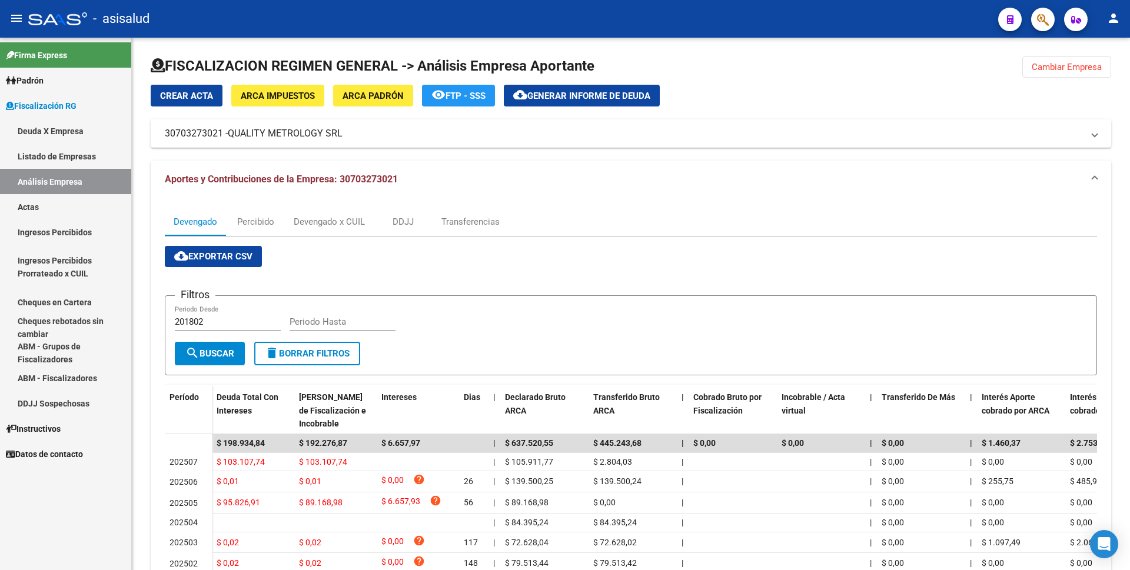
click at [59, 207] on link "Actas" at bounding box center [65, 206] width 131 height 25
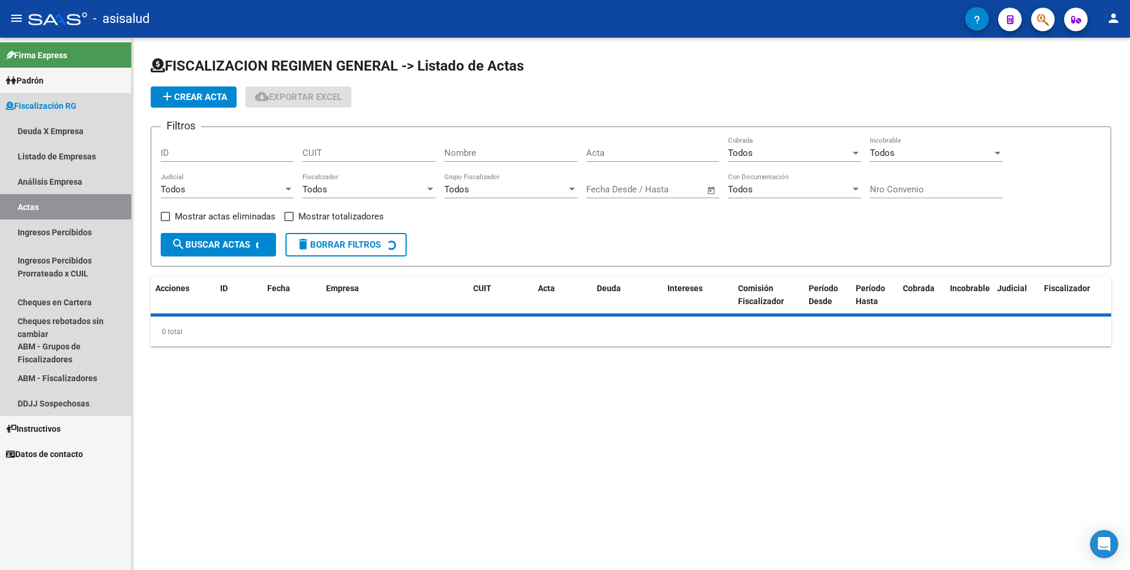
click at [75, 182] on link "Análisis Empresa" at bounding box center [65, 181] width 131 height 25
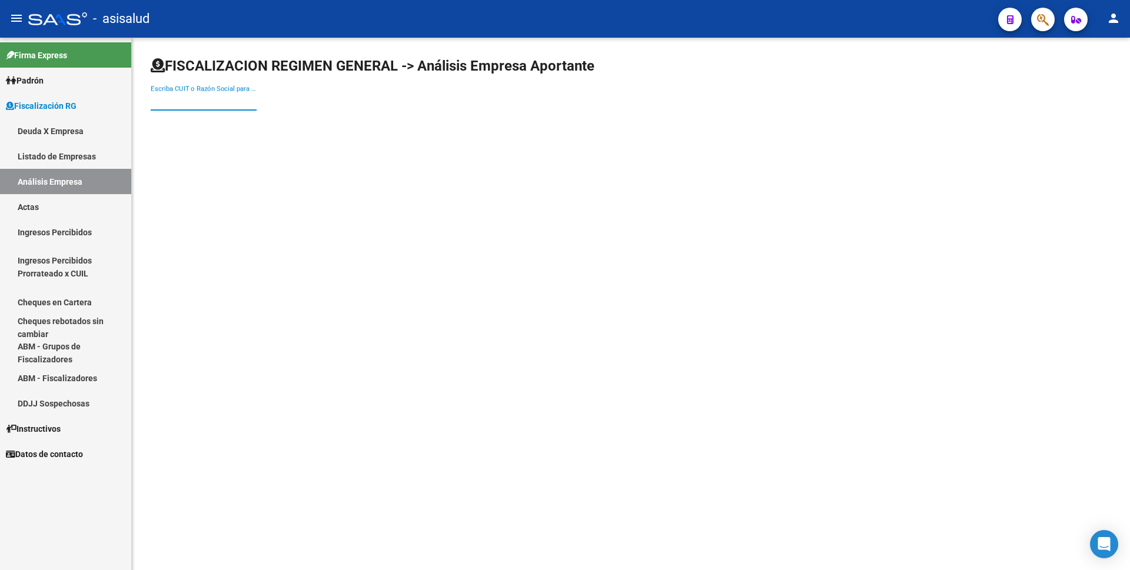
click at [210, 105] on input "Escriba CUIT o Razón Social para buscar" at bounding box center [204, 101] width 106 height 11
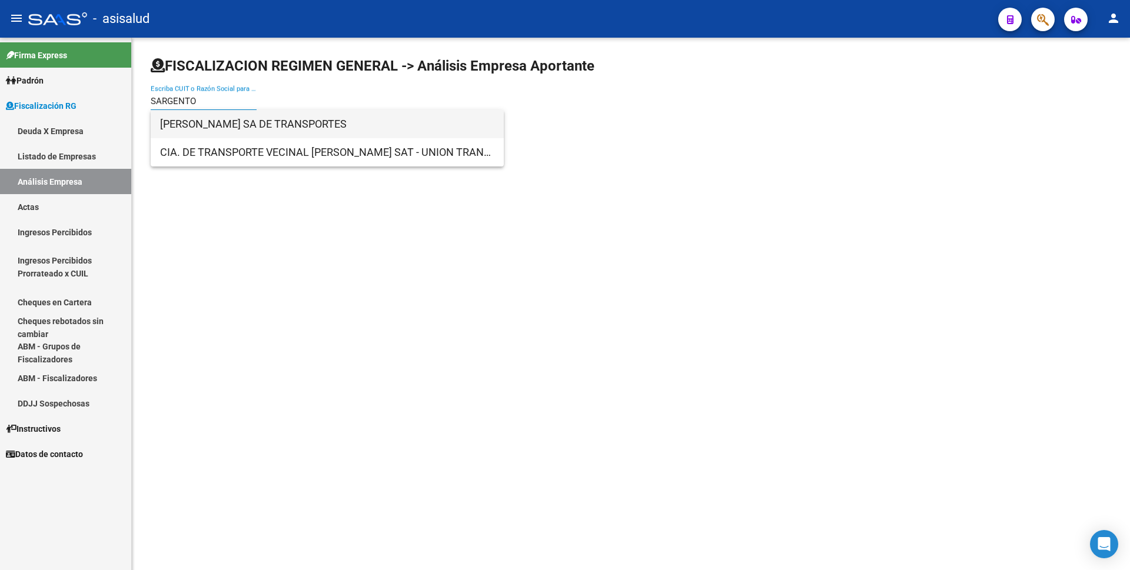
type input "SARGENTO"
click at [227, 118] on span "SARGENTO CABRAL SA DE TRANSPORTES" at bounding box center [327, 124] width 334 height 28
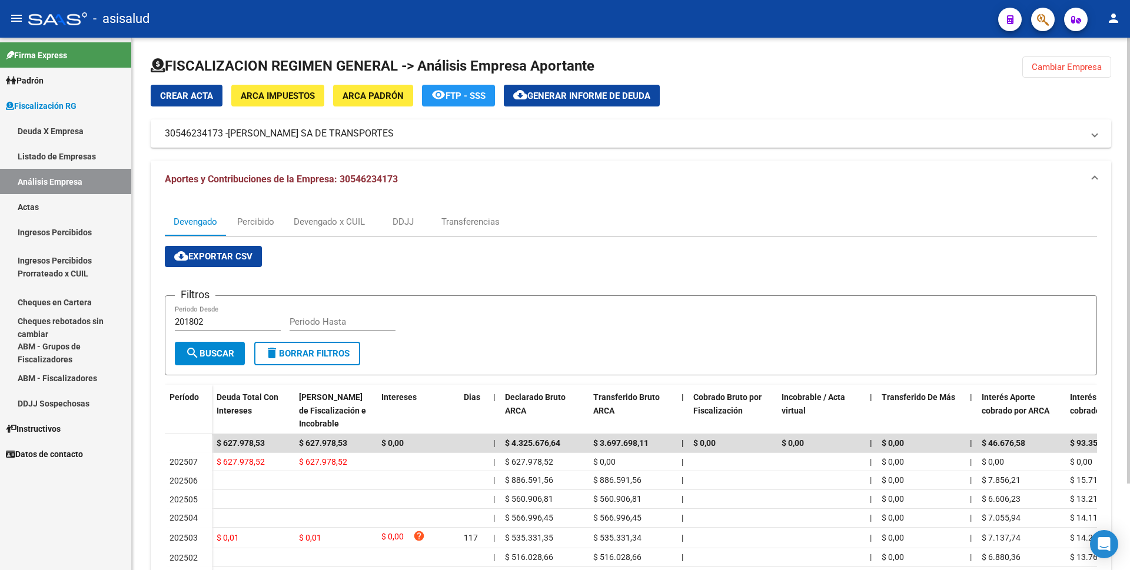
click at [558, 98] on span "Generar informe de deuda" at bounding box center [588, 96] width 123 height 11
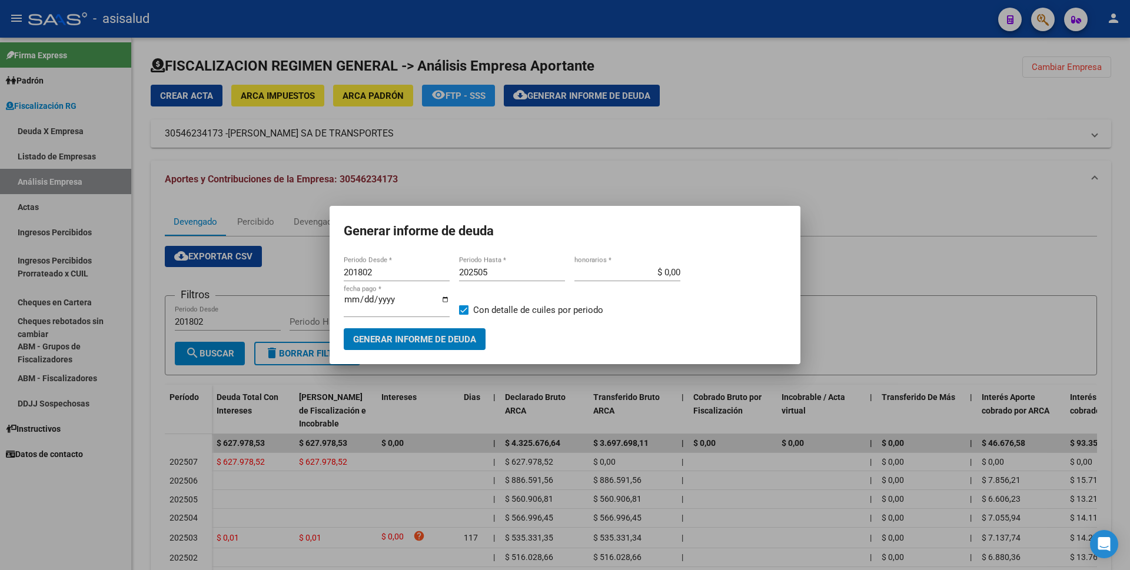
drag, startPoint x: 347, startPoint y: 278, endPoint x: 207, endPoint y: 278, distance: 140.1
click at [208, 278] on div "Generar informe de deuda 201802 Periodo Desde * 202505 Periodo Hasta * $ 0,00 h…" at bounding box center [565, 285] width 1130 height 570
click at [387, 270] on div "201802 Periodo Desde *" at bounding box center [397, 273] width 106 height 18
click at [364, 274] on input "201802" at bounding box center [397, 272] width 106 height 11
drag, startPoint x: 372, startPoint y: 275, endPoint x: 334, endPoint y: 270, distance: 38.0
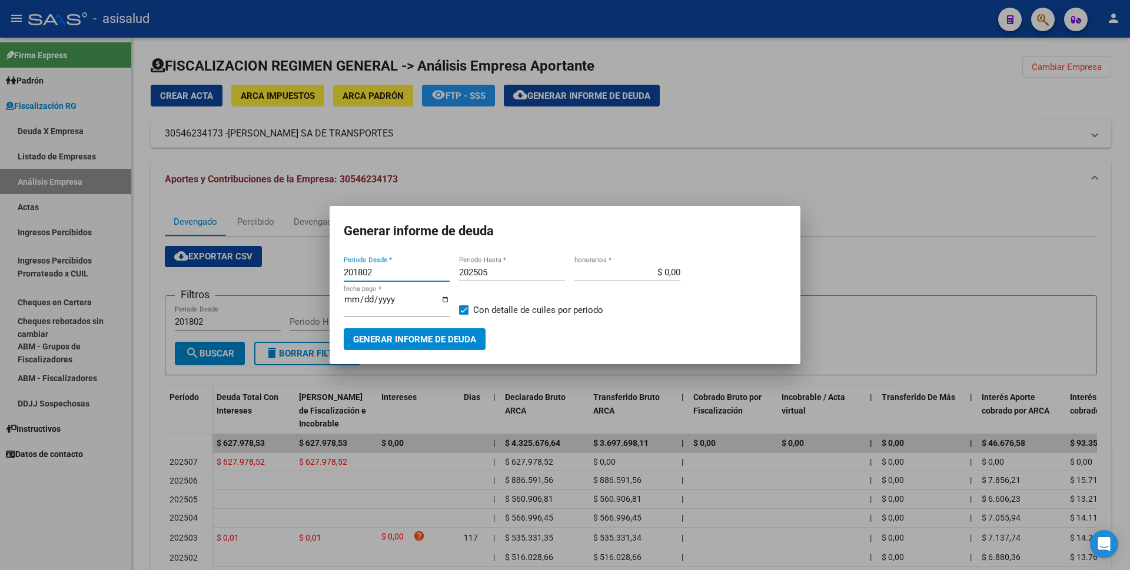
click at [334, 270] on mat-dialog-content "201802 Periodo Desde * 202505 Periodo Hasta * $ 0,00 honorarios * 2025-08-14 fe…" at bounding box center [565, 302] width 471 height 96
type input "202506"
click at [497, 272] on input "202505" at bounding box center [512, 272] width 106 height 11
type input "202506"
click at [465, 305] on span at bounding box center [463, 309] width 9 height 9
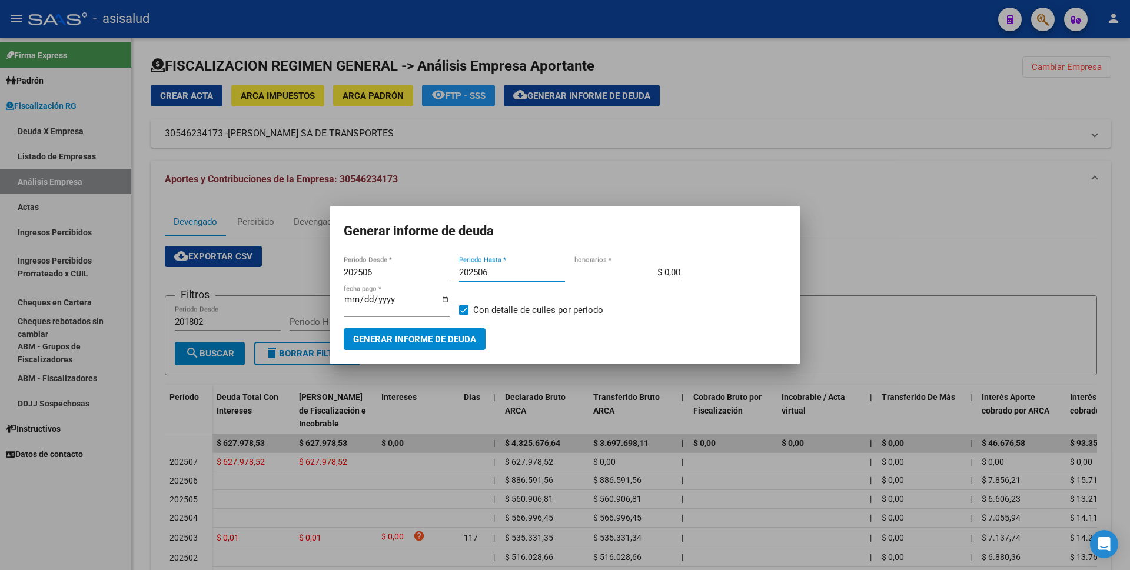
click at [464, 315] on input "Con detalle de cuiles por periodo" at bounding box center [463, 315] width 1 height 1
checkbox input "false"
click at [446, 334] on span "Generar informe de deuda" at bounding box center [414, 339] width 123 height 11
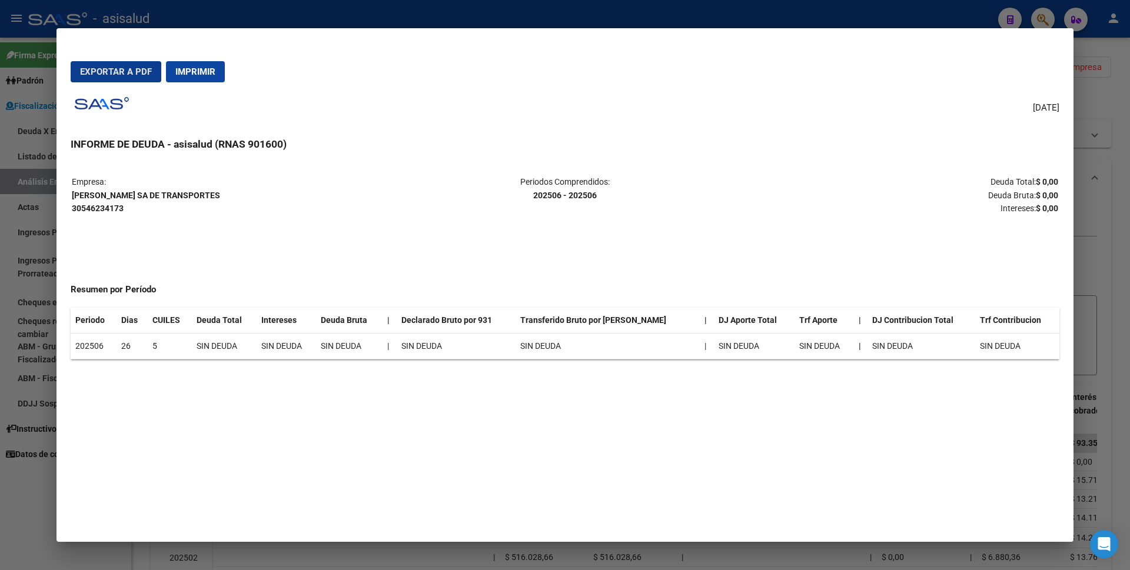
click at [205, 67] on span "Imprimir" at bounding box center [195, 71] width 40 height 11
click at [0, 314] on div at bounding box center [565, 285] width 1130 height 570
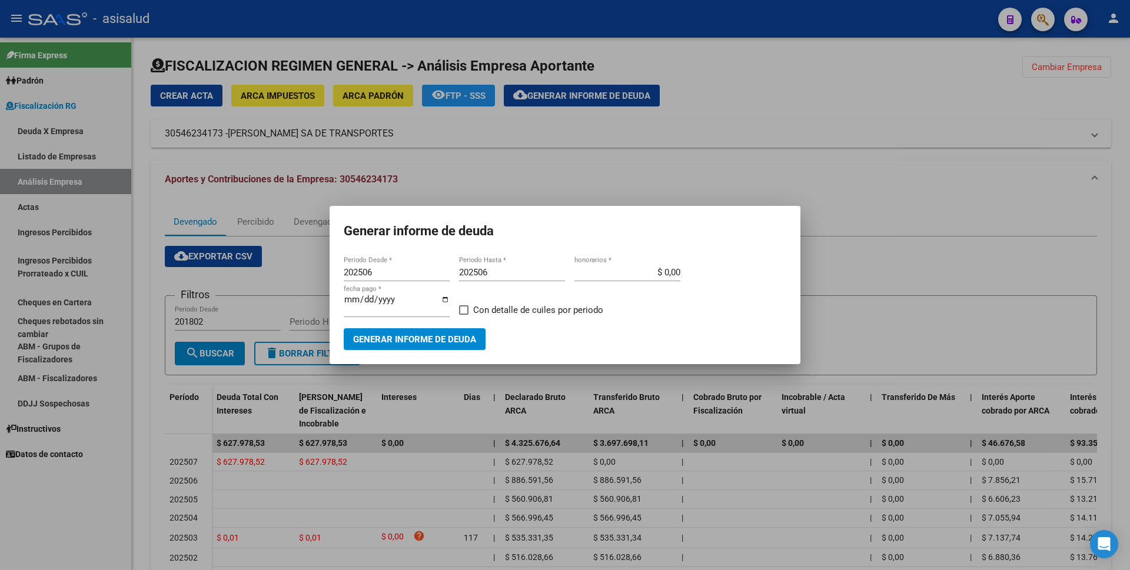
click at [600, 184] on div at bounding box center [565, 285] width 1130 height 570
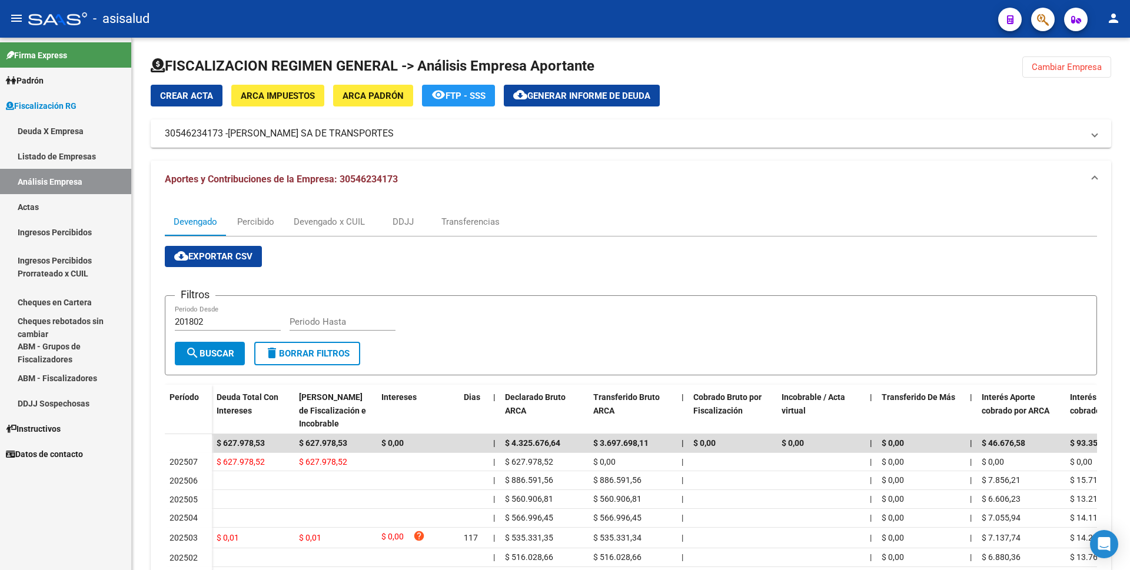
click at [65, 204] on link "Actas" at bounding box center [65, 206] width 131 height 25
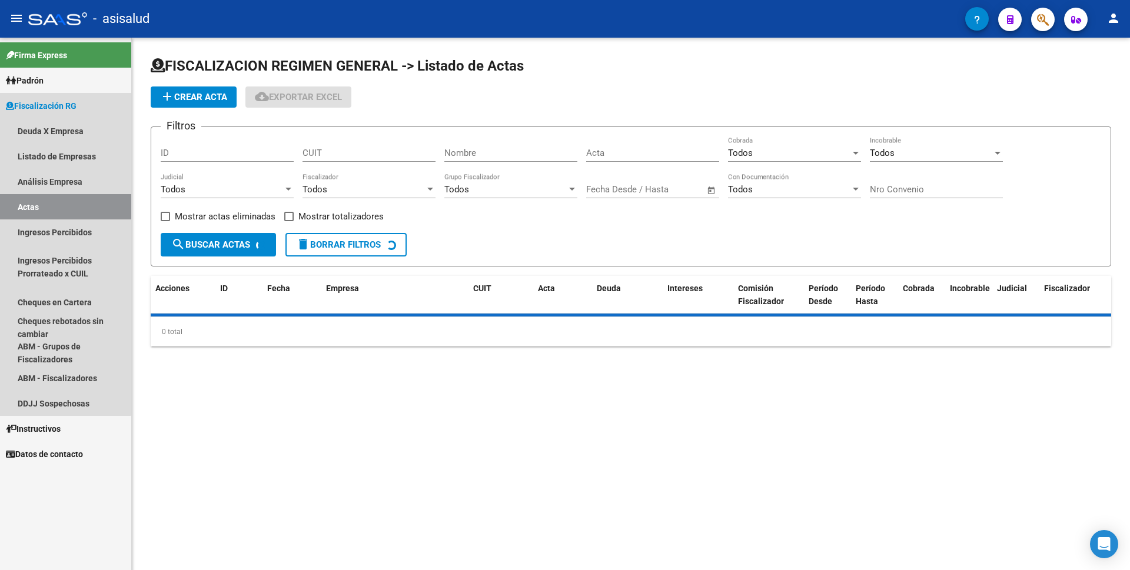
click at [77, 188] on link "Análisis Empresa" at bounding box center [65, 181] width 131 height 25
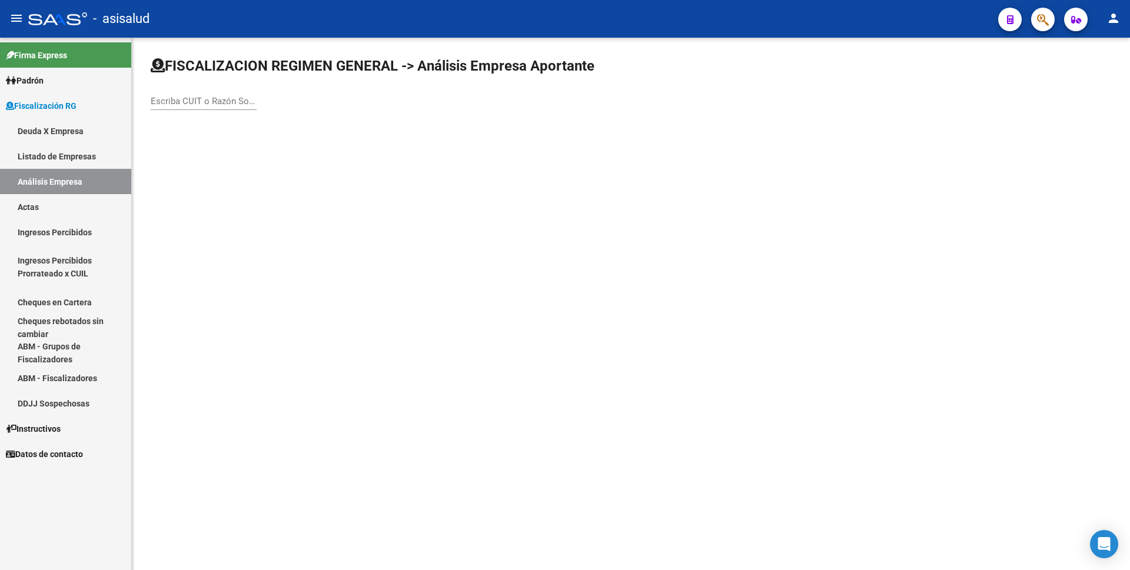
click at [210, 100] on input "Escriba CUIT o Razón Social para buscar" at bounding box center [204, 101] width 106 height 11
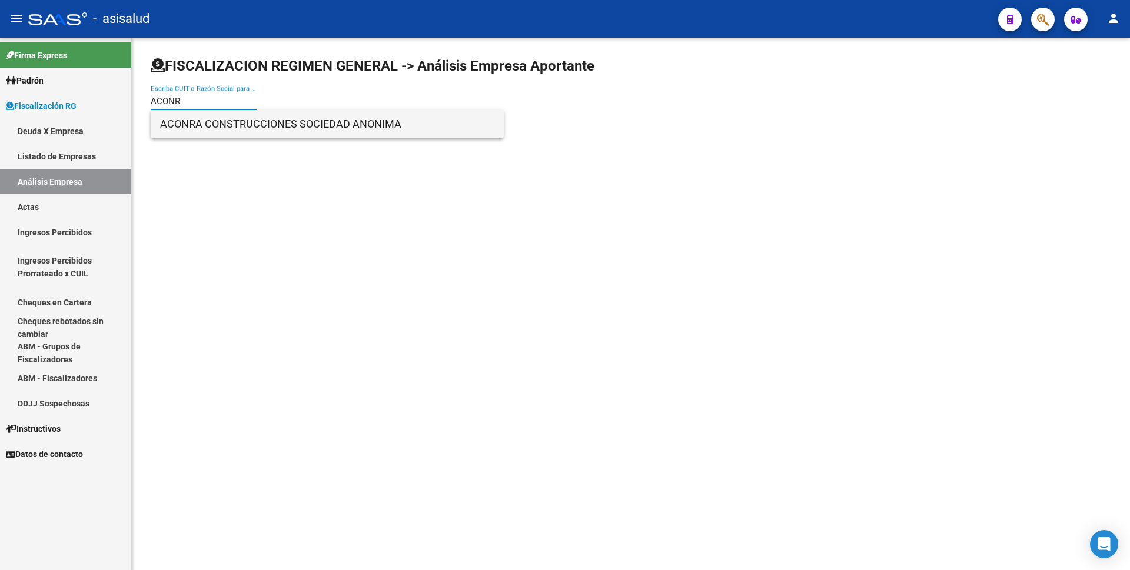
type input "ACONR"
click at [227, 120] on span "ACONRA CONSTRUCCIONES SOCIEDAD ANONIMA" at bounding box center [327, 124] width 334 height 28
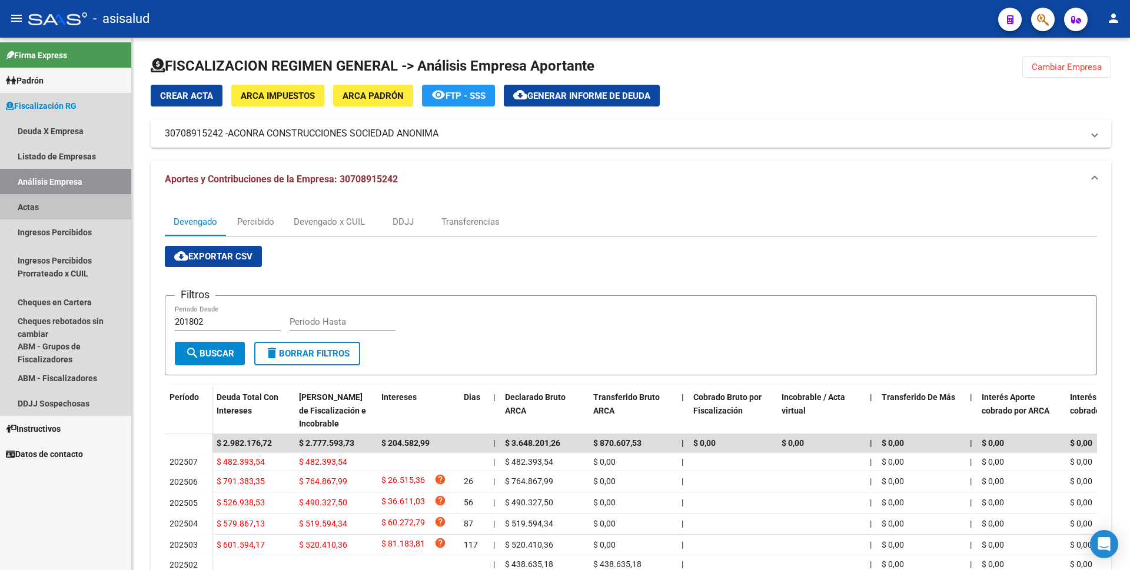
click at [93, 207] on link "Actas" at bounding box center [65, 206] width 131 height 25
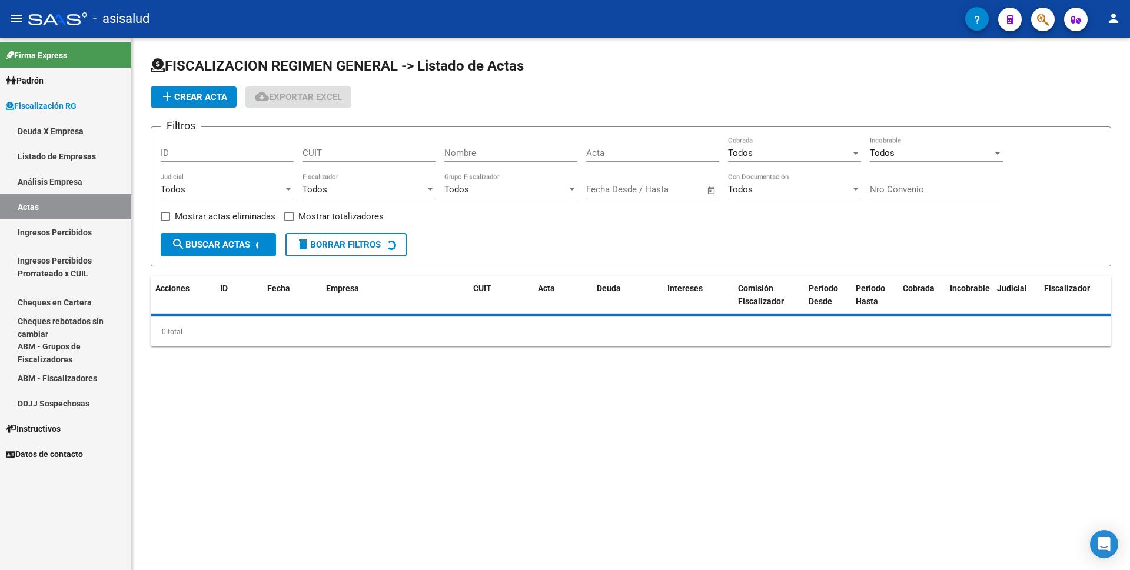
click at [102, 179] on link "Análisis Empresa" at bounding box center [65, 181] width 131 height 25
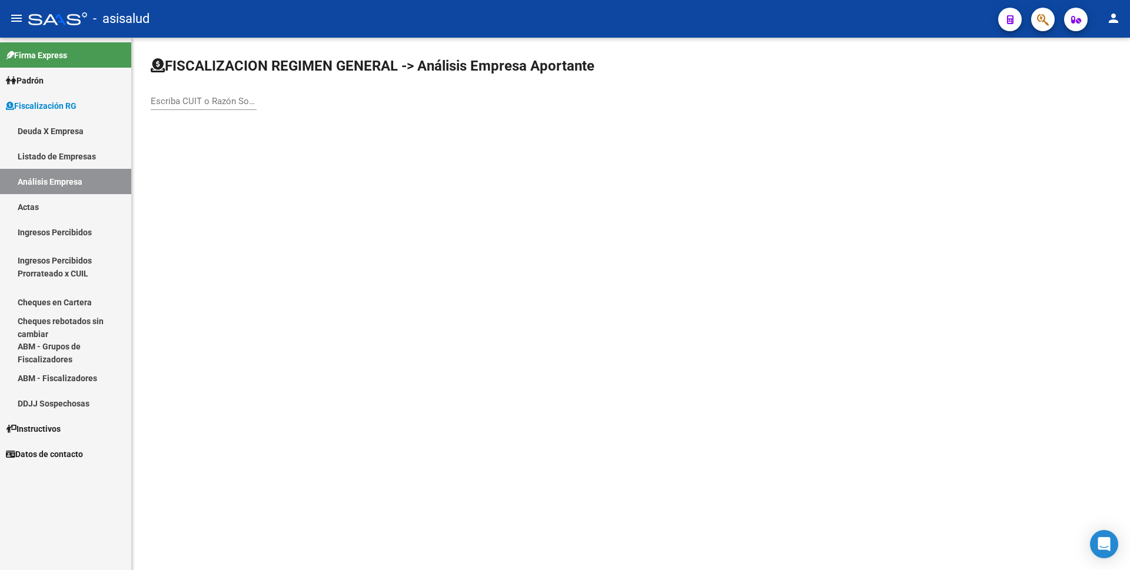
click at [207, 104] on input "Escriba CUIT o Razón Social para buscar" at bounding box center [204, 101] width 106 height 11
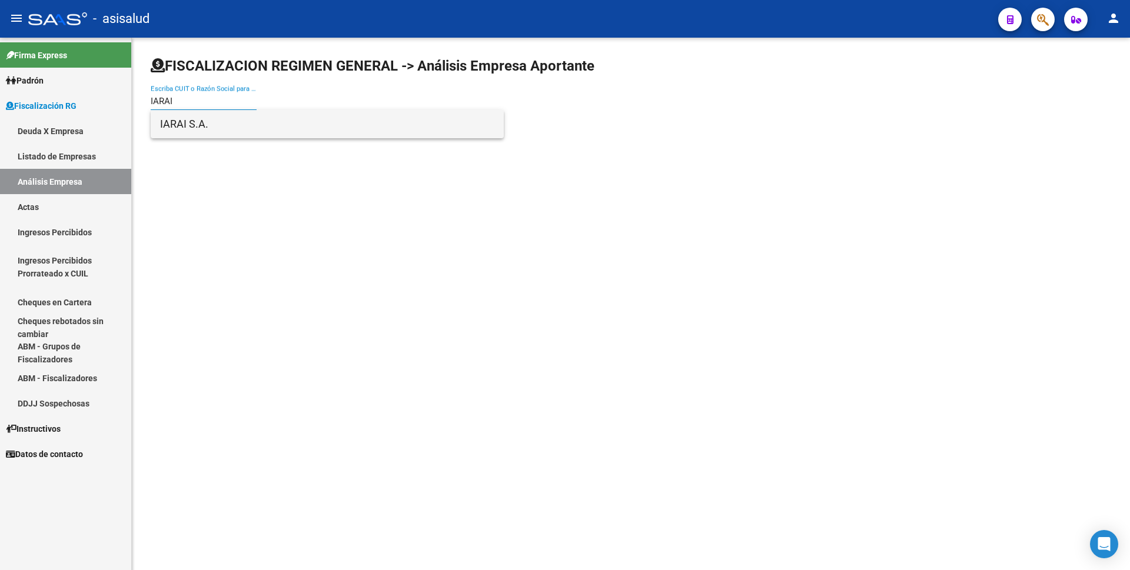
type input "IARAI"
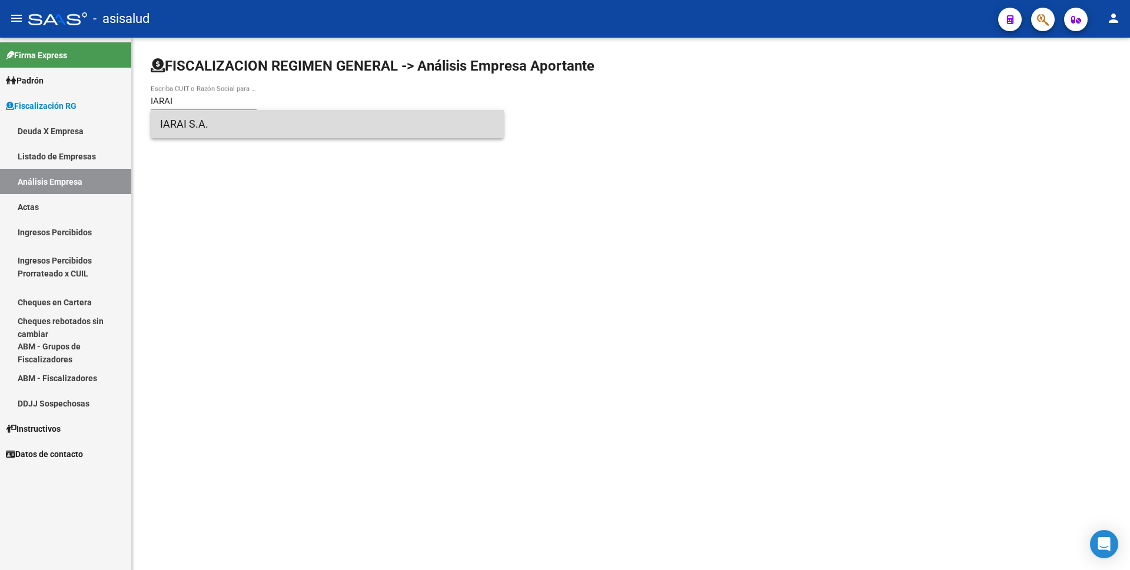
click at [231, 119] on span "IARAI S.A." at bounding box center [327, 124] width 334 height 28
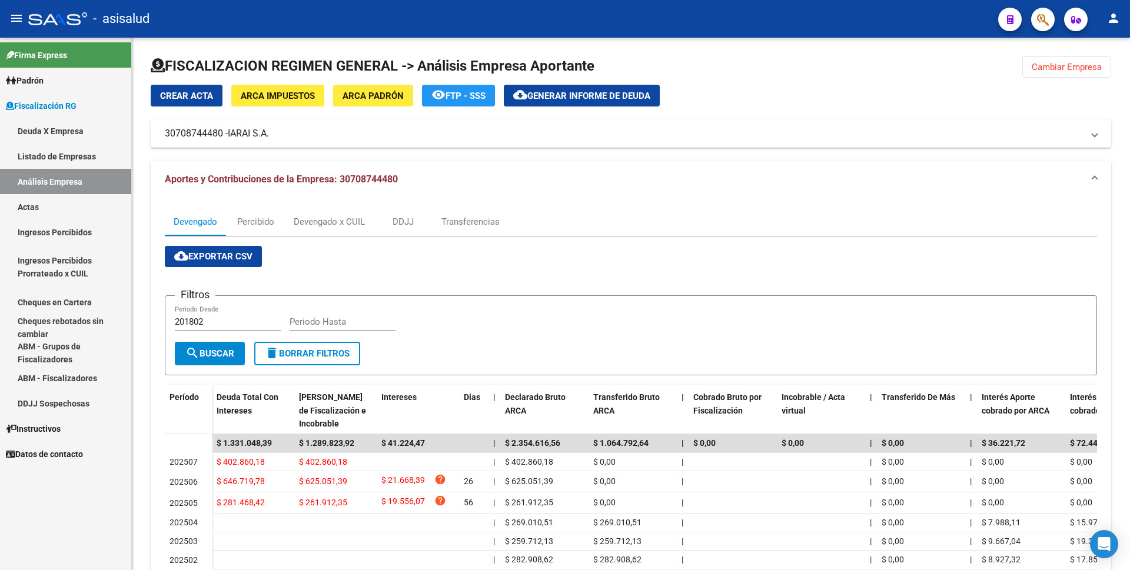
click at [71, 203] on link "Actas" at bounding box center [65, 206] width 131 height 25
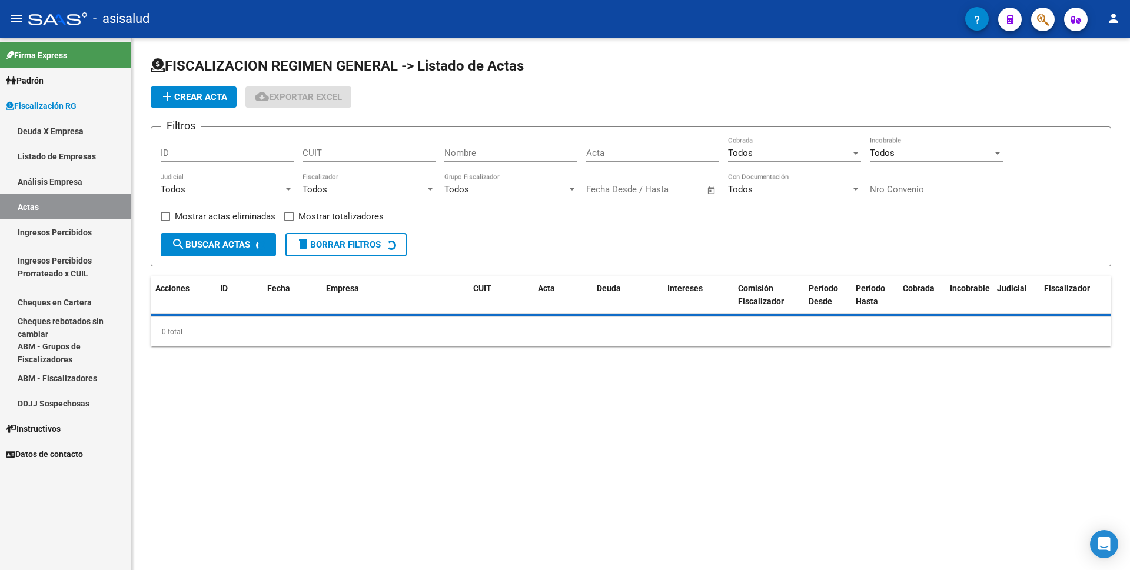
click at [85, 183] on link "Análisis Empresa" at bounding box center [65, 181] width 131 height 25
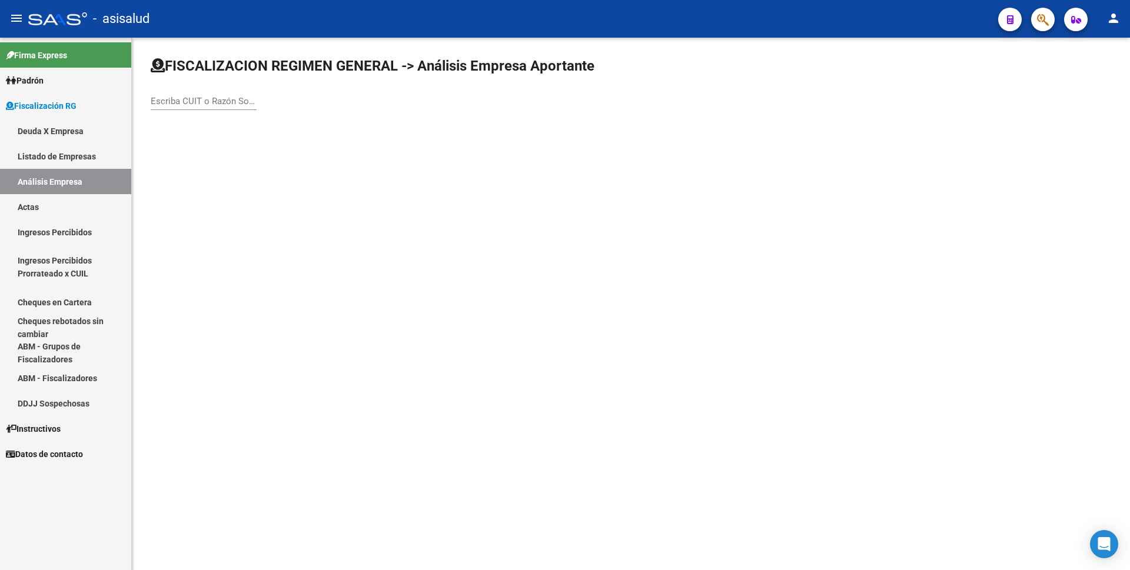
click at [209, 107] on div "Escriba CUIT o Razón Social para buscar" at bounding box center [204, 97] width 106 height 25
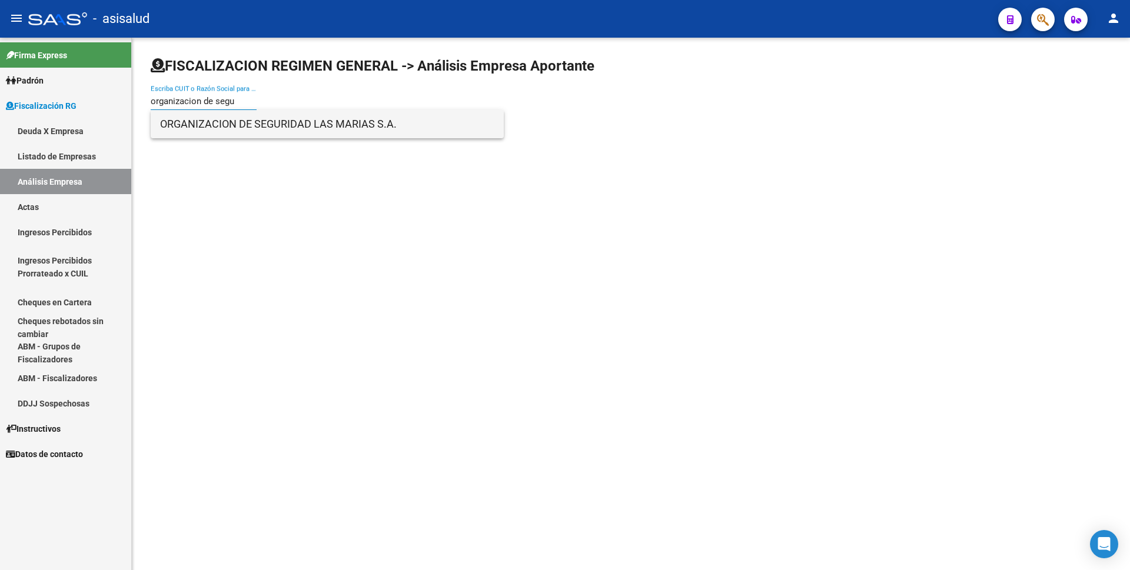
type input "organizacion de segu"
click at [262, 130] on span "ORGANIZACION DE SEGURIDAD LAS MARIAS S.A." at bounding box center [327, 124] width 334 height 28
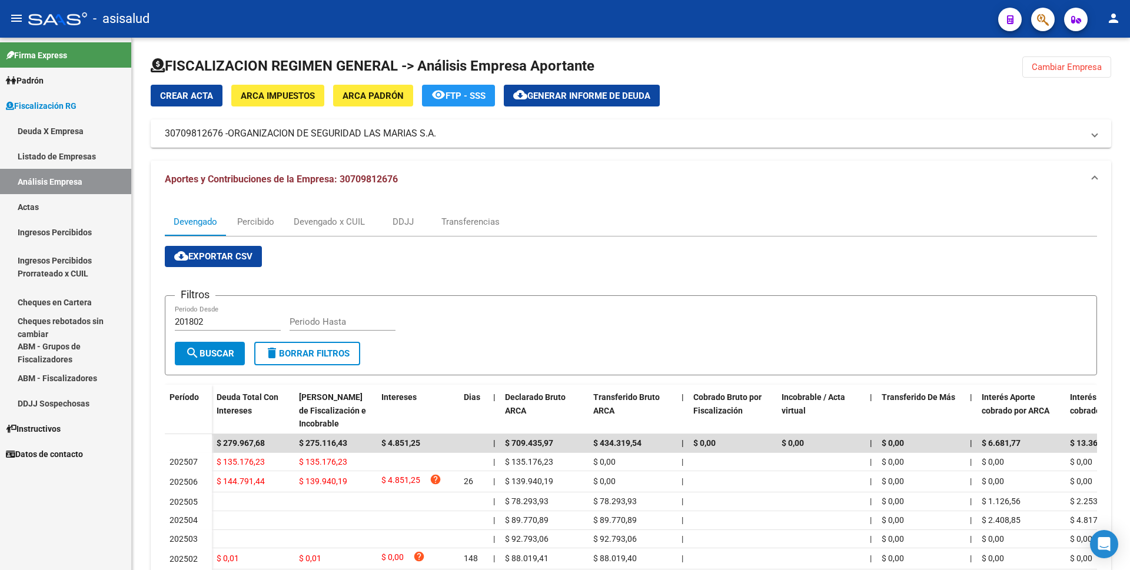
drag, startPoint x: 66, startPoint y: 208, endPoint x: 78, endPoint y: 190, distance: 21.7
click at [66, 207] on link "Actas" at bounding box center [65, 206] width 131 height 25
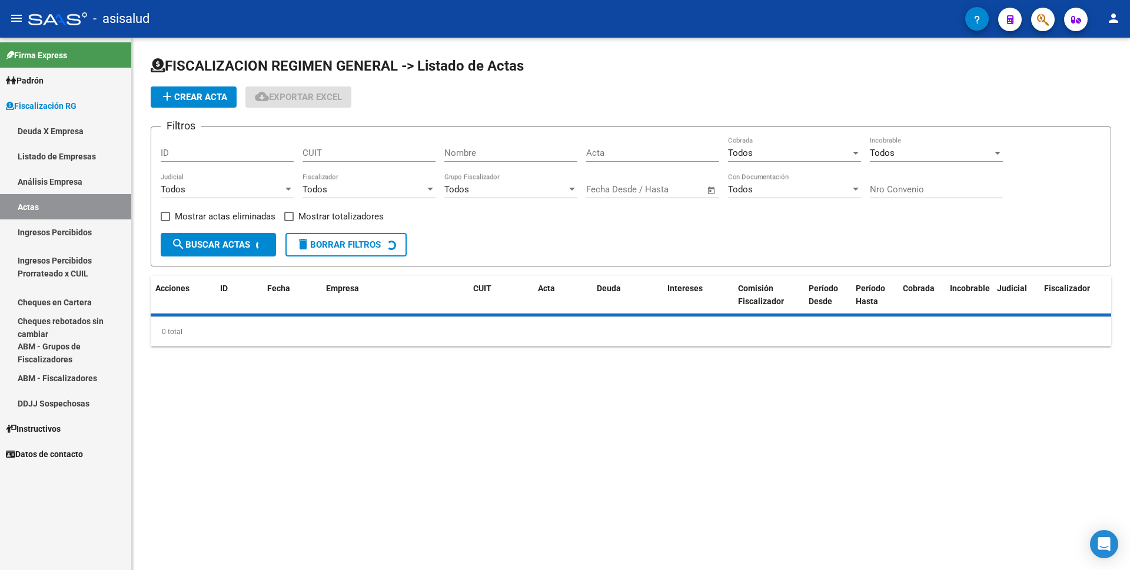
click at [82, 186] on link "Análisis Empresa" at bounding box center [65, 181] width 131 height 25
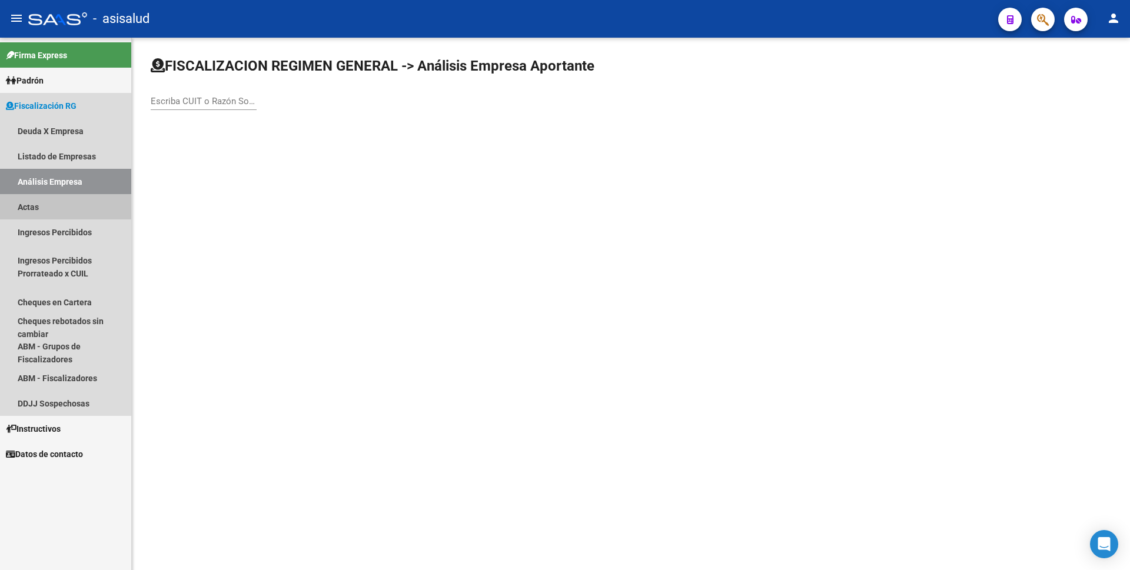
click at [55, 208] on link "Actas" at bounding box center [65, 206] width 131 height 25
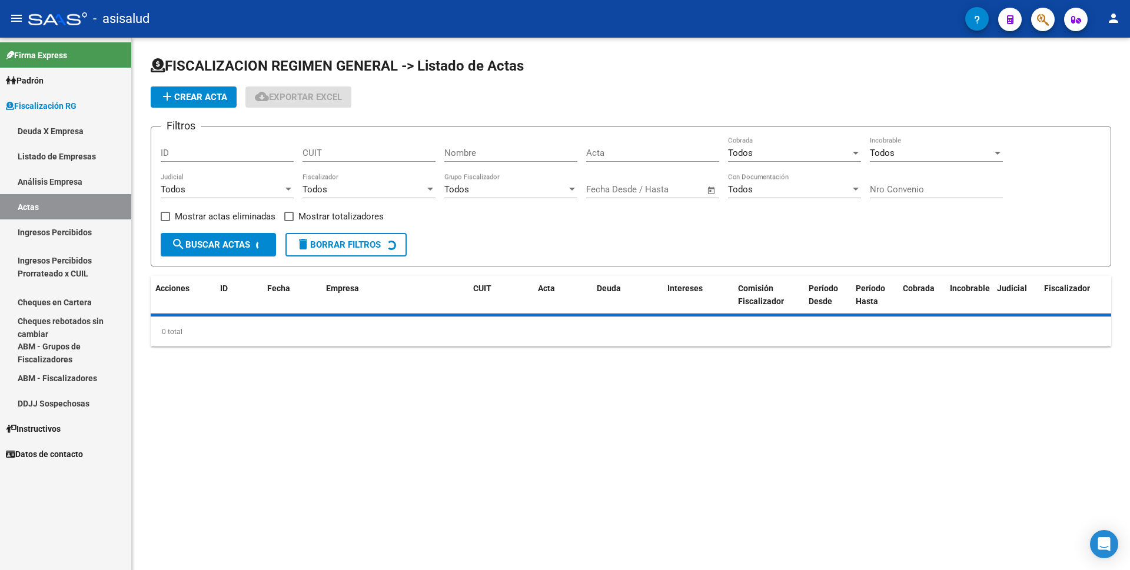
click at [79, 177] on link "Análisis Empresa" at bounding box center [65, 181] width 131 height 25
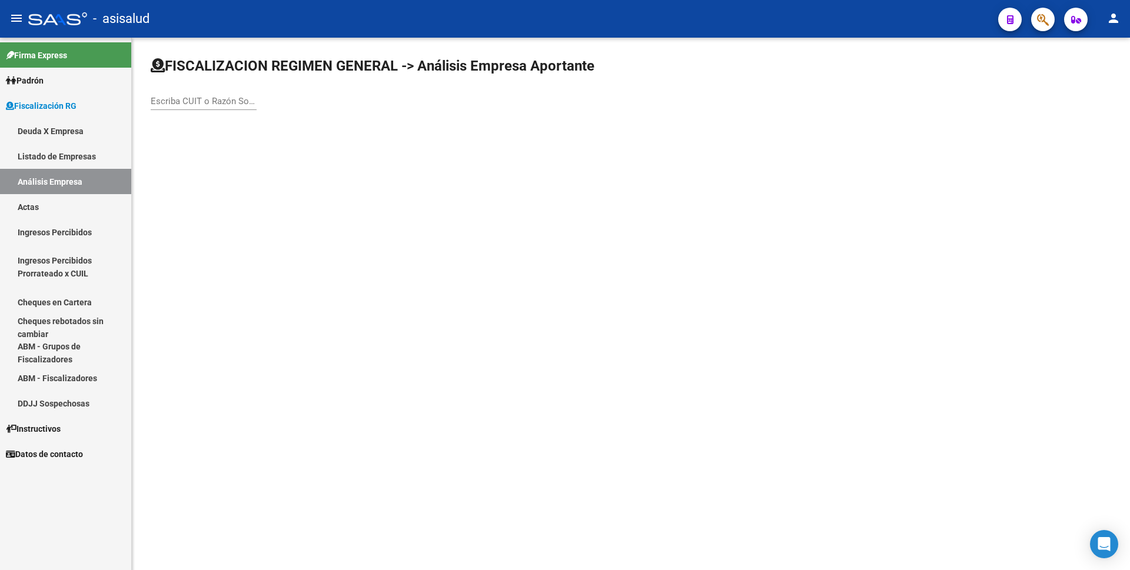
click at [201, 97] on input "Escriba CUIT o Razón Social para buscar" at bounding box center [204, 101] width 106 height 11
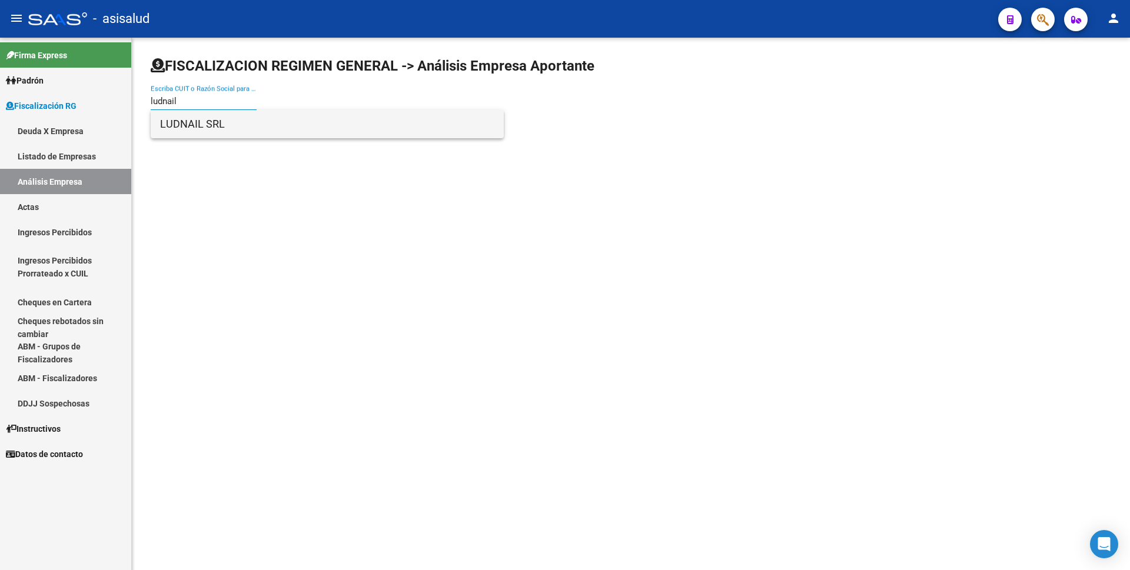
type input "ludnail"
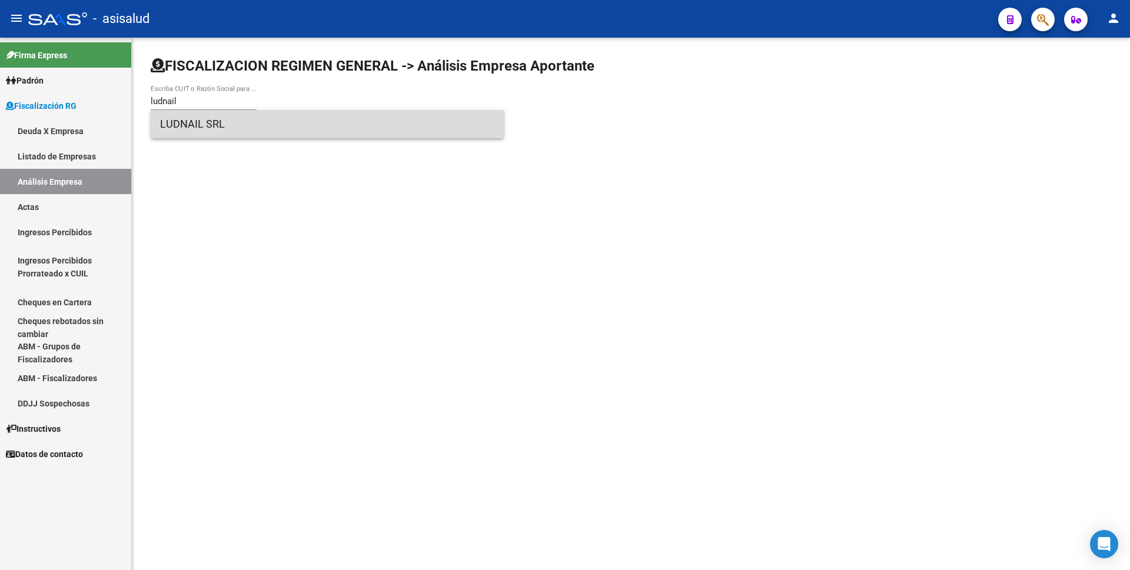
click at [214, 120] on span "LUDNAIL SRL" at bounding box center [327, 124] width 334 height 28
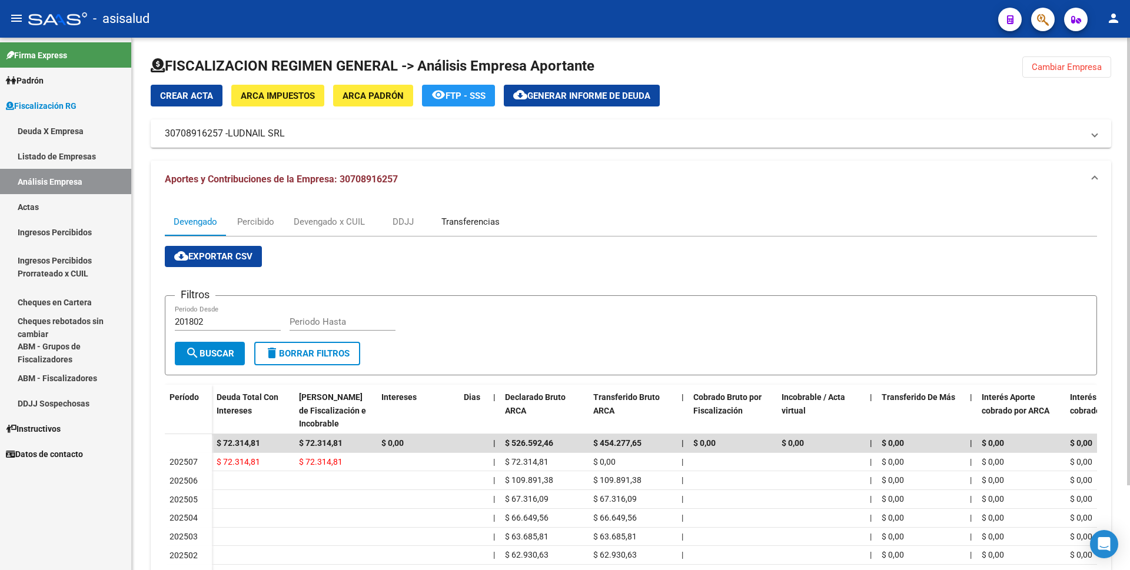
click at [468, 217] on div "Transferencias" at bounding box center [470, 221] width 58 height 13
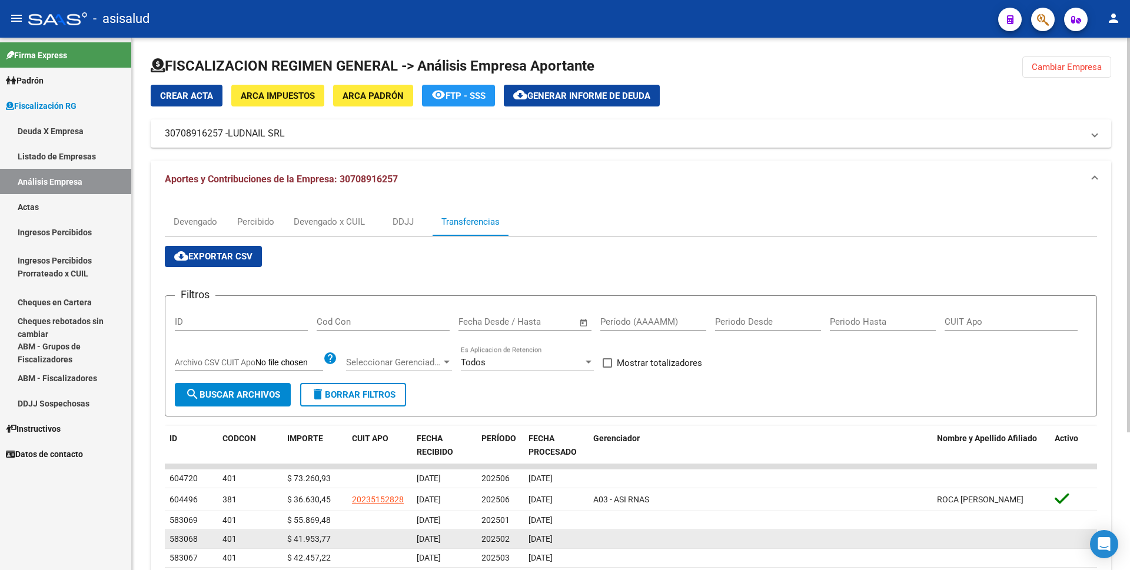
scroll to position [59, 0]
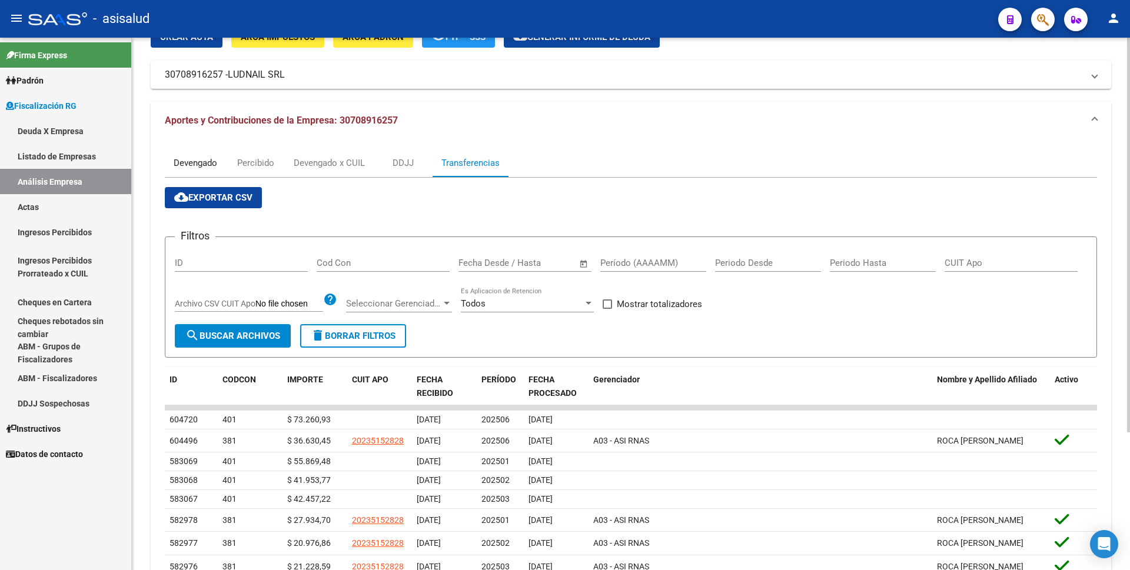
click at [173, 158] on div "Devengado" at bounding box center [195, 163] width 61 height 28
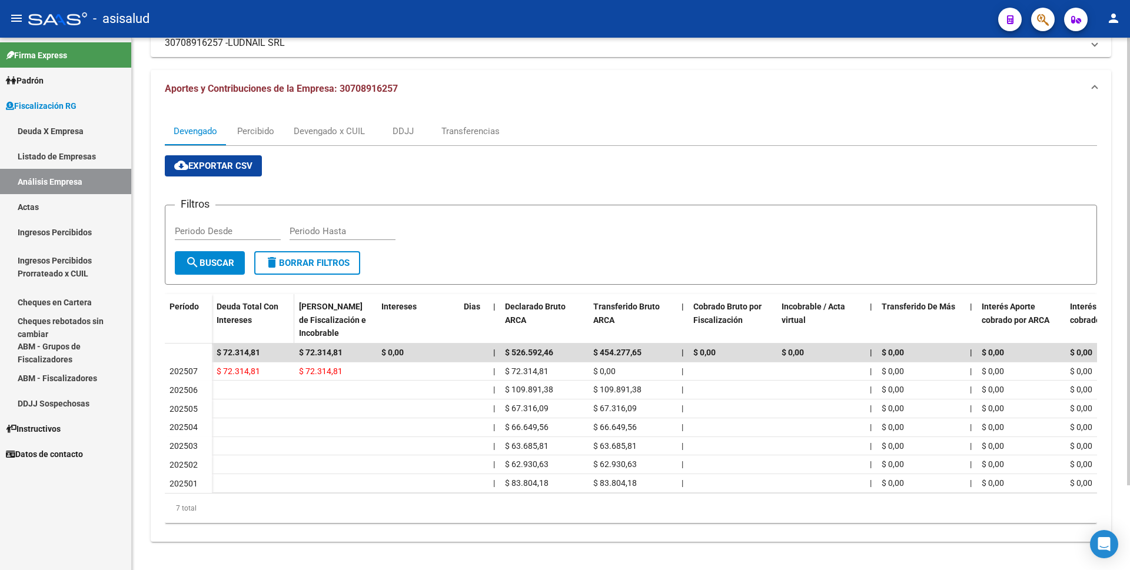
scroll to position [0, 0]
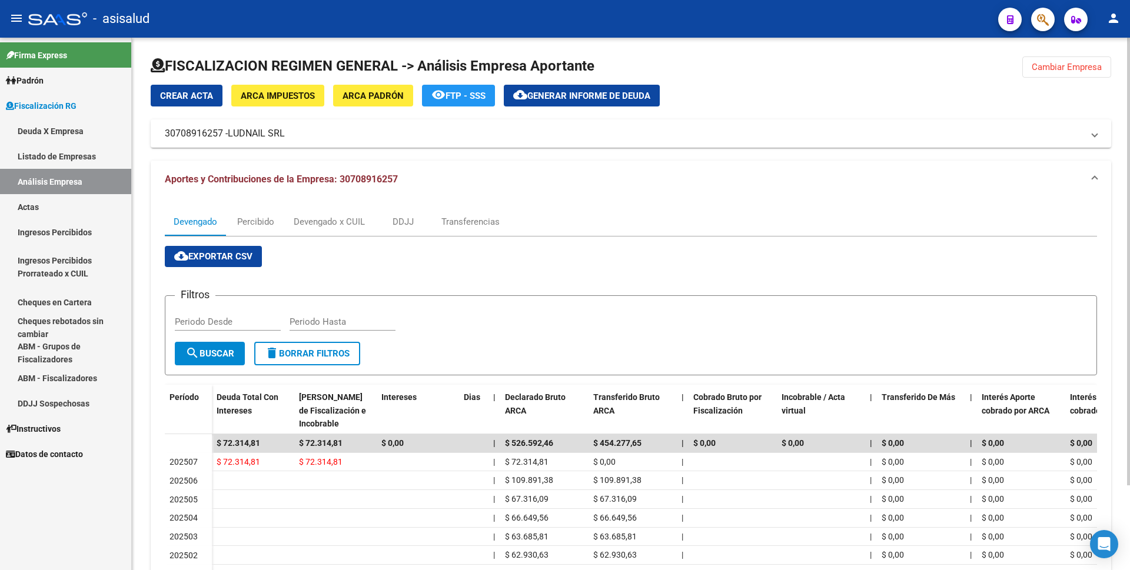
click at [586, 89] on button "cloud_download Generar informe de deuda" at bounding box center [582, 96] width 156 height 22
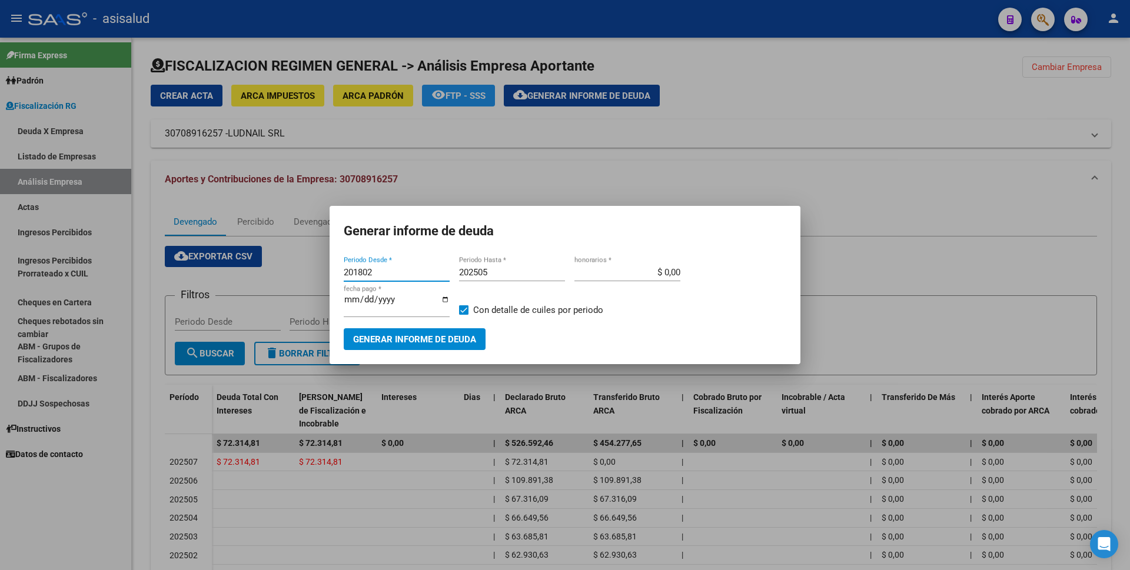
drag, startPoint x: 391, startPoint y: 277, endPoint x: 315, endPoint y: 276, distance: 75.9
click at [315, 276] on div "Generar informe de deuda 201802 Periodo Desde * 202505 Periodo Hasta * $ 0,00 h…" at bounding box center [565, 285] width 1130 height 570
type input "202506"
click at [537, 278] on input "202505" at bounding box center [512, 272] width 106 height 11
type input "202506"
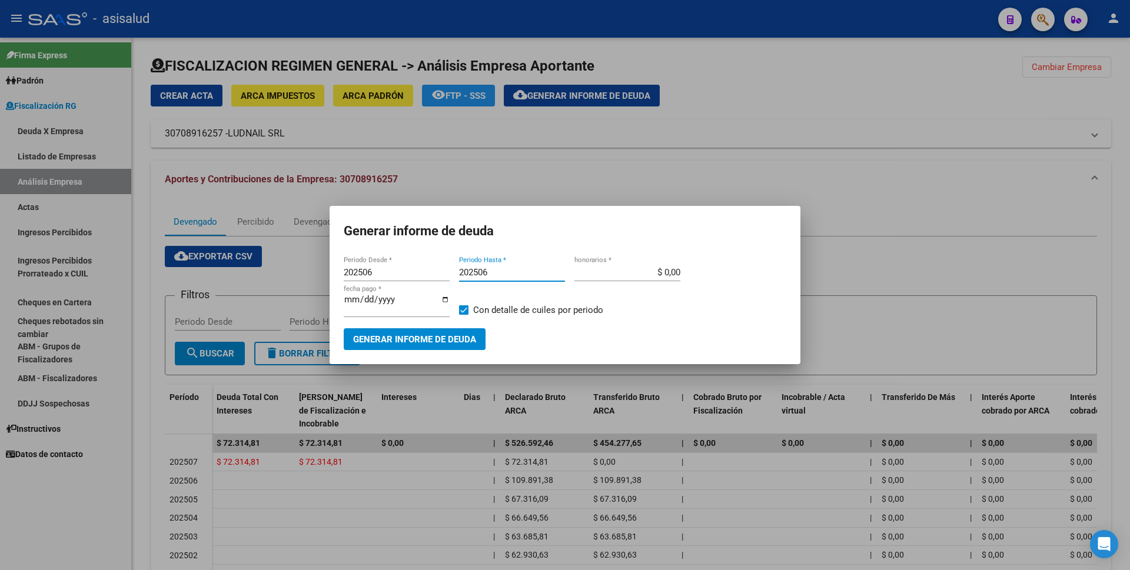
click at [664, 278] on input "$ 0,00" at bounding box center [627, 272] width 106 height 11
type input "$ 0,00"
click at [458, 311] on app-form-text-field "2025-08-14 fecha pago *" at bounding box center [401, 310] width 115 height 36
click at [468, 304] on label "Con detalle de cuiles por periodo" at bounding box center [531, 310] width 144 height 14
click at [464, 315] on input "Con detalle de cuiles por periodo" at bounding box center [463, 315] width 1 height 1
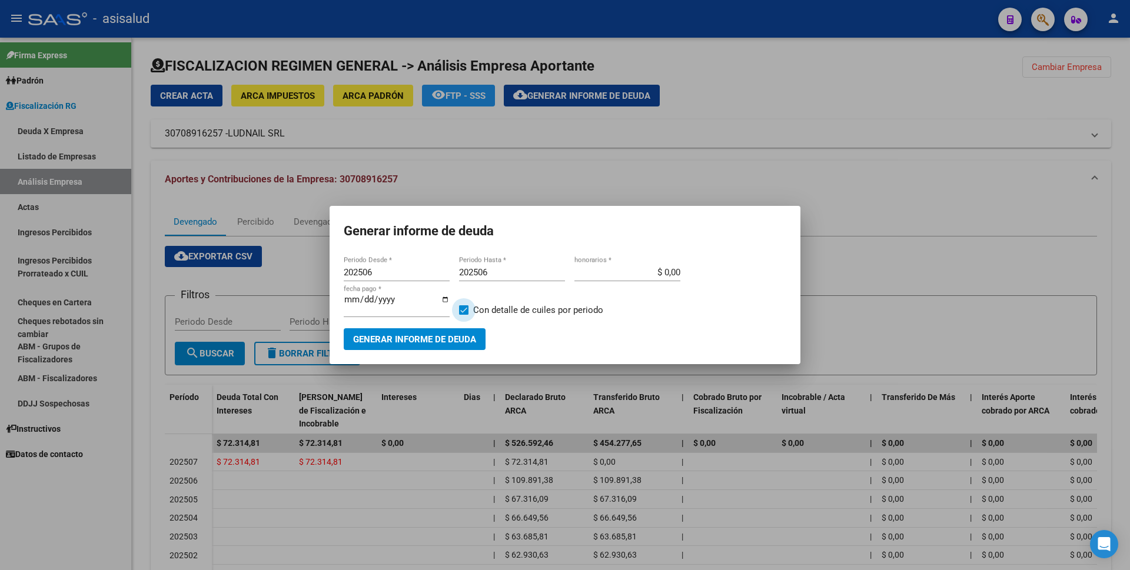
checkbox input "false"
click at [457, 328] on button "Generar informe de deuda" at bounding box center [415, 339] width 142 height 22
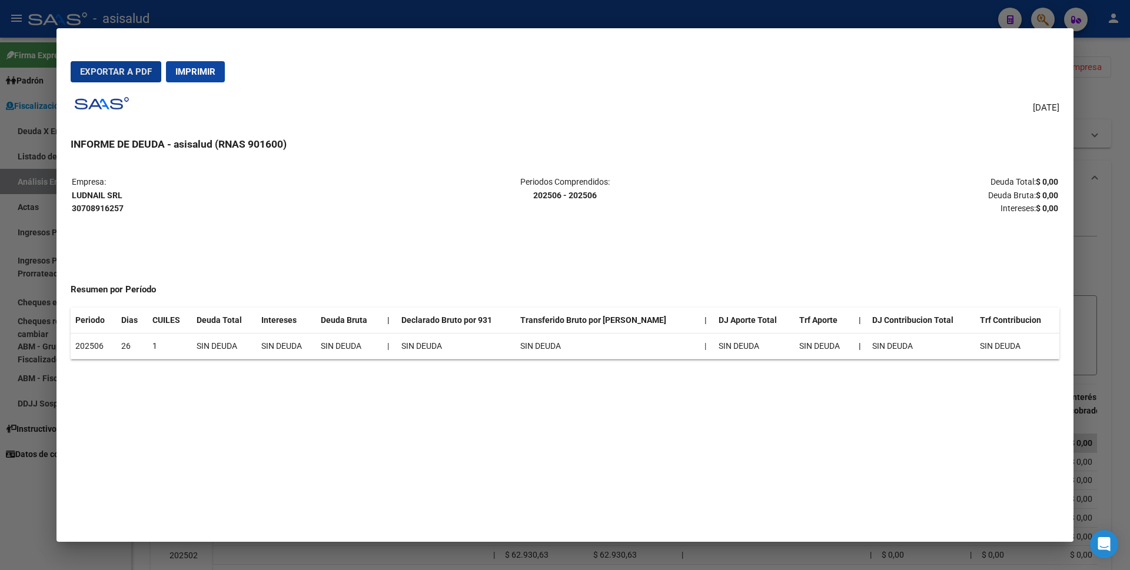
click at [209, 71] on span "Imprimir" at bounding box center [195, 71] width 40 height 11
click at [0, 371] on div at bounding box center [565, 285] width 1130 height 570
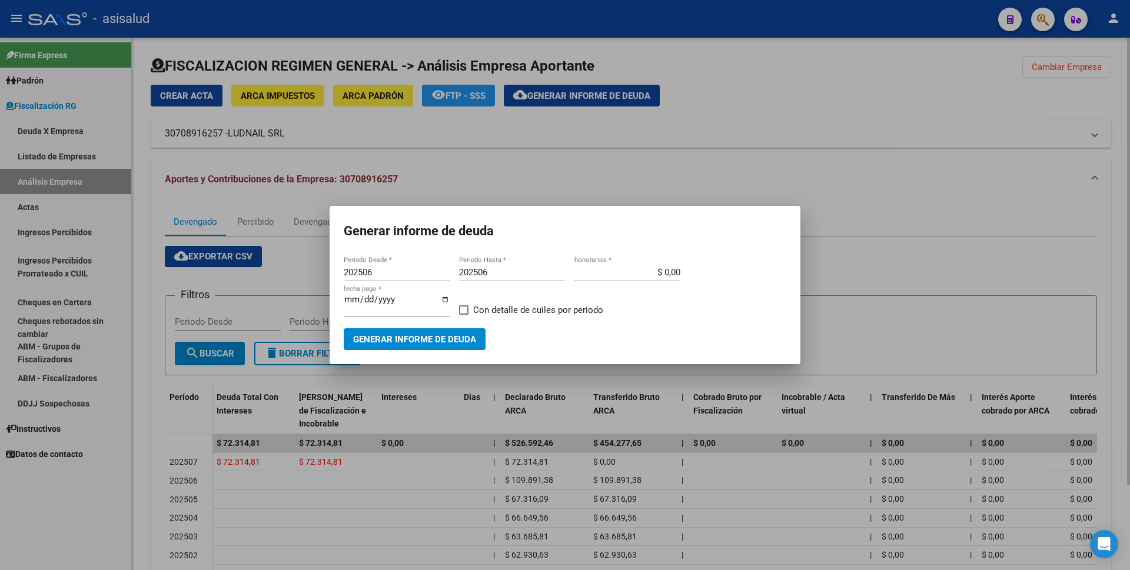
click at [201, 375] on div at bounding box center [565, 285] width 1130 height 570
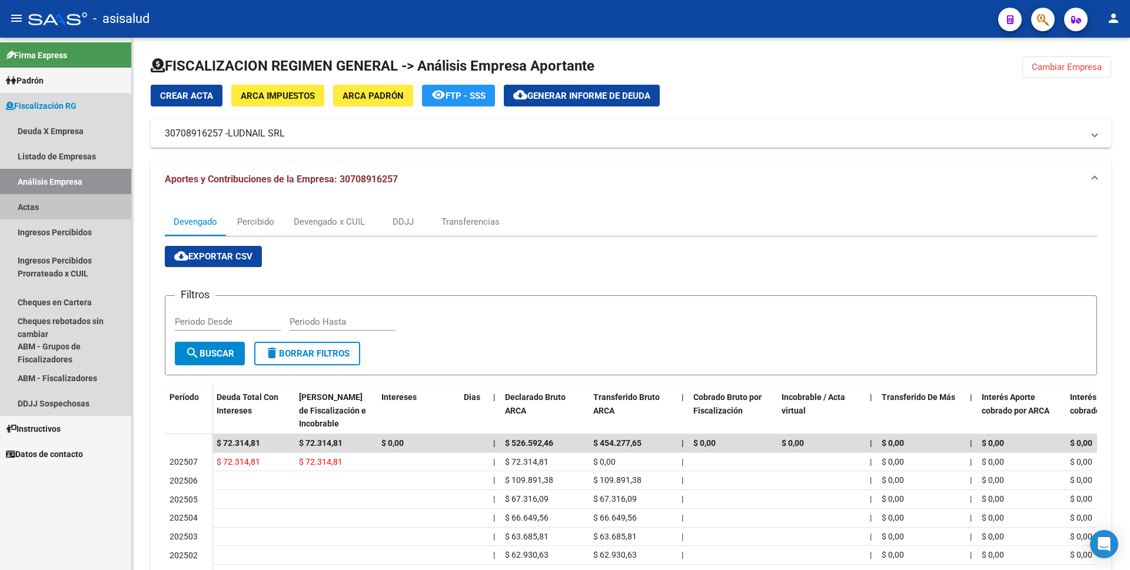
click at [61, 202] on link "Actas" at bounding box center [65, 206] width 131 height 25
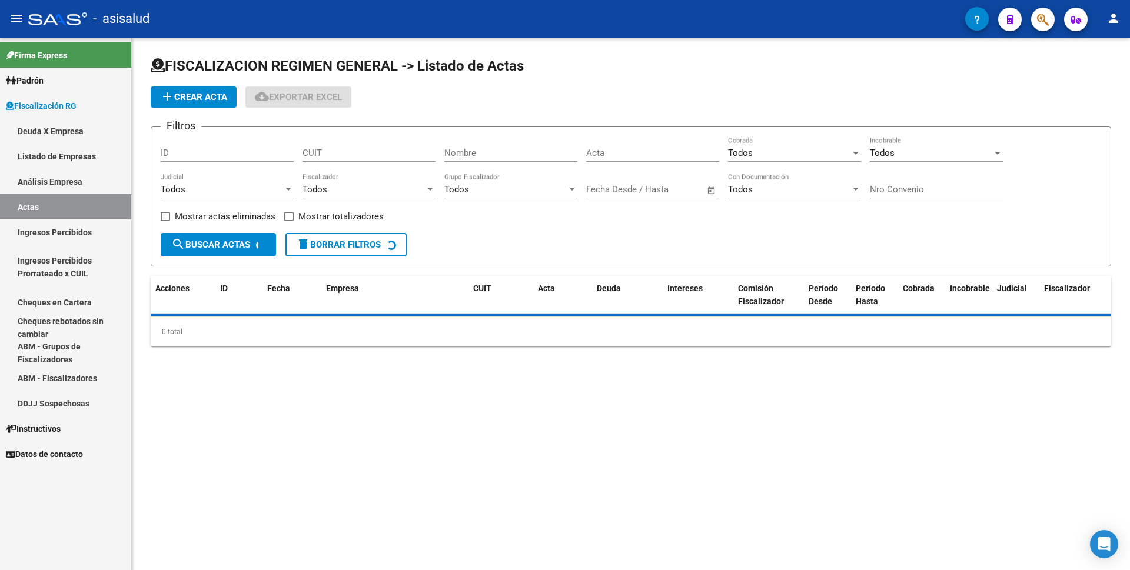
click at [72, 188] on link "Análisis Empresa" at bounding box center [65, 181] width 131 height 25
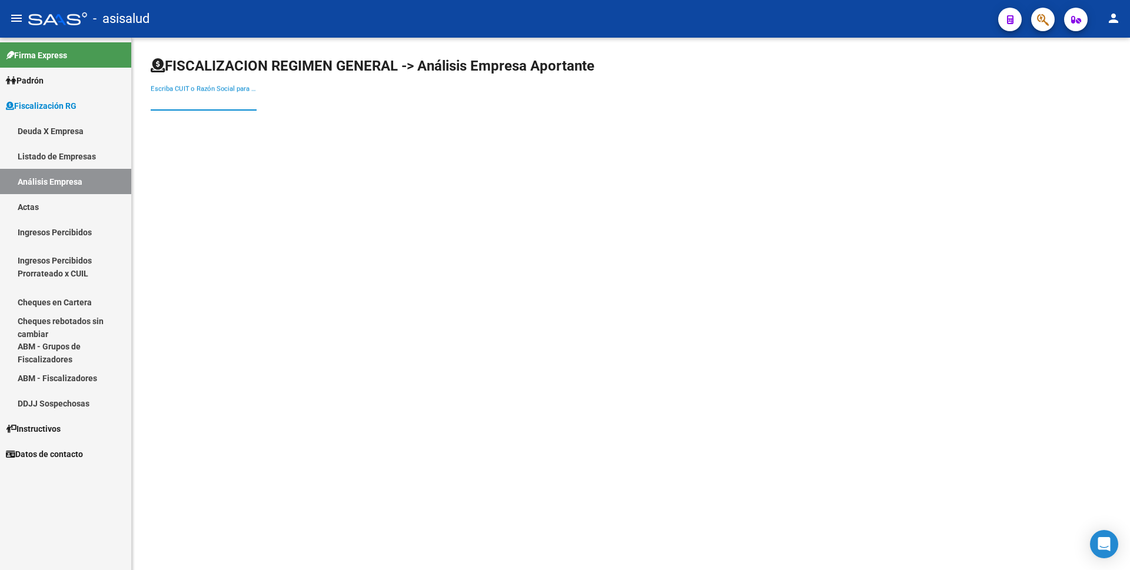
click at [185, 105] on input "Escriba CUIT o Razón Social para buscar" at bounding box center [204, 101] width 106 height 11
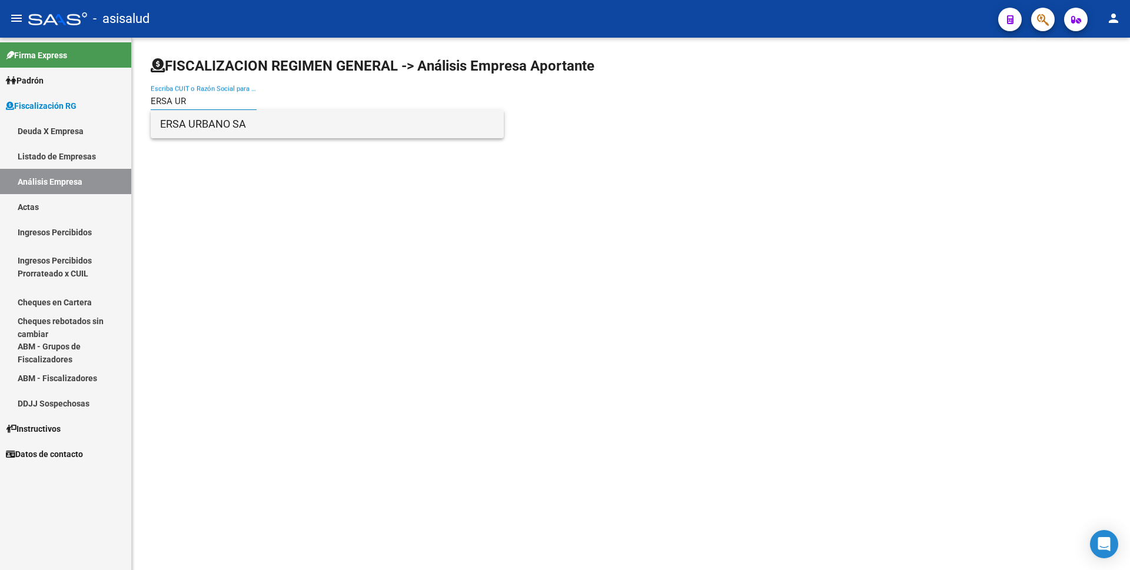
type input "ERSA UR"
click at [209, 124] on span "ERSA URBANO SA" at bounding box center [327, 124] width 334 height 28
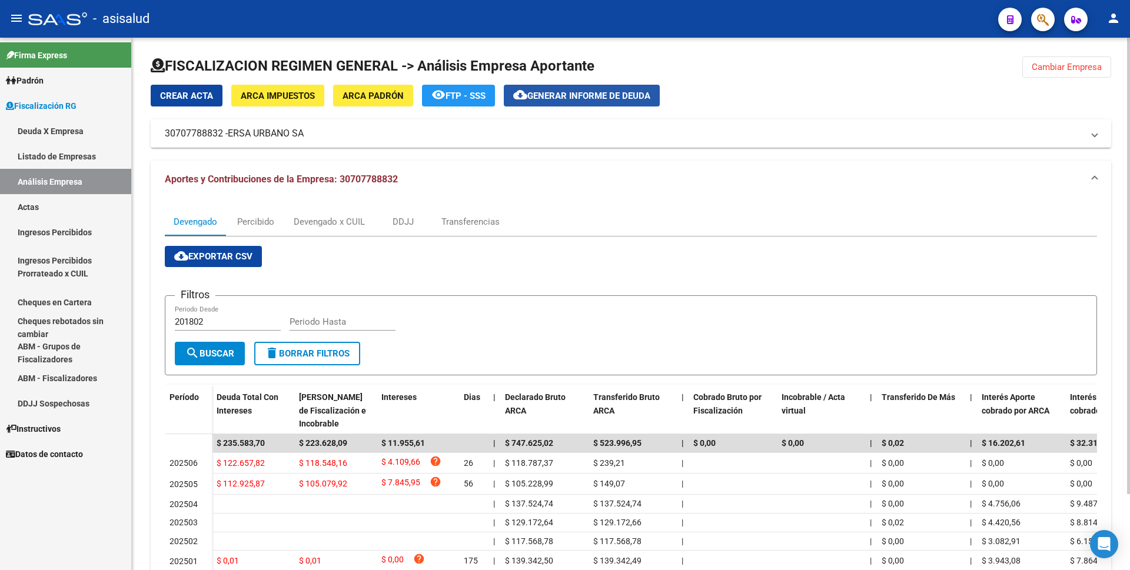
click at [577, 90] on span "cloud_download Generar informe de deuda" at bounding box center [581, 95] width 137 height 11
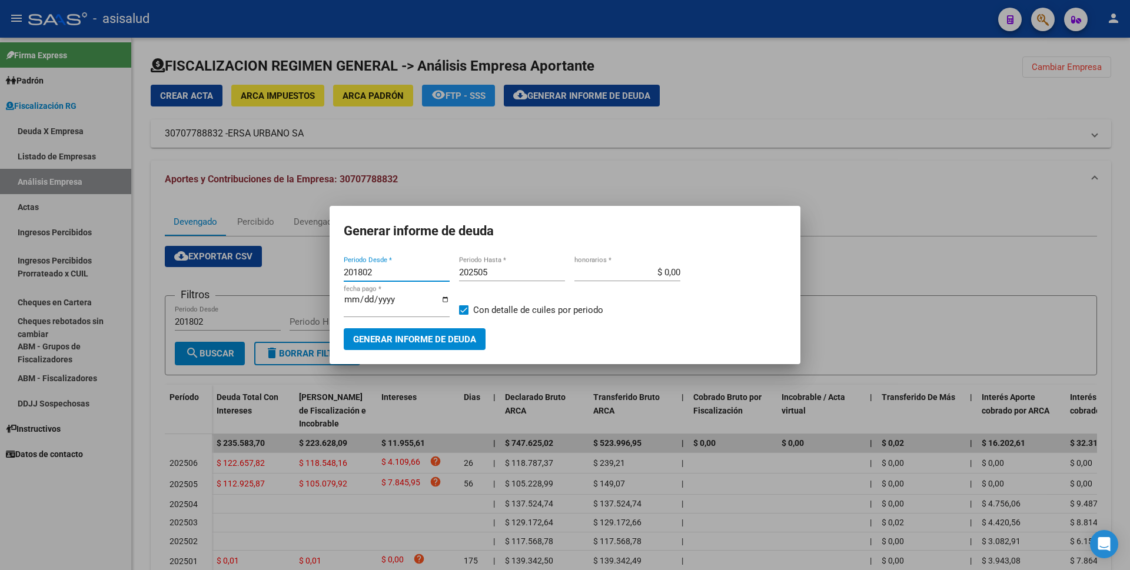
drag, startPoint x: 387, startPoint y: 273, endPoint x: 145, endPoint y: 277, distance: 241.9
click at [145, 277] on div "Generar informe de deuda 201802 Periodo Desde * 202505 Periodo Hasta * $ 0,00 h…" at bounding box center [565, 285] width 1130 height 570
type input "202506"
click at [488, 277] on input "202505" at bounding box center [512, 272] width 106 height 11
type input "202506"
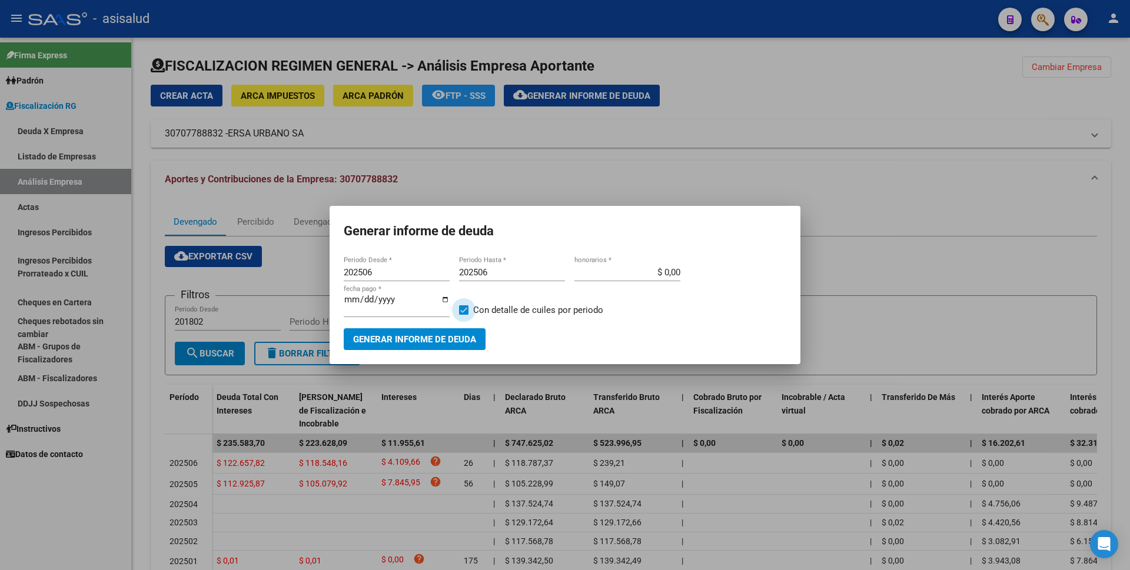
click at [467, 311] on span at bounding box center [463, 309] width 9 height 9
click at [464, 315] on input "Con detalle de cuiles por periodo" at bounding box center [463, 315] width 1 height 1
checkbox input "false"
click at [467, 334] on span "Generar informe de deuda" at bounding box center [414, 339] width 123 height 11
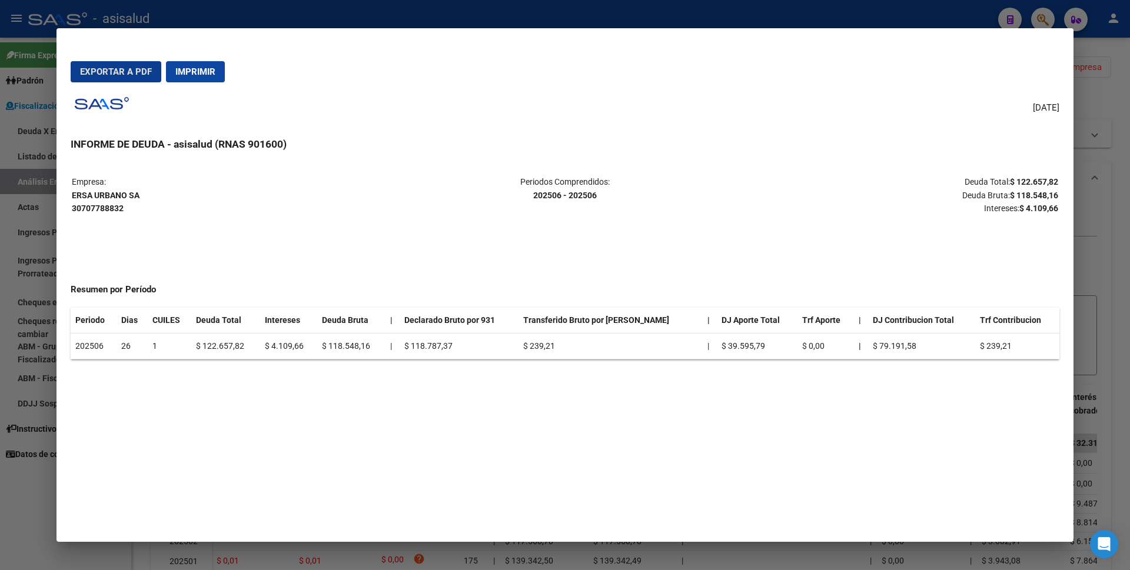
click at [198, 66] on button "Imprimir" at bounding box center [195, 71] width 59 height 21
click at [0, 297] on div at bounding box center [565, 285] width 1130 height 570
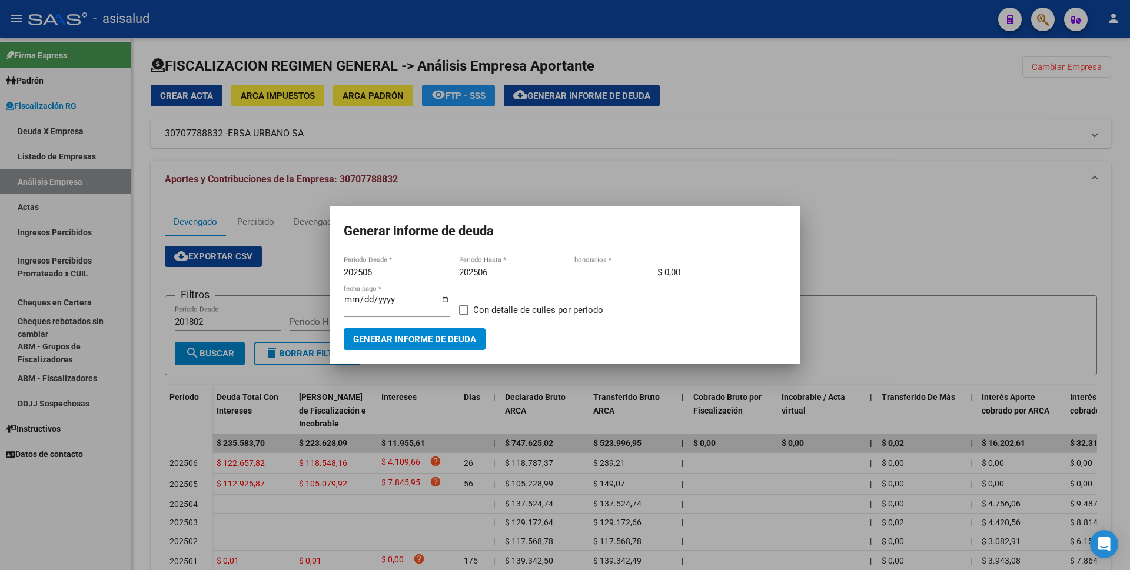
click at [776, 91] on div at bounding box center [565, 285] width 1130 height 570
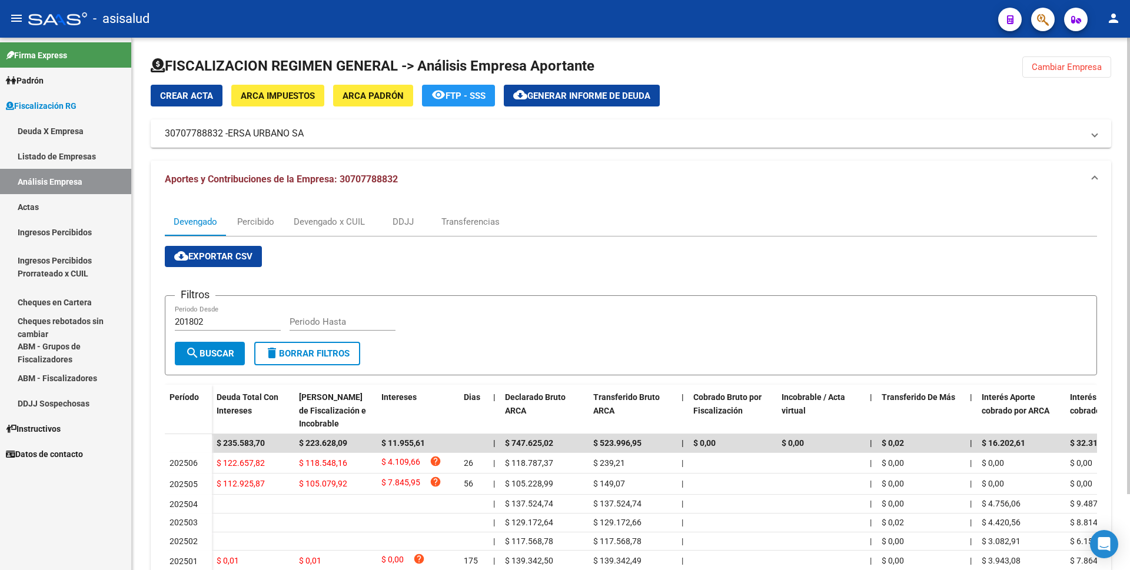
click at [572, 95] on span "Generar informe de deuda" at bounding box center [588, 96] width 123 height 11
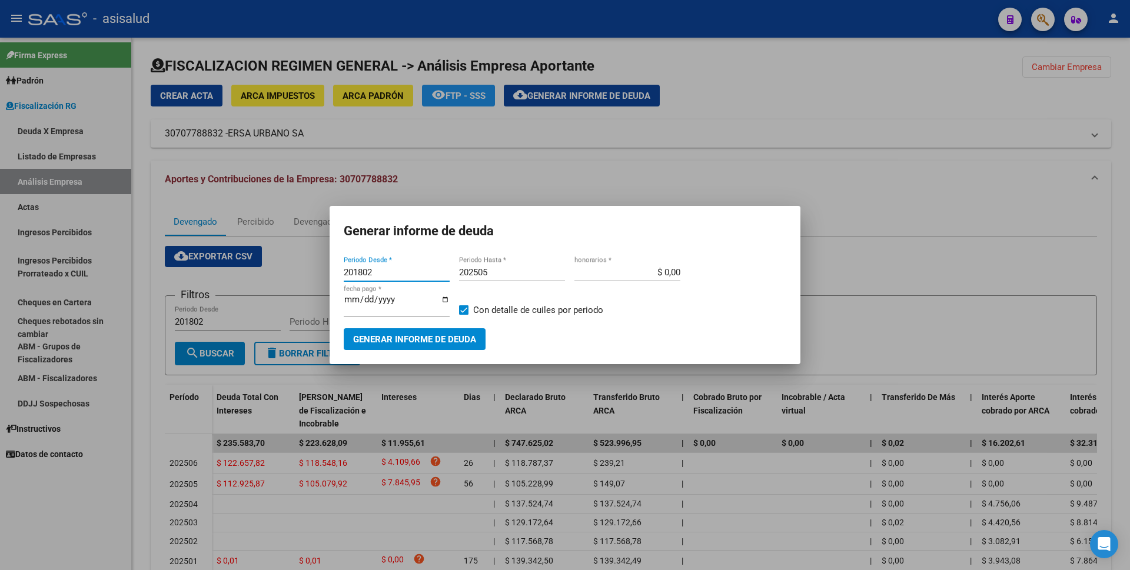
drag, startPoint x: 375, startPoint y: 272, endPoint x: 291, endPoint y: 280, distance: 85.1
click at [293, 280] on div "Generar informe de deuda 201802 Periodo Desde * 202505 Periodo Hasta * $ 0,00 h…" at bounding box center [565, 285] width 1130 height 570
type input "0"
type input "202504"
click at [521, 278] on input "202505" at bounding box center [512, 272] width 106 height 11
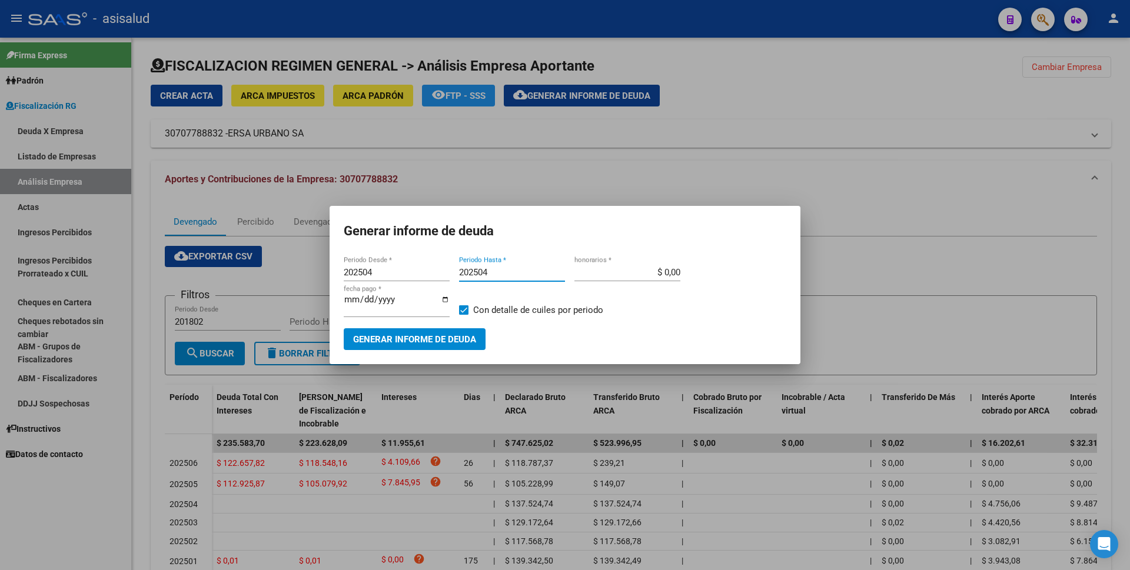
type input "202504"
click at [464, 311] on span at bounding box center [463, 309] width 9 height 9
click at [464, 315] on input "Con detalle de cuiles por periodo" at bounding box center [463, 315] width 1 height 1
checkbox input "false"
click at [463, 335] on span "Generar informe de deuda" at bounding box center [414, 339] width 123 height 11
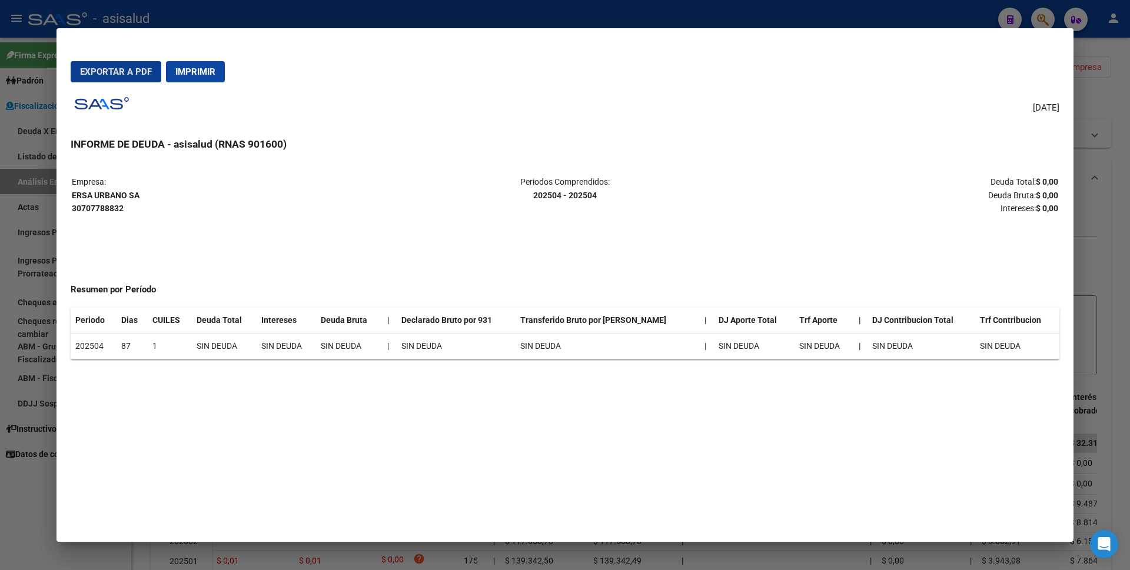
click at [196, 71] on span "Imprimir" at bounding box center [195, 71] width 40 height 11
click at [26, 222] on div at bounding box center [565, 285] width 1130 height 570
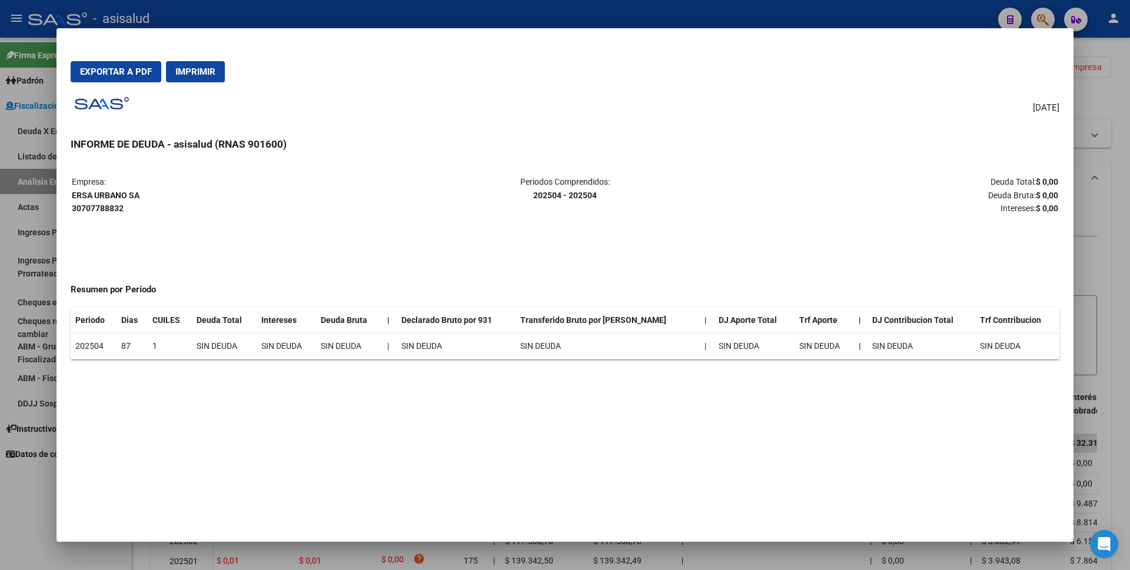
click at [32, 215] on div at bounding box center [565, 285] width 1130 height 570
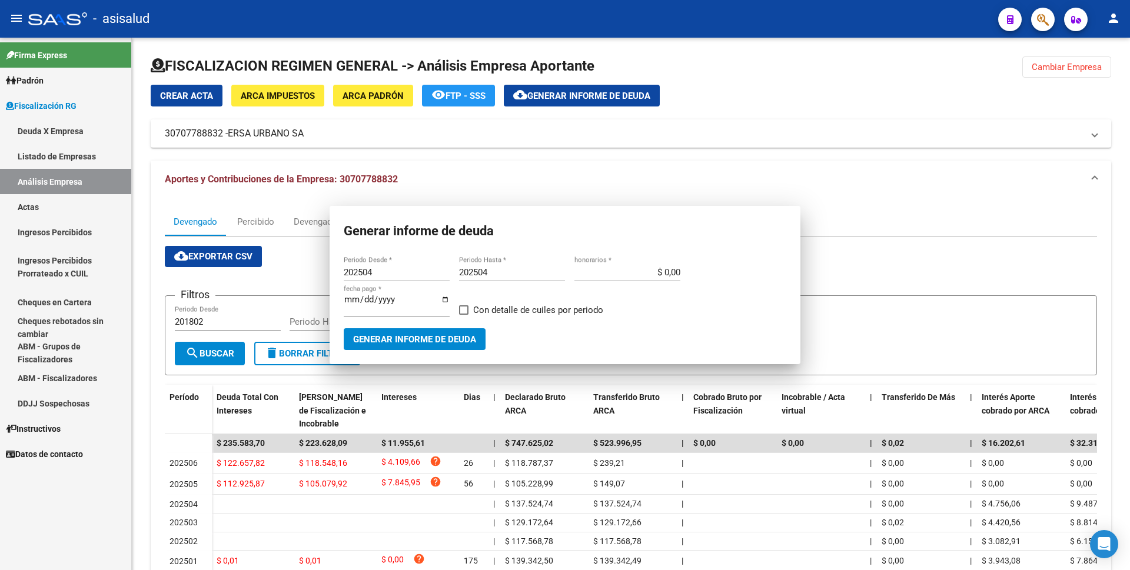
click at [42, 209] on link "Actas" at bounding box center [65, 206] width 131 height 25
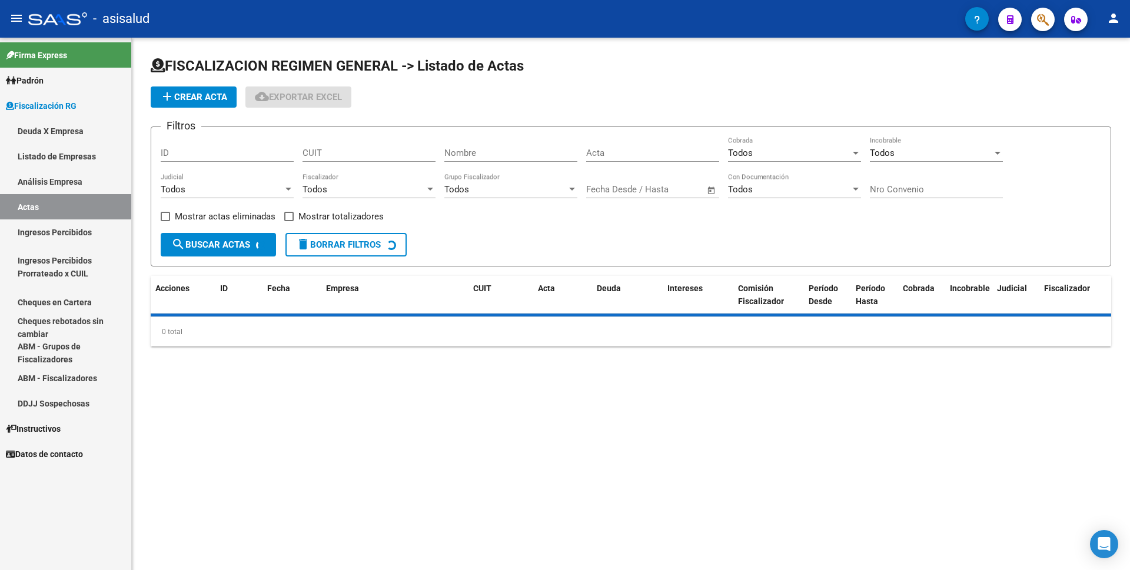
click at [66, 181] on link "Análisis Empresa" at bounding box center [65, 181] width 131 height 25
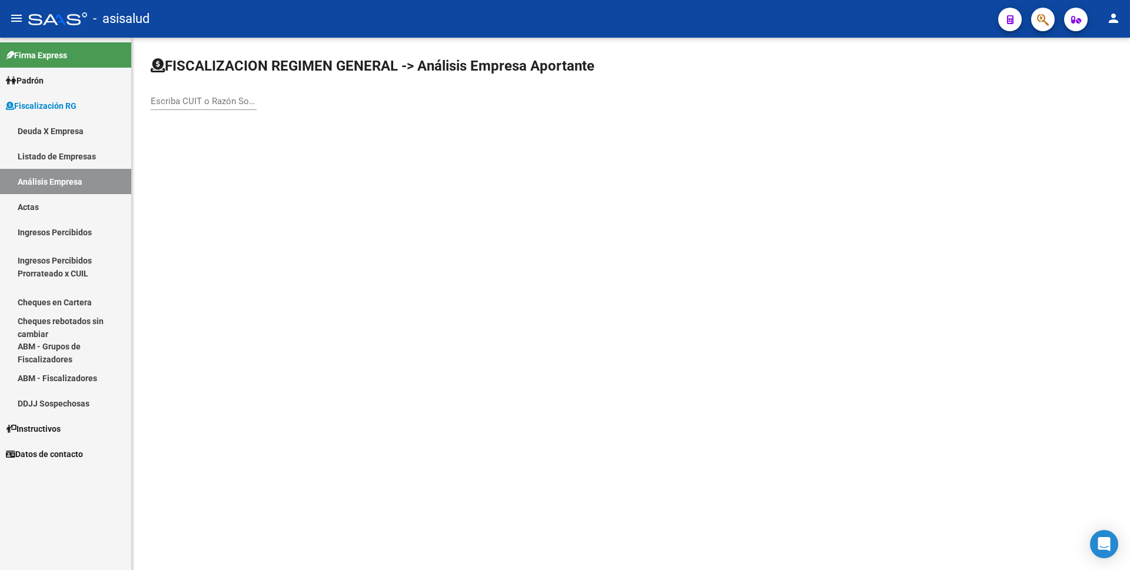
click at [210, 94] on div "Escriba CUIT o Razón Social para buscar" at bounding box center [204, 97] width 106 height 25
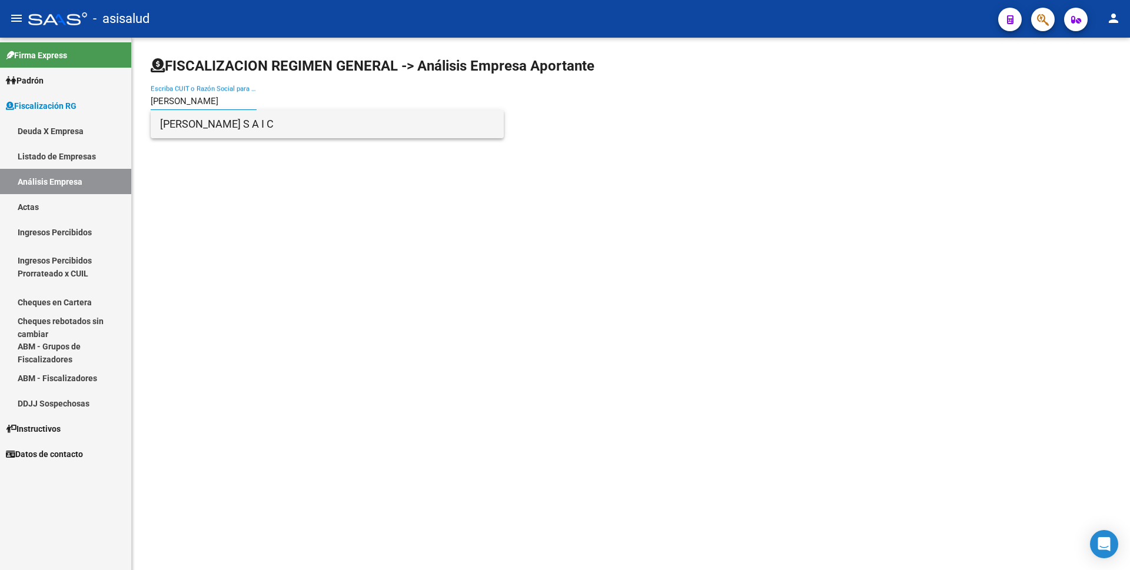
type input "juan ronca"
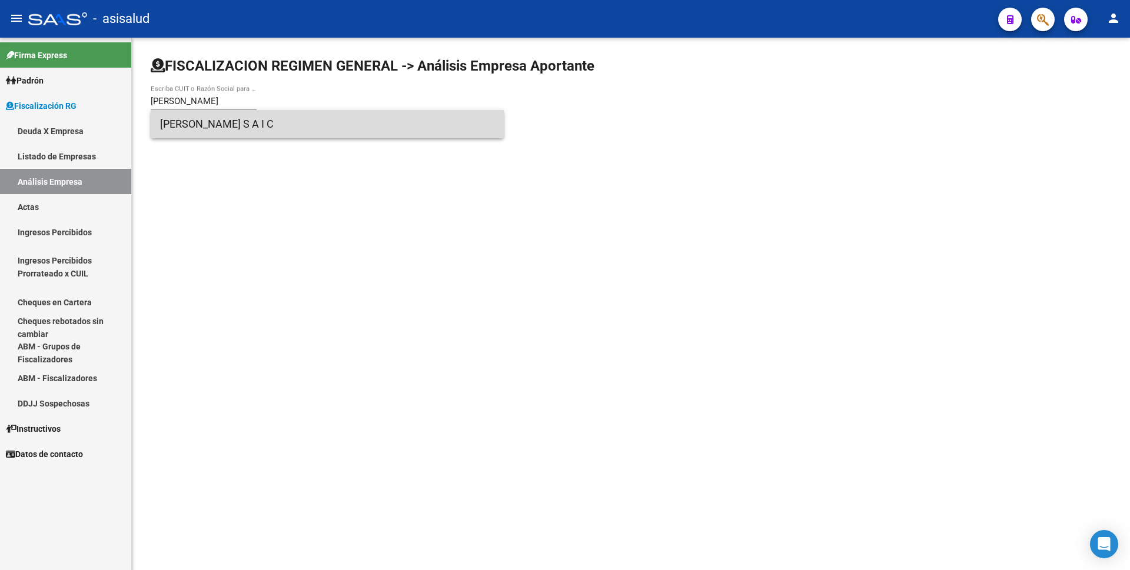
click at [229, 124] on span "JUAN RONCAGLIA S A I C" at bounding box center [327, 124] width 334 height 28
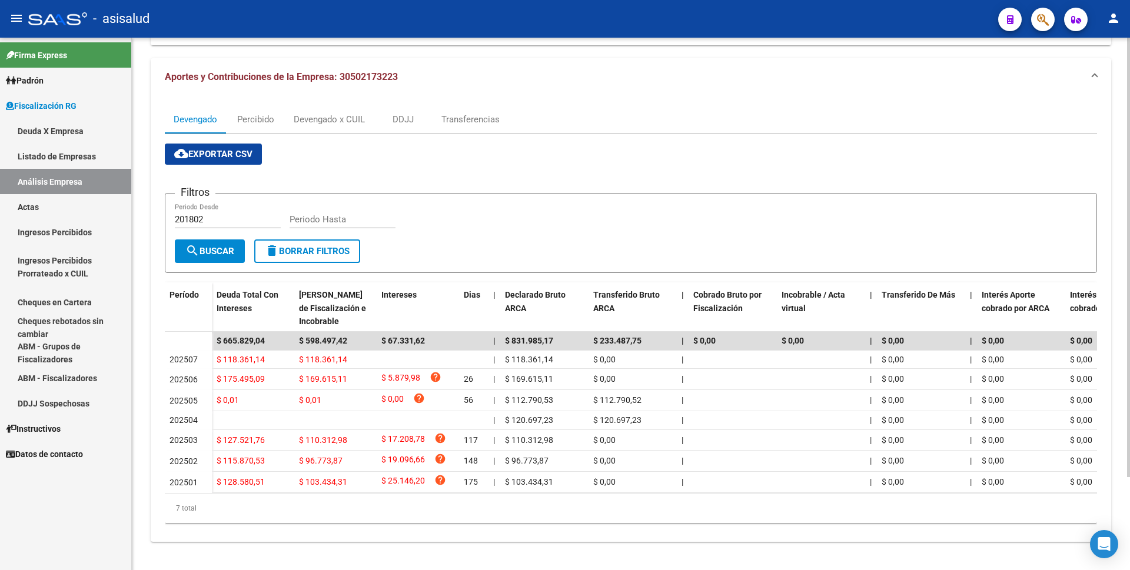
scroll to position [112, 0]
click at [78, 206] on link "Actas" at bounding box center [65, 206] width 131 height 25
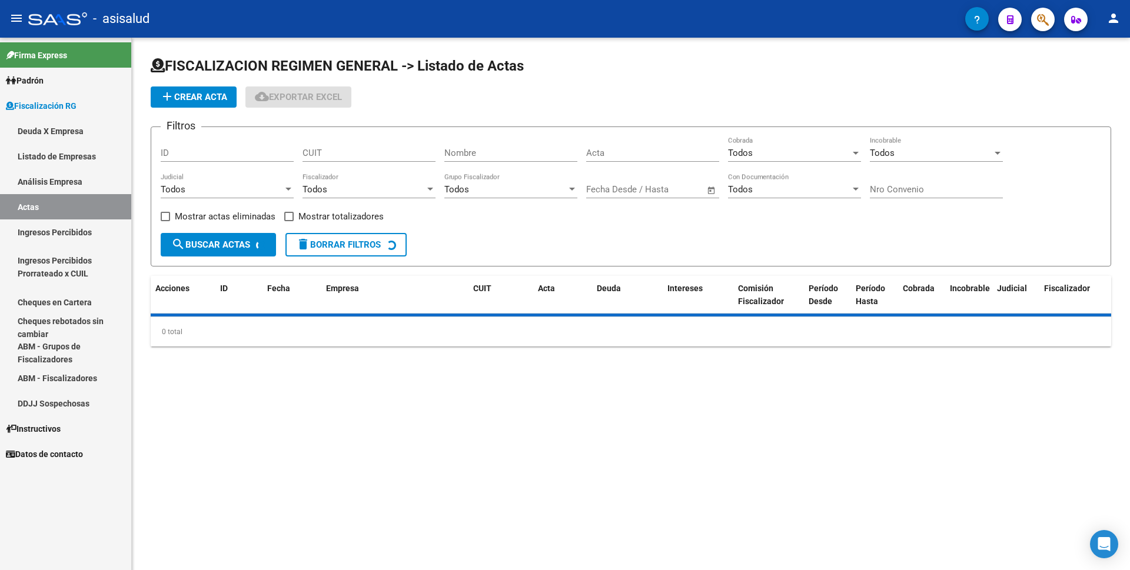
click at [92, 185] on link "Análisis Empresa" at bounding box center [65, 181] width 131 height 25
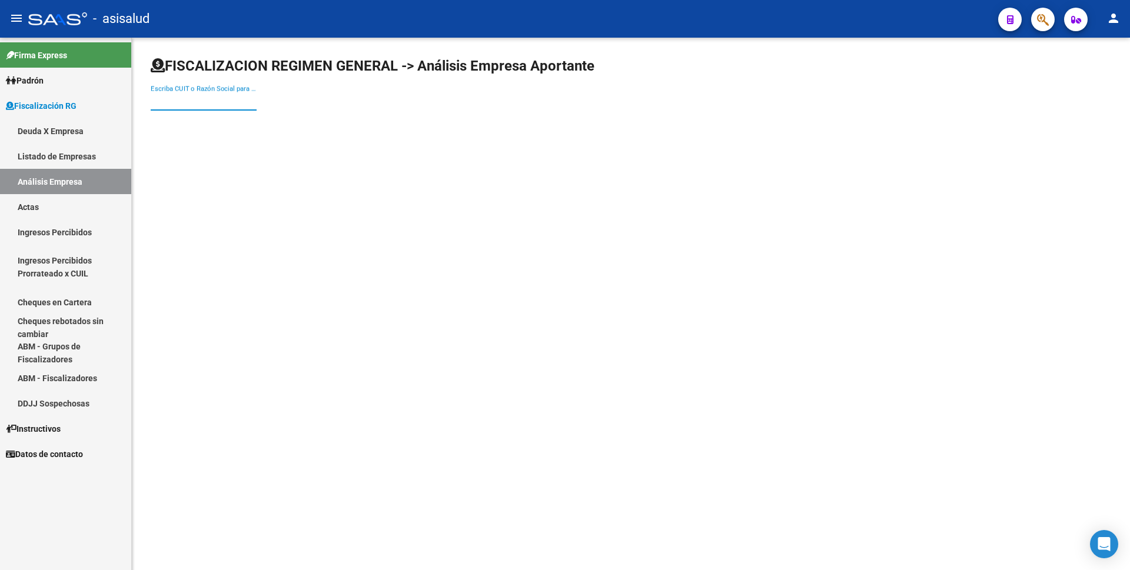
click at [212, 105] on input "Escriba CUIT o Razón Social para buscar" at bounding box center [204, 101] width 106 height 11
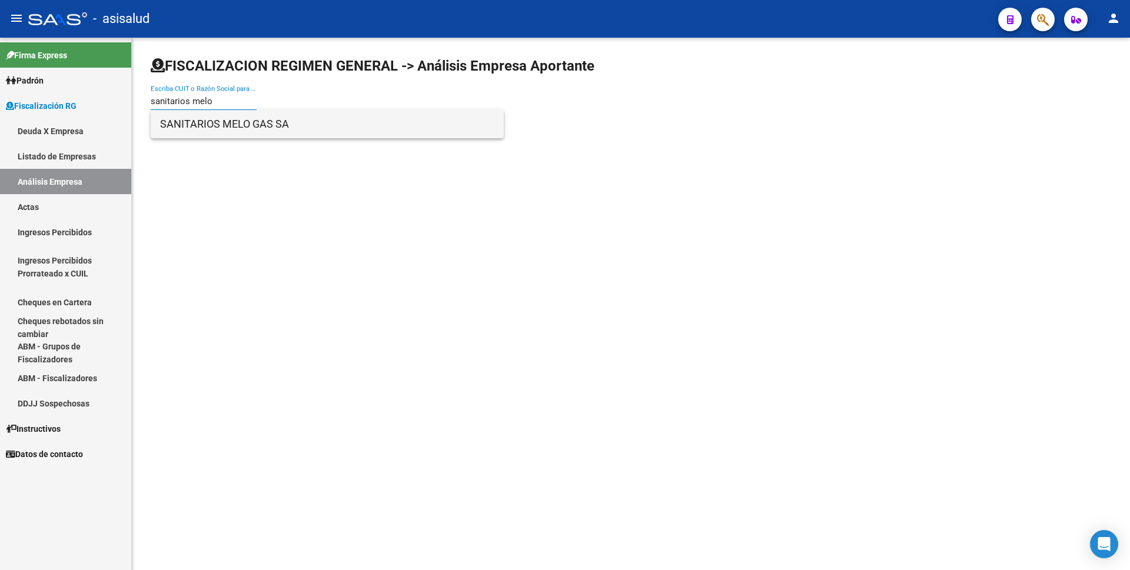
type input "sanitarios melo"
click at [221, 121] on span "SANITARIOS MELO GAS SA" at bounding box center [327, 124] width 334 height 28
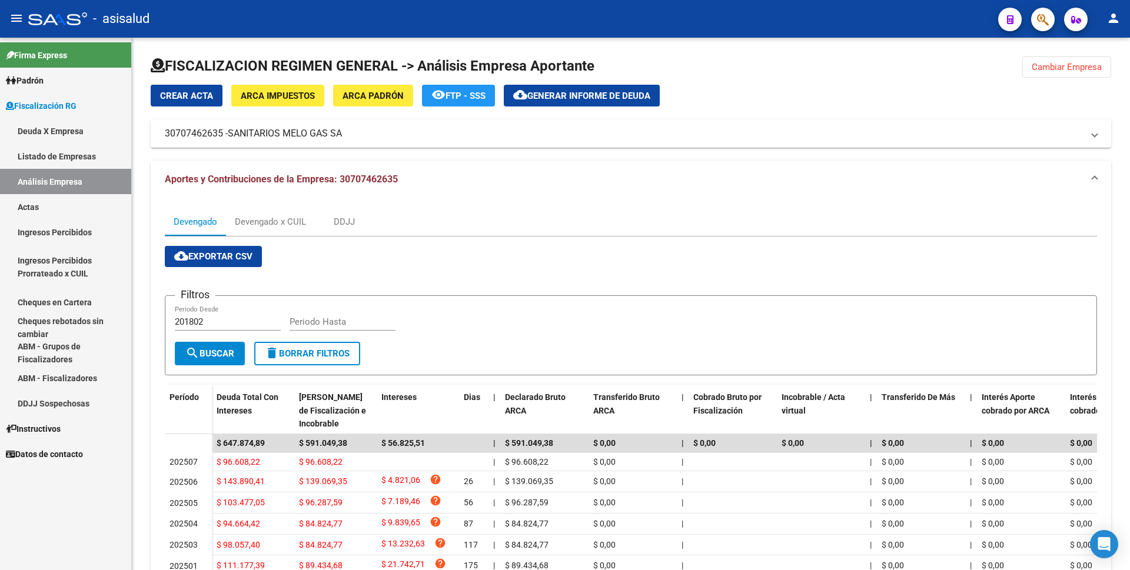
click at [71, 209] on link "Actas" at bounding box center [65, 206] width 131 height 25
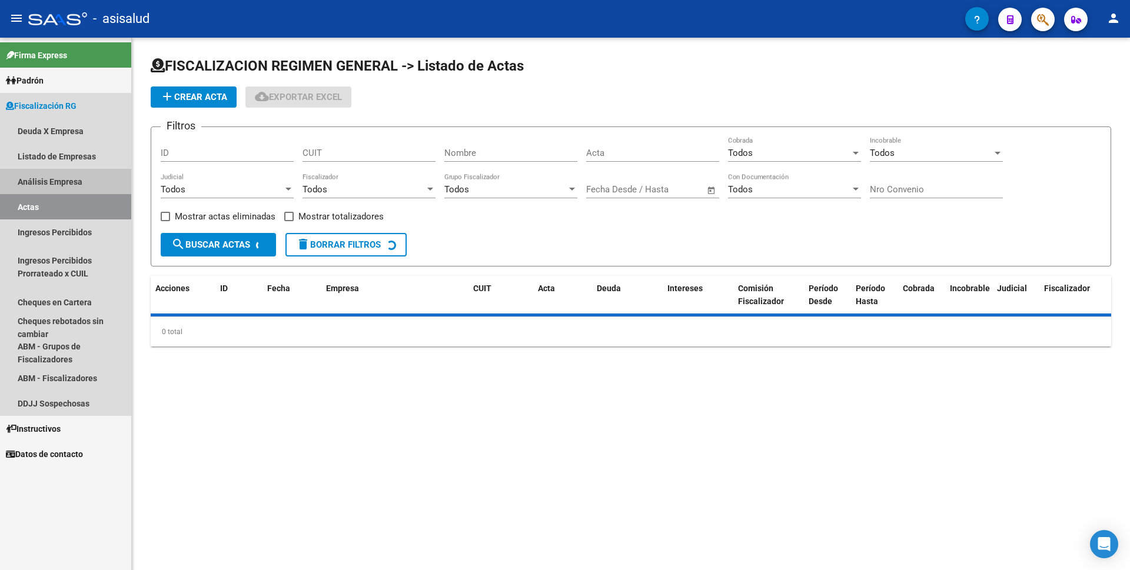
click at [83, 175] on link "Análisis Empresa" at bounding box center [65, 181] width 131 height 25
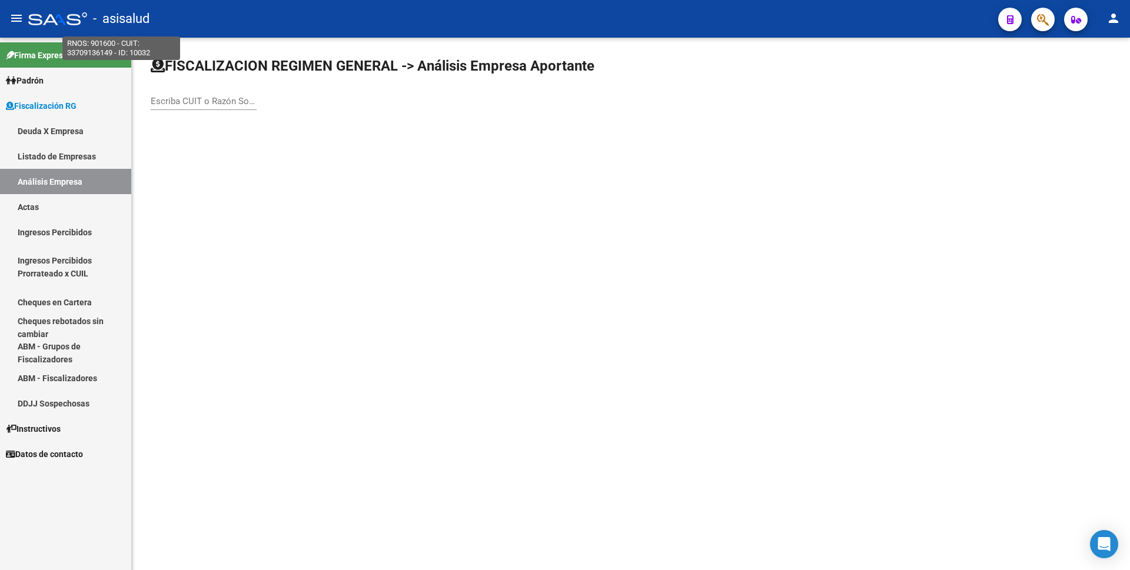
drag, startPoint x: 154, startPoint y: 20, endPoint x: 102, endPoint y: 22, distance: 51.2
click at [102, 22] on div "- asisalud" at bounding box center [508, 19] width 960 height 26
click at [164, 18] on div "- asisalud" at bounding box center [508, 19] width 960 height 26
click at [92, 19] on div "- asisalud" at bounding box center [508, 19] width 960 height 26
click at [99, 20] on span "- asisalud" at bounding box center [121, 19] width 56 height 26
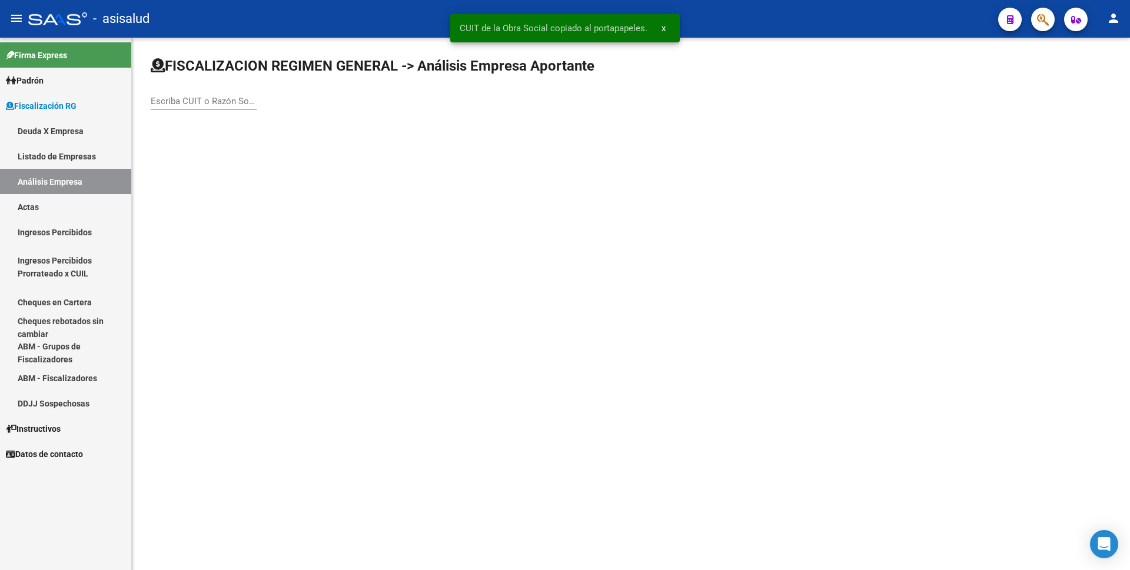
drag, startPoint x: 88, startPoint y: 17, endPoint x: 62, endPoint y: 17, distance: 26.5
click at [62, 17] on div "- asisalud" at bounding box center [508, 19] width 960 height 26
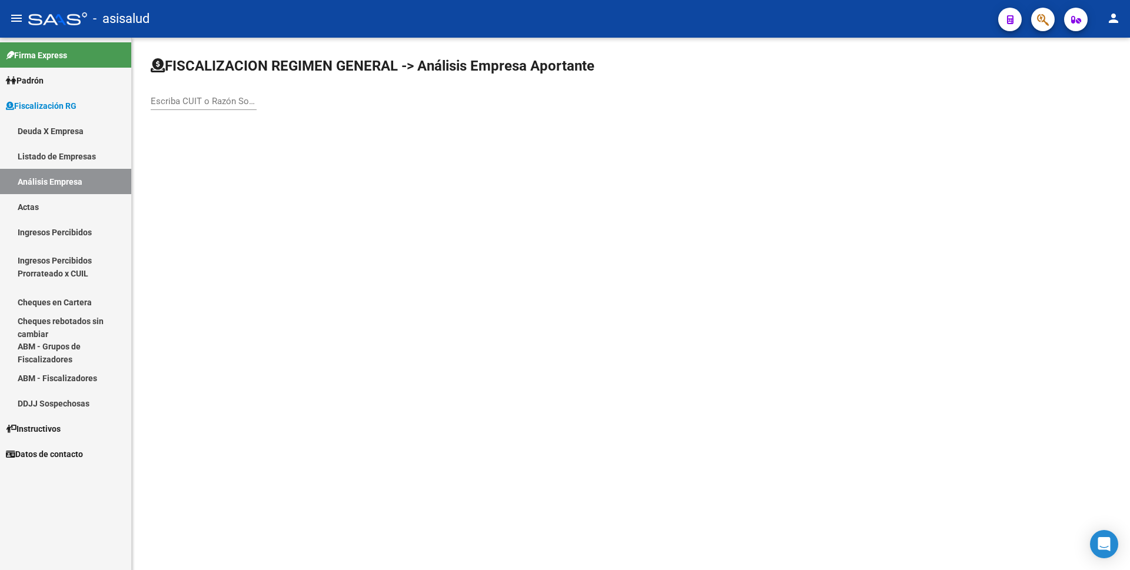
drag, startPoint x: 182, startPoint y: 18, endPoint x: 137, endPoint y: 15, distance: 45.4
click at [138, 18] on div "- asisalud" at bounding box center [508, 19] width 960 height 26
